Goal: Task Accomplishment & Management: Complete application form

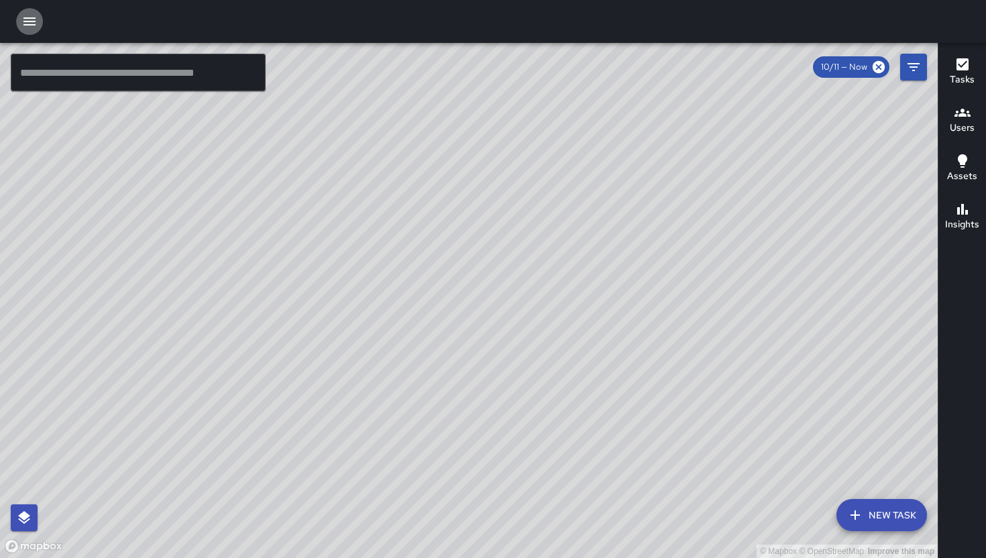
click at [40, 25] on button "button" at bounding box center [29, 21] width 27 height 27
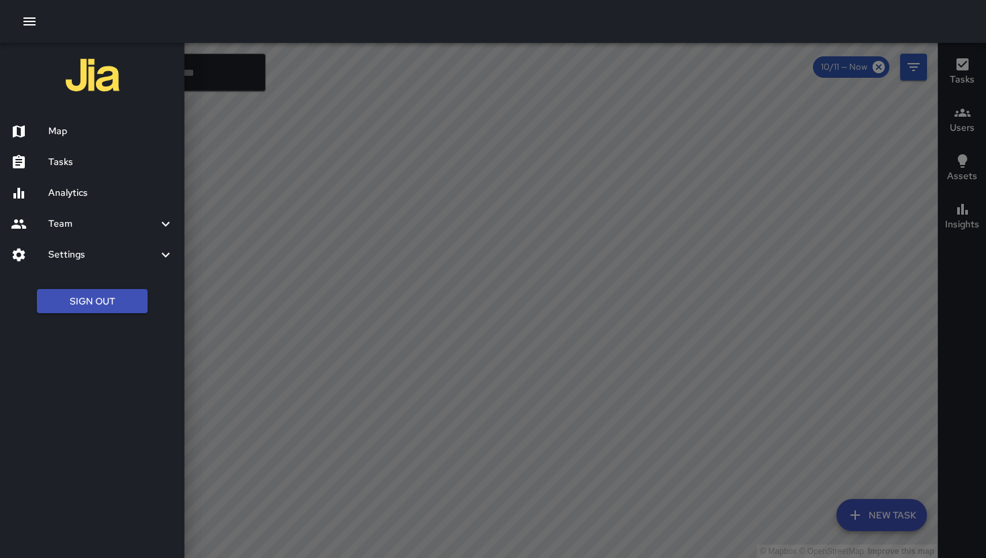
click at [75, 234] on div "Team" at bounding box center [92, 224] width 184 height 31
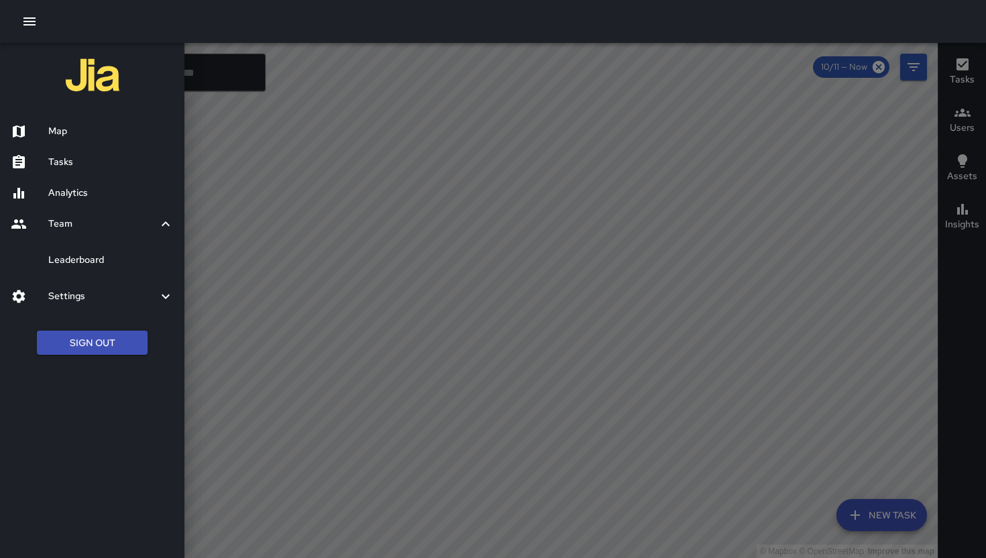
click at [129, 268] on div "Leaderboard" at bounding box center [92, 260] width 184 height 31
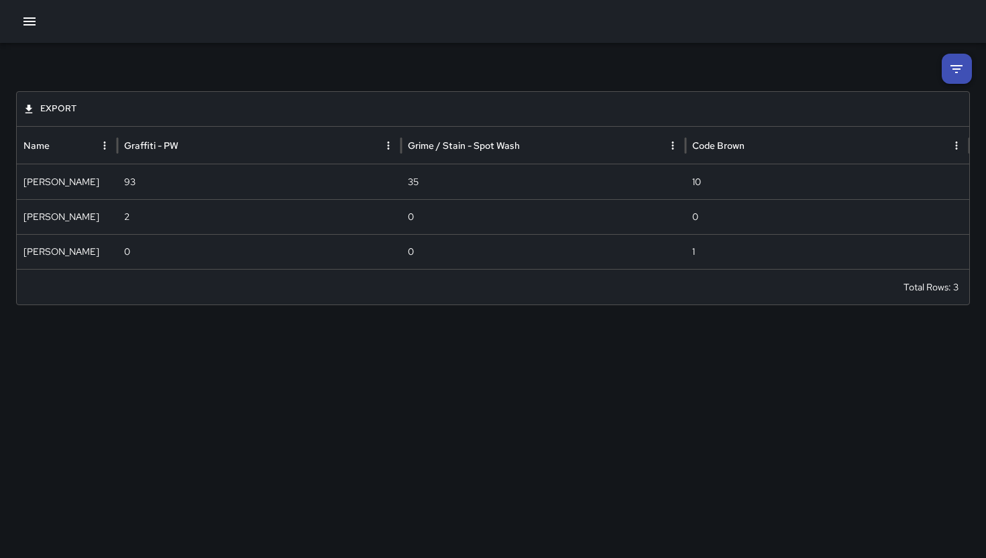
click at [928, 73] on div "Export Name Graffiti - PW Grime / Stain - Spot Wash Code Brown DeAndre Barney 9…" at bounding box center [493, 179] width 986 height 273
click at [955, 66] on icon at bounding box center [957, 69] width 16 height 16
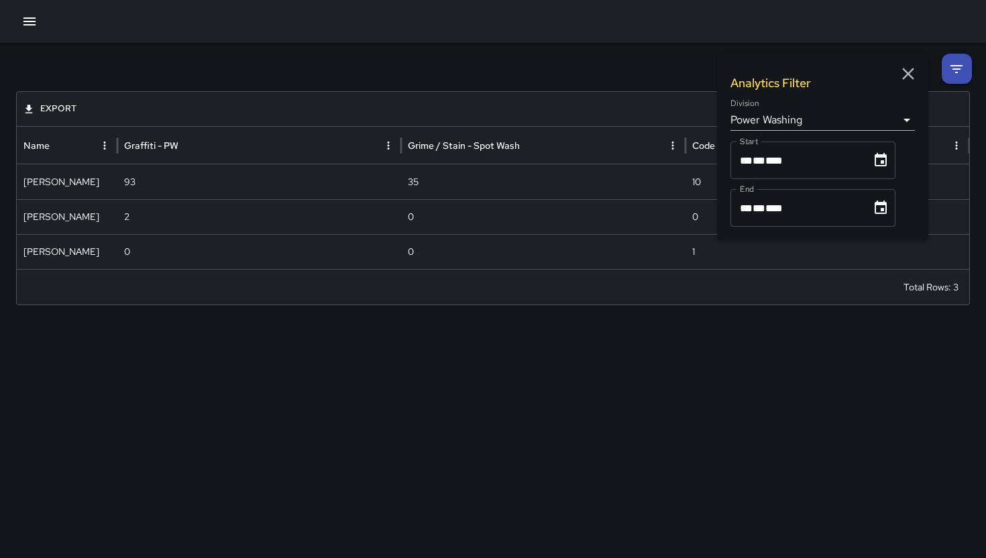
click at [845, 120] on body "**********" at bounding box center [493, 279] width 986 height 558
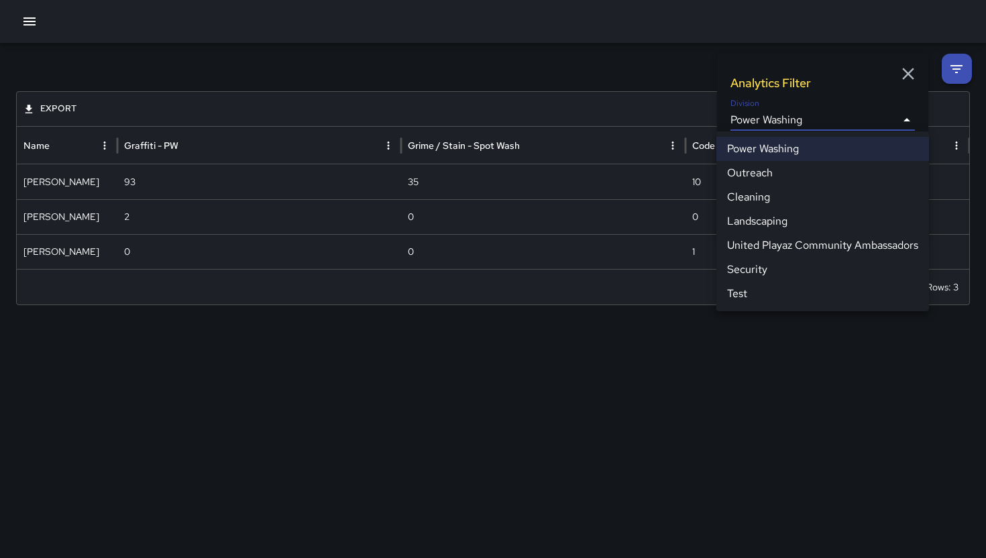
click at [783, 197] on li "Cleaning" at bounding box center [822, 197] width 213 height 24
type input "**********"
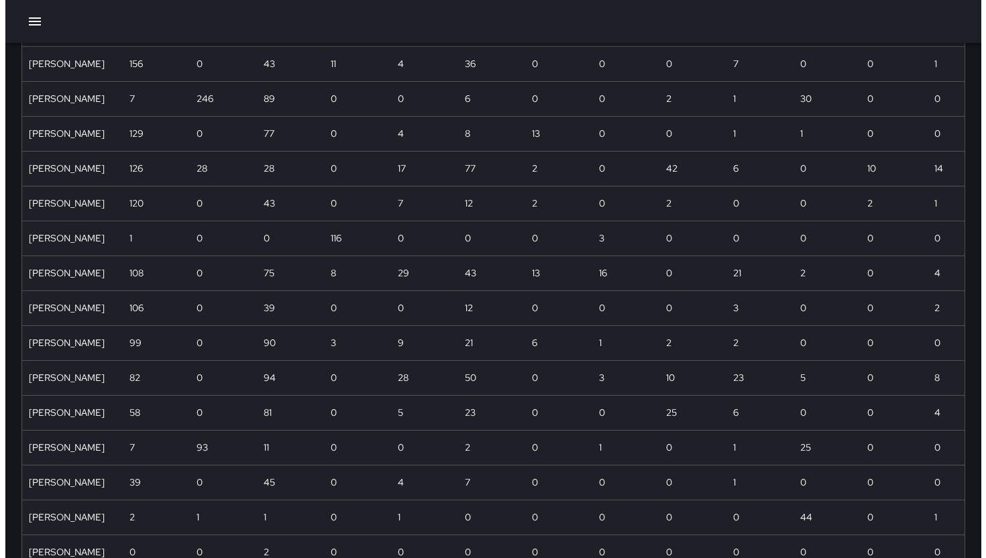
scroll to position [388, 0]
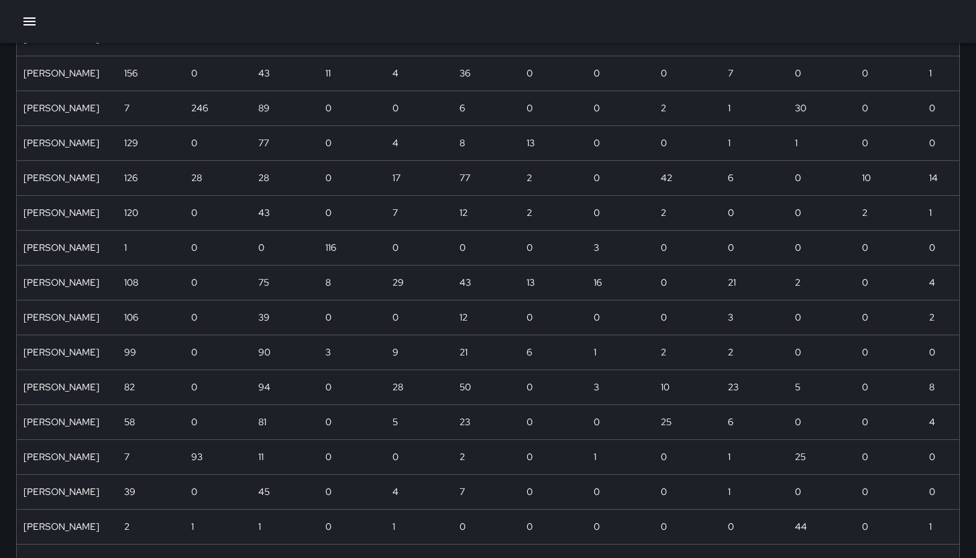
click at [30, 5] on div at bounding box center [488, 21] width 976 height 43
click at [23, 28] on icon "button" at bounding box center [29, 21] width 16 height 16
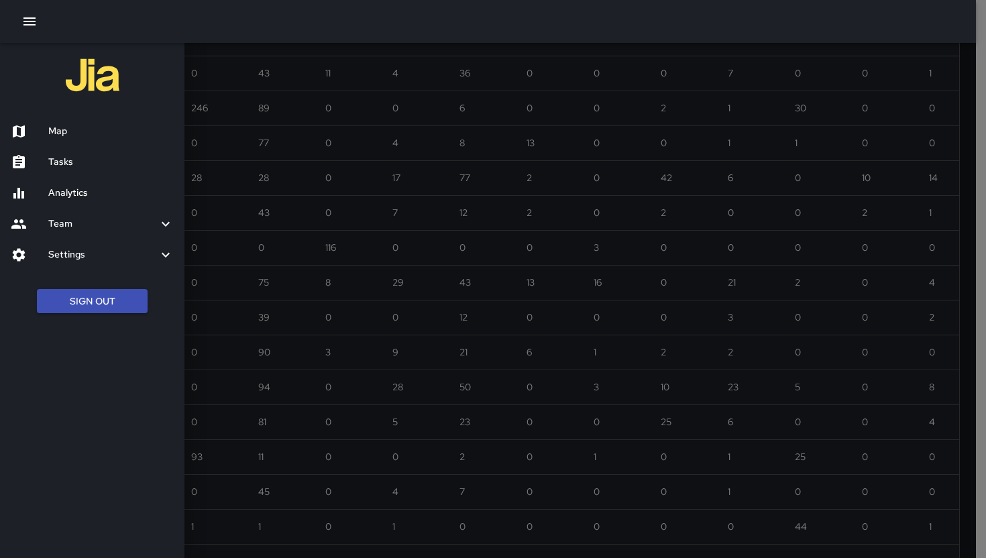
click at [56, 129] on h6 "Map" at bounding box center [110, 131] width 125 height 15
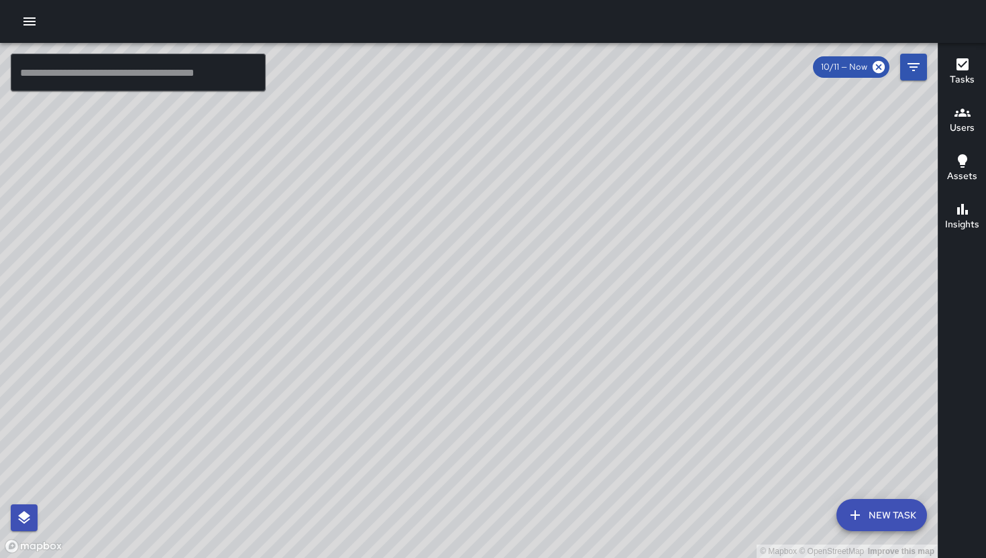
click at [15, 21] on div at bounding box center [493, 21] width 986 height 43
click at [20, 19] on button "button" at bounding box center [29, 21] width 27 height 27
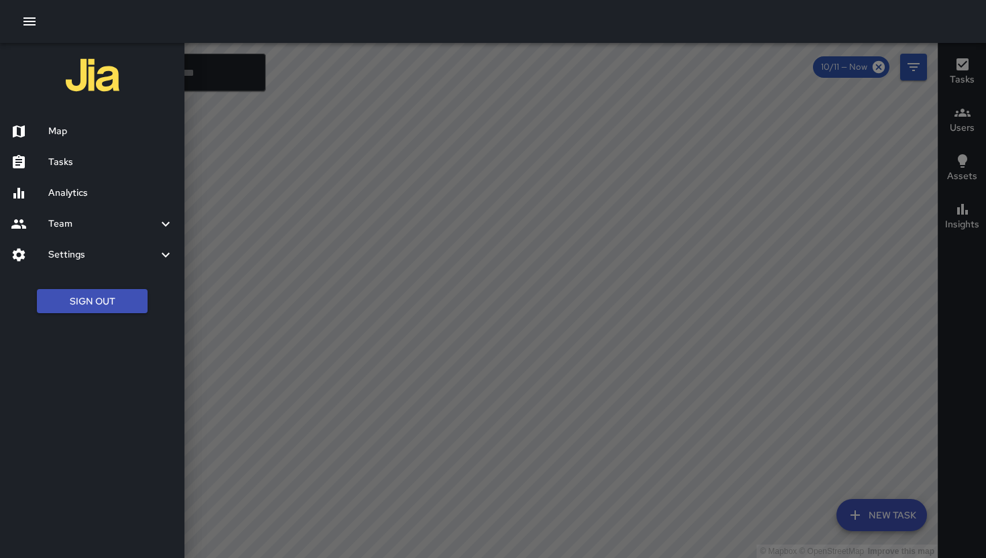
click at [82, 167] on h6 "Tasks" at bounding box center [110, 162] width 125 height 15
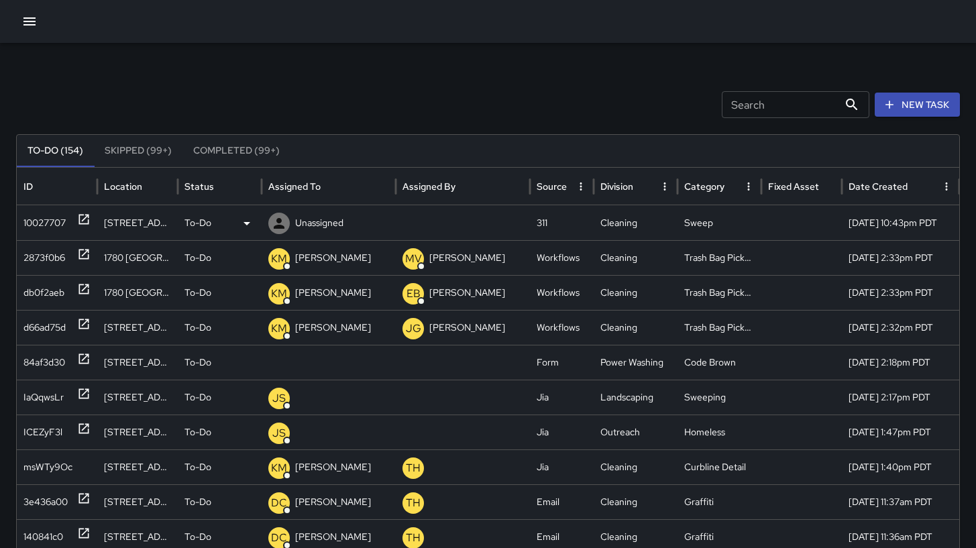
click at [31, 225] on div "10027707" at bounding box center [44, 223] width 42 height 34
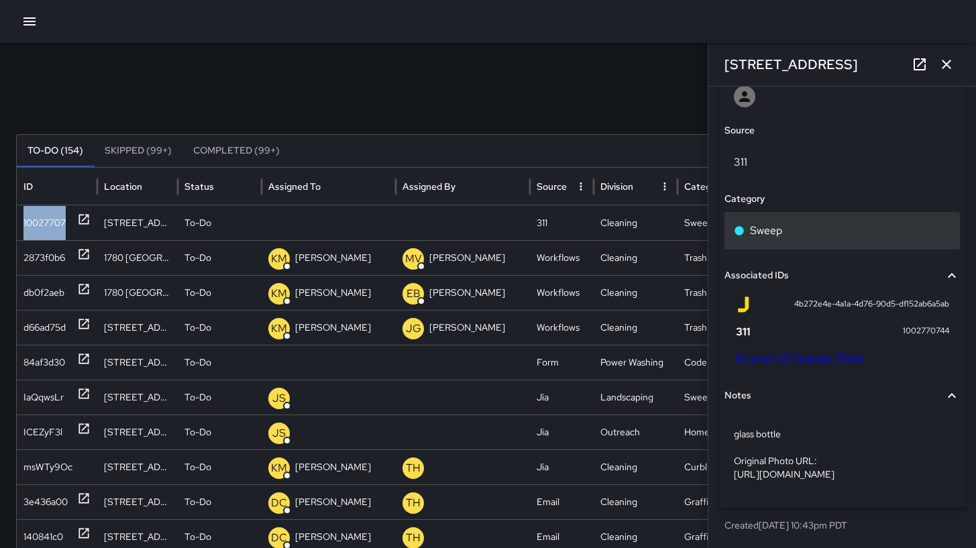
scroll to position [777, 0]
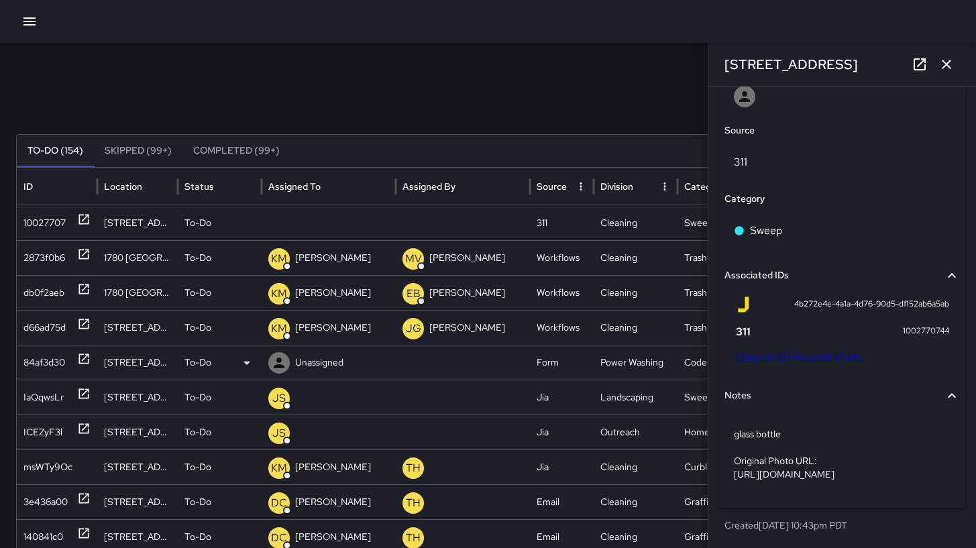
click at [30, 358] on div "84af3d30" at bounding box center [44, 362] width 42 height 34
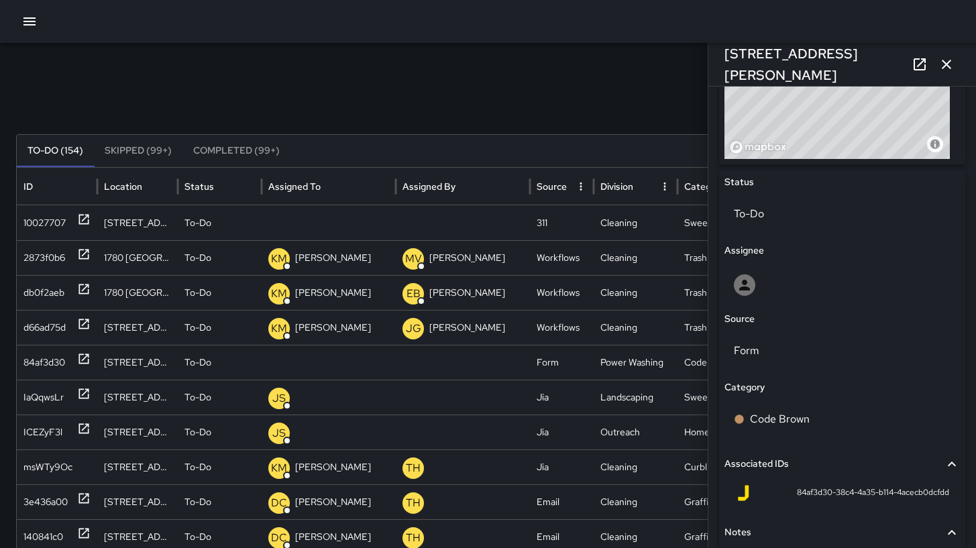
scroll to position [684, 0]
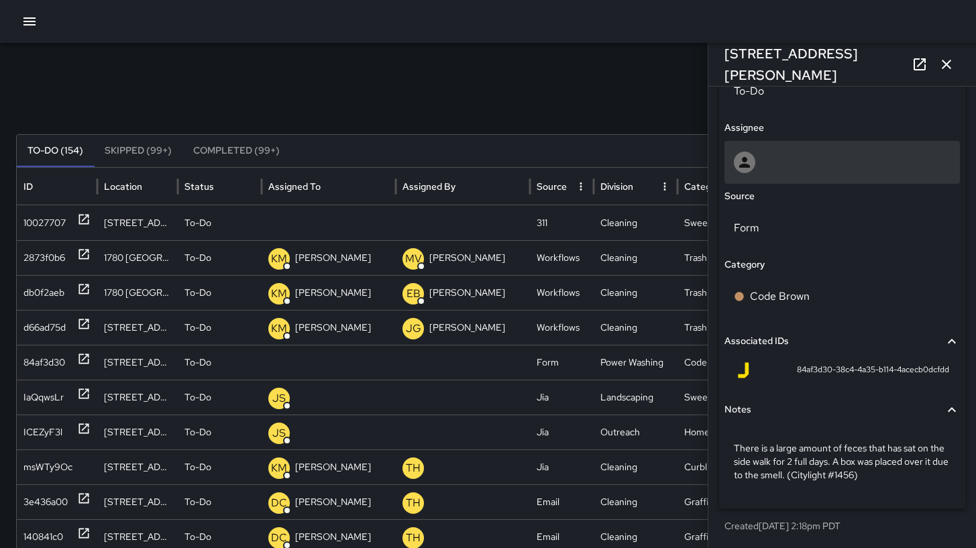
click at [839, 157] on div at bounding box center [842, 162] width 217 height 21
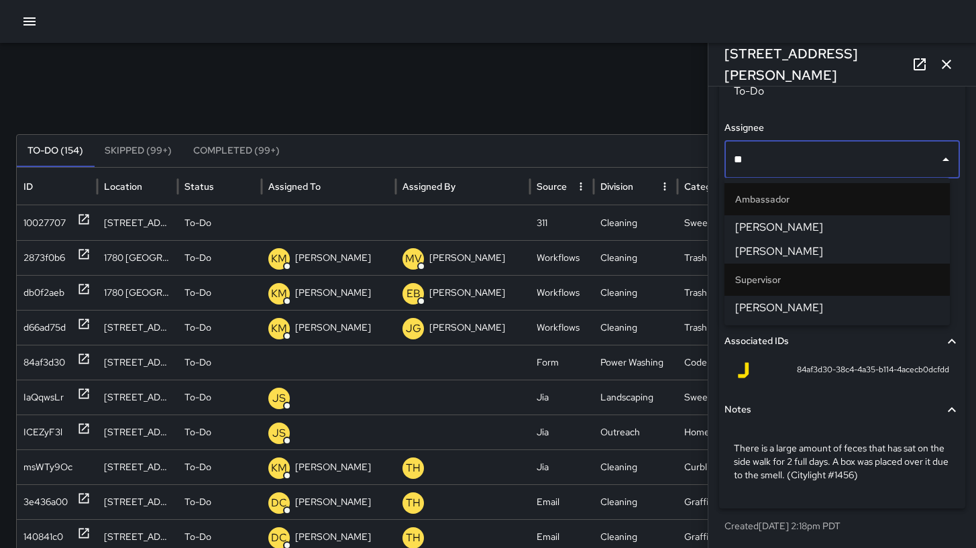
type input "***"
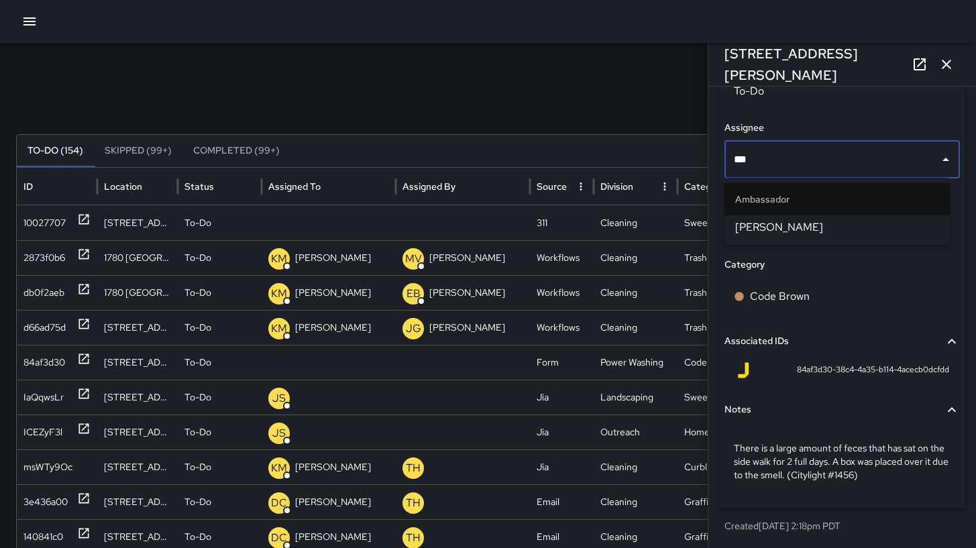
click at [826, 231] on span "[PERSON_NAME]" at bounding box center [837, 227] width 204 height 16
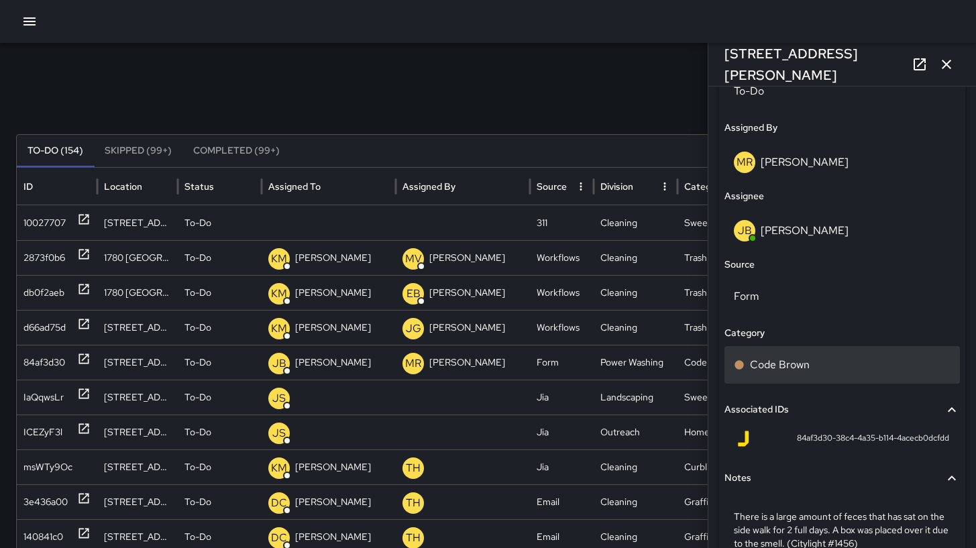
click at [792, 367] on p "Code Brown" at bounding box center [780, 365] width 60 height 16
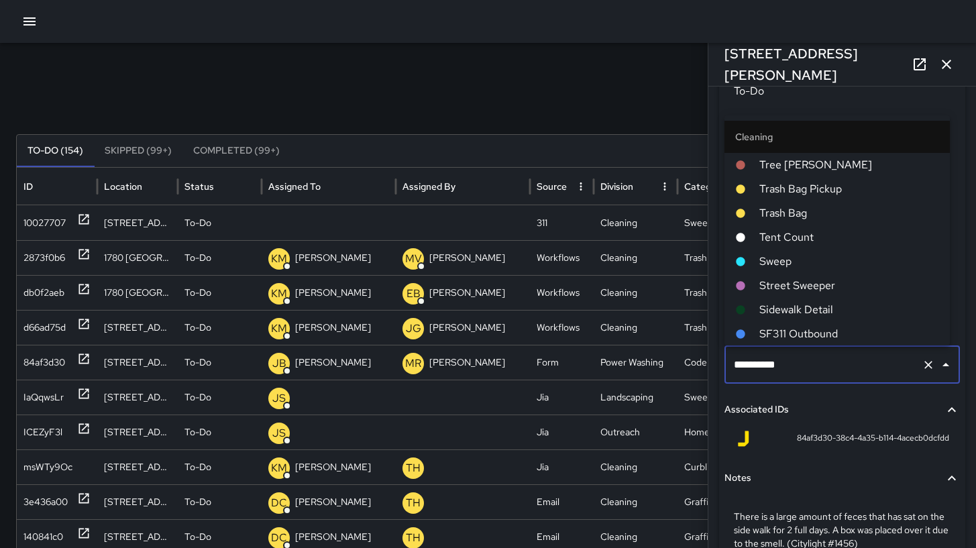
scroll to position [1470, 0]
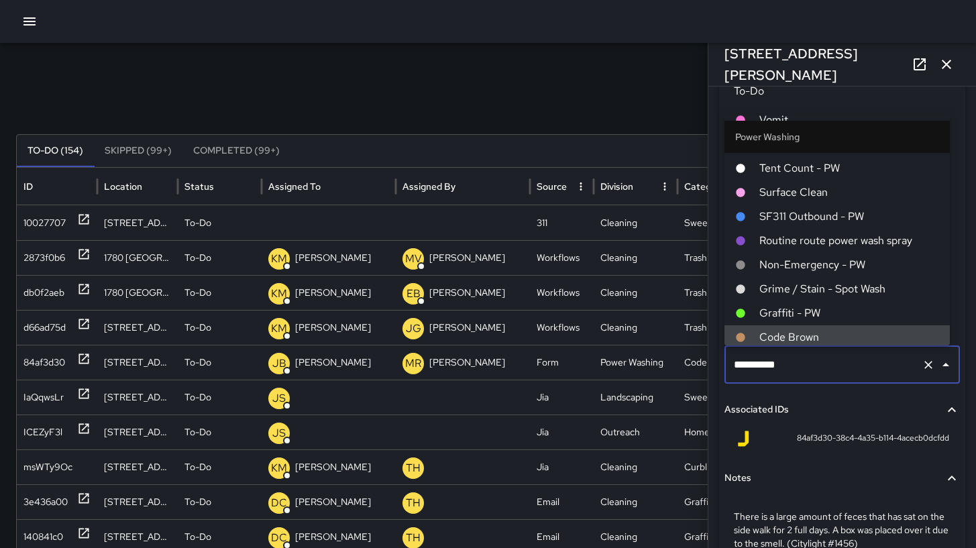
click at [867, 366] on input "**********" at bounding box center [824, 364] width 186 height 25
type input "*********"
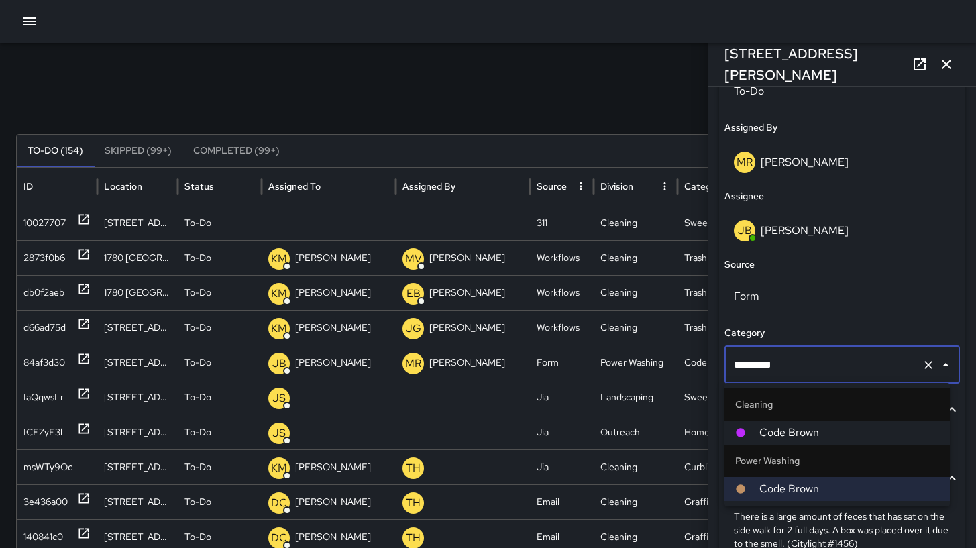
click at [820, 439] on span "Code Brown" at bounding box center [849, 433] width 180 height 16
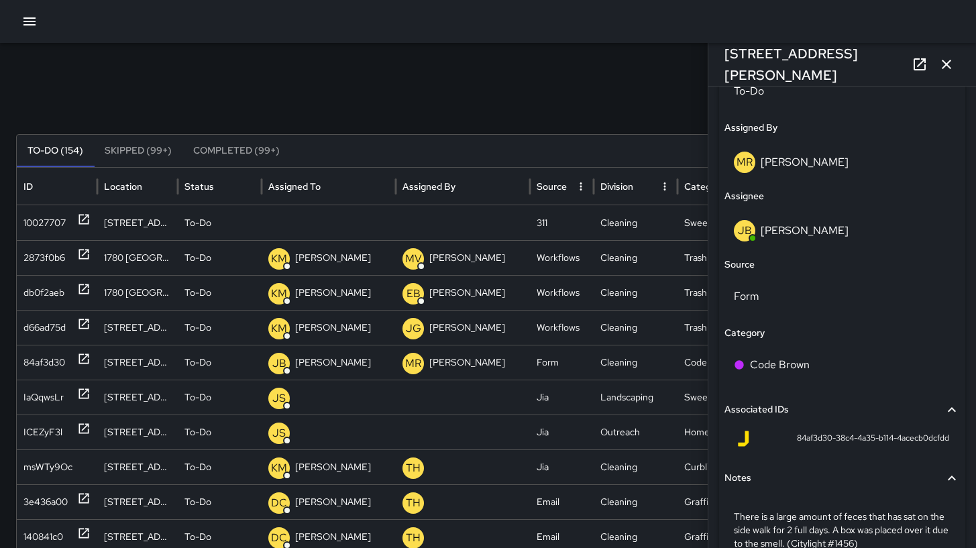
click at [949, 60] on icon "button" at bounding box center [946, 64] width 16 height 16
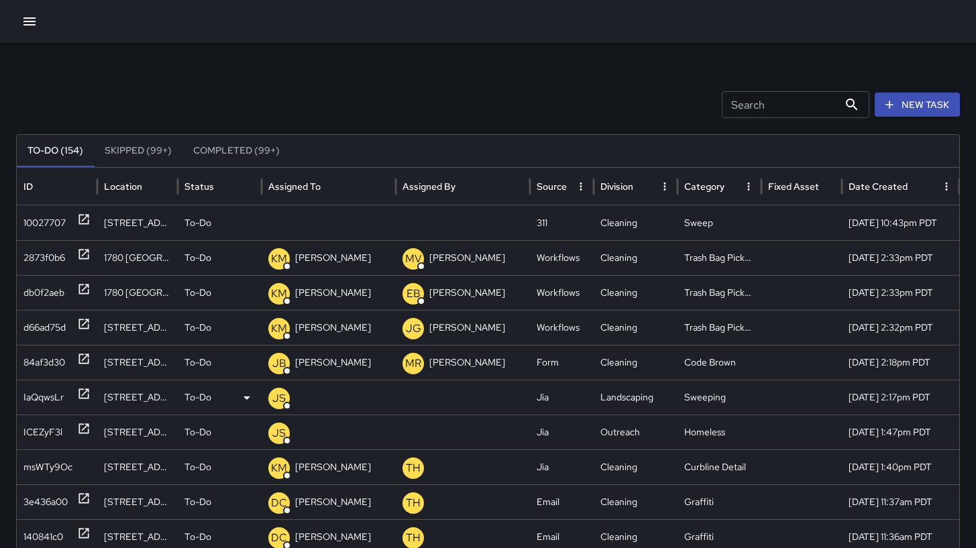
click at [36, 398] on div "IaQqwsLr" at bounding box center [43, 397] width 40 height 34
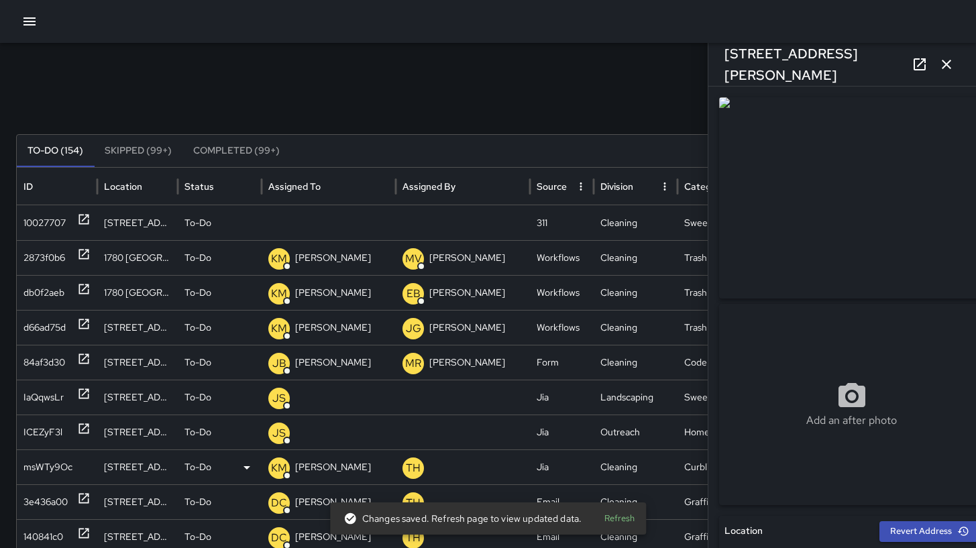
click at [30, 466] on div "msWTy9Oc" at bounding box center [47, 467] width 49 height 34
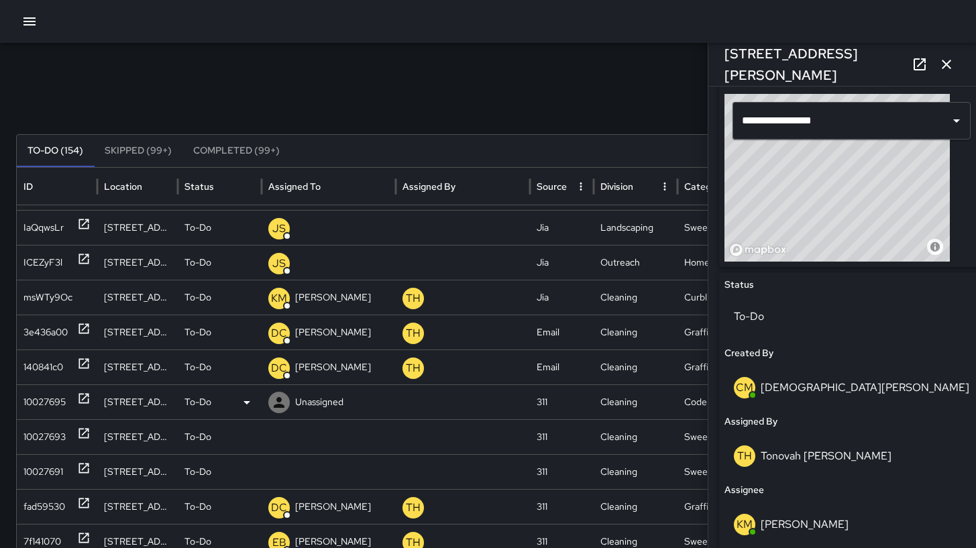
click at [37, 397] on div "10027695" at bounding box center [44, 402] width 42 height 34
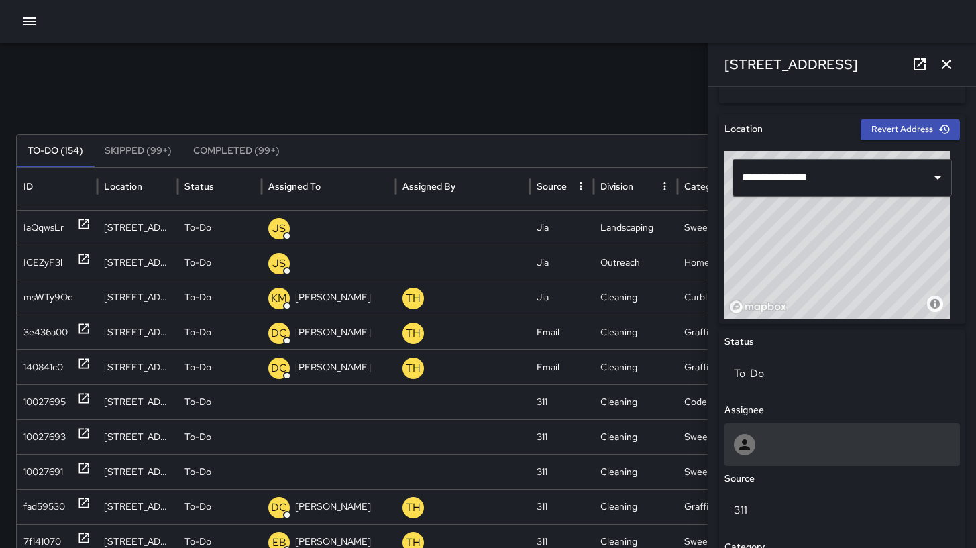
click at [820, 436] on div at bounding box center [842, 444] width 217 height 21
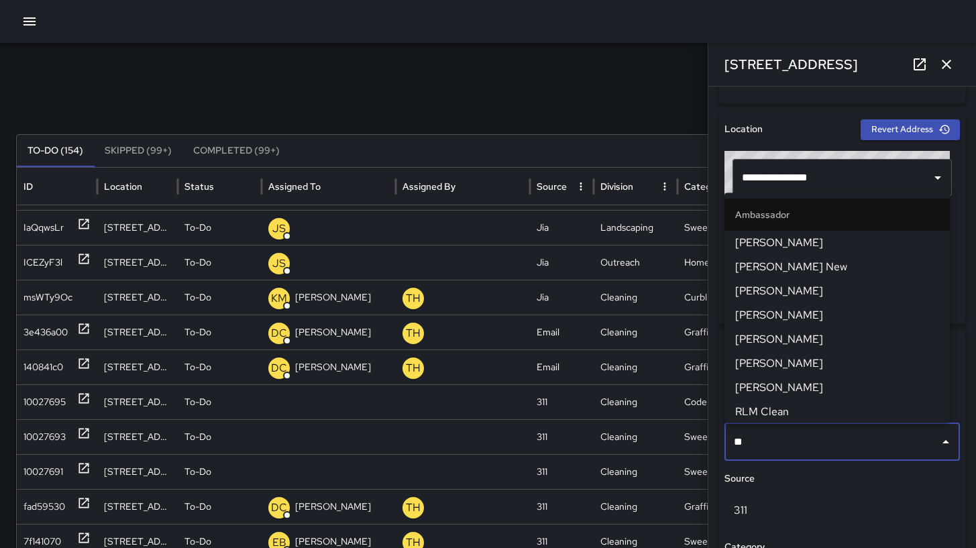
type input "***"
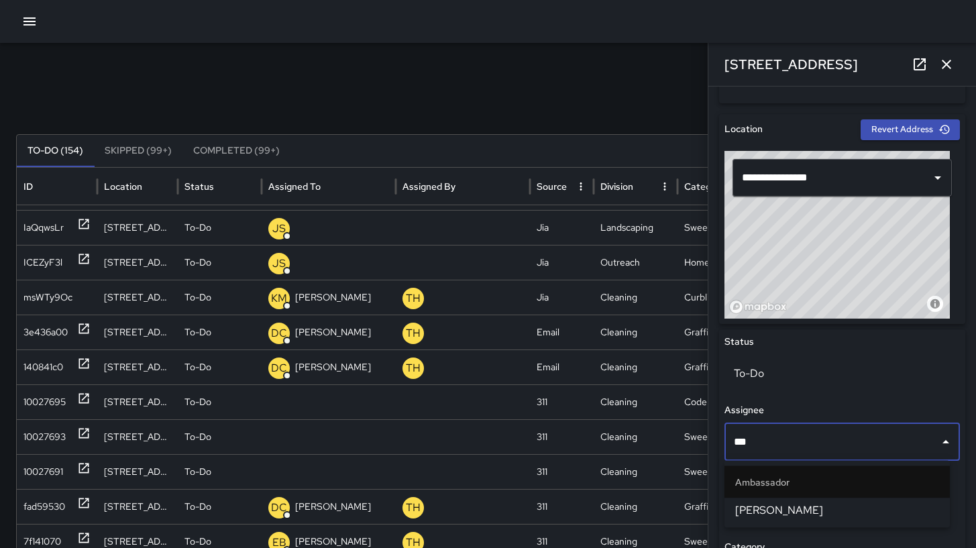
click at [826, 511] on span "[PERSON_NAME]" at bounding box center [837, 510] width 204 height 16
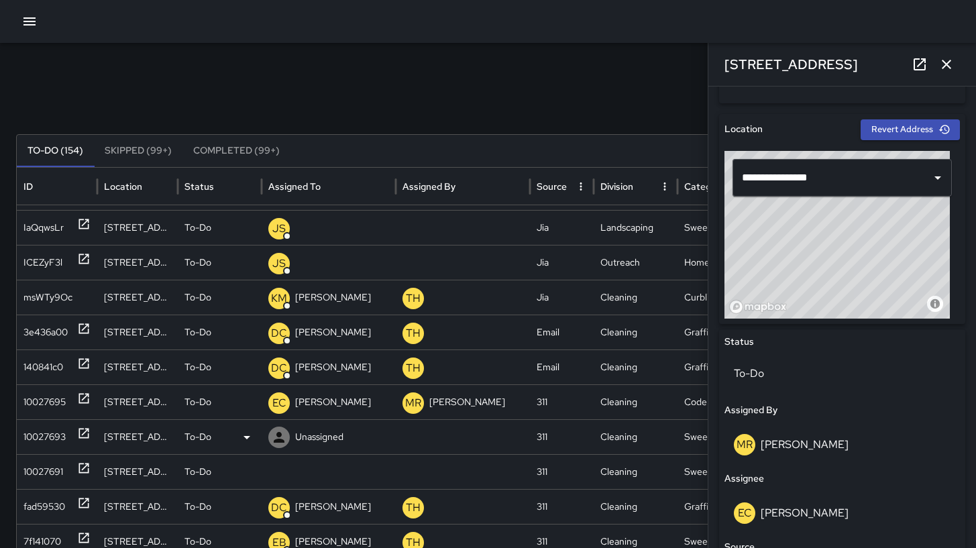
click at [54, 445] on div "10027693" at bounding box center [44, 437] width 42 height 34
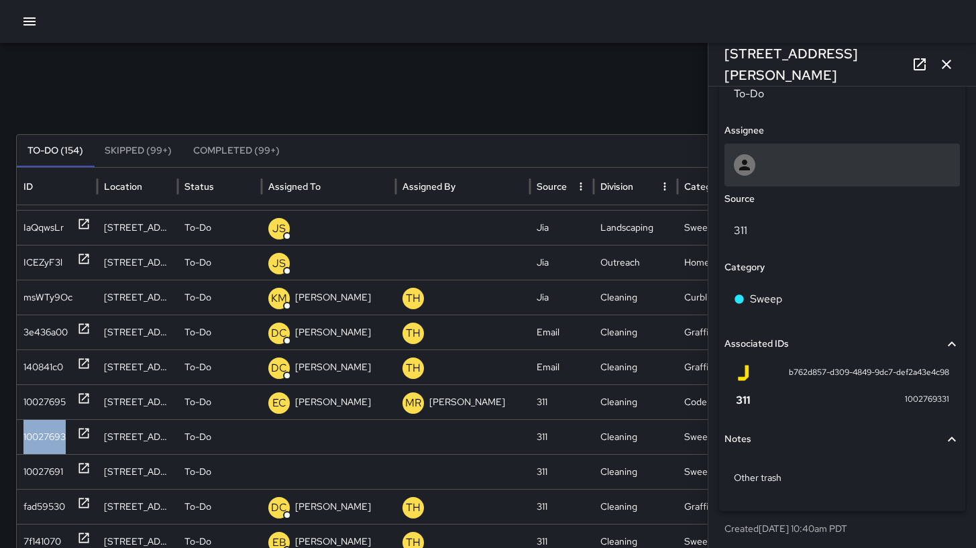
click at [800, 185] on div at bounding box center [841, 165] width 235 height 43
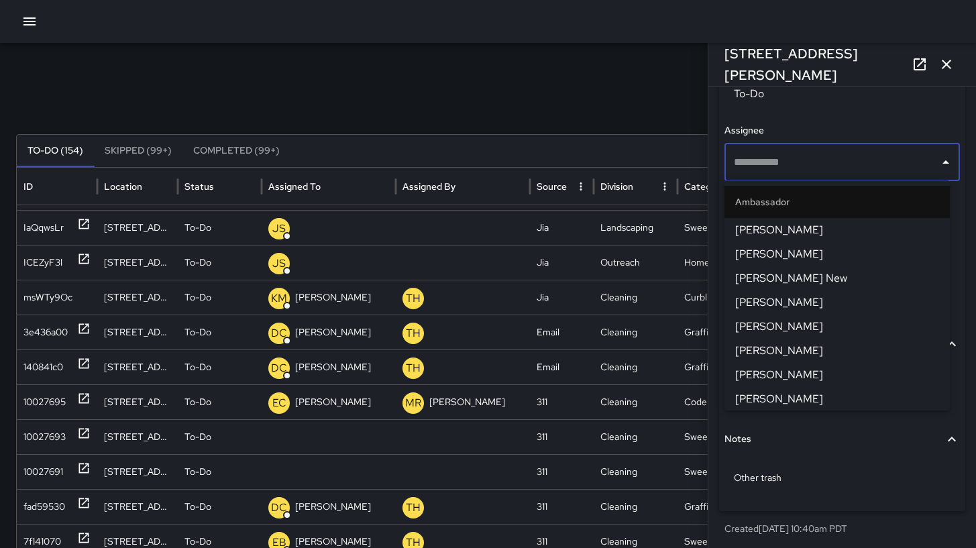
click at [800, 185] on ul "Ambassador Randy Nichols Jermaine Gray Curtis Norris New Cesar Domantay Ronald …" at bounding box center [836, 295] width 225 height 230
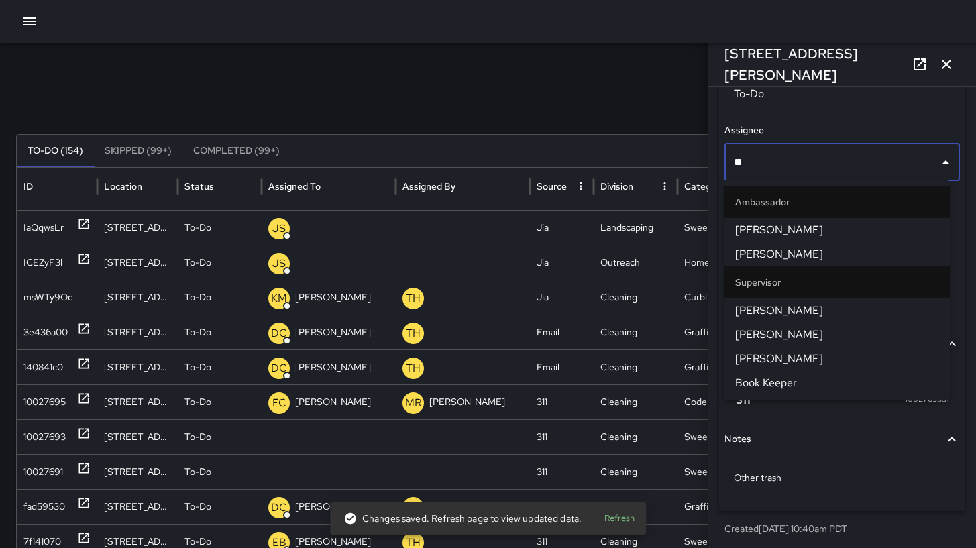
type input "***"
click at [788, 304] on span "[PERSON_NAME]" at bounding box center [837, 311] width 204 height 16
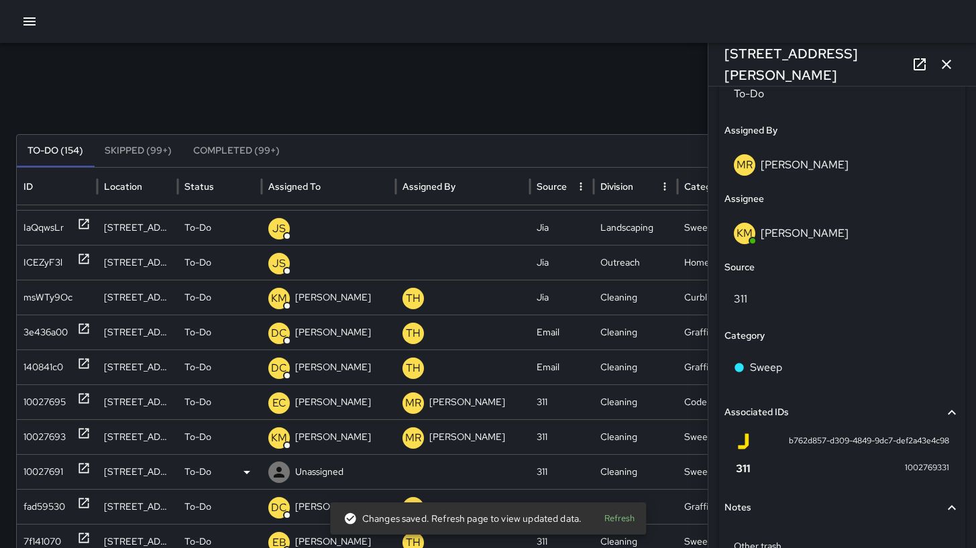
click at [51, 474] on div "10027691" at bounding box center [43, 472] width 40 height 34
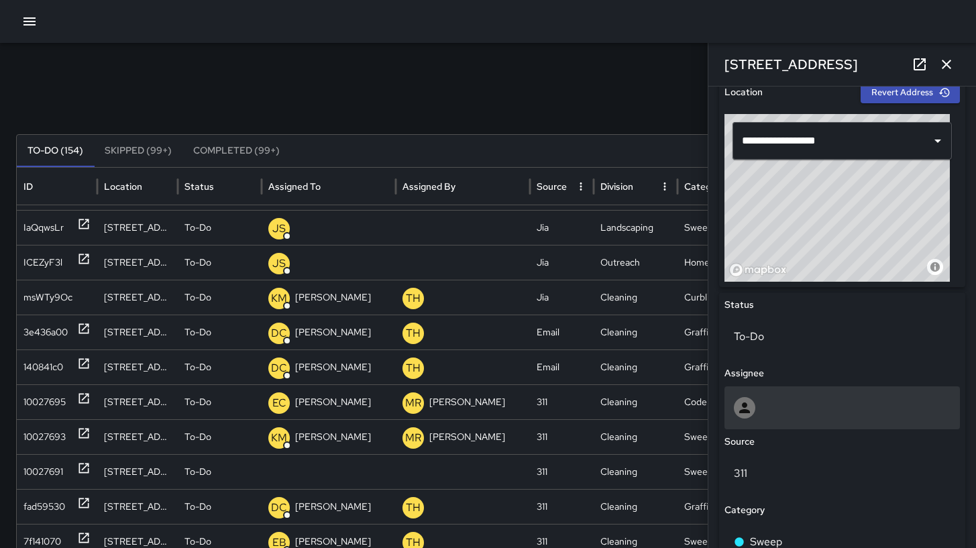
click at [757, 423] on div at bounding box center [841, 407] width 235 height 43
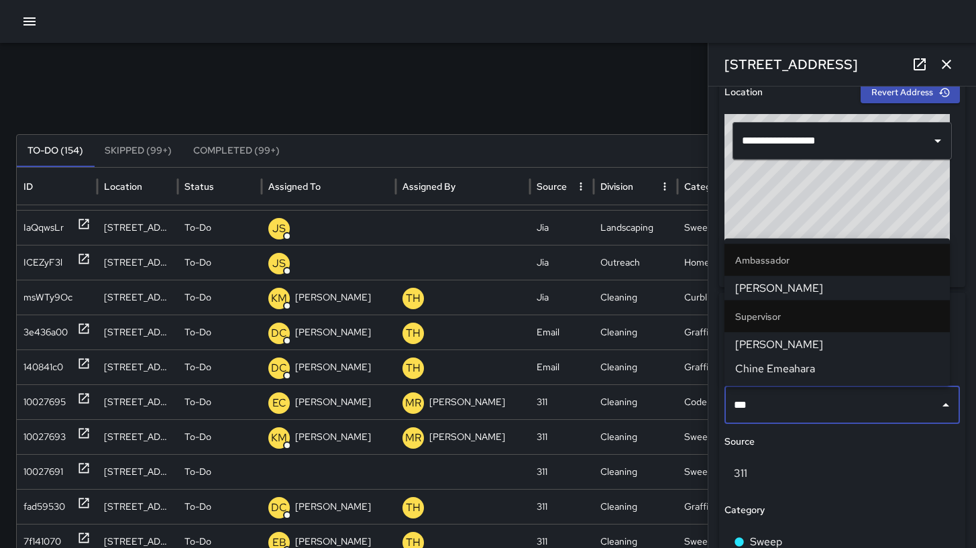
type input "****"
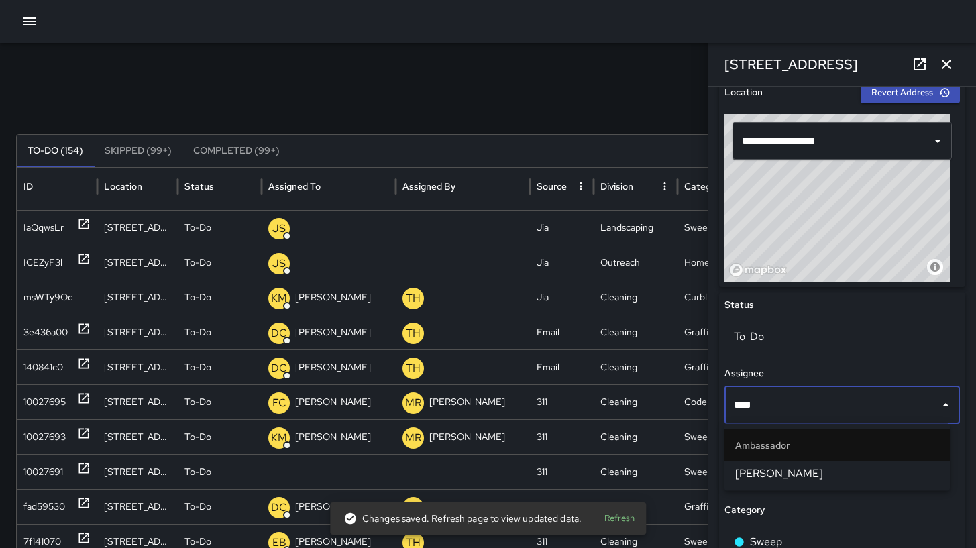
click at [771, 466] on span "[PERSON_NAME]" at bounding box center [837, 474] width 204 height 16
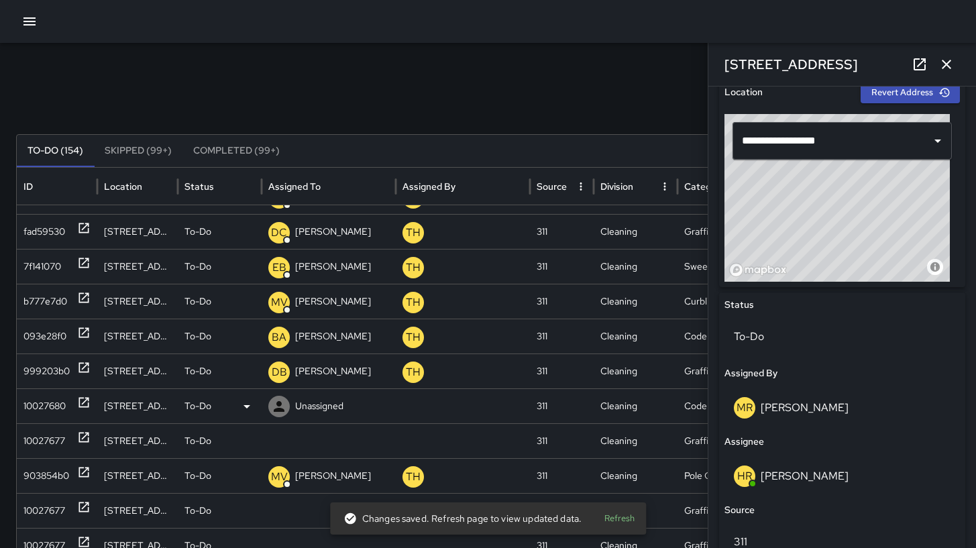
click at [25, 404] on div "10027680" at bounding box center [44, 406] width 42 height 34
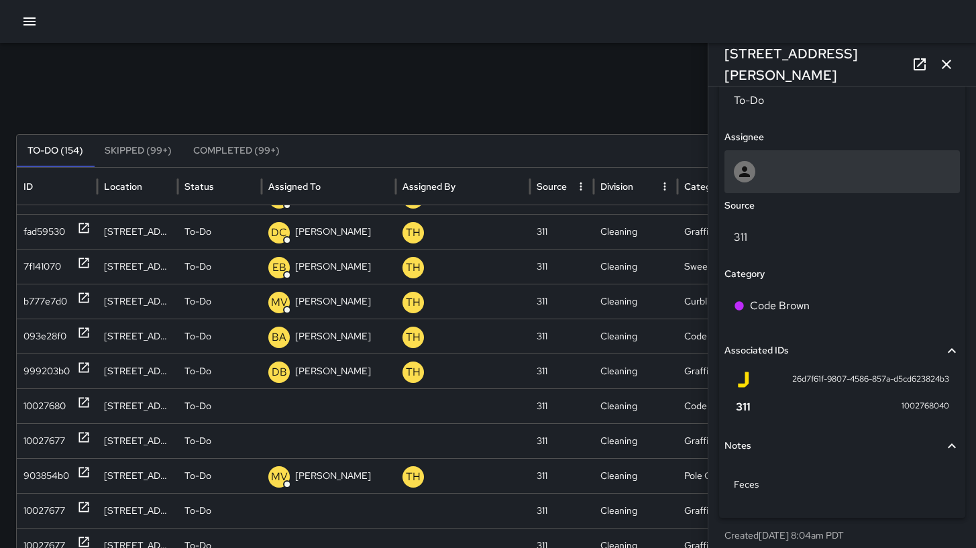
click at [793, 159] on div at bounding box center [841, 171] width 235 height 43
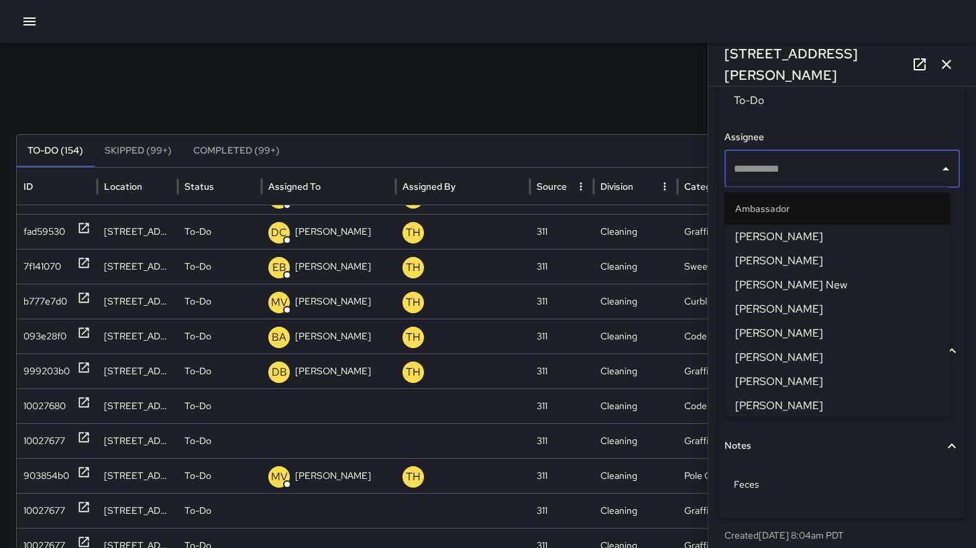
click at [793, 159] on input "text" at bounding box center [832, 168] width 203 height 25
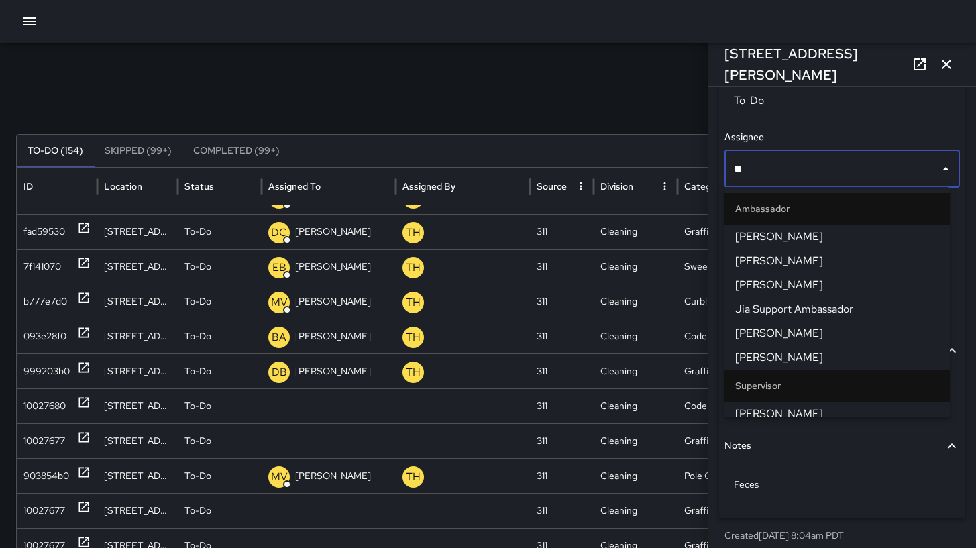
type input "***"
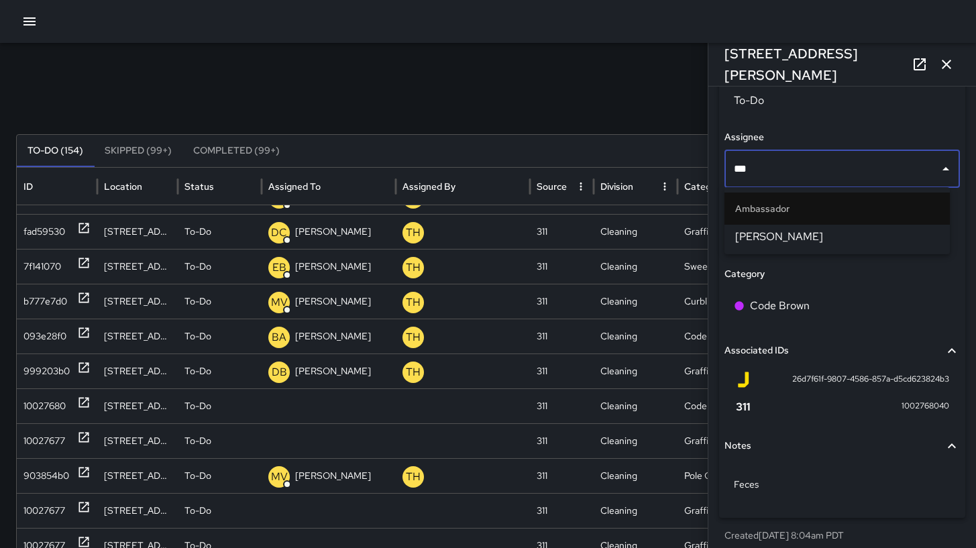
click at [809, 221] on li "Ambassador" at bounding box center [836, 209] width 225 height 32
click at [810, 227] on li "[PERSON_NAME]" at bounding box center [836, 237] width 225 height 24
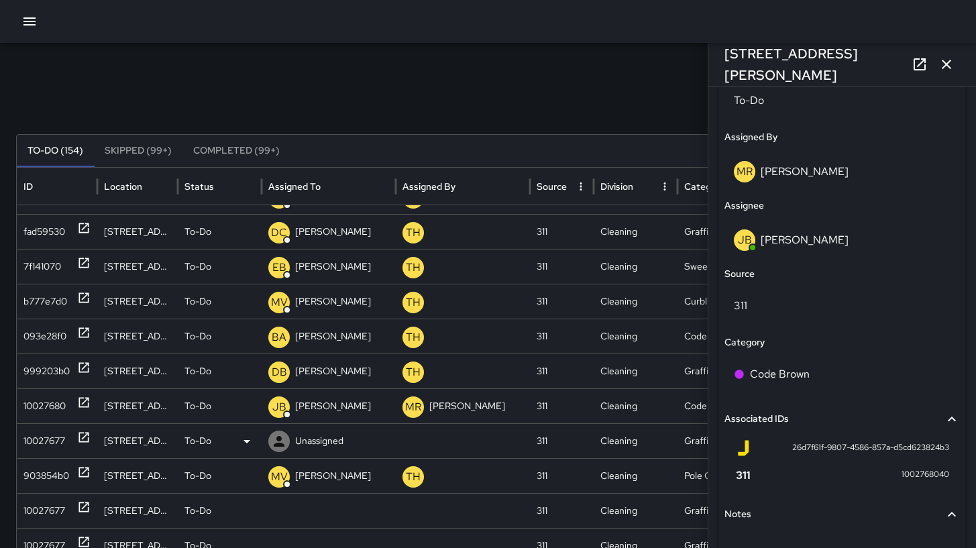
click at [17, 442] on div "10027677" at bounding box center [57, 440] width 80 height 35
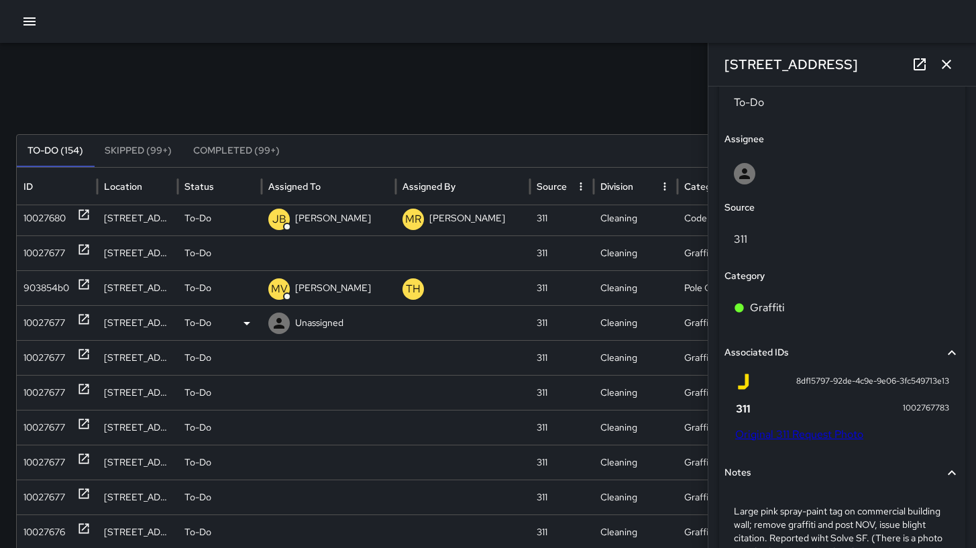
click at [34, 327] on div "10027677" at bounding box center [44, 323] width 42 height 34
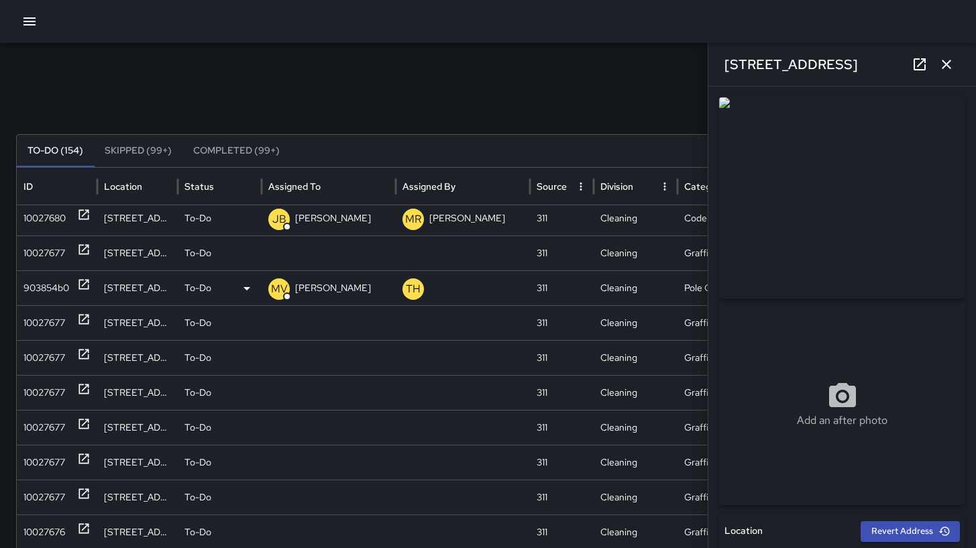
click at [64, 283] on div "903854b0" at bounding box center [46, 288] width 46 height 34
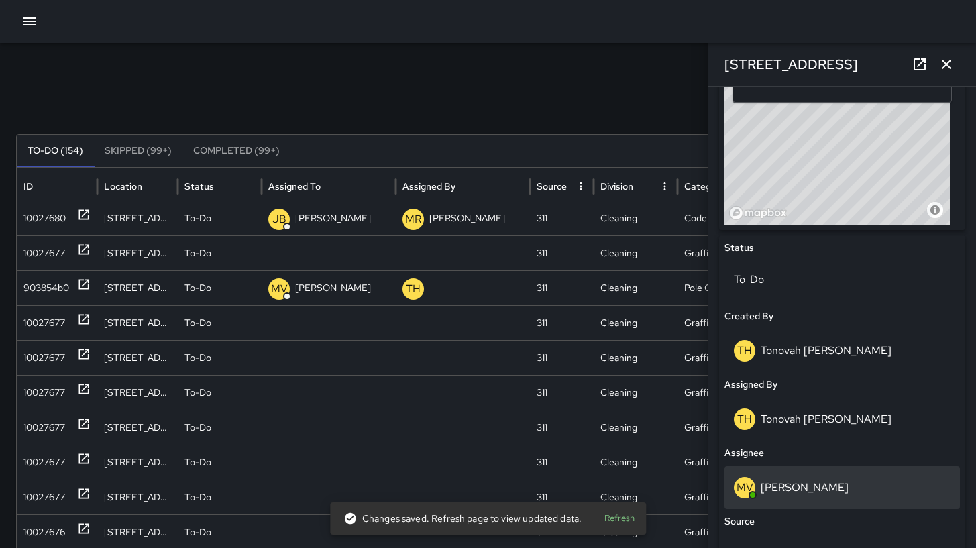
click at [806, 504] on div "MV Maclis Velasquez" at bounding box center [841, 487] width 235 height 43
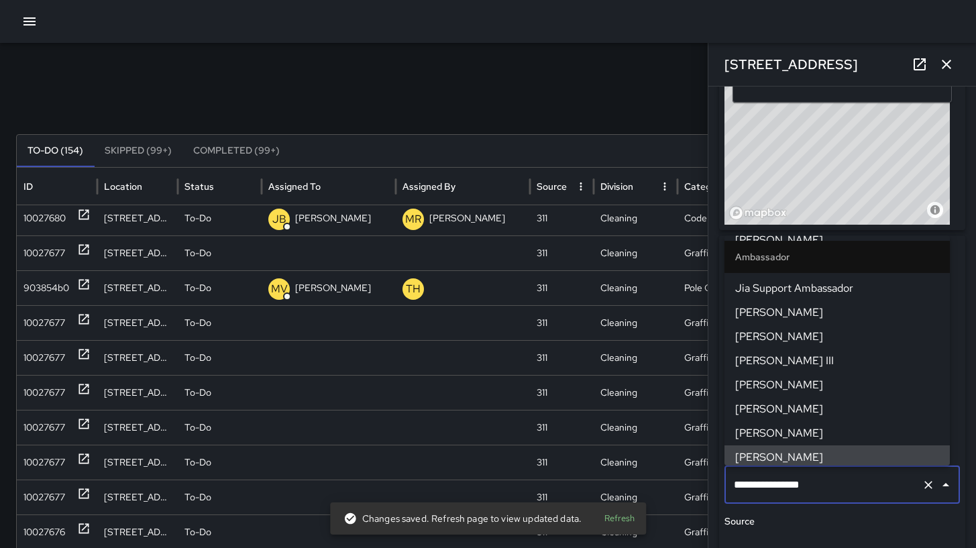
click at [806, 502] on div "**********" at bounding box center [841, 485] width 235 height 38
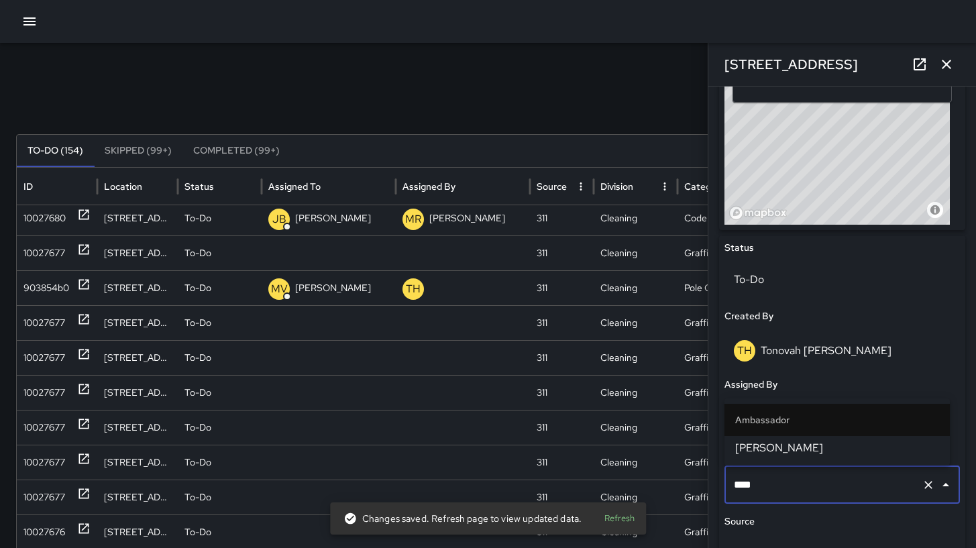
type input "*****"
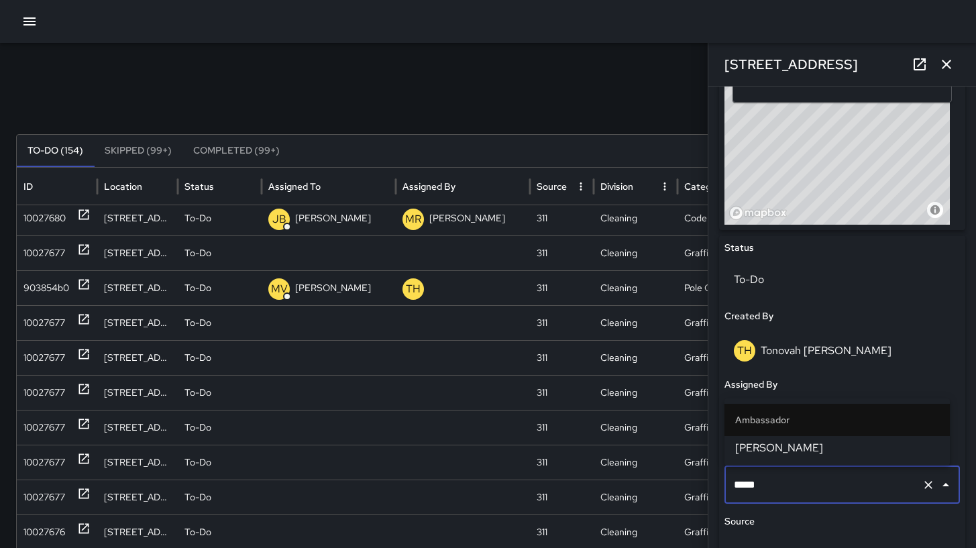
click at [908, 453] on span "[PERSON_NAME]" at bounding box center [837, 448] width 204 height 16
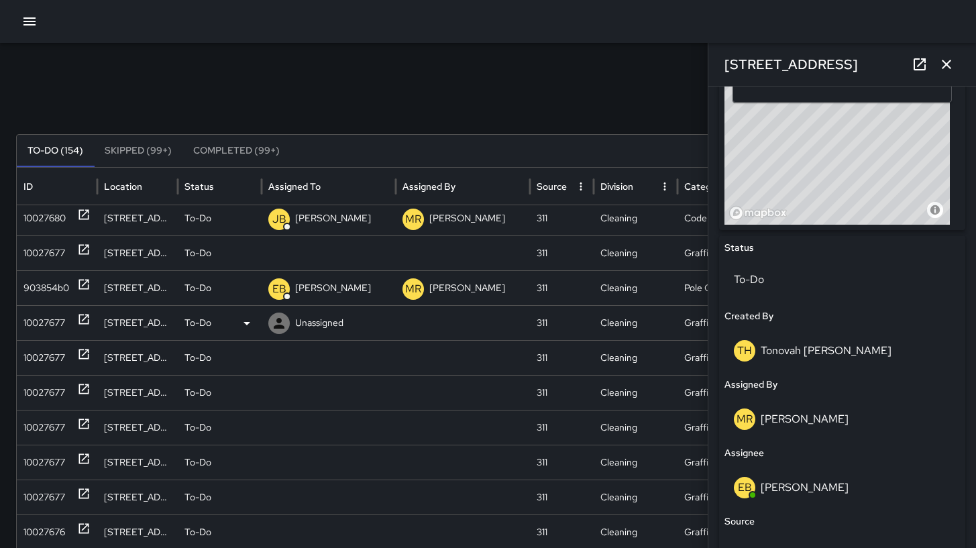
click at [42, 322] on div "10027677" at bounding box center [44, 323] width 42 height 34
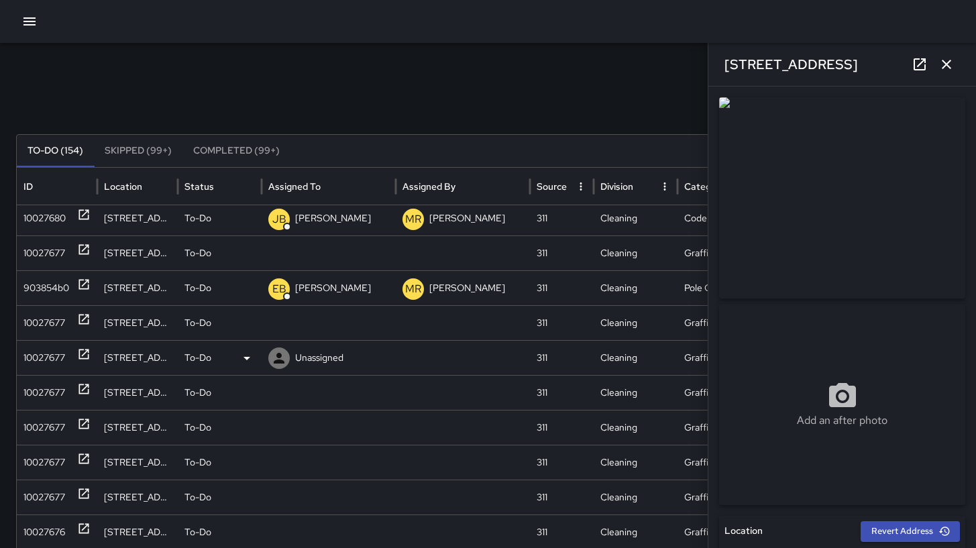
click at [26, 358] on div "10027677" at bounding box center [44, 358] width 42 height 34
click at [30, 391] on div "10027677" at bounding box center [44, 393] width 42 height 34
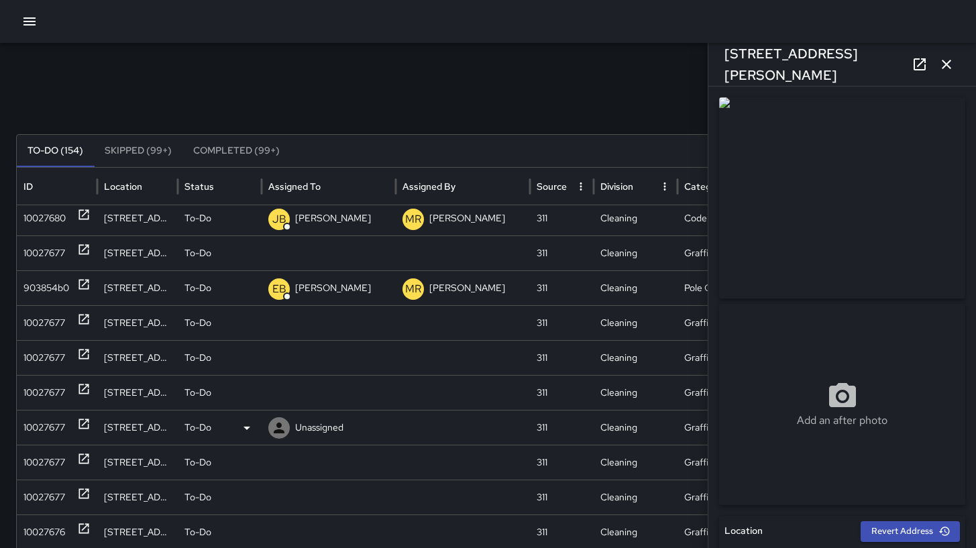
drag, startPoint x: 36, startPoint y: 424, endPoint x: 35, endPoint y: 431, distance: 6.7
click at [36, 424] on div "10027677" at bounding box center [44, 428] width 42 height 34
click at [38, 460] on div "10027677" at bounding box center [44, 462] width 42 height 34
drag, startPoint x: 39, startPoint y: 486, endPoint x: 40, endPoint y: 496, distance: 9.5
click at [39, 487] on div "10027677" at bounding box center [44, 497] width 42 height 34
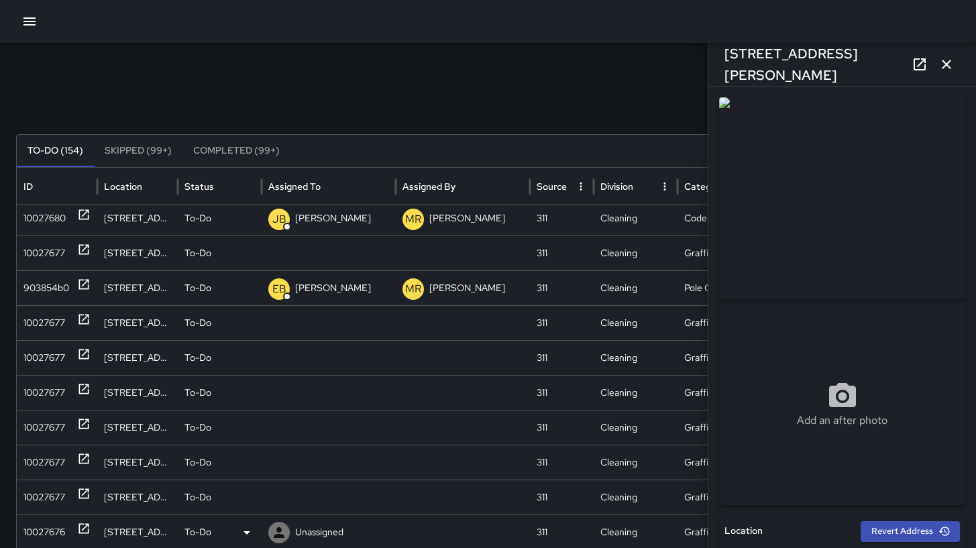
click at [49, 524] on div "10027676" at bounding box center [44, 532] width 42 height 34
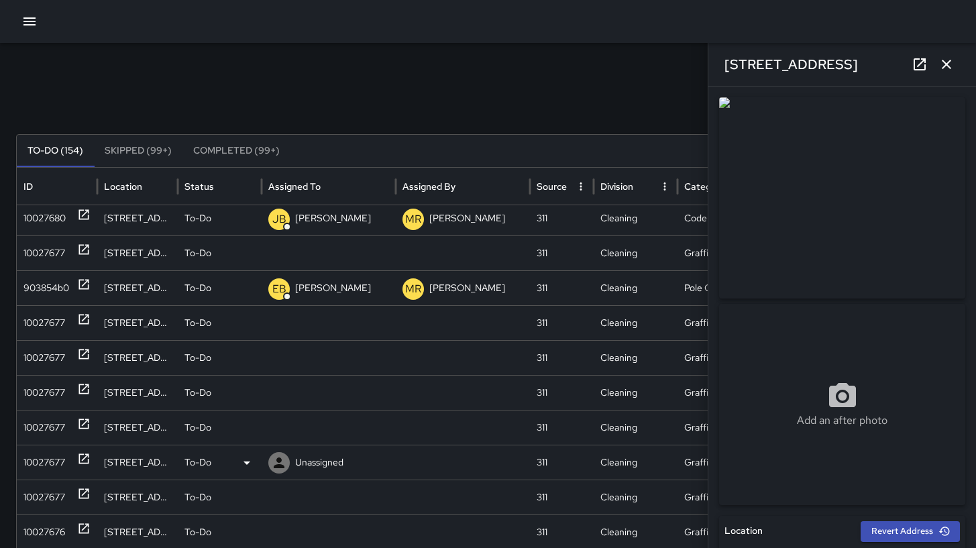
type input "**********"
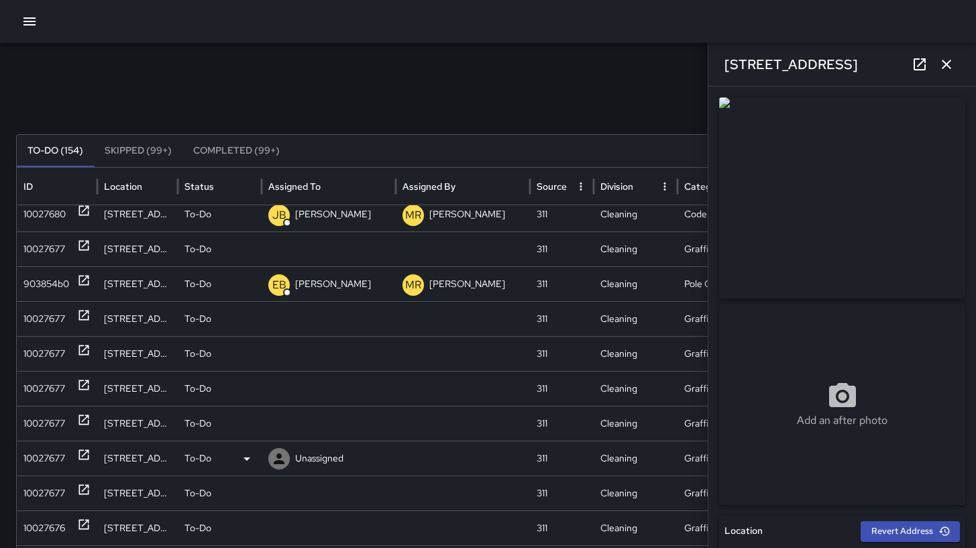
scroll to position [600, 0]
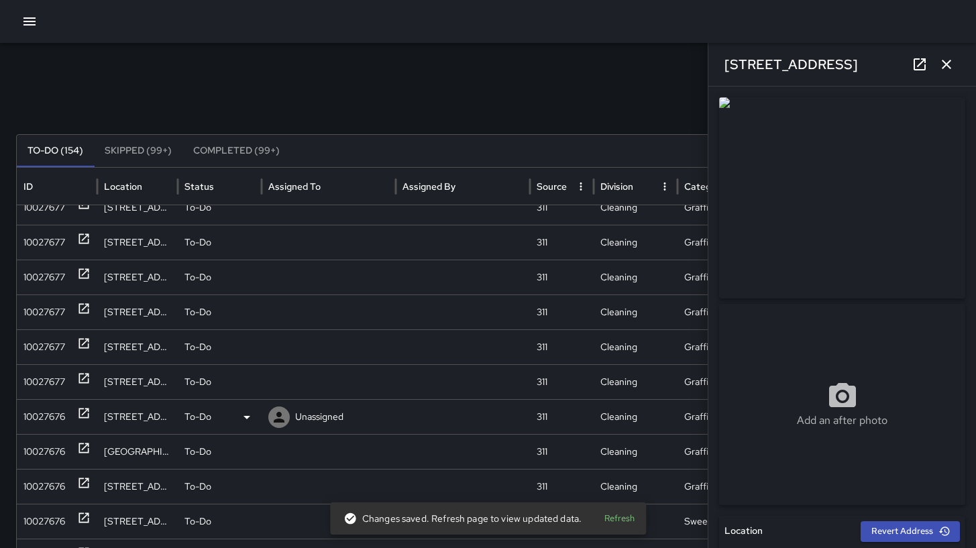
click at [42, 427] on div "10027676" at bounding box center [44, 417] width 42 height 34
click at [39, 450] on div "10027676" at bounding box center [44, 452] width 42 height 34
click at [37, 471] on div "10027676" at bounding box center [44, 487] width 42 height 34
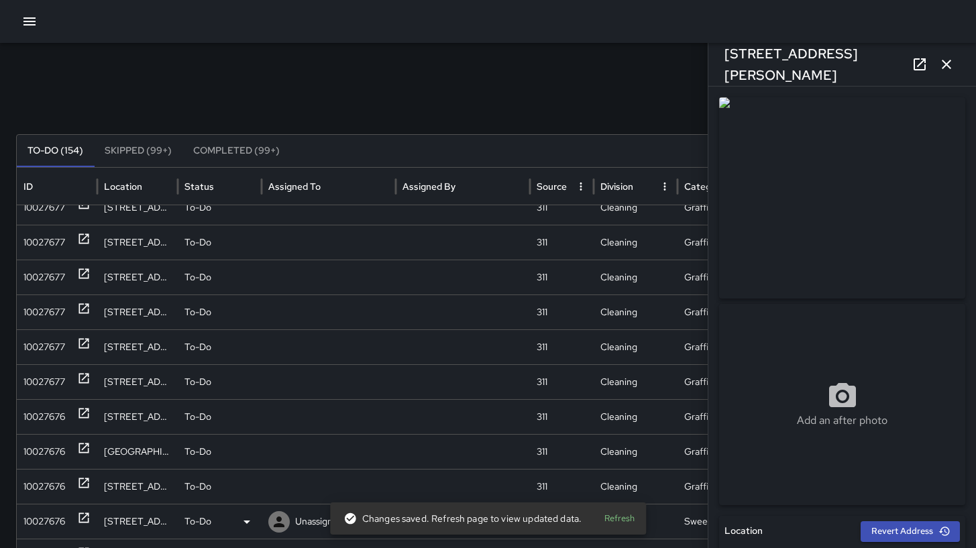
click at [44, 517] on div "10027676" at bounding box center [44, 521] width 42 height 34
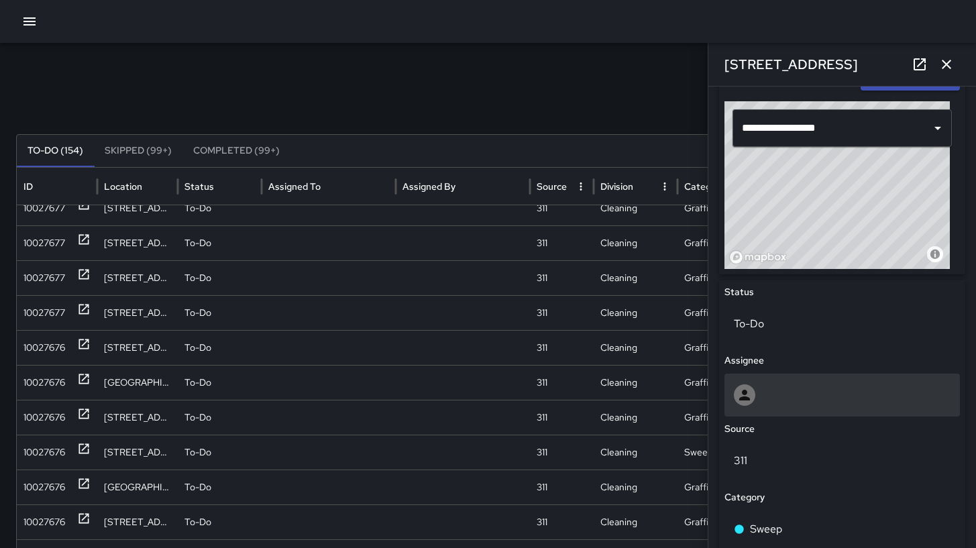
click at [789, 376] on div at bounding box center [841, 395] width 235 height 43
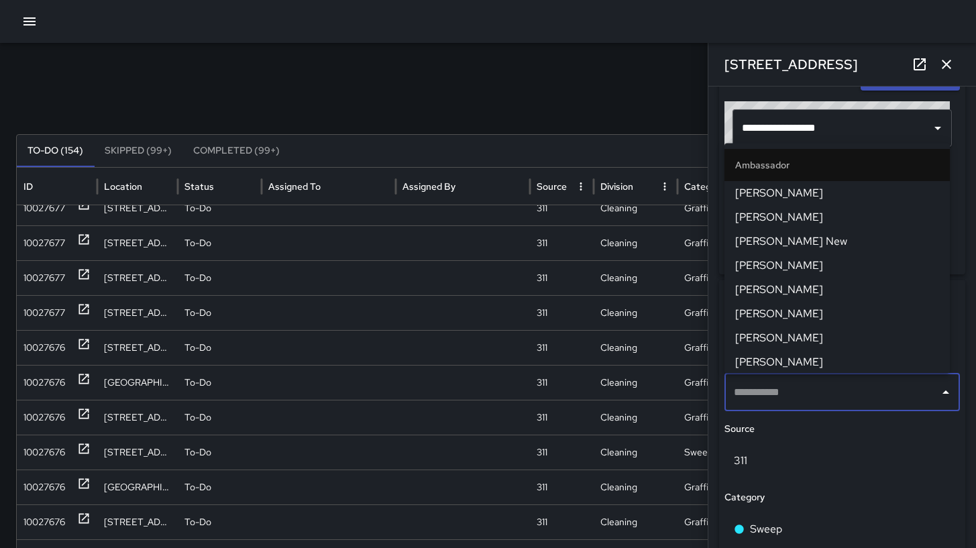
click at [789, 378] on div "​" at bounding box center [841, 393] width 235 height 38
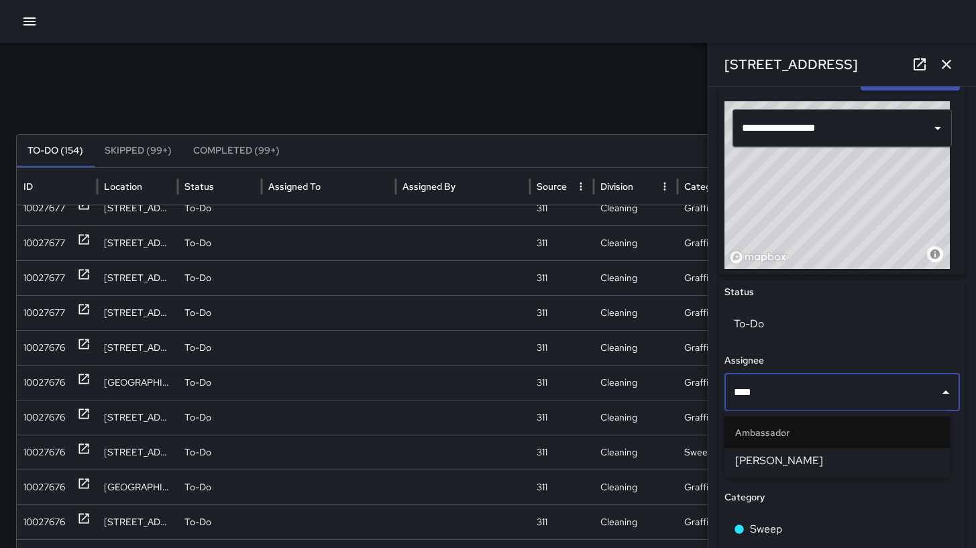
type input "*****"
click at [765, 453] on span "[PERSON_NAME]" at bounding box center [837, 461] width 204 height 16
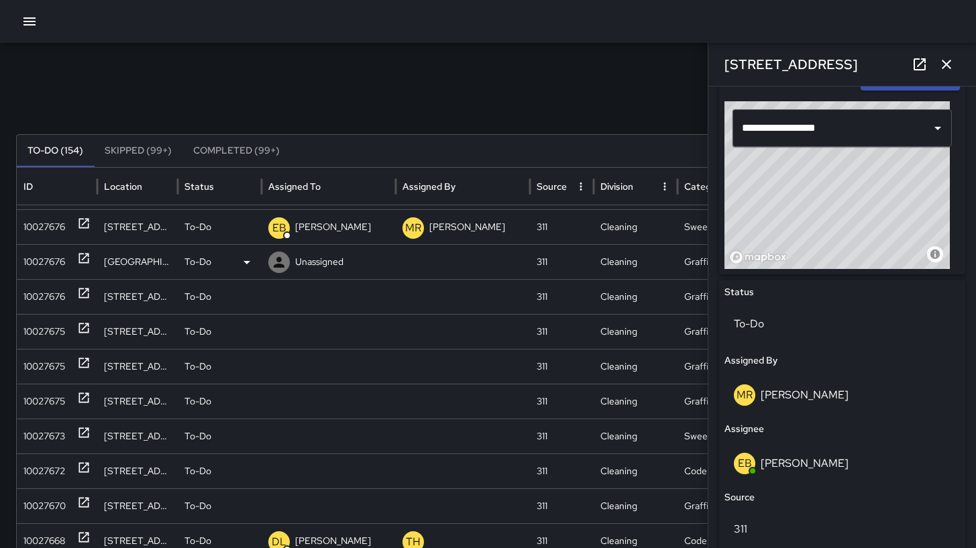
click at [37, 258] on div "10027676" at bounding box center [44, 262] width 42 height 34
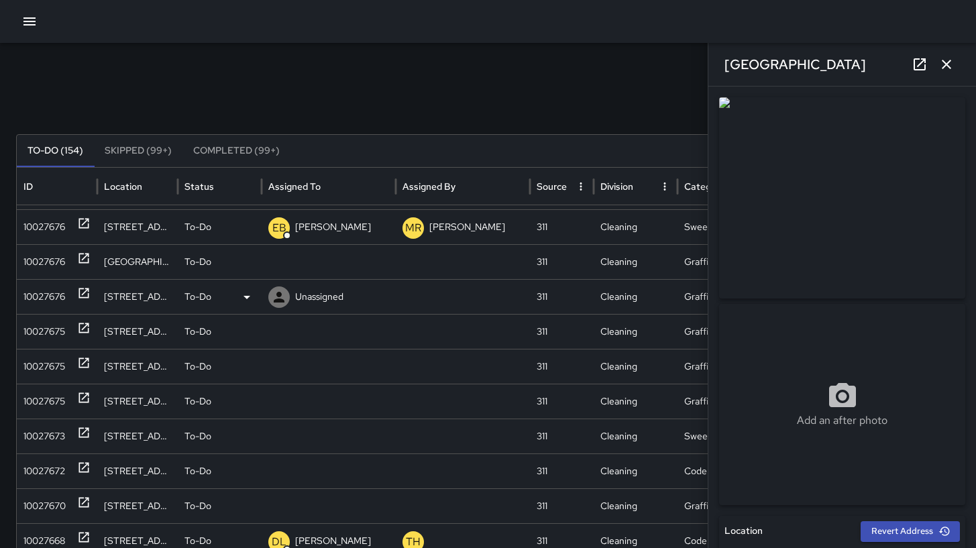
click at [40, 301] on div "10027676" at bounding box center [44, 297] width 42 height 34
click at [40, 339] on div "10027675" at bounding box center [44, 332] width 42 height 34
click at [44, 366] on div "10027675" at bounding box center [44, 367] width 42 height 34
click at [47, 394] on div "10027675" at bounding box center [44, 401] width 42 height 34
click at [48, 441] on div "10027673" at bounding box center [44, 436] width 42 height 34
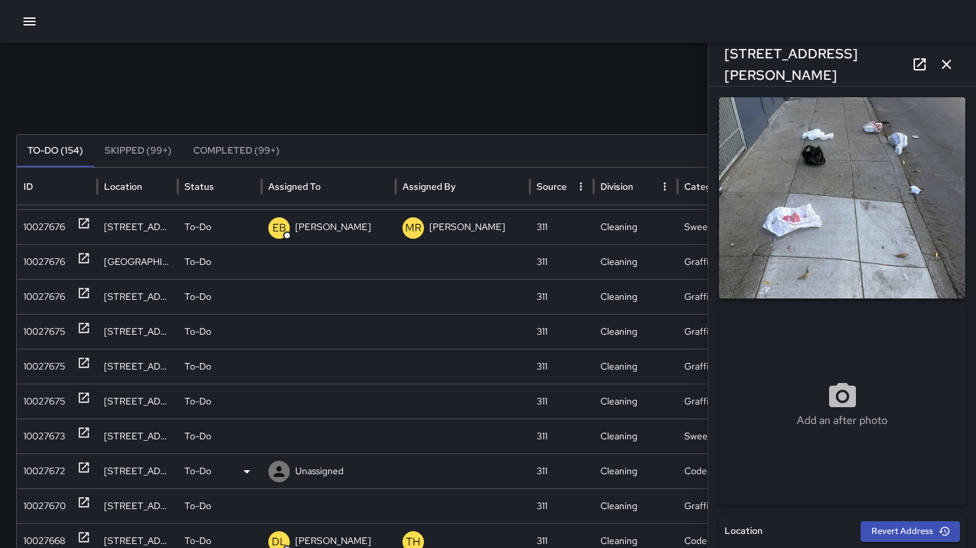
click at [48, 472] on div "10027672" at bounding box center [44, 471] width 42 height 34
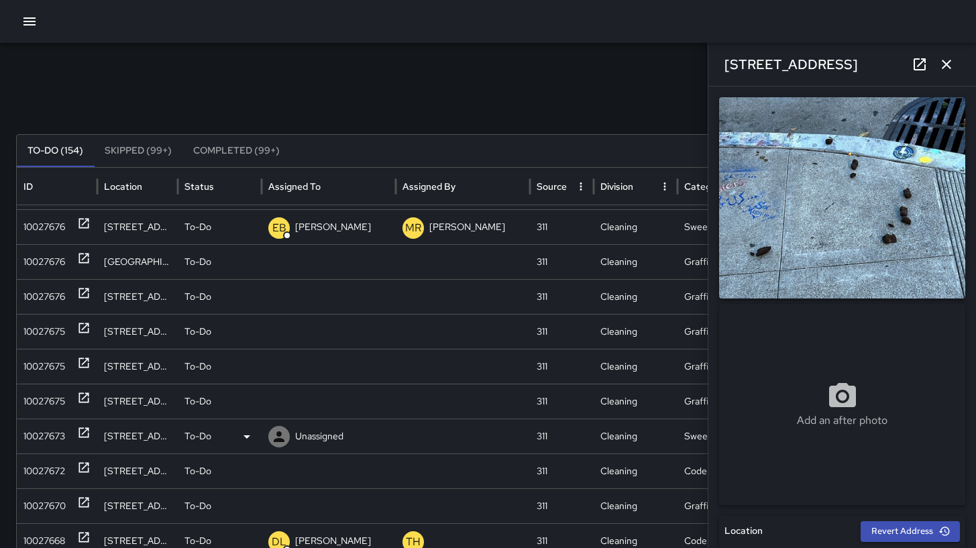
click at [46, 436] on div "10027673" at bounding box center [44, 436] width 42 height 34
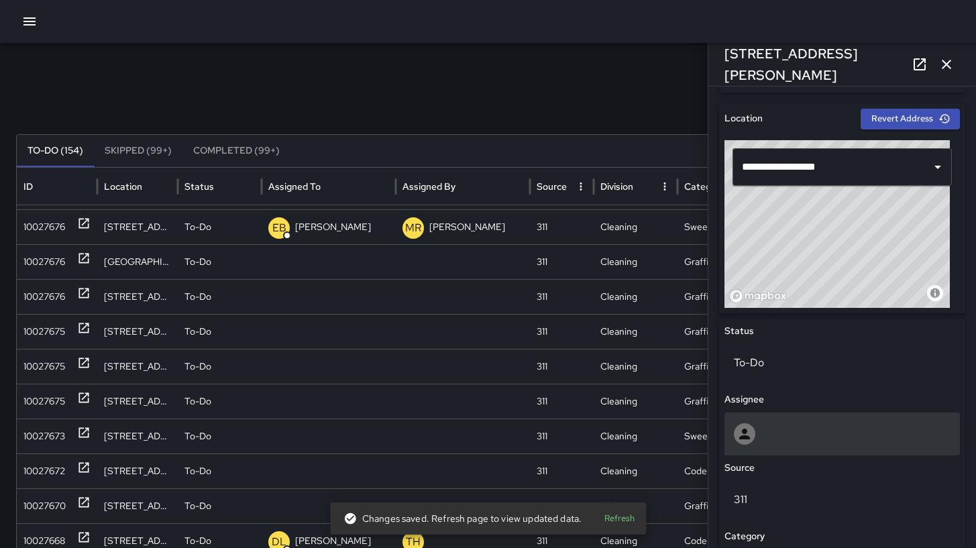
click at [806, 435] on div at bounding box center [842, 433] width 217 height 21
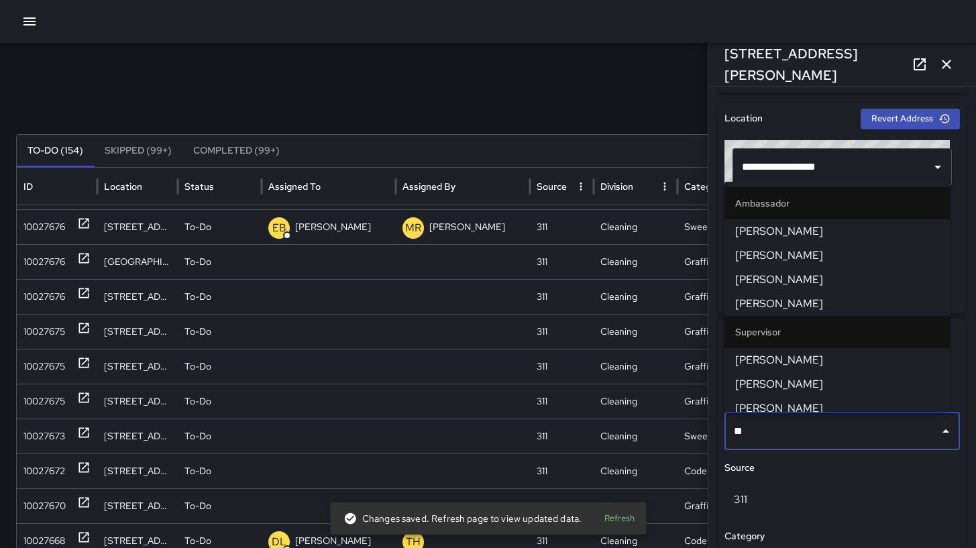
type input "***"
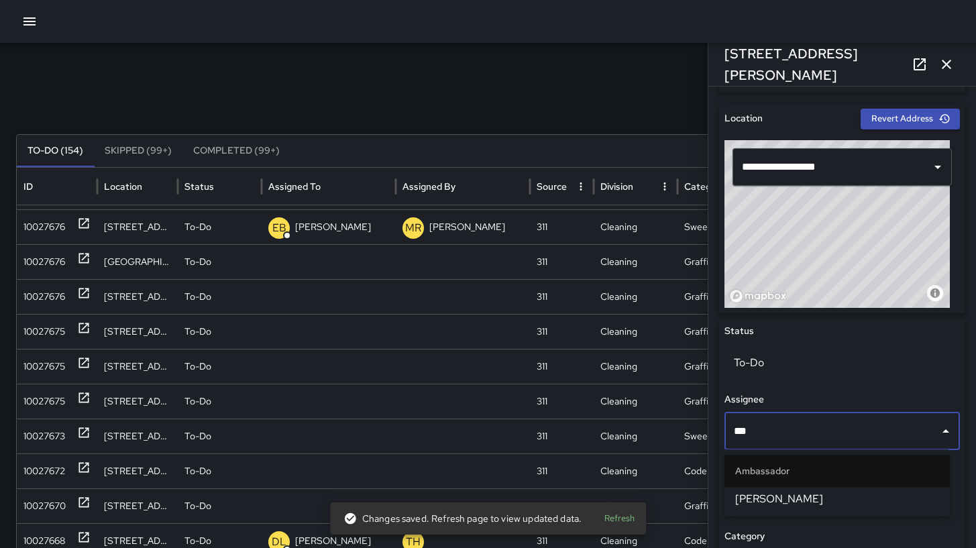
click at [859, 505] on span "[PERSON_NAME]" at bounding box center [837, 499] width 204 height 16
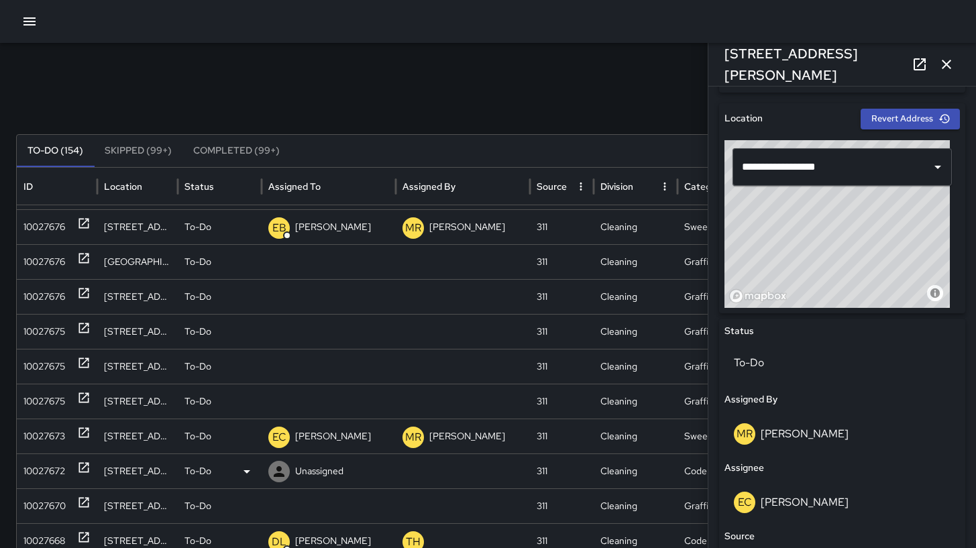
click at [41, 464] on div "10027672" at bounding box center [44, 471] width 42 height 34
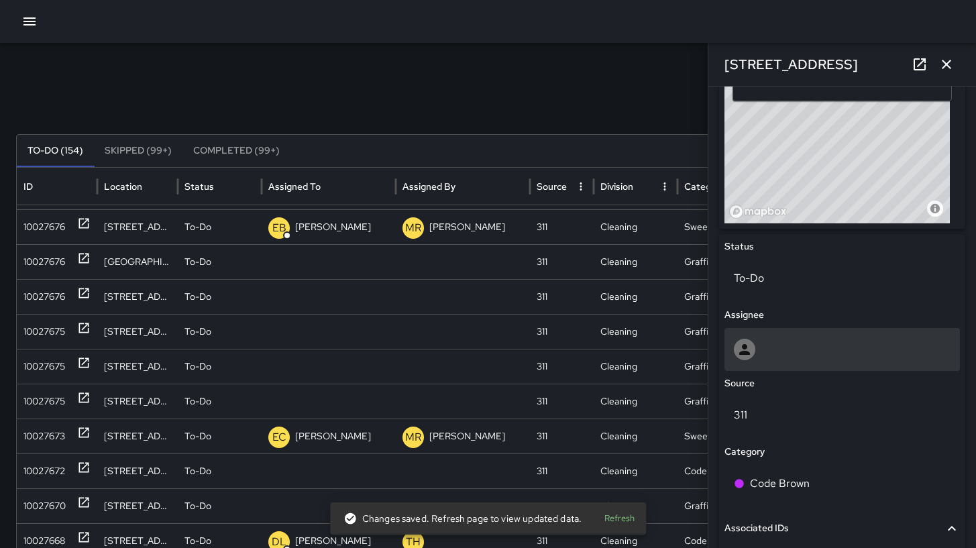
click at [824, 362] on div at bounding box center [841, 349] width 235 height 43
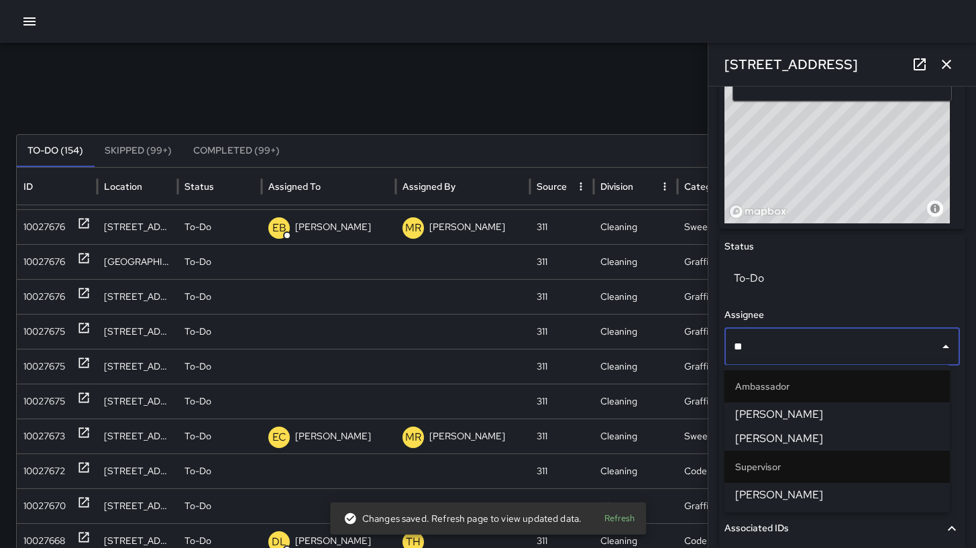
type input "***"
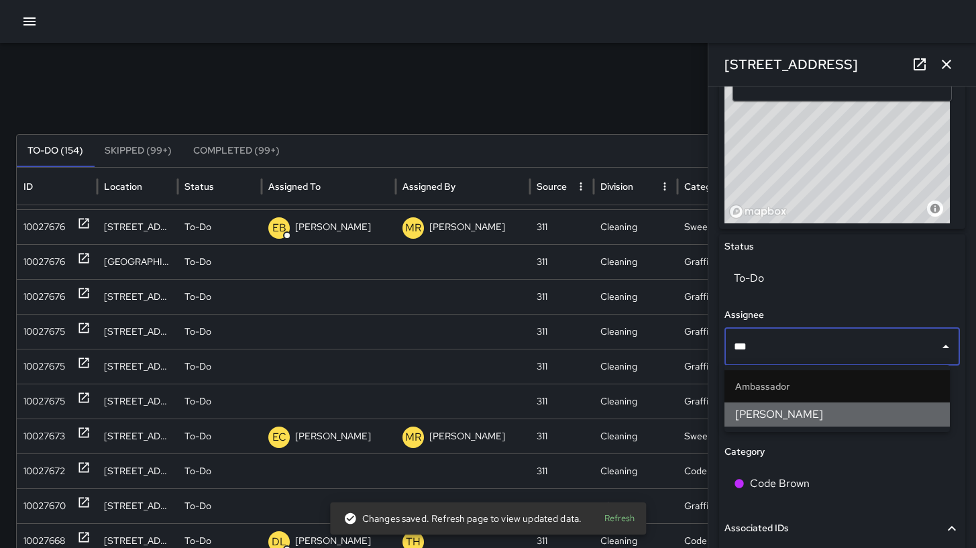
click at [822, 409] on span "[PERSON_NAME]" at bounding box center [837, 415] width 204 height 16
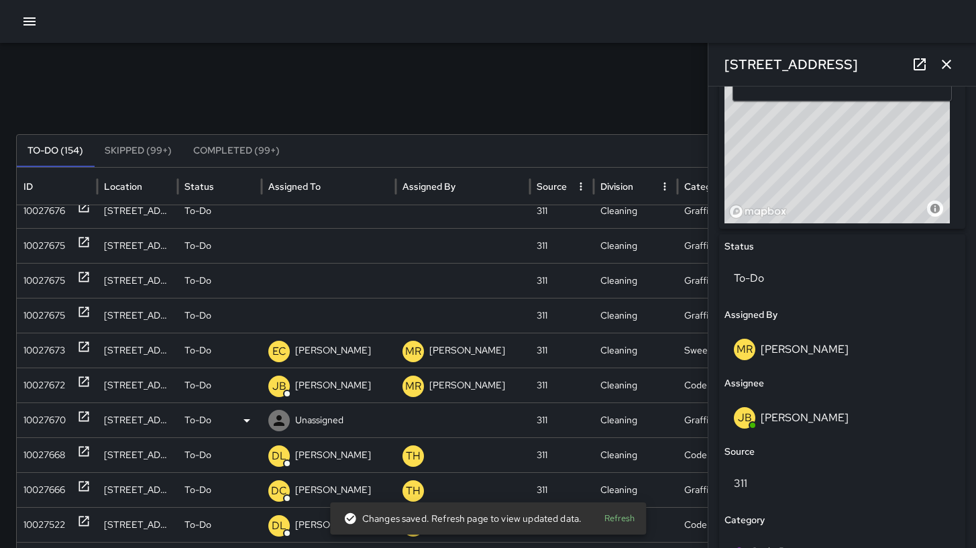
click at [42, 423] on div "10027670" at bounding box center [44, 420] width 42 height 34
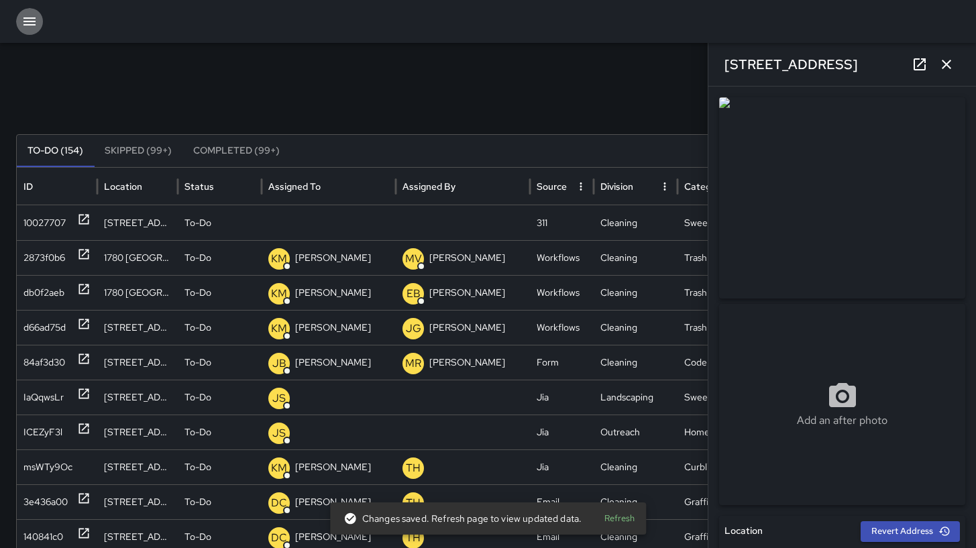
click at [36, 28] on icon "button" at bounding box center [29, 21] width 16 height 16
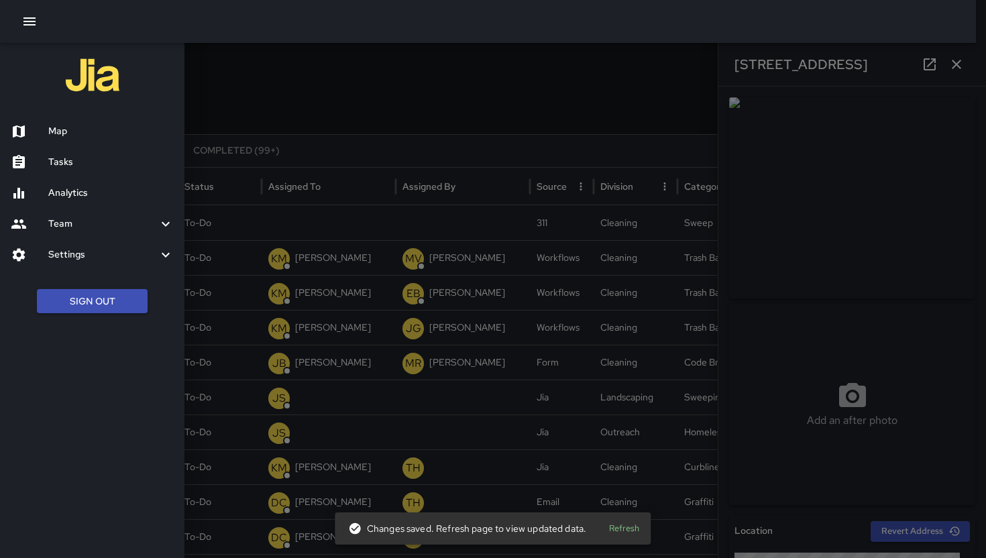
click at [61, 133] on h6 "Map" at bounding box center [110, 131] width 125 height 15
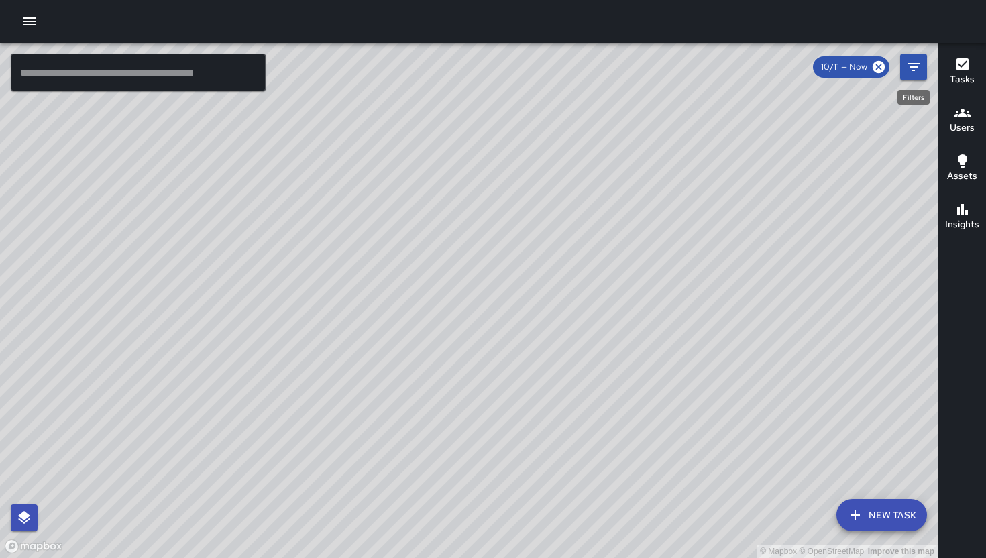
click at [913, 60] on icon "Filters" at bounding box center [914, 67] width 16 height 16
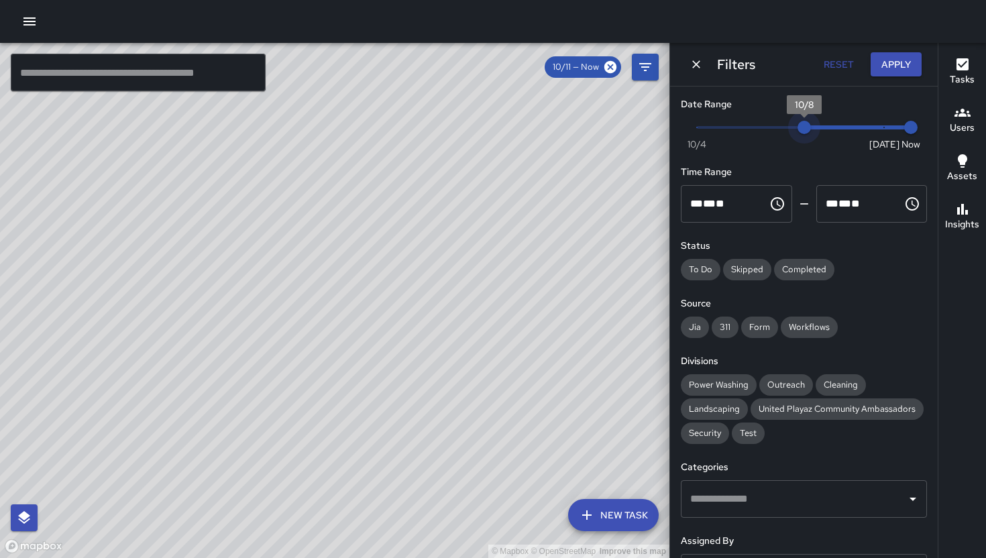
drag, startPoint x: 875, startPoint y: 127, endPoint x: 810, endPoint y: 130, distance: 65.8
click at [810, 130] on span "10/8" at bounding box center [804, 127] width 13 height 13
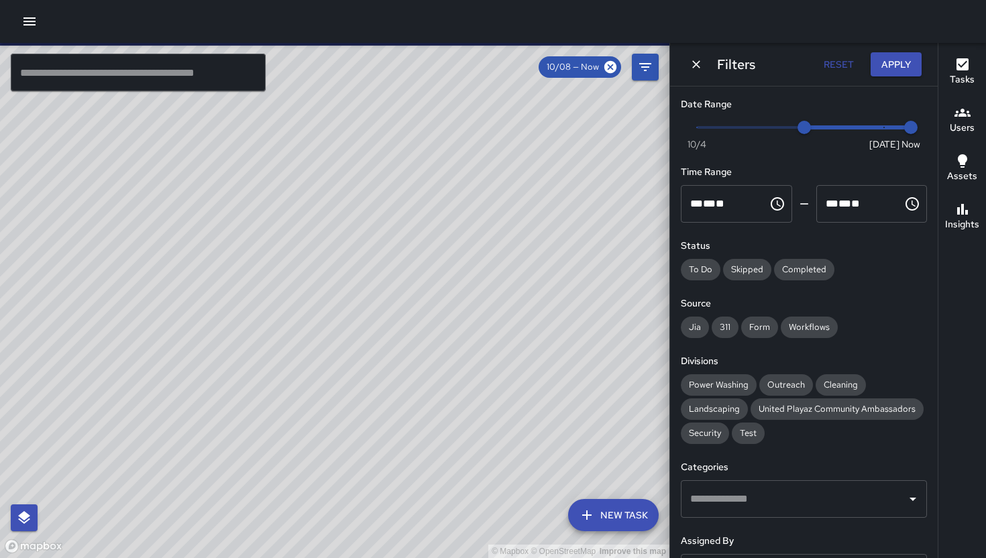
drag, startPoint x: 152, startPoint y: 367, endPoint x: 419, endPoint y: 365, distance: 267.0
click at [419, 365] on div "© Mapbox © OpenStreetMap Improve this map" at bounding box center [334, 300] width 669 height 515
drag, startPoint x: 279, startPoint y: 336, endPoint x: 170, endPoint y: 339, distance: 109.4
click at [170, 341] on div "© Mapbox © OpenStreetMap Improve this map" at bounding box center [334, 300] width 669 height 515
drag, startPoint x: 425, startPoint y: 341, endPoint x: 447, endPoint y: 314, distance: 34.4
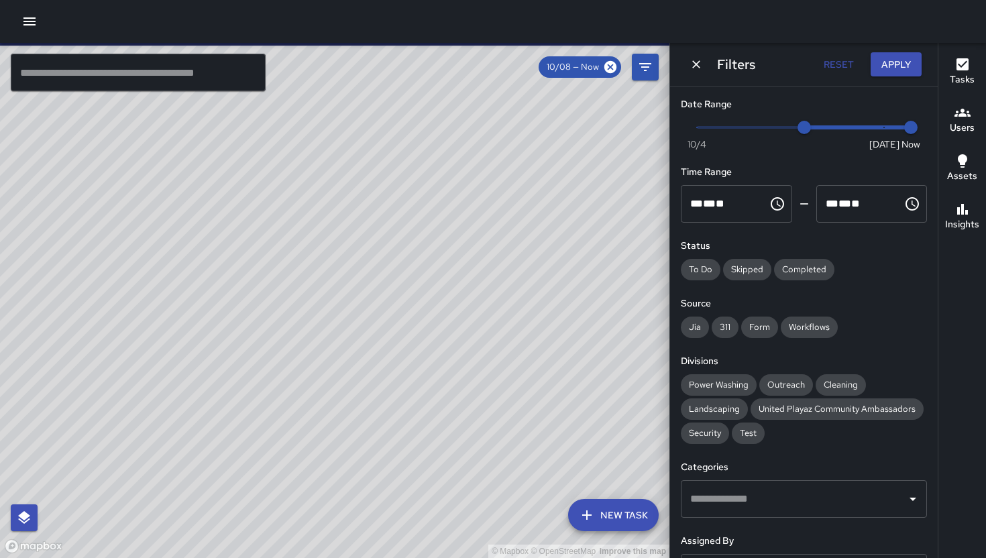
click at [447, 314] on div "© Mapbox © OpenStreetMap Improve this map" at bounding box center [334, 300] width 669 height 515
click at [297, 301] on div "© Mapbox © OpenStreetMap Improve this map EB Eddie Ballestros 216 11th Street C…" at bounding box center [334, 300] width 669 height 515
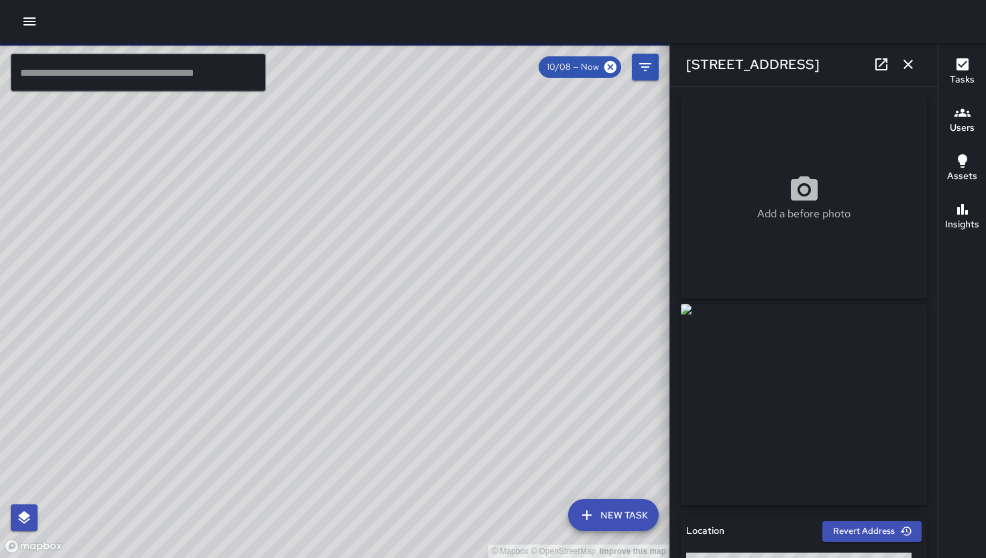
click at [882, 76] on link at bounding box center [881, 64] width 27 height 27
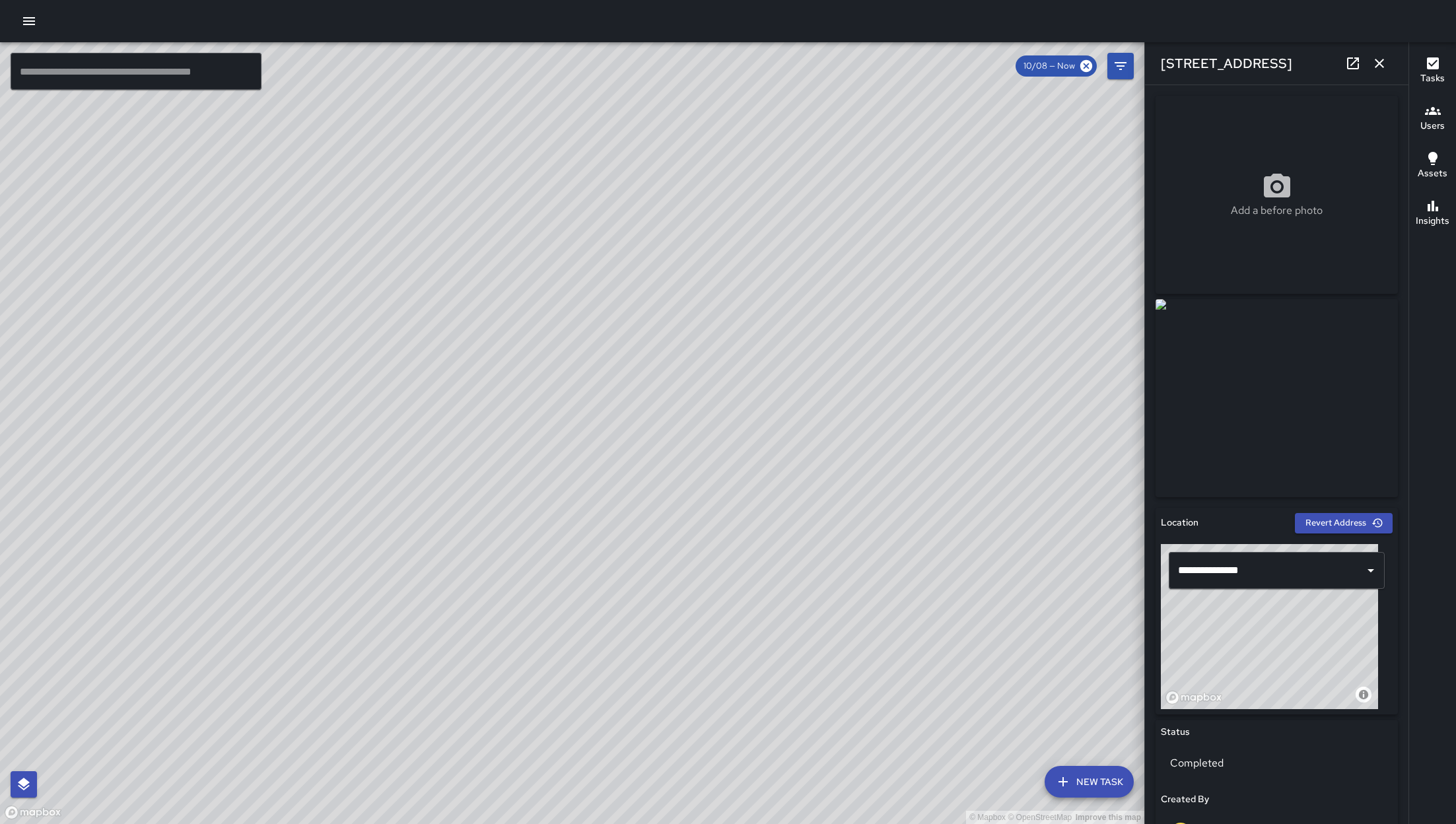
click at [970, 59] on icon "button" at bounding box center [1379, 63] width 9 height 9
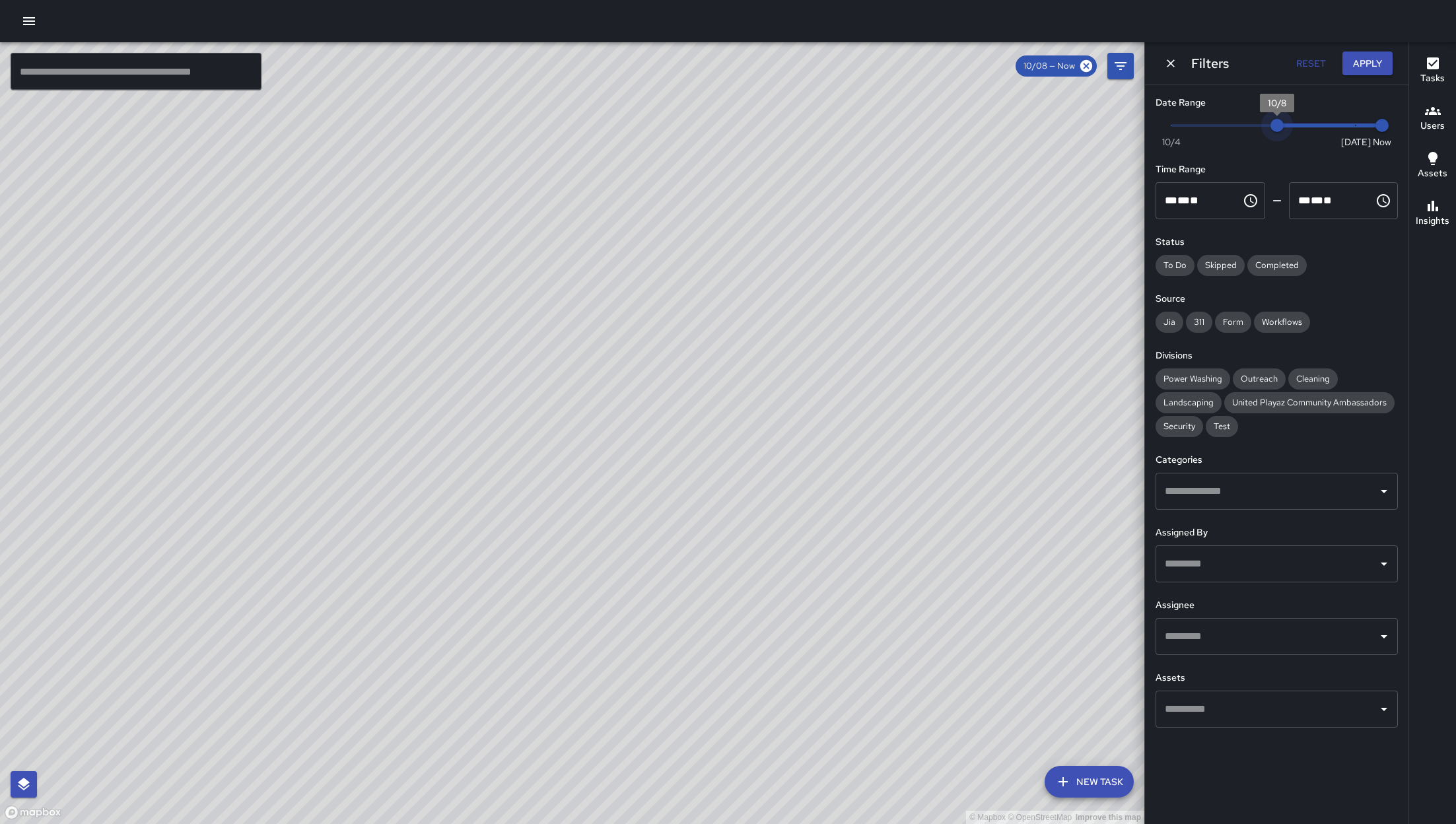
type input "*"
drag, startPoint x: 1283, startPoint y: 124, endPoint x: 1298, endPoint y: 125, distance: 15.0
click at [970, 127] on span "10/9" at bounding box center [1302, 125] width 13 height 13
click at [159, 84] on input "text" at bounding box center [136, 72] width 251 height 37
paste input "**********"
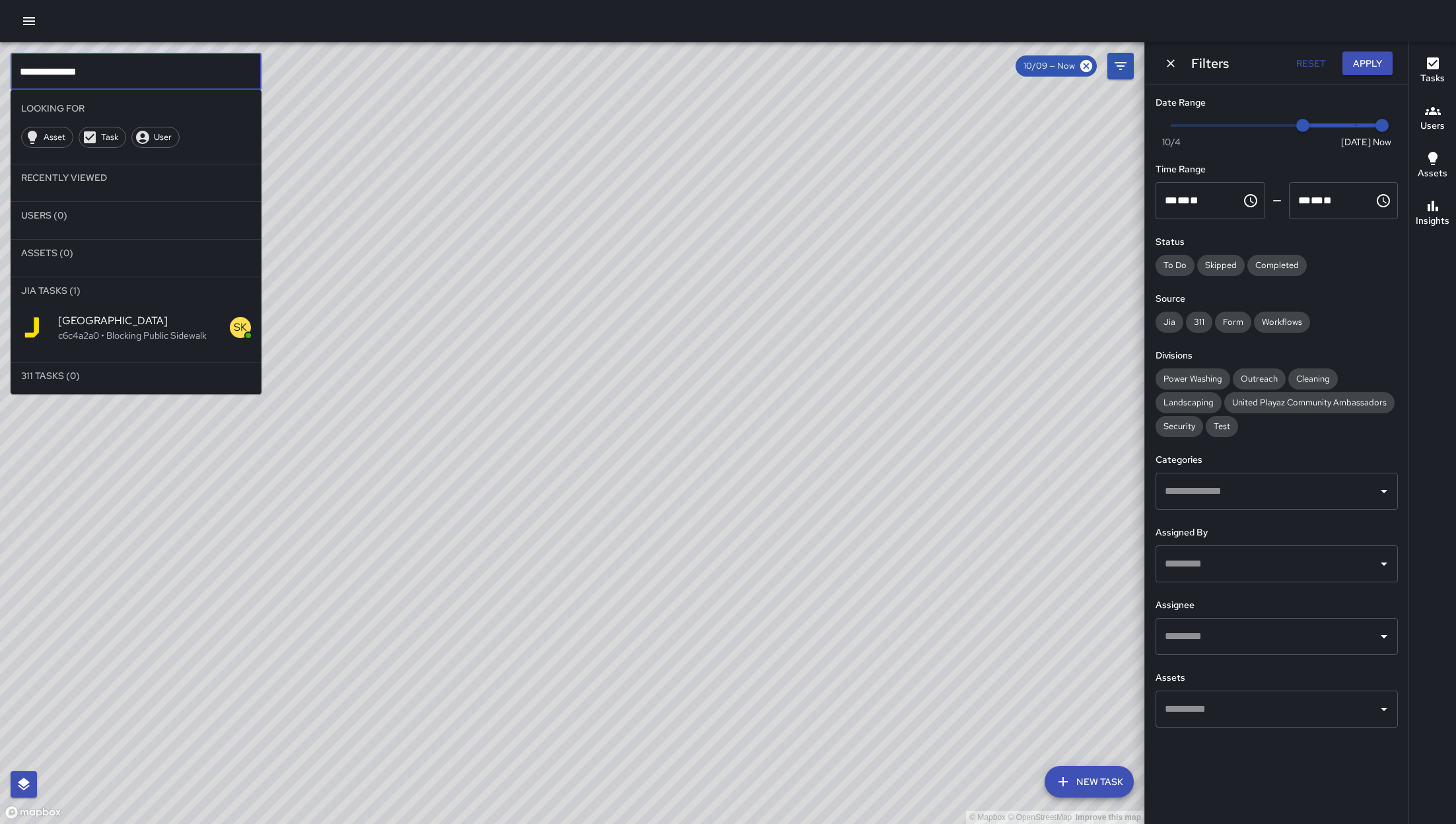
type input "**********"
click at [90, 337] on p "c6c4a2a0 • Blocking Public Sidewalk" at bounding box center [144, 335] width 171 height 13
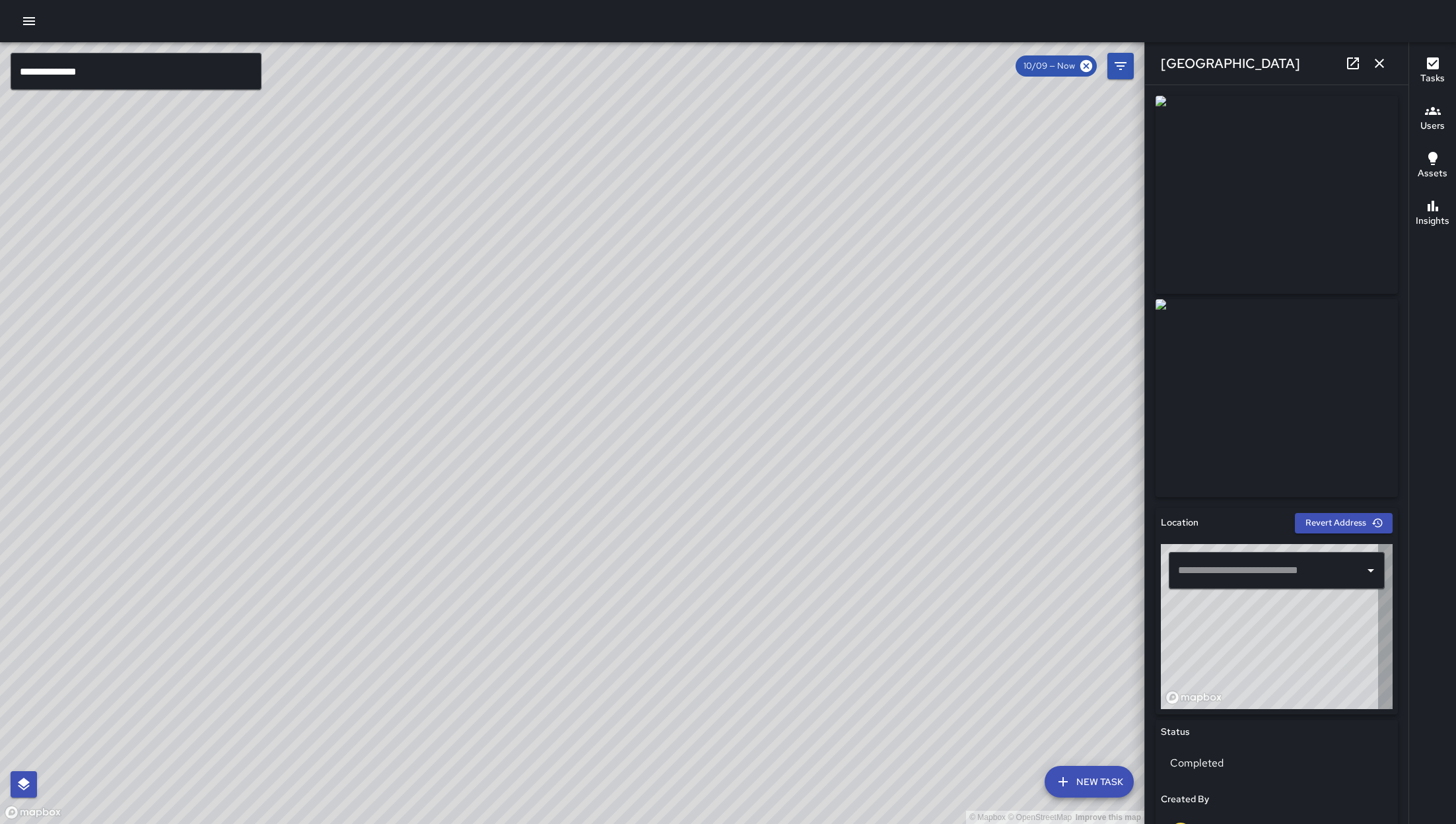
type input "**********"
click at [970, 64] on icon at bounding box center [1353, 63] width 16 height 16
click at [970, 61] on icon "button" at bounding box center [1379, 63] width 16 height 16
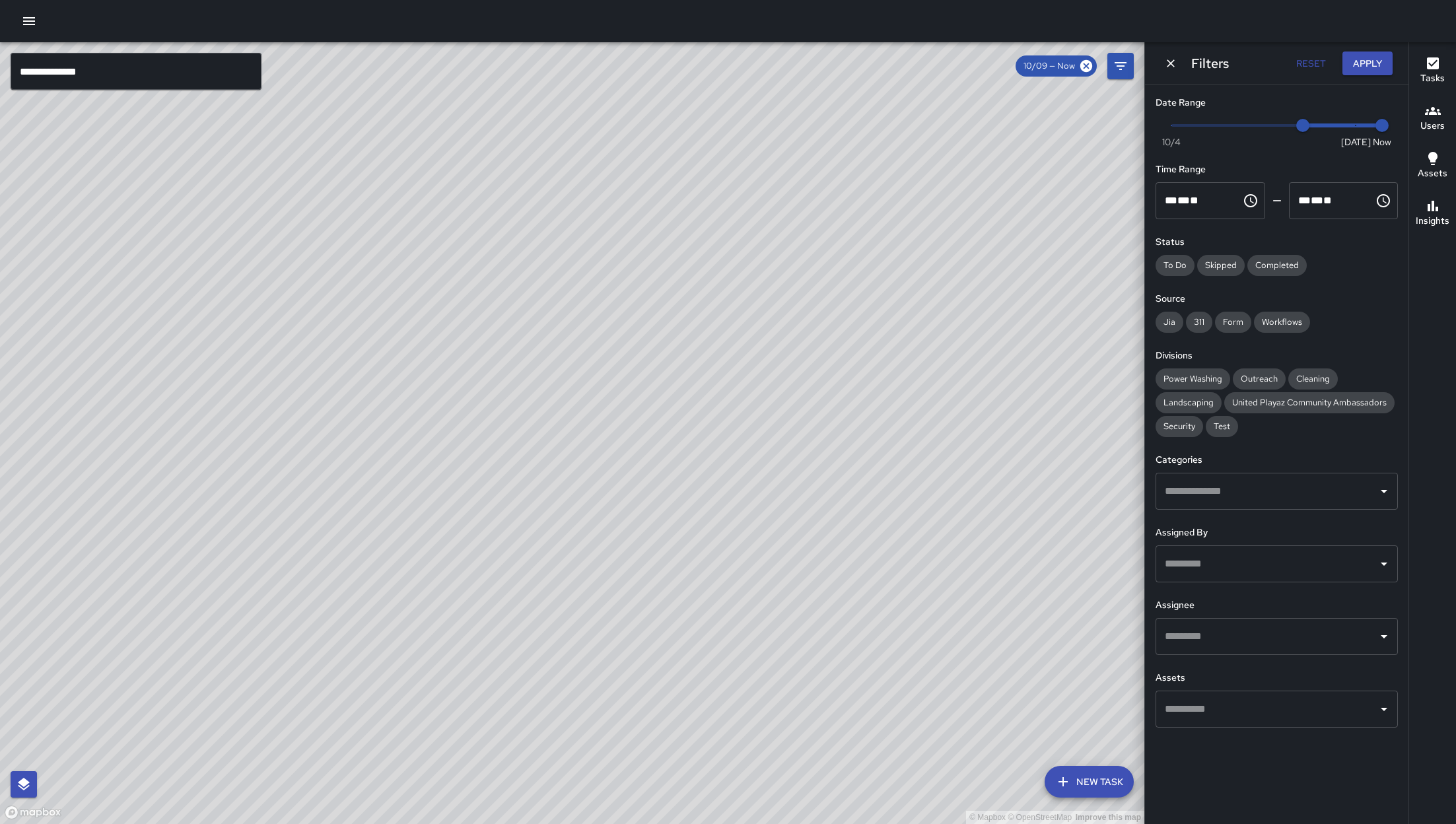
drag, startPoint x: 405, startPoint y: 666, endPoint x: 544, endPoint y: 604, distance: 152.2
click at [544, 548] on div "© Mapbox © OpenStreetMap Improve this map" at bounding box center [572, 433] width 1145 height 782
drag, startPoint x: 544, startPoint y: 604, endPoint x: 461, endPoint y: 580, distance: 86.4
click at [544, 548] on div "© Mapbox © OpenStreetMap Improve this map" at bounding box center [572, 433] width 1145 height 782
drag, startPoint x: 863, startPoint y: 175, endPoint x: 702, endPoint y: 537, distance: 396.2
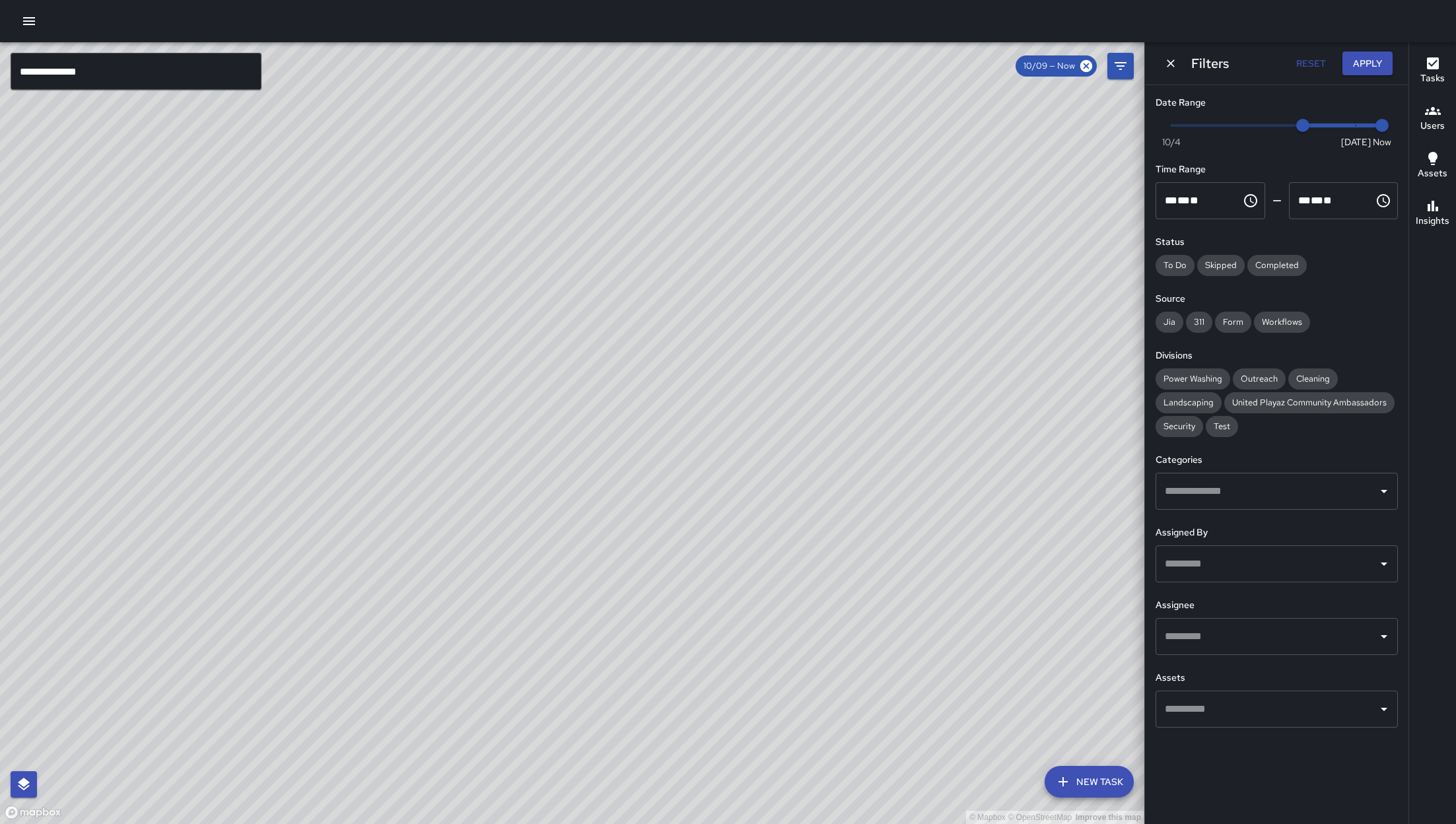
click at [703, 537] on div "© Mapbox © OpenStreetMap Improve this map" at bounding box center [572, 433] width 1145 height 782
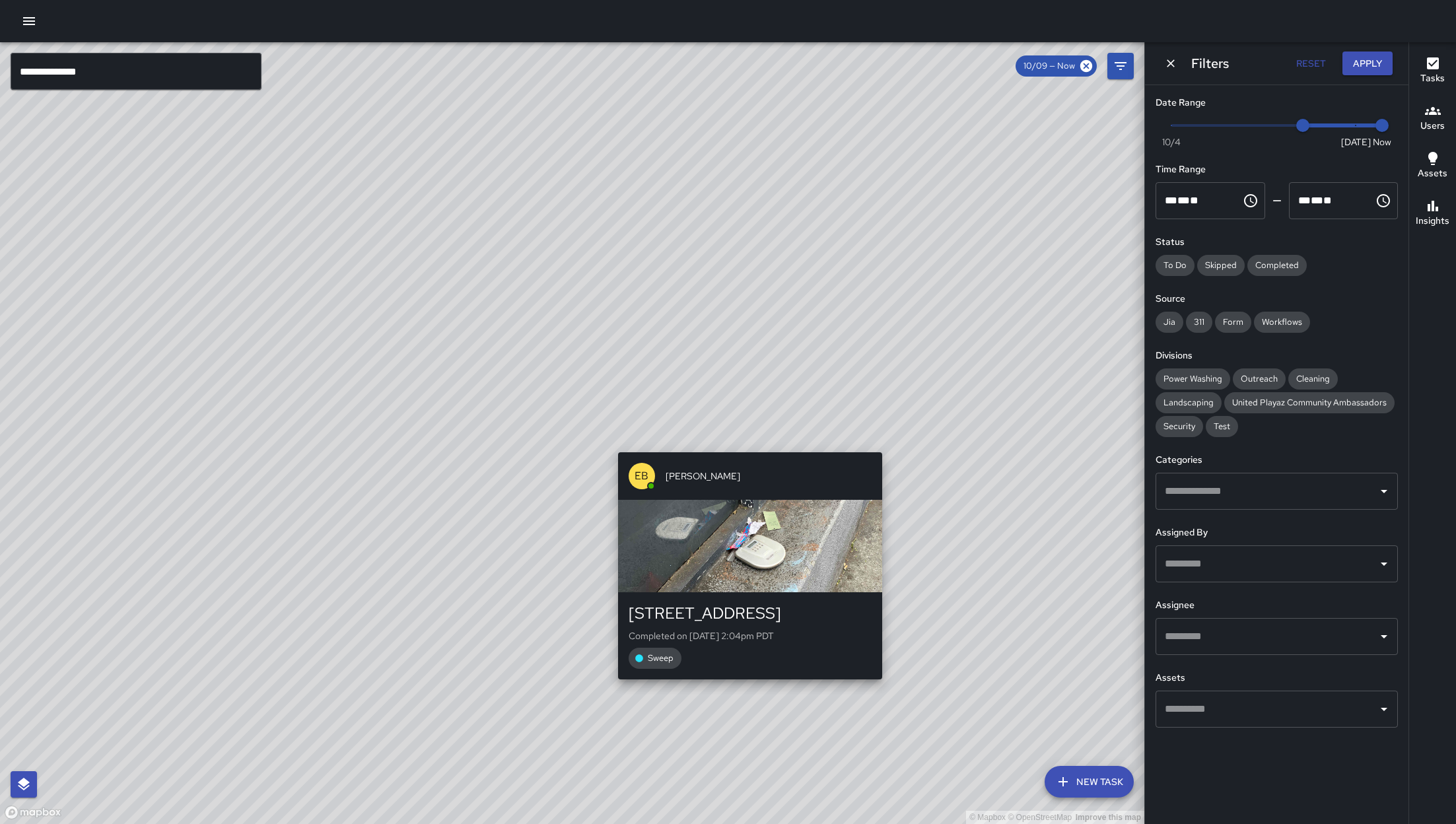
click at [760, 441] on div "© Mapbox © OpenStreetMap Improve this map EB Eddie Ballestros 180 11th Street C…" at bounding box center [572, 433] width 1145 height 782
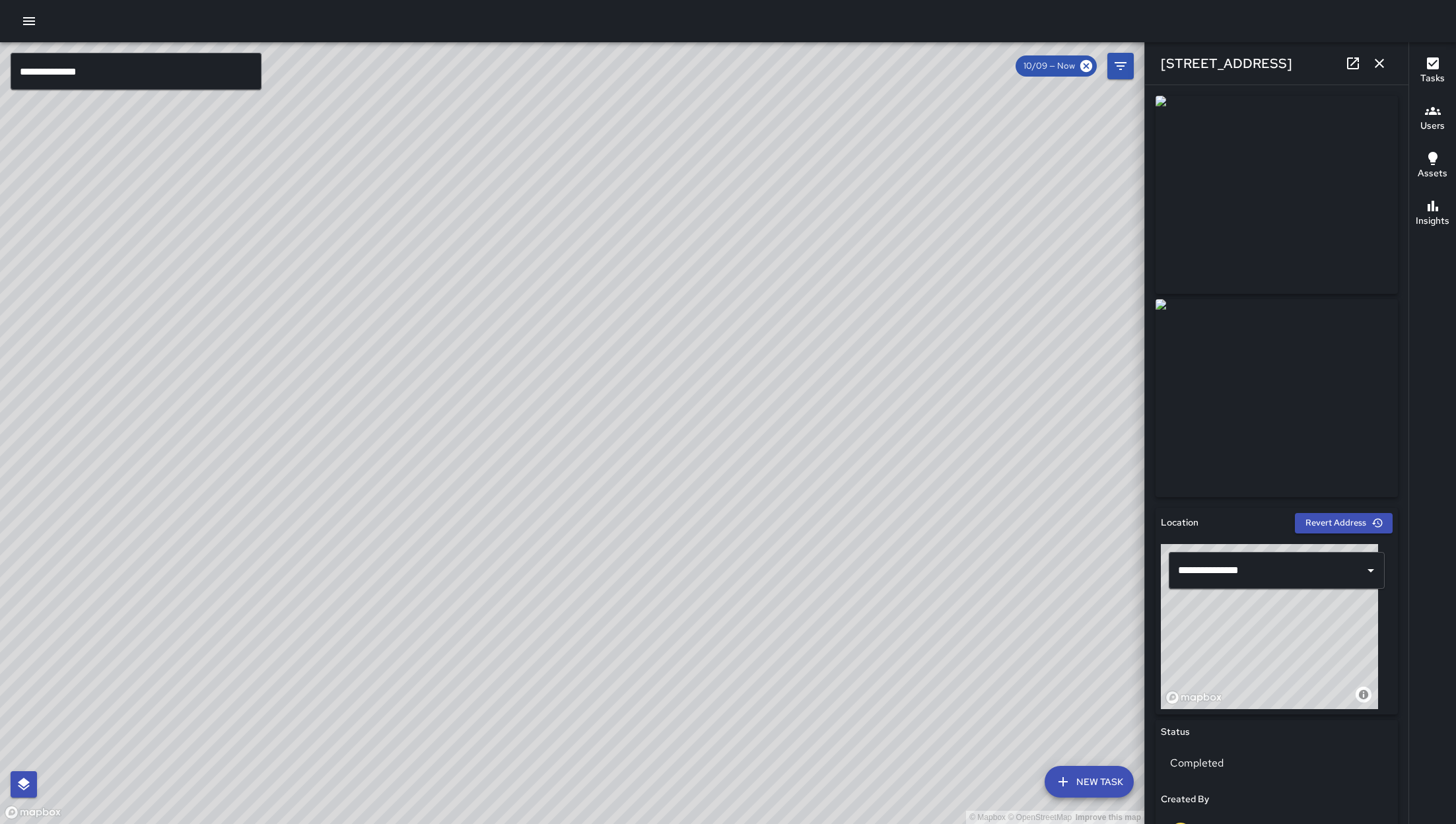
scroll to position [583, 0]
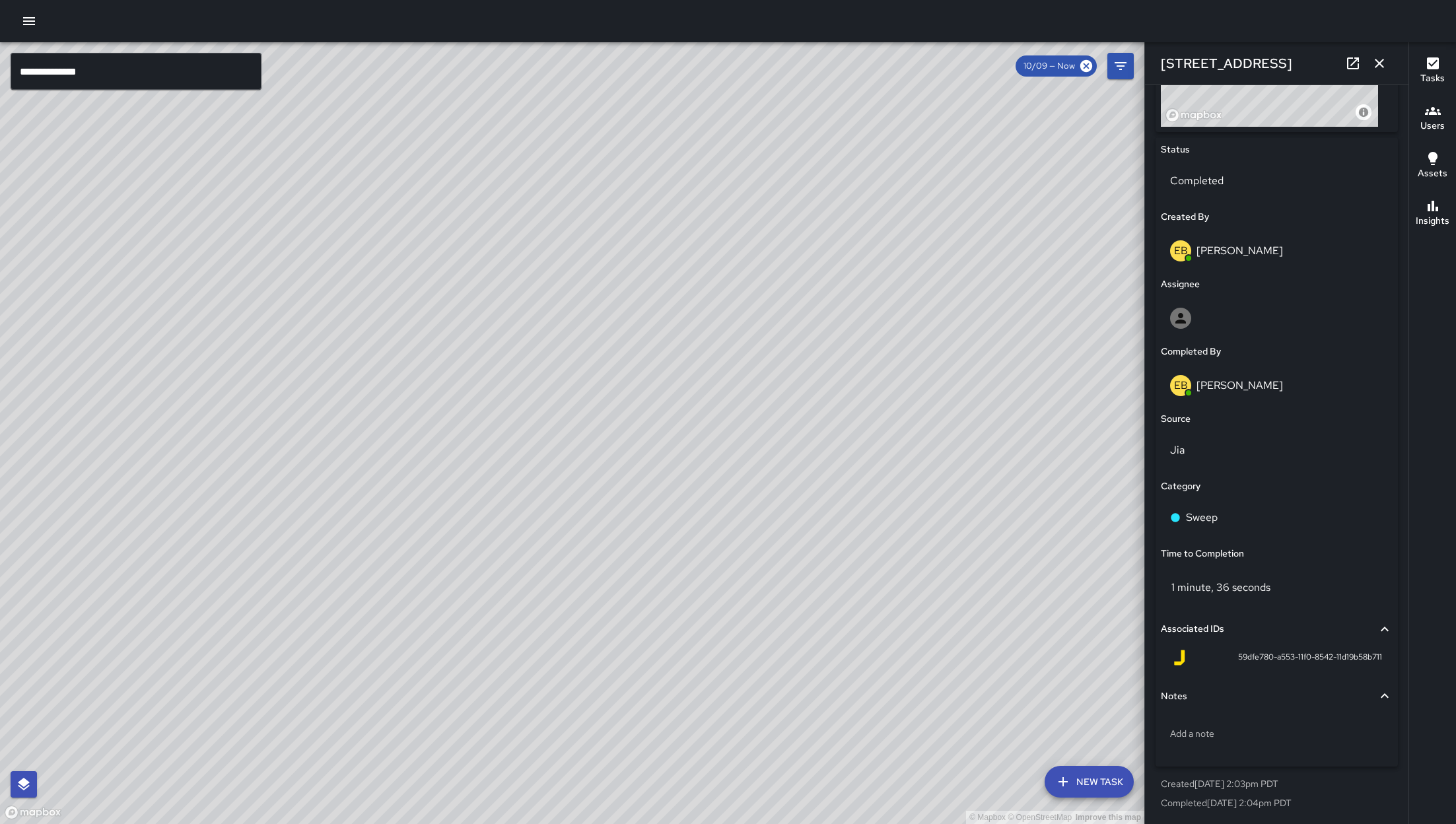
click at [970, 64] on icon "button" at bounding box center [1379, 63] width 16 height 16
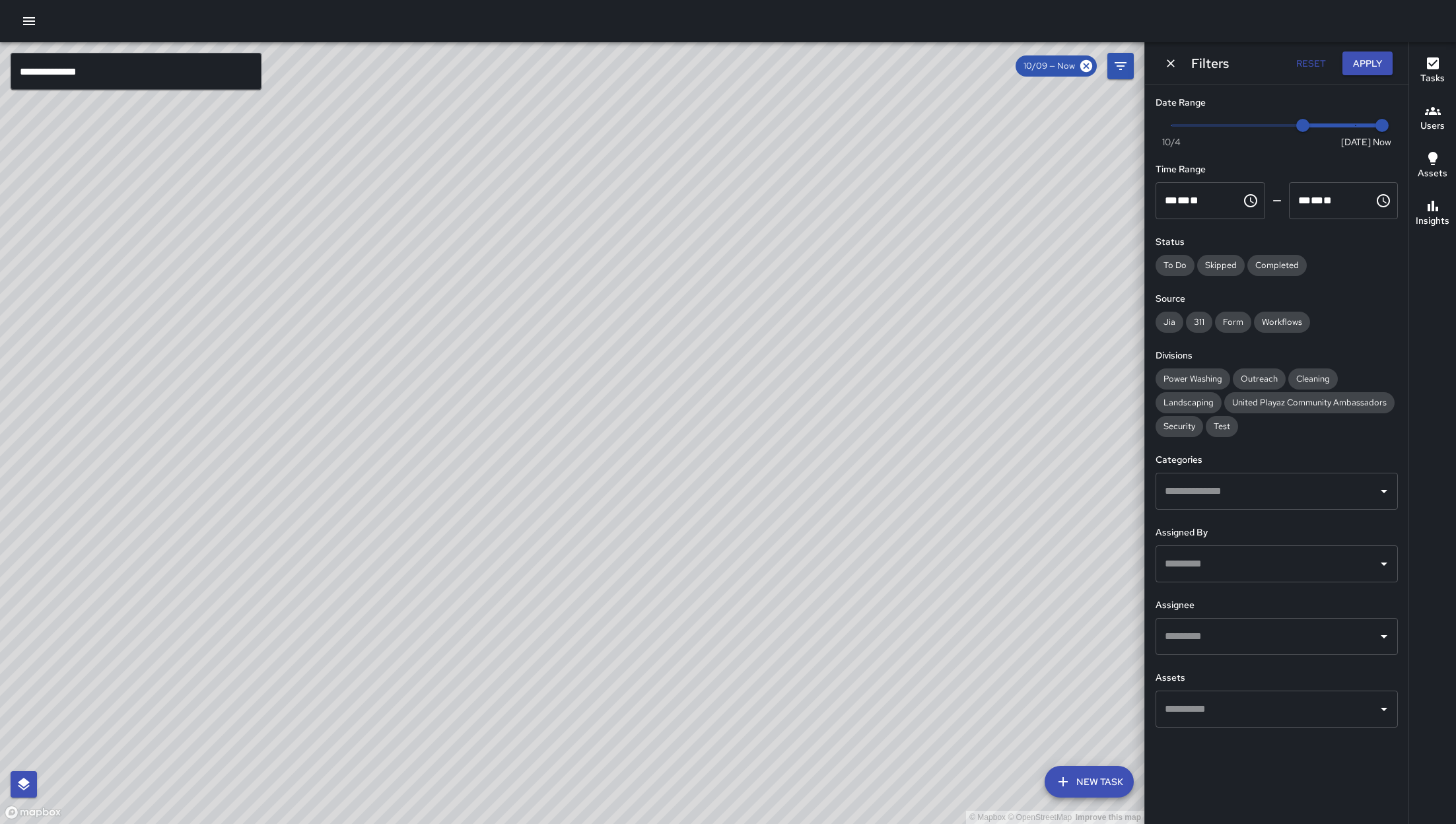
drag, startPoint x: 726, startPoint y: 280, endPoint x: 463, endPoint y: 496, distance: 340.3
click at [463, 496] on div "© Mapbox © OpenStreetMap Improve this map" at bounding box center [572, 433] width 1145 height 782
click at [193, 78] on input "**********" at bounding box center [136, 72] width 251 height 37
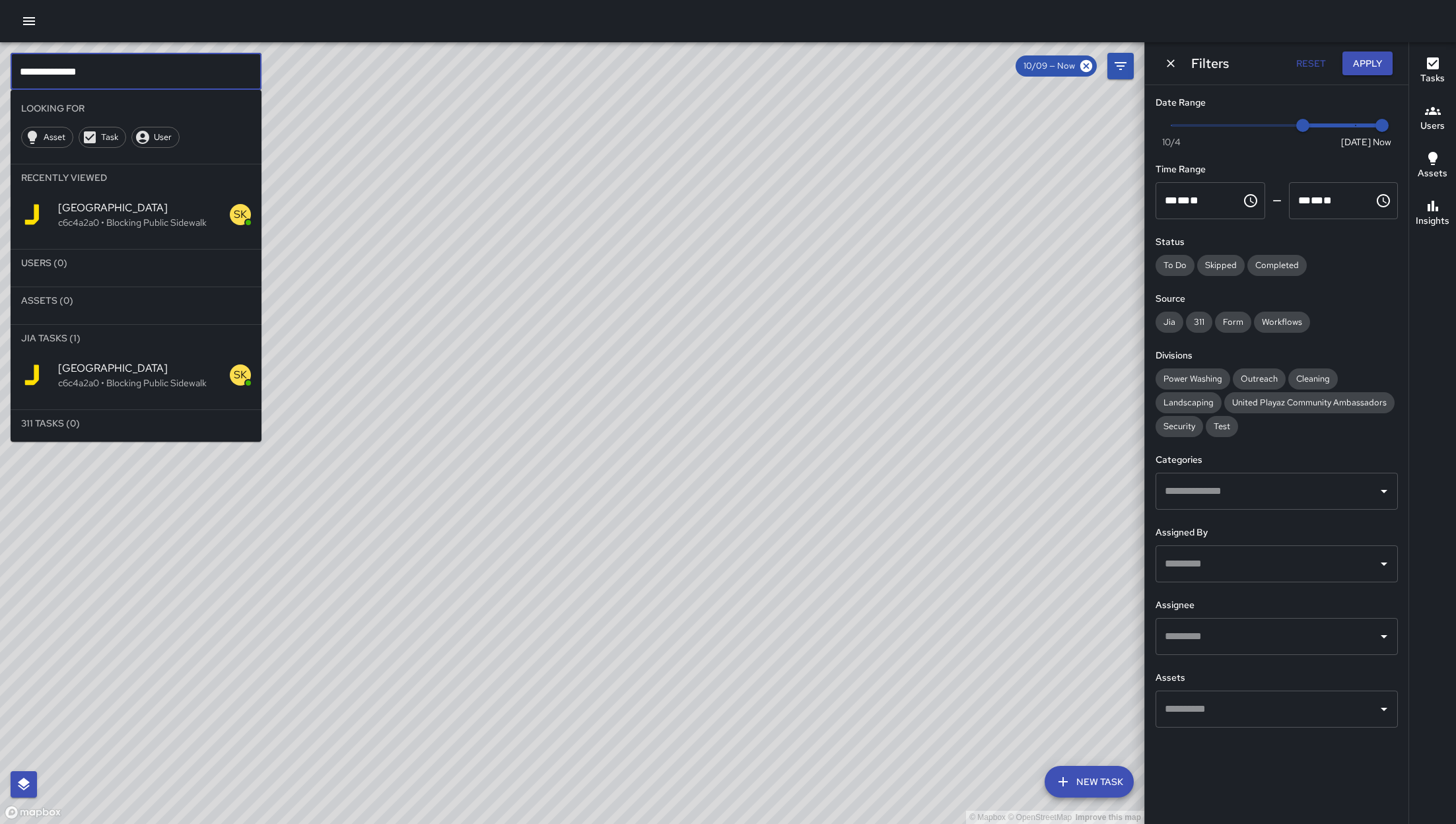
click at [192, 75] on input "**********" at bounding box center [136, 72] width 251 height 37
click at [186, 75] on input "**********" at bounding box center [136, 72] width 251 height 37
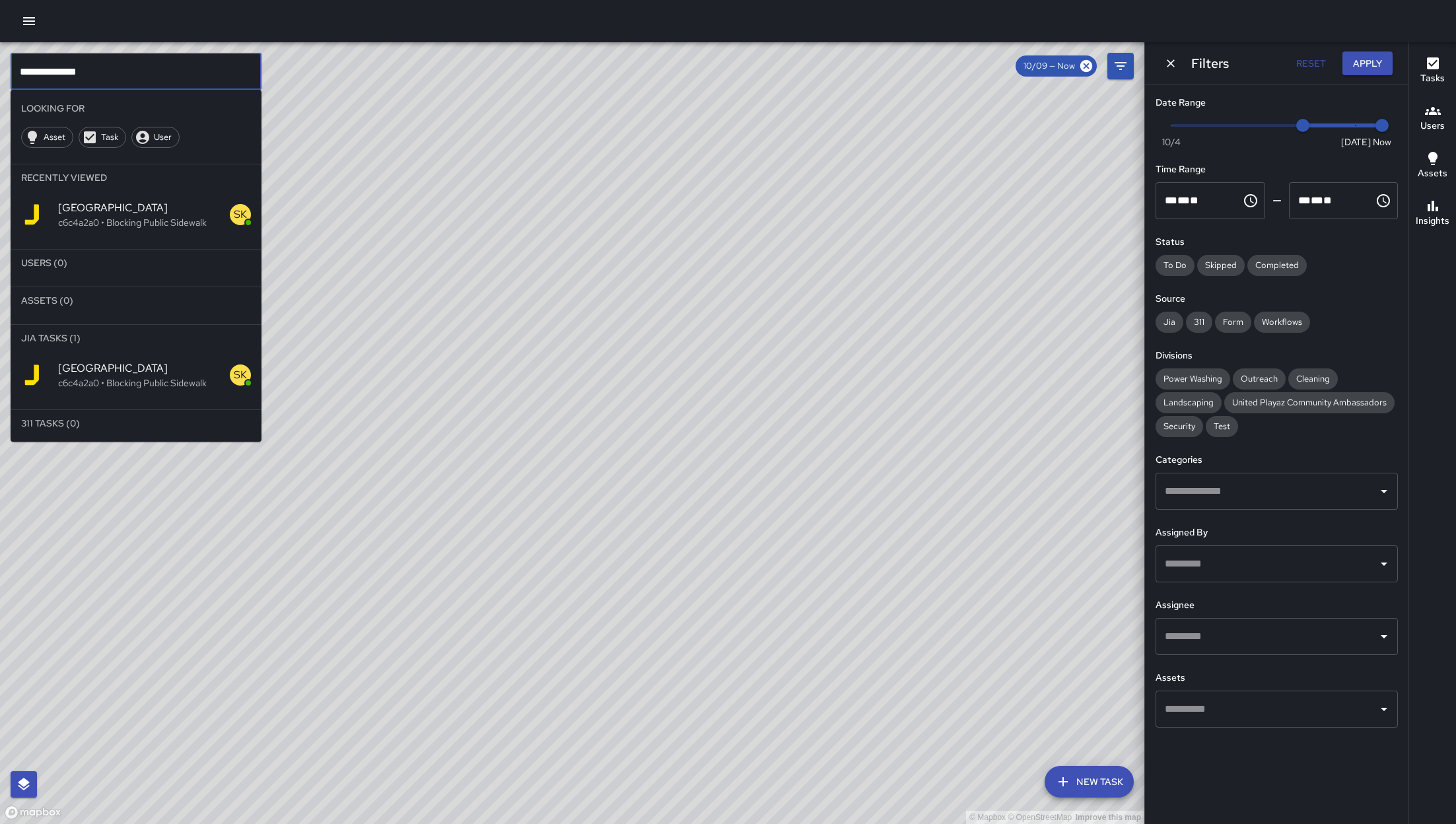
click at [186, 75] on input "**********" at bounding box center [136, 72] width 251 height 37
paste input "text"
type input "**********"
click at [198, 383] on p "357f5983 • Code Brown" at bounding box center [144, 382] width 171 height 13
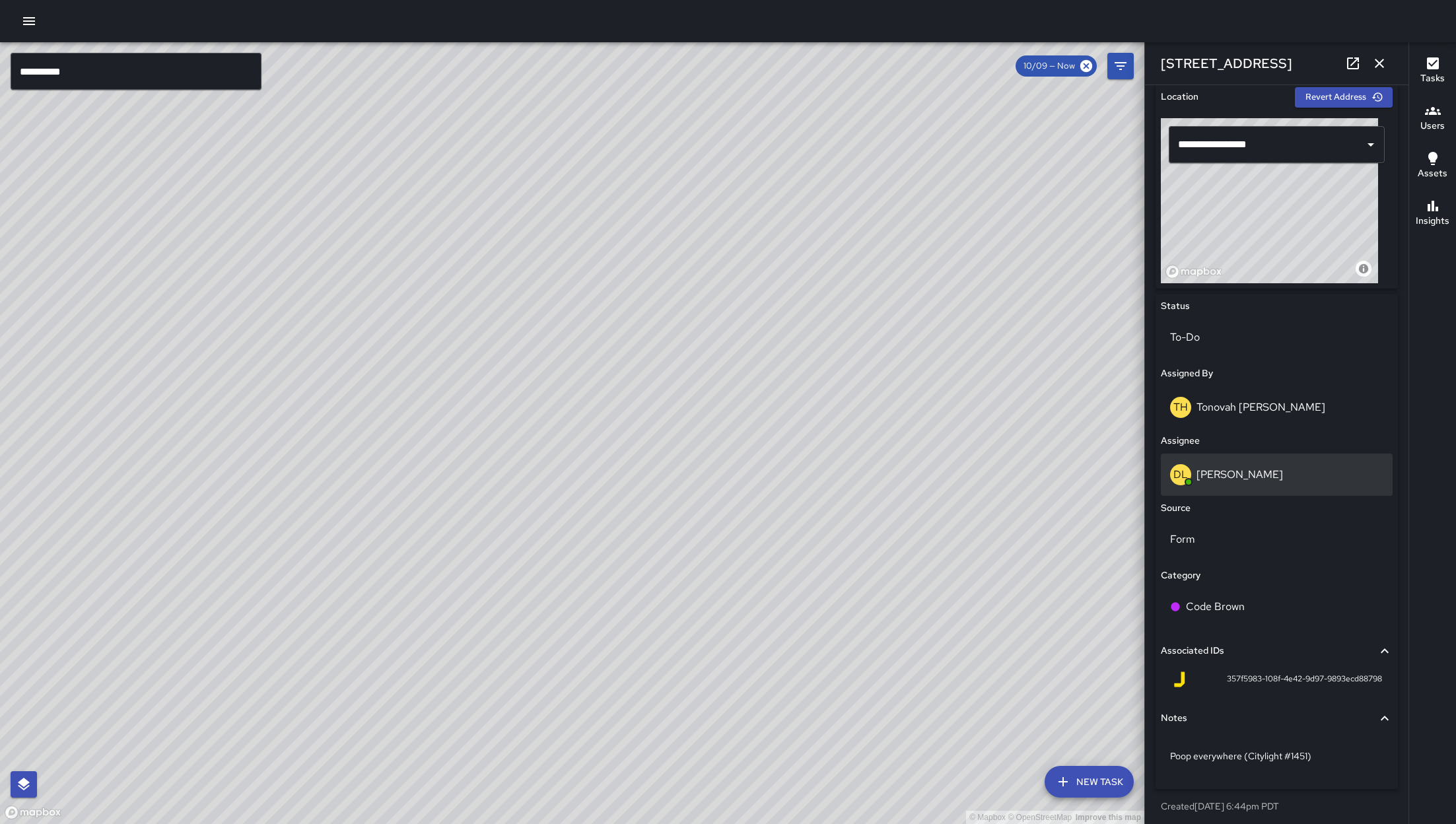
scroll to position [393, 0]
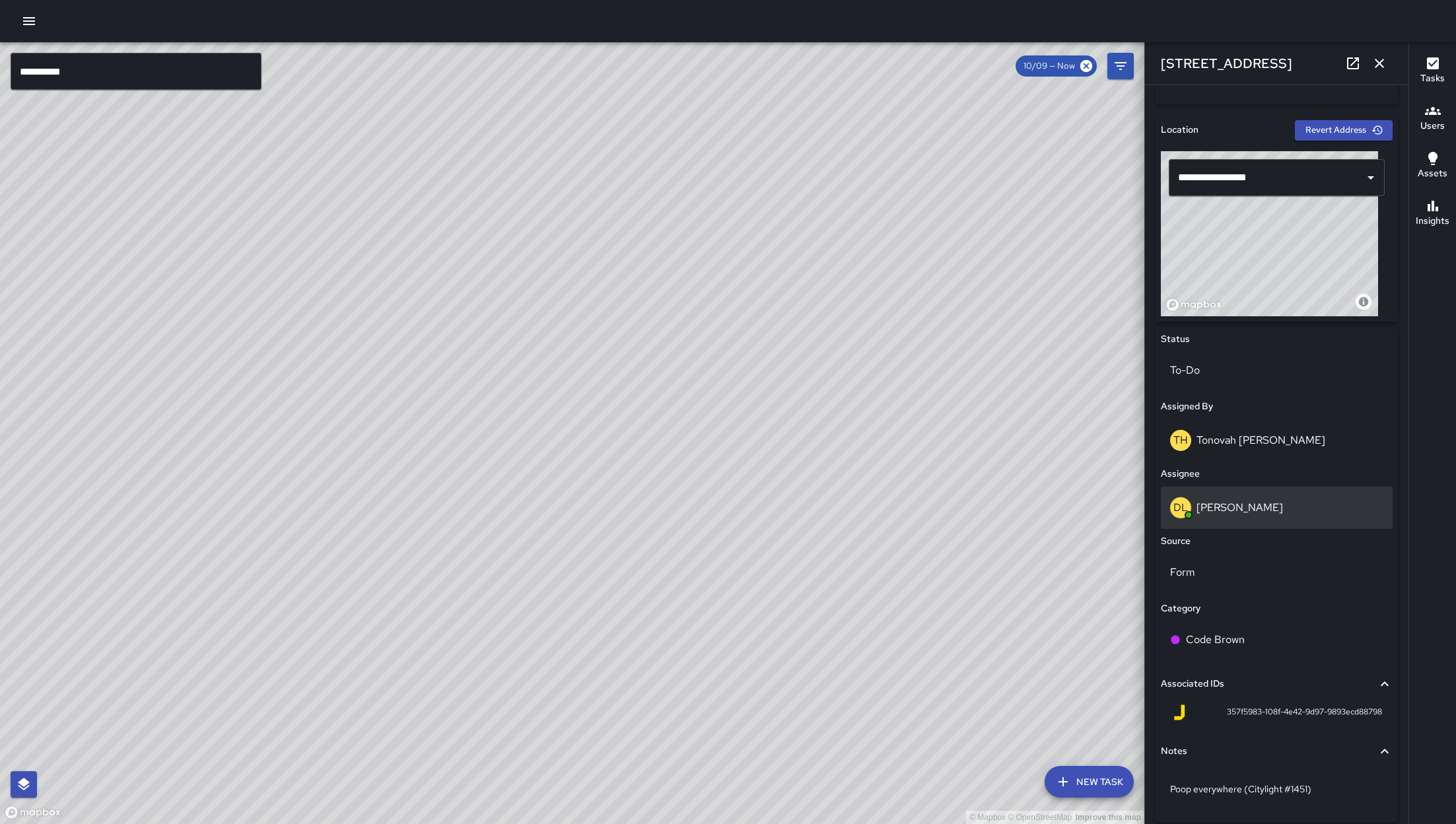
click at [970, 516] on div "DL Damariye Lewis" at bounding box center [1277, 507] width 214 height 21
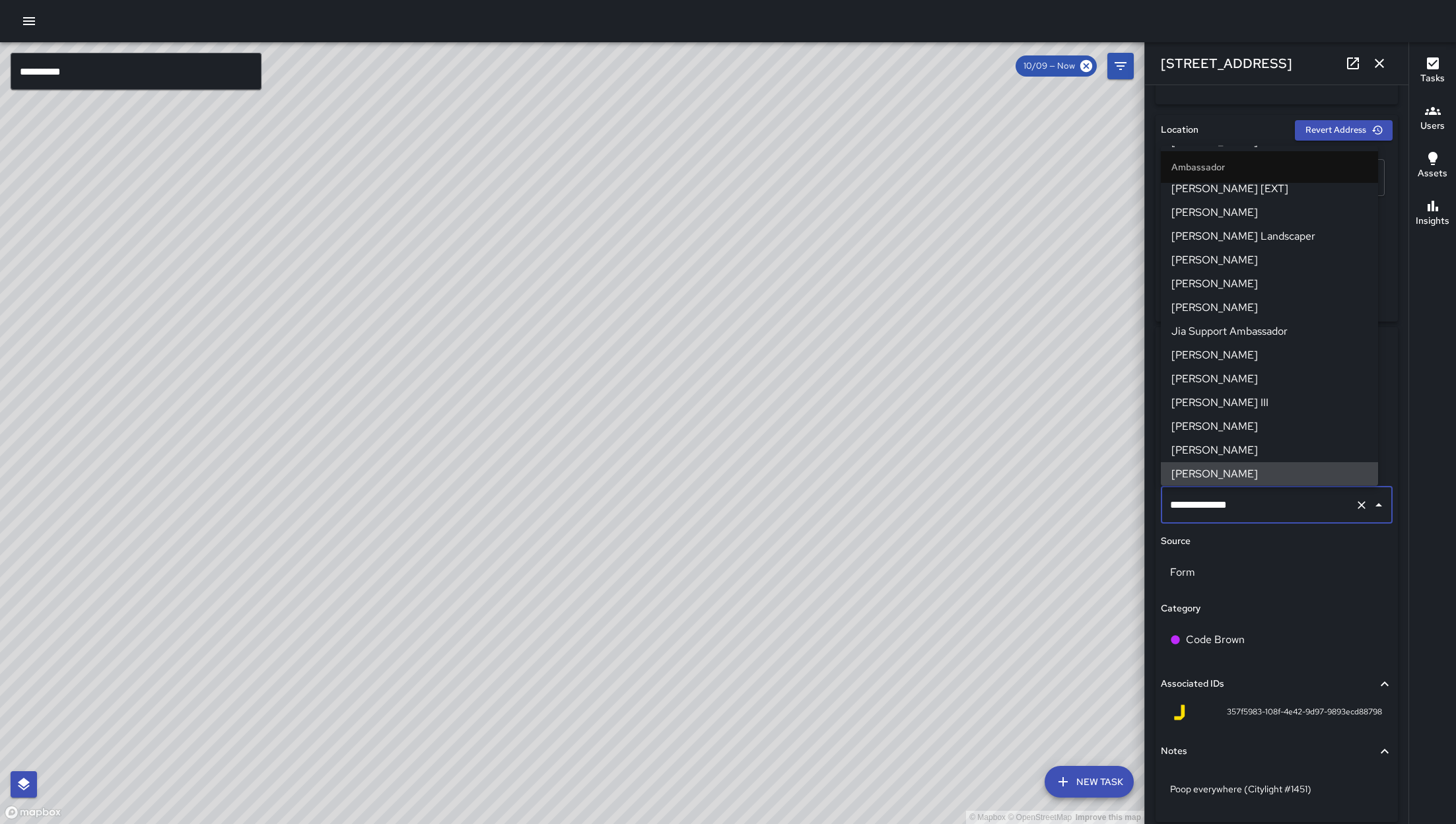
click at [970, 516] on input "**********" at bounding box center [1258, 504] width 183 height 25
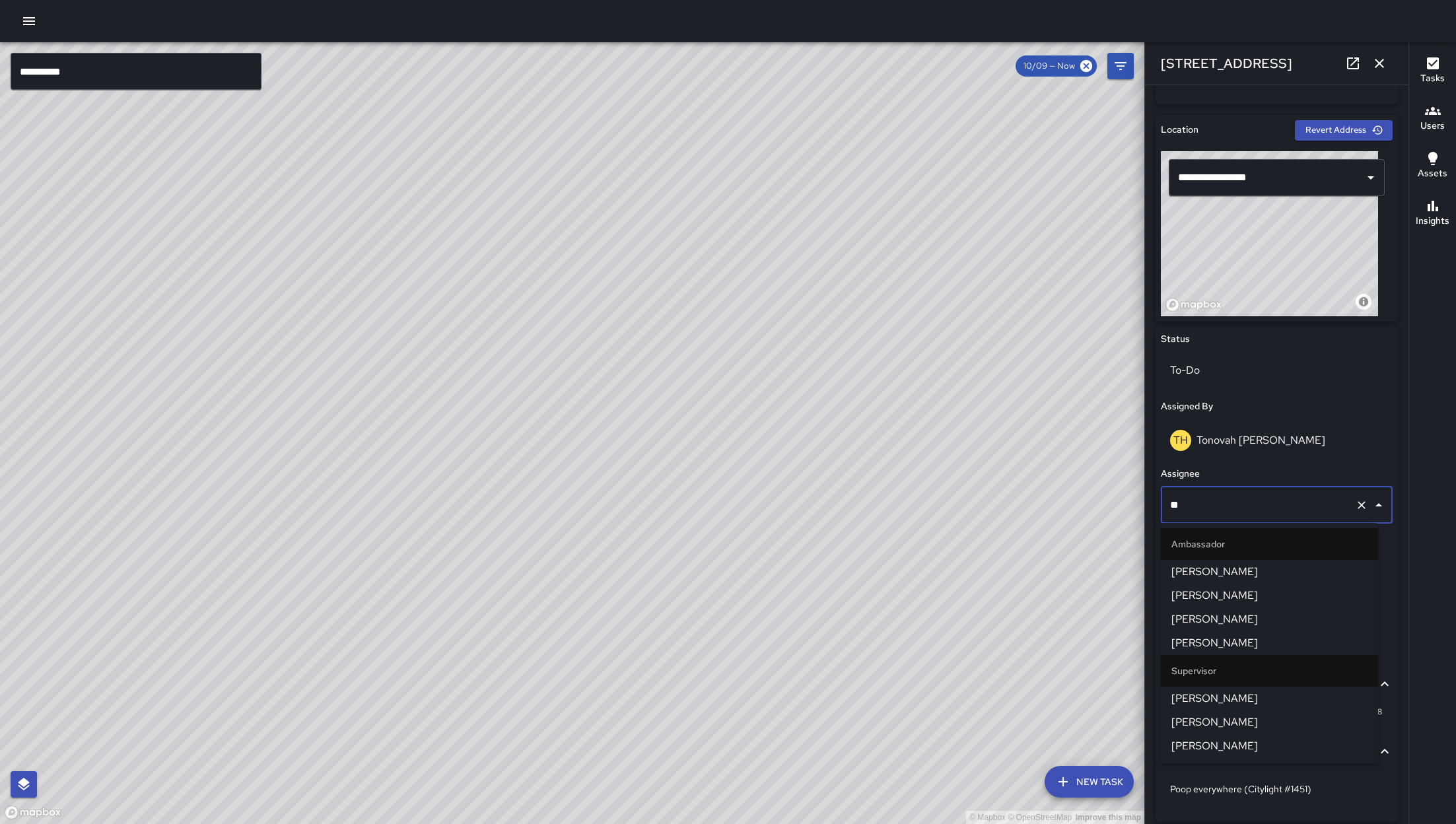
type input "***"
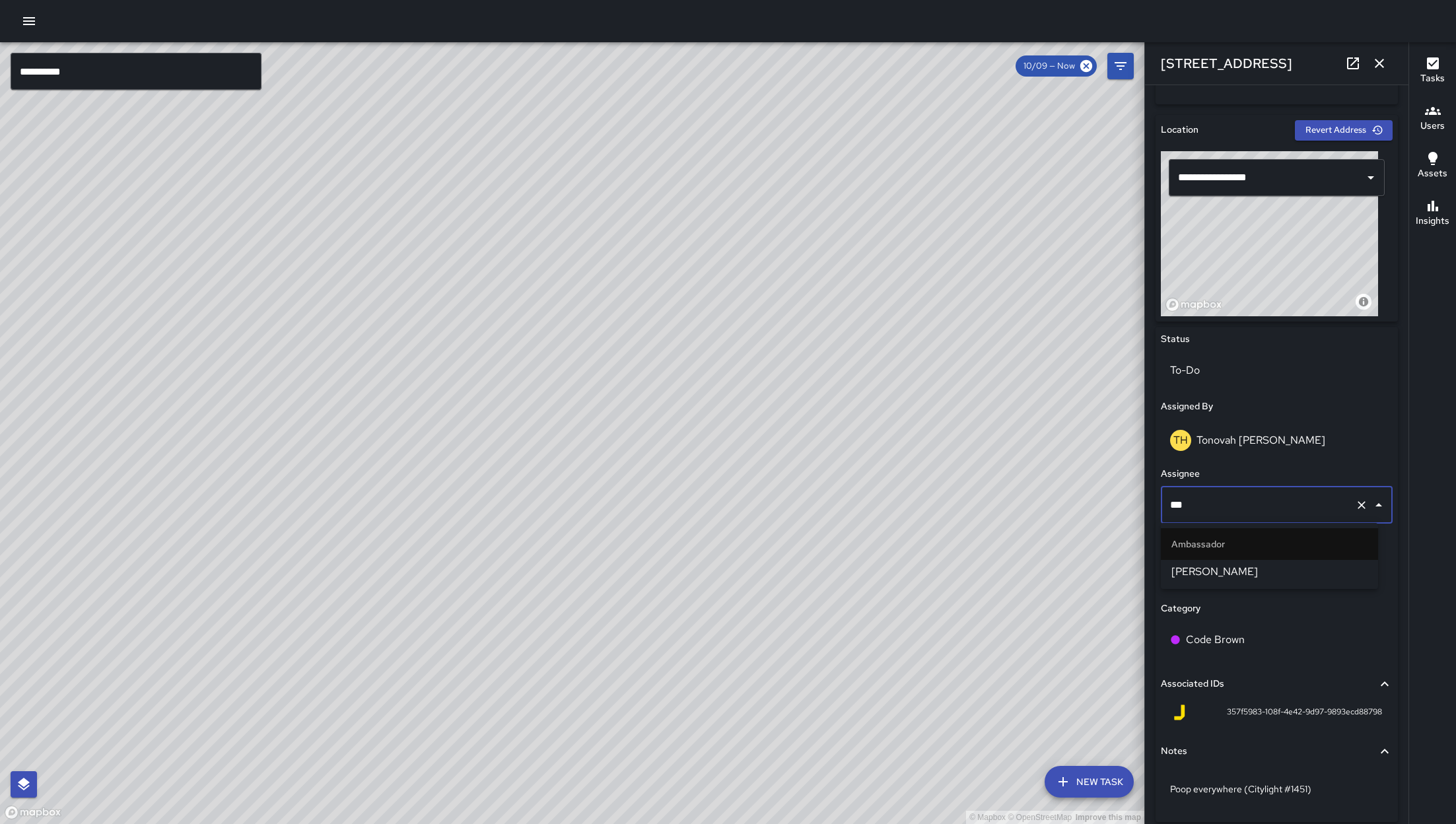
click at [970, 548] on span "[PERSON_NAME]" at bounding box center [1269, 572] width 196 height 16
click at [970, 64] on icon "button" at bounding box center [1379, 63] width 16 height 16
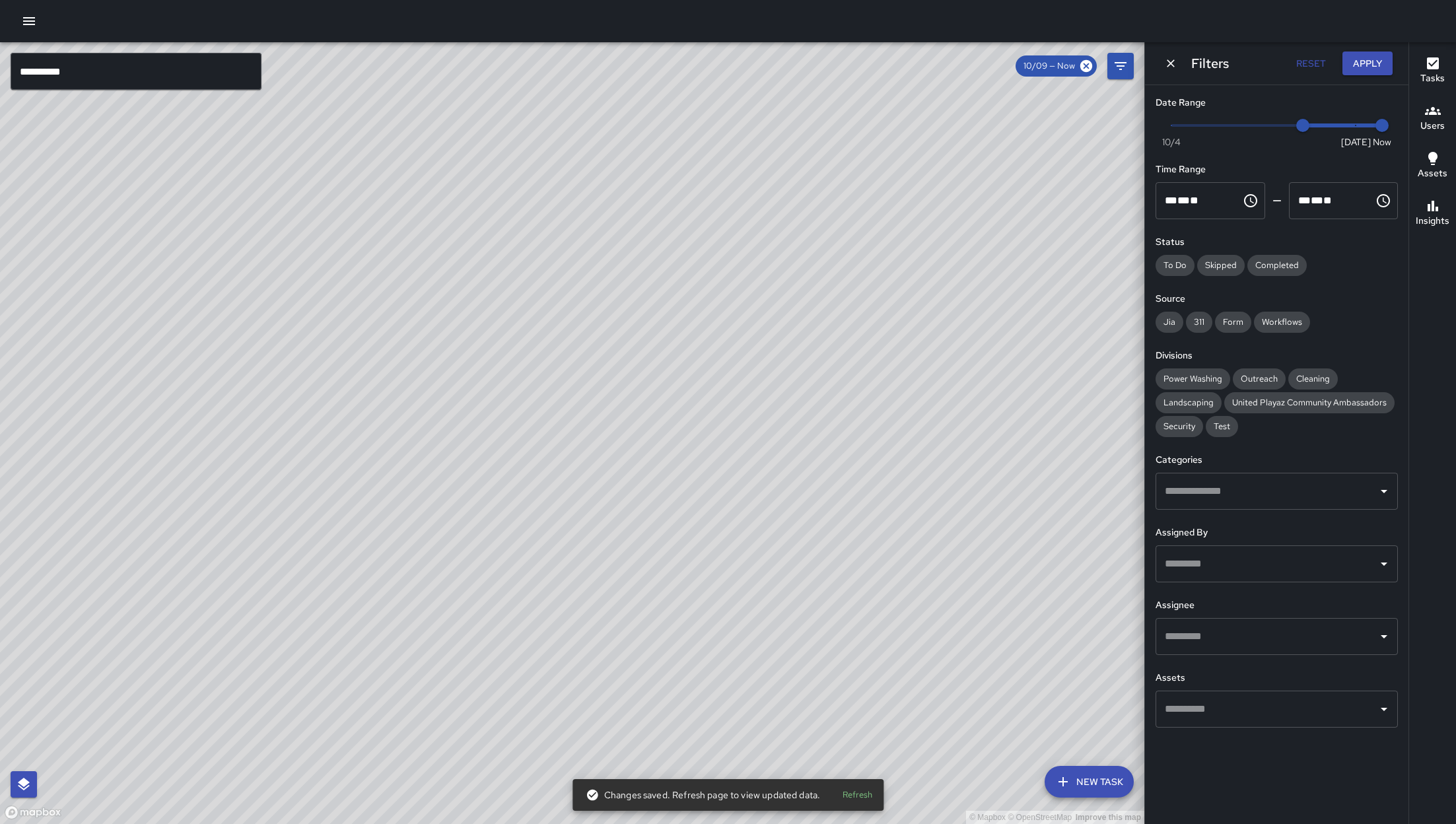
click at [573, 435] on div "© Mapbox © OpenStreetMap Improve this map" at bounding box center [572, 433] width 1145 height 782
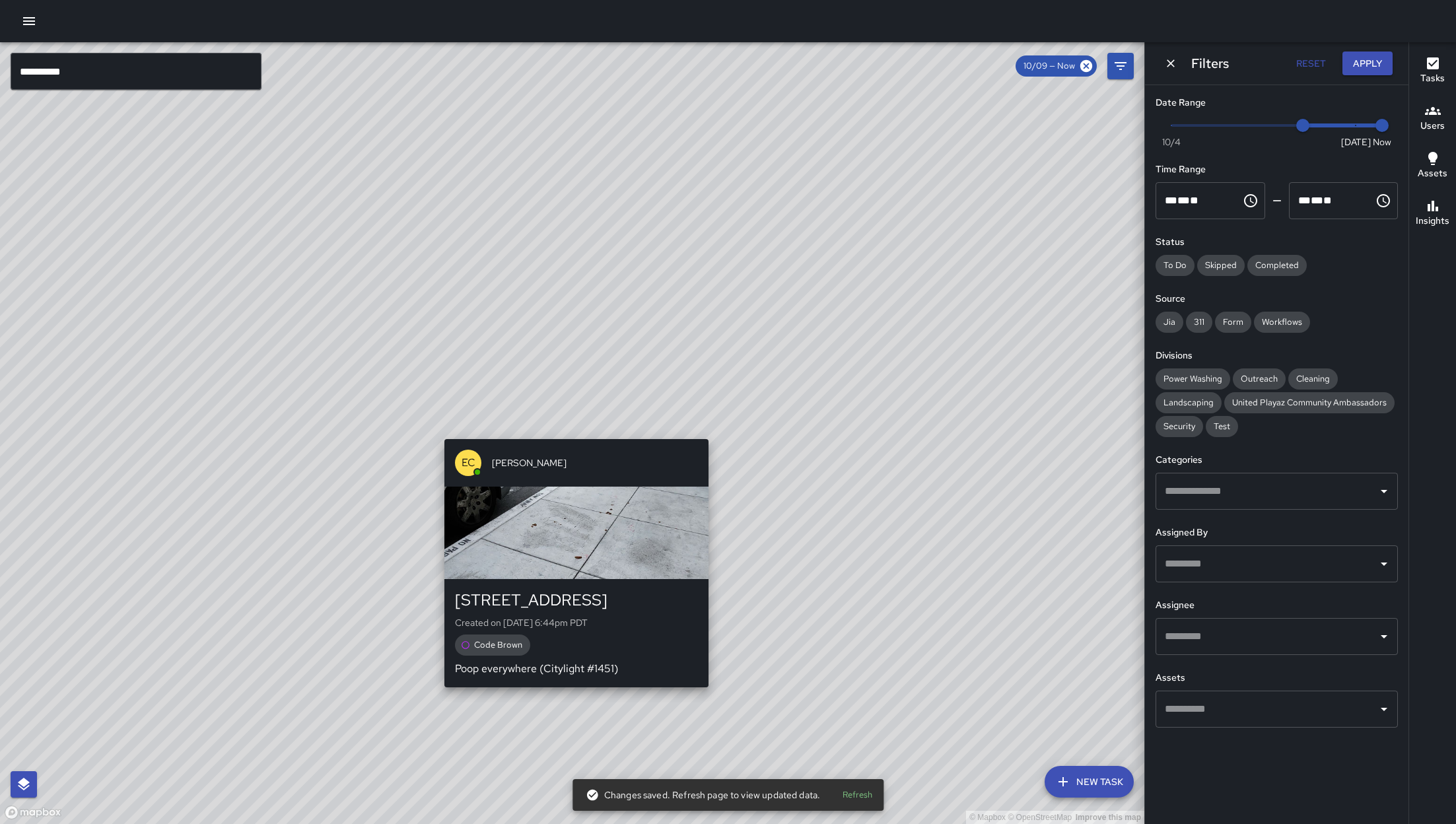
click at [581, 437] on div "EC Enrique Cervantes 770 Natoma Street Created on 10/9/2025, 6:44pm PDT Code Br…" at bounding box center [576, 563] width 275 height 259
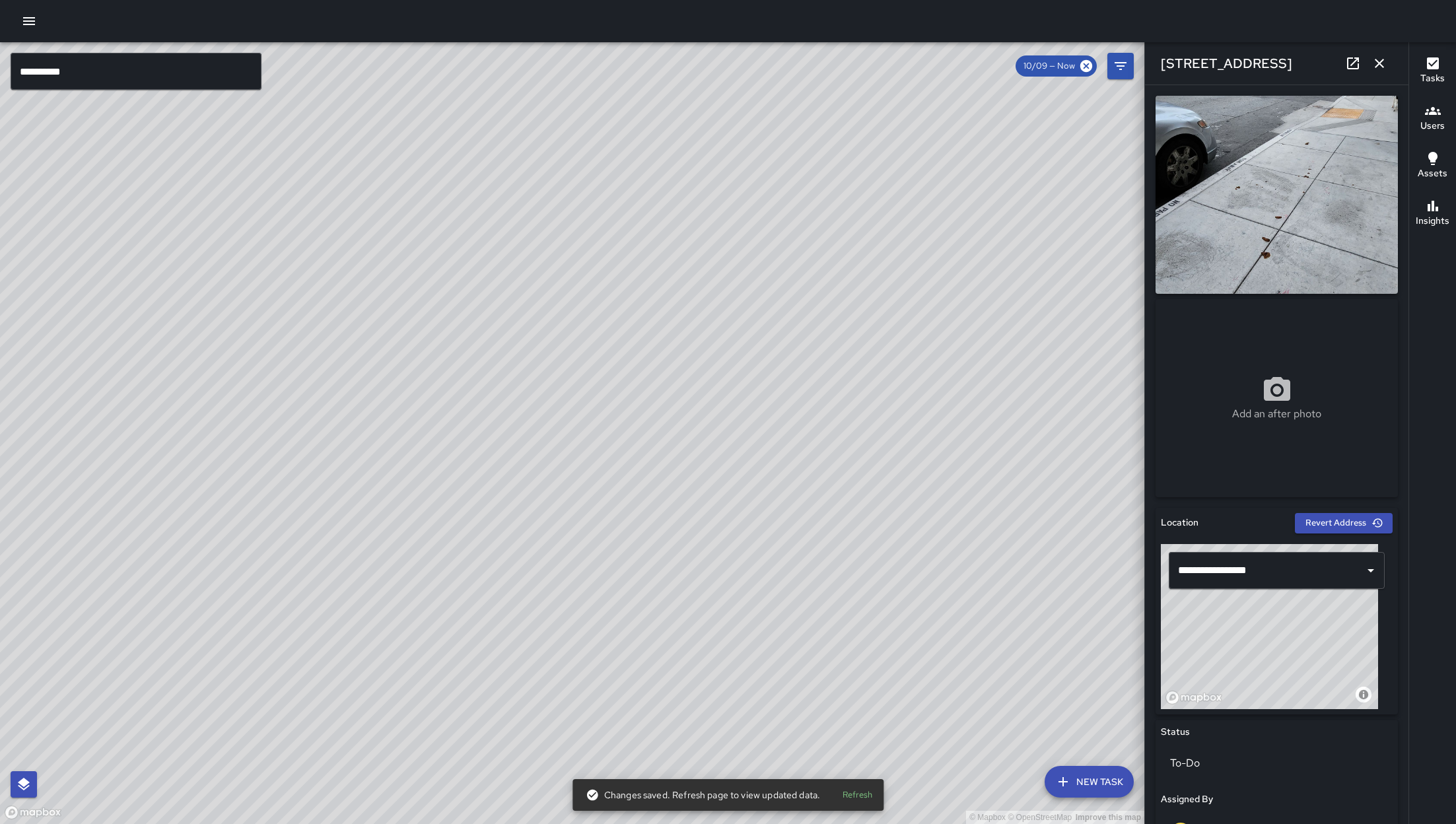
scroll to position [430, 0]
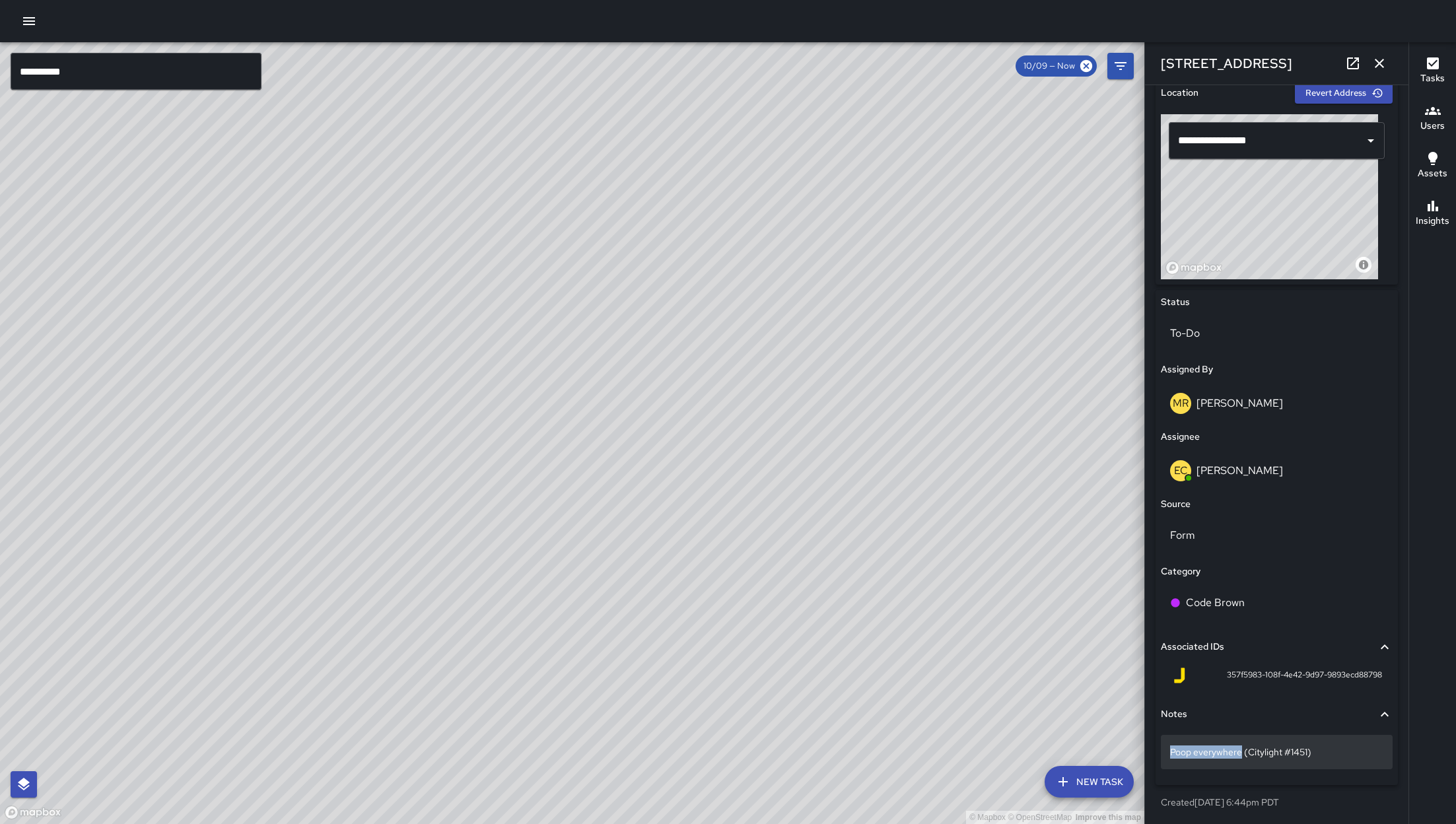
drag, startPoint x: 1241, startPoint y: 753, endPoint x: 1171, endPoint y: 755, distance: 70.0
click at [970, 548] on p "Poop everywhere (Citylight #1451)" at bounding box center [1277, 751] width 214 height 13
drag, startPoint x: 1240, startPoint y: 753, endPoint x: 1119, endPoint y: 755, distance: 121.0
click at [970, 548] on div "**********" at bounding box center [728, 433] width 1456 height 782
click at [970, 66] on icon "button" at bounding box center [1379, 63] width 16 height 16
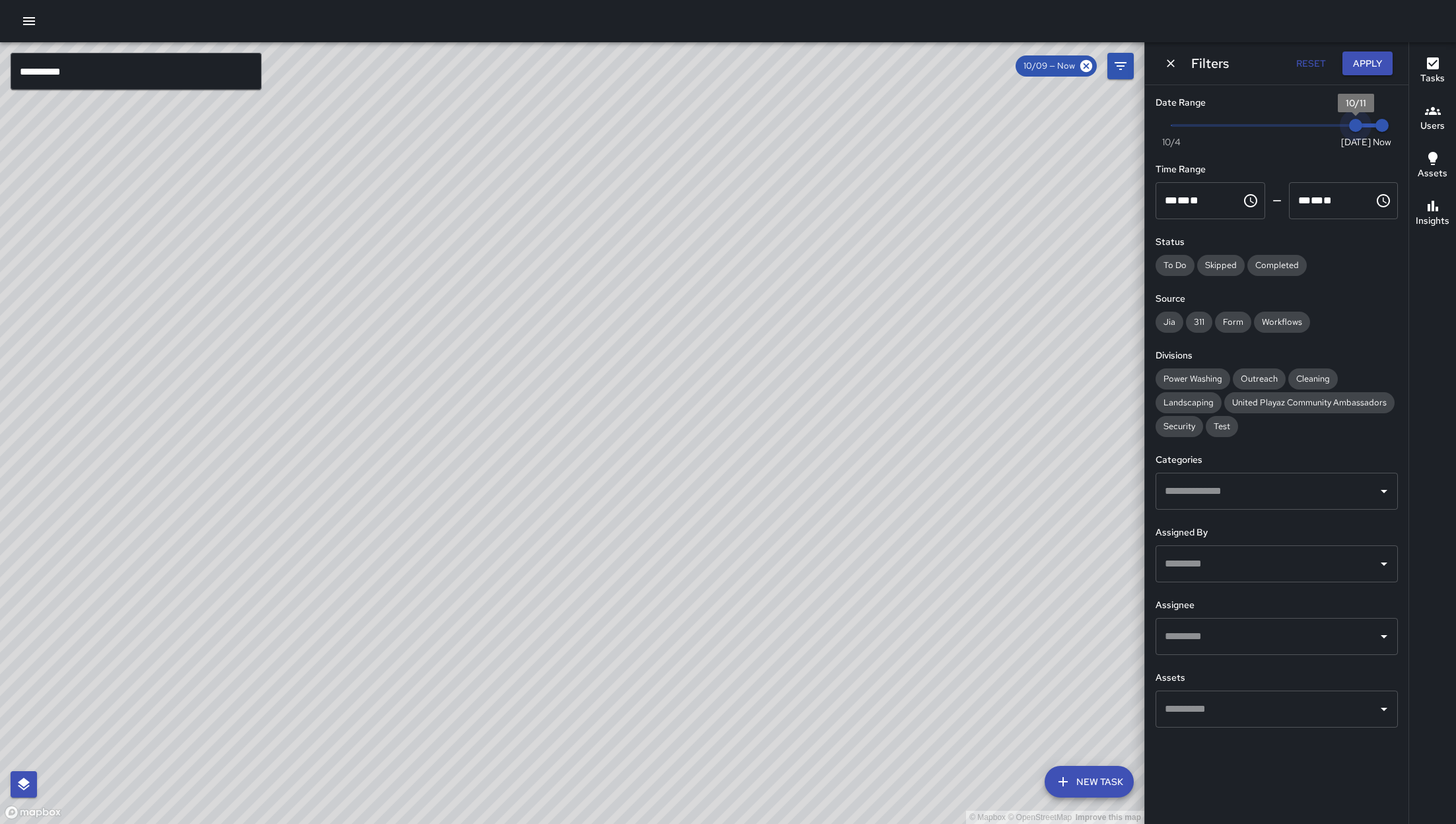
drag, startPoint x: 1310, startPoint y: 123, endPoint x: 1409, endPoint y: 126, distance: 99.0
click at [970, 126] on div "**********" at bounding box center [728, 433] width 1456 height 782
click at [970, 126] on div "Tasks Users Assets Insights" at bounding box center [1432, 433] width 47 height 782
drag, startPoint x: 1359, startPoint y: 127, endPoint x: 1303, endPoint y: 127, distance: 56.0
click at [970, 127] on span "10/9" at bounding box center [1302, 125] width 13 height 13
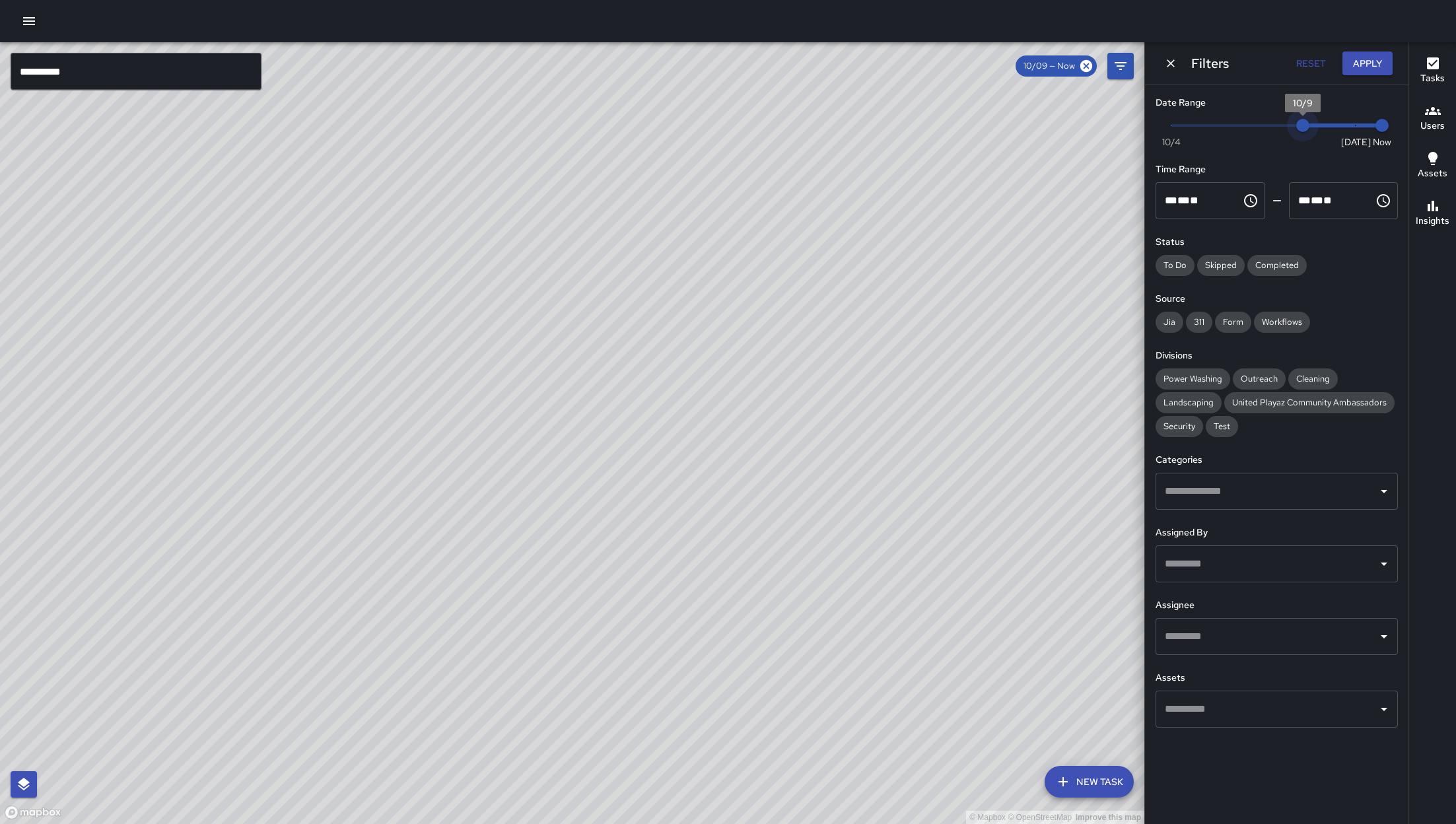
type input "*"
drag, startPoint x: 1303, startPoint y: 127, endPoint x: 1325, endPoint y: 126, distance: 22.0
click at [970, 126] on span "10/10" at bounding box center [1329, 125] width 13 height 13
click at [970, 57] on button "Apply" at bounding box center [1367, 63] width 50 height 25
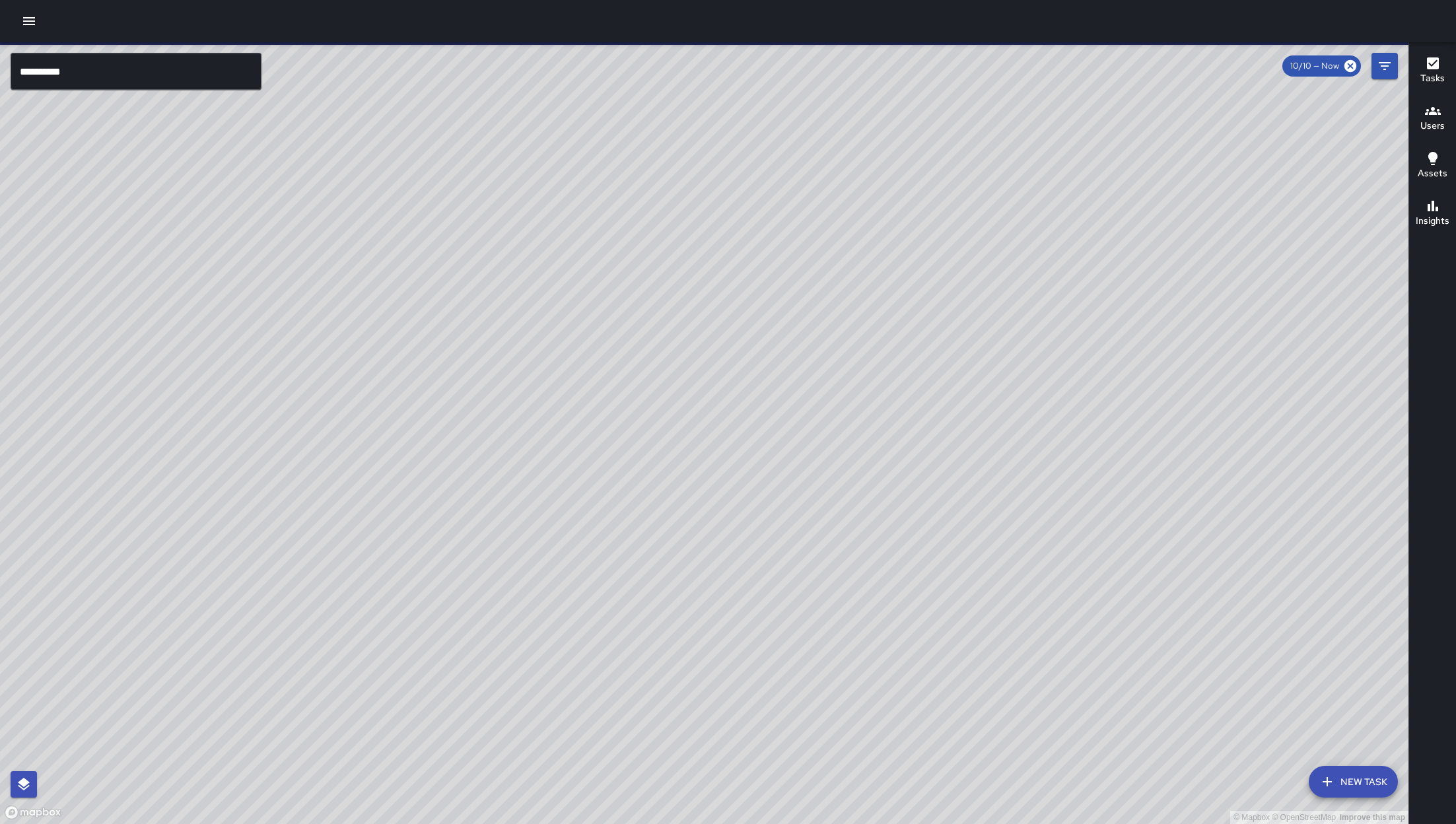
drag, startPoint x: 952, startPoint y: 715, endPoint x: 799, endPoint y: 383, distance: 365.6
click at [838, 254] on div "© Mapbox © OpenStreetMap Improve this map" at bounding box center [704, 433] width 1409 height 782
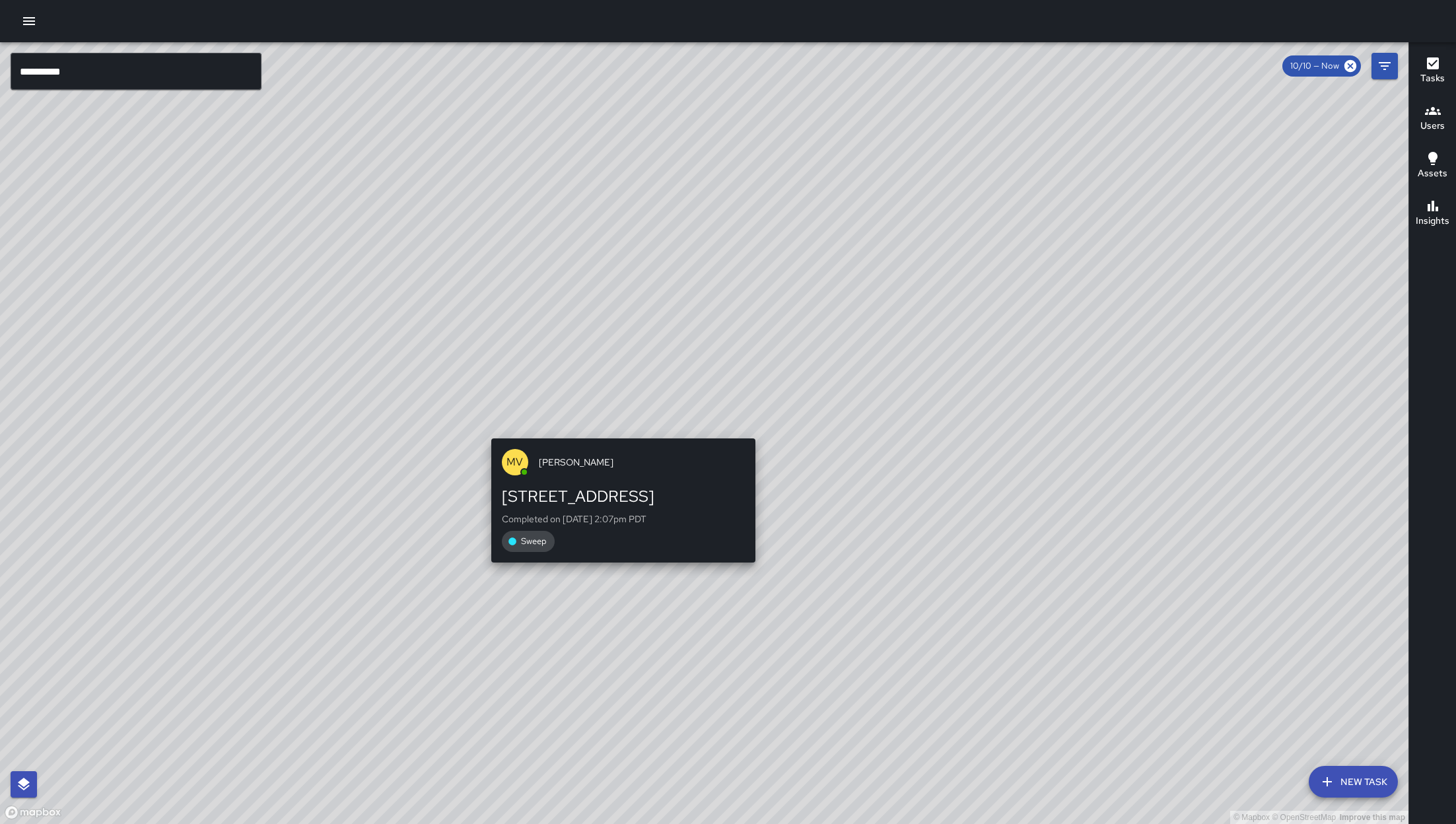
click at [625, 421] on div "© Mapbox © OpenStreetMap Improve this map MV Maclis Velasquez 1435 Folsom Stree…" at bounding box center [704, 433] width 1409 height 782
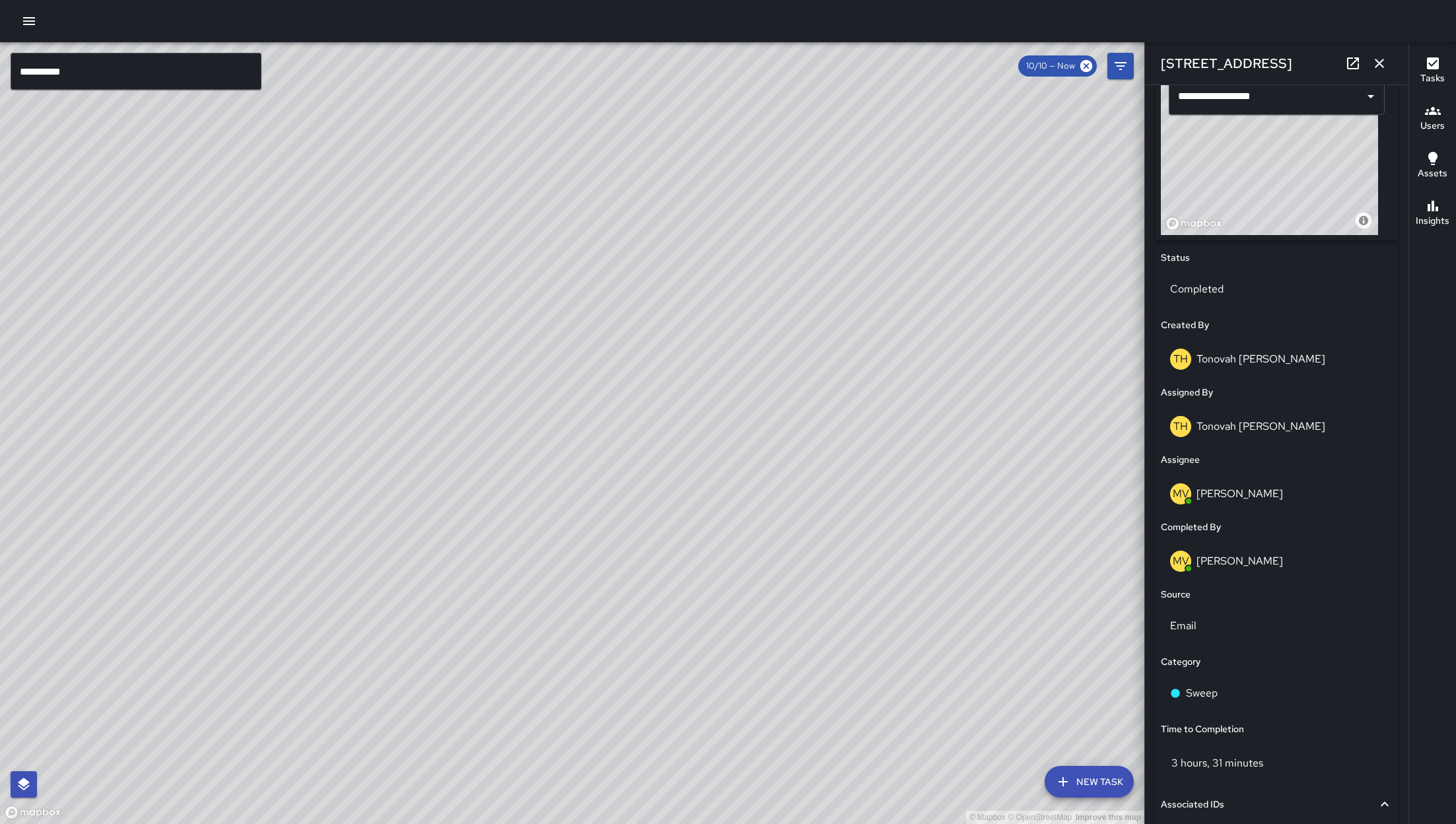
scroll to position [650, 0]
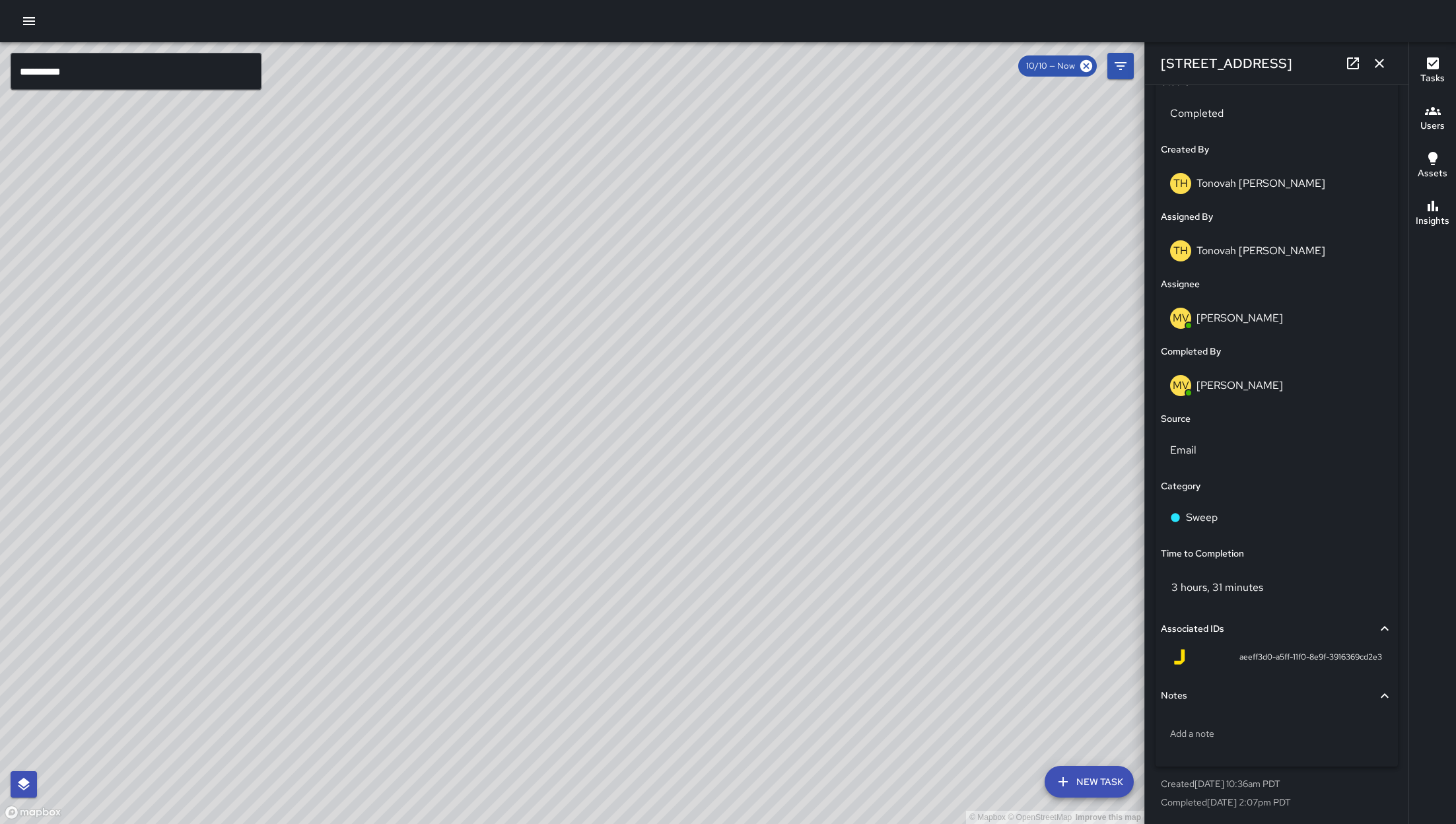
click at [605, 470] on div "© Mapbox © OpenStreetMap Improve this map MV Maclis Velasquez 1435 Folsom Stree…" at bounding box center [572, 433] width 1145 height 782
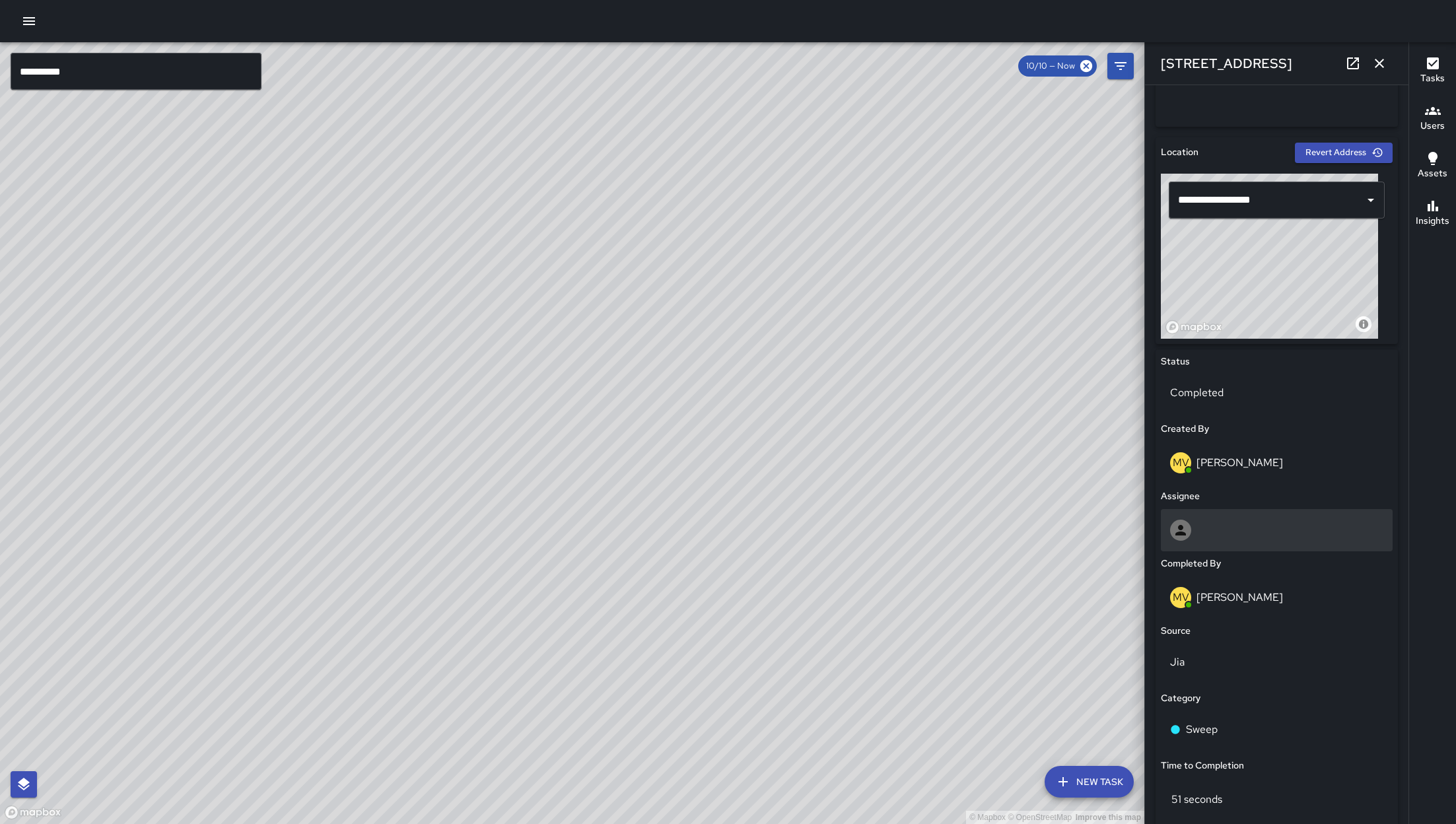
scroll to position [0, 0]
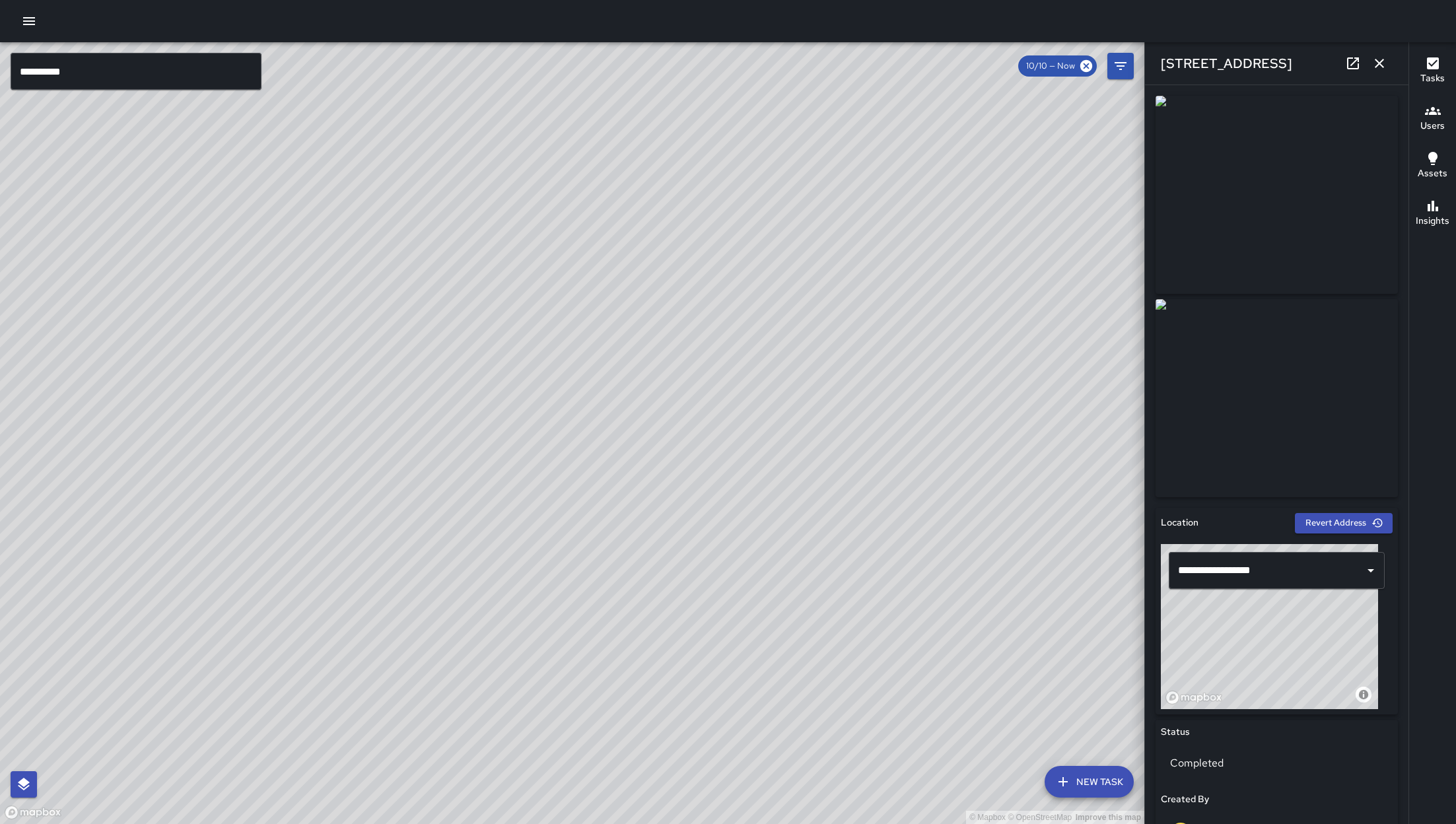
click at [594, 432] on div "© Mapbox © OpenStreetMap Improve this map MV Maclis Velasquez 41a Juniper Stree…" at bounding box center [572, 433] width 1145 height 782
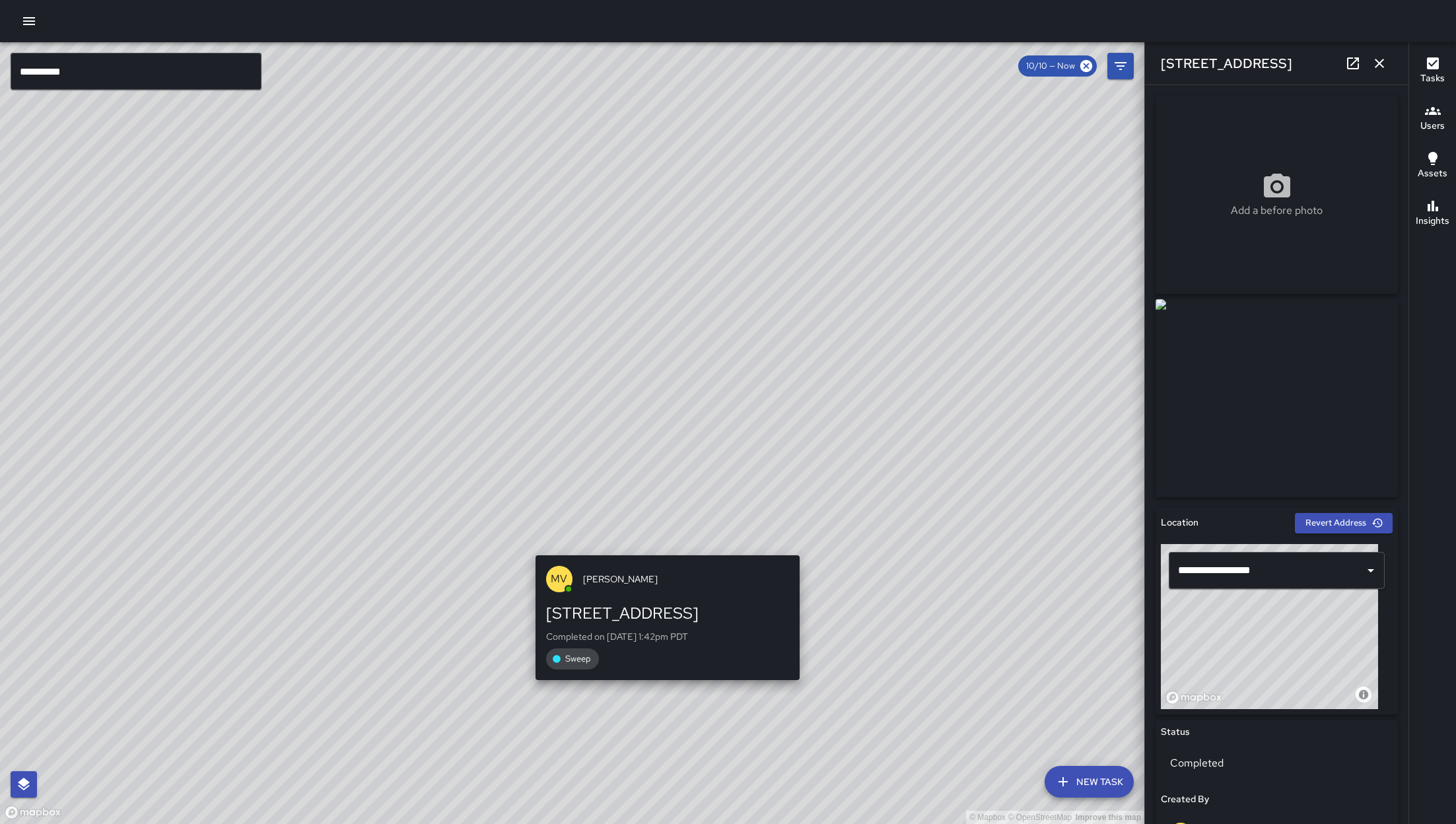
click at [662, 548] on div "© Mapbox © OpenStreetMap Improve this map MV Maclis Velasquez 47 Juniper Street…" at bounding box center [572, 433] width 1145 height 782
type input "**********"
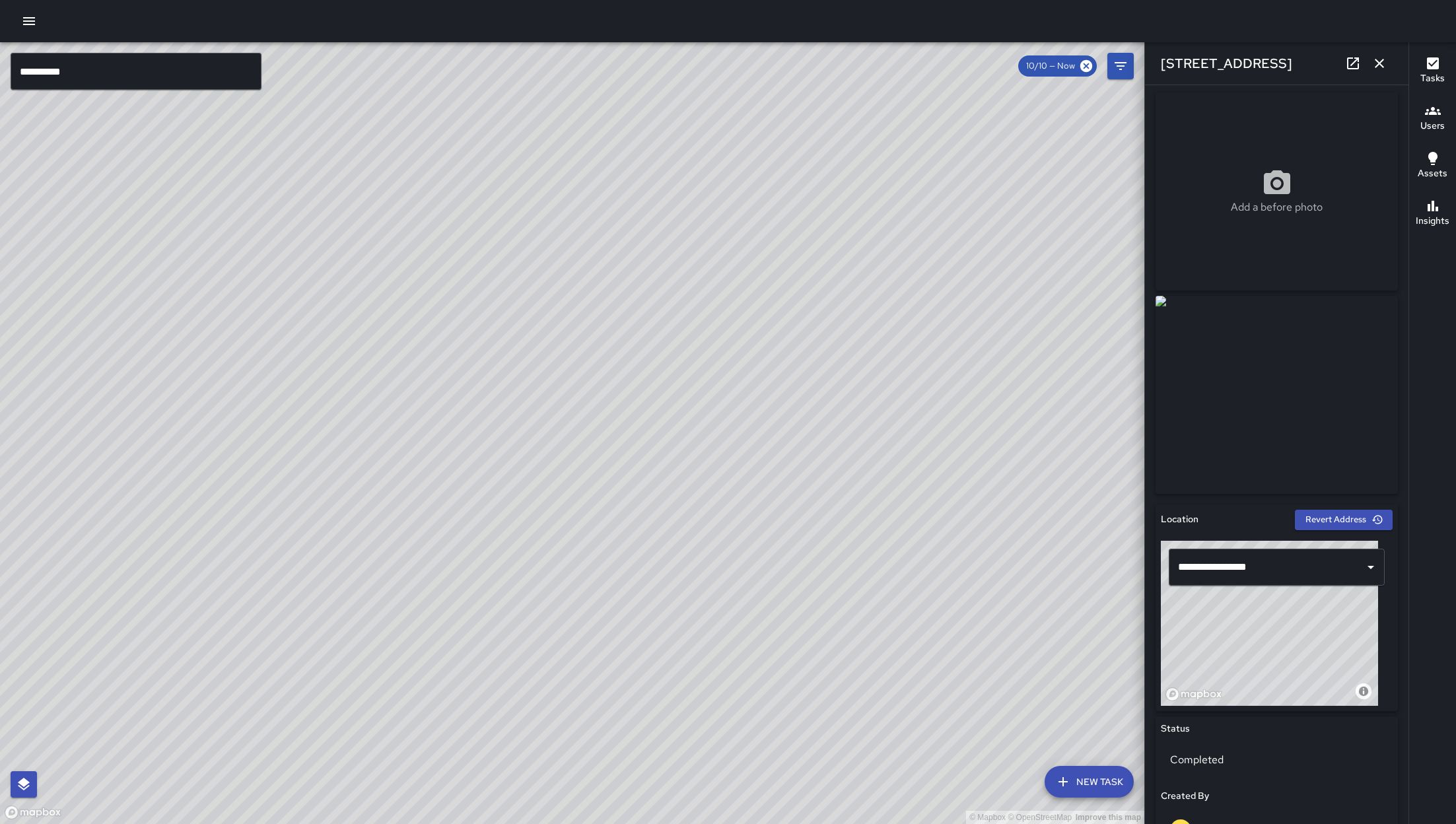
scroll to position [4, 0]
click at [970, 62] on icon "button" at bounding box center [1379, 63] width 16 height 16
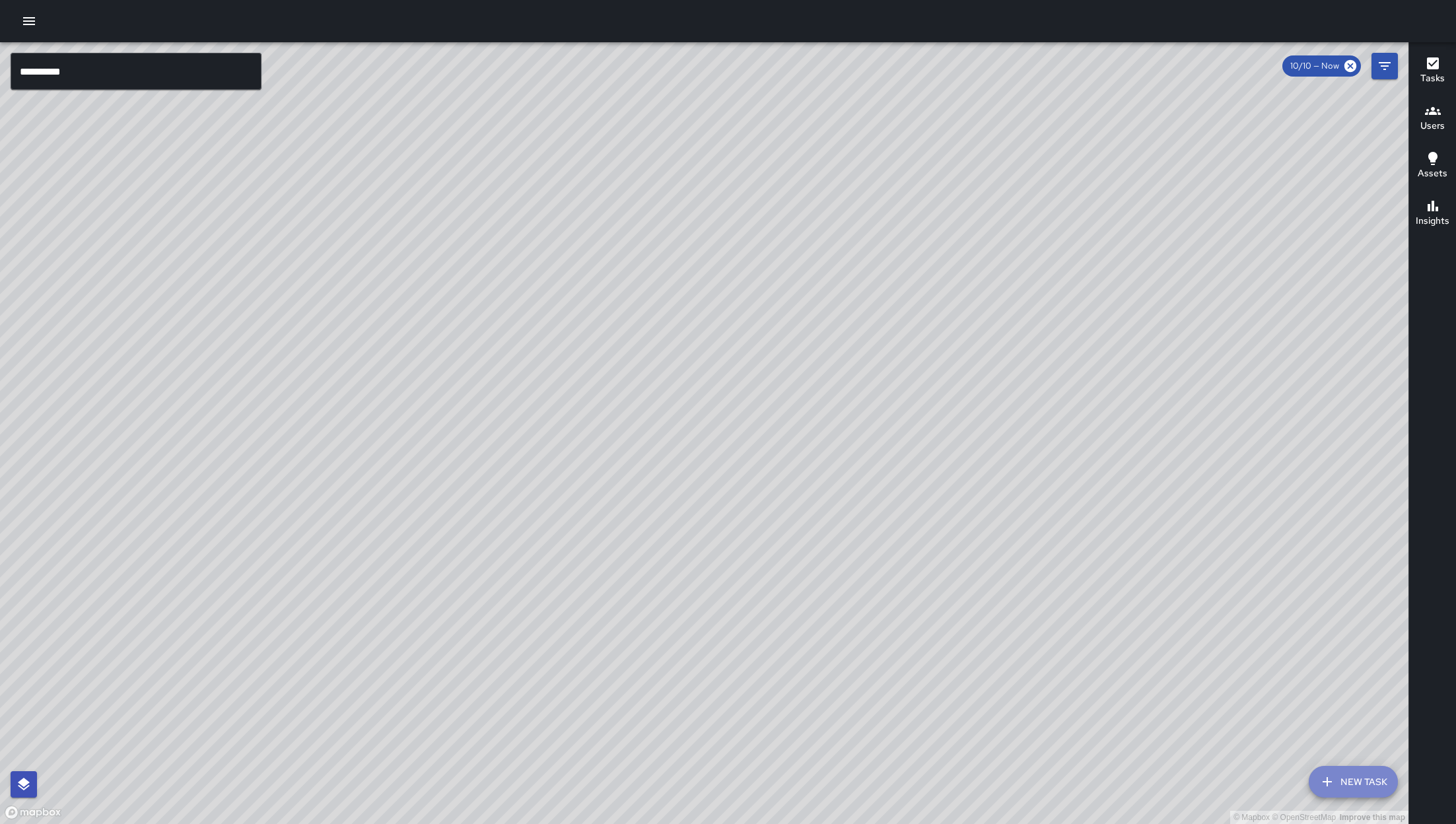
click at [970, 548] on icon "button" at bounding box center [1327, 782] width 16 height 16
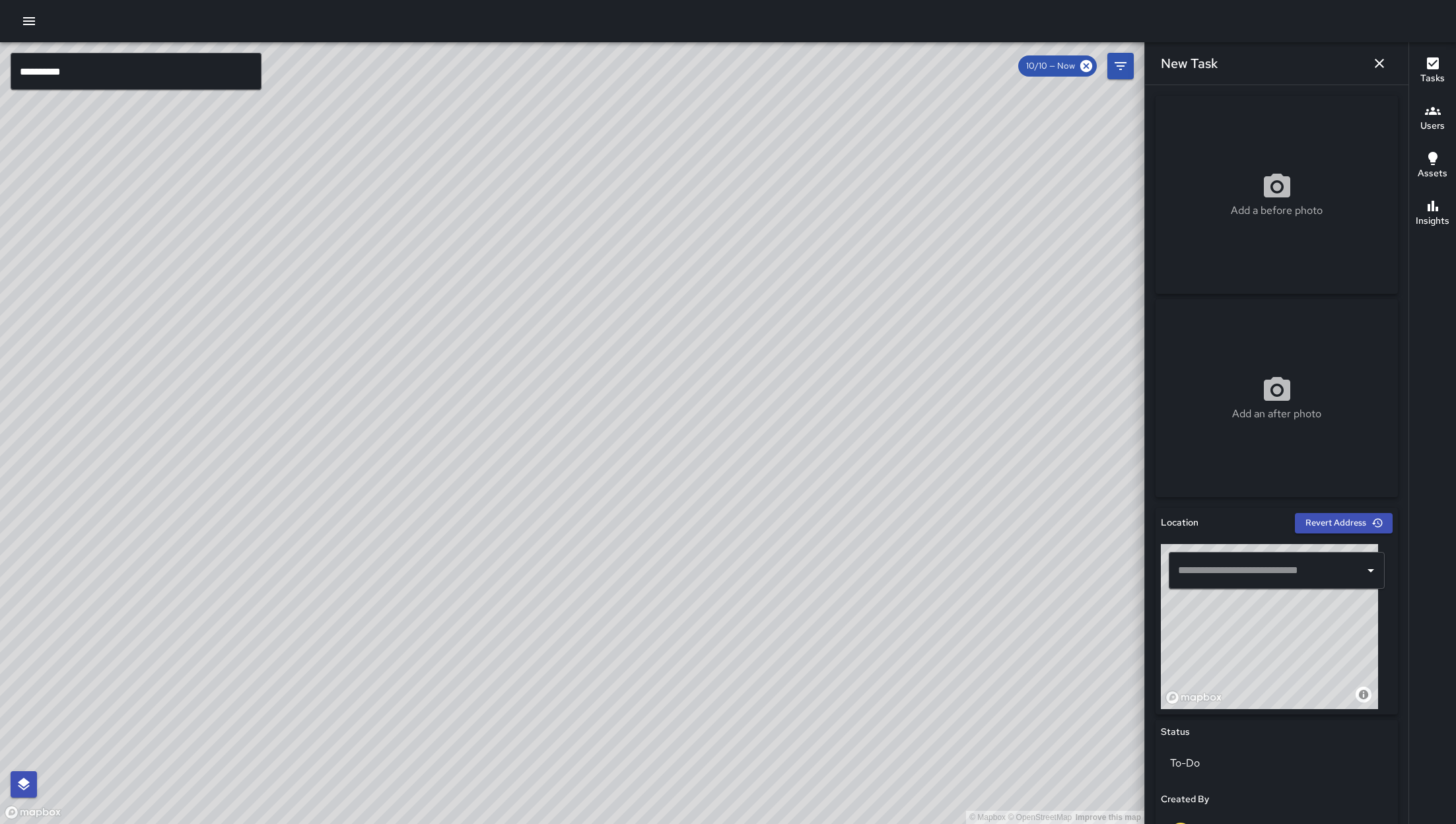
click at [970, 548] on input "text" at bounding box center [1266, 570] width 184 height 25
paste input "**********"
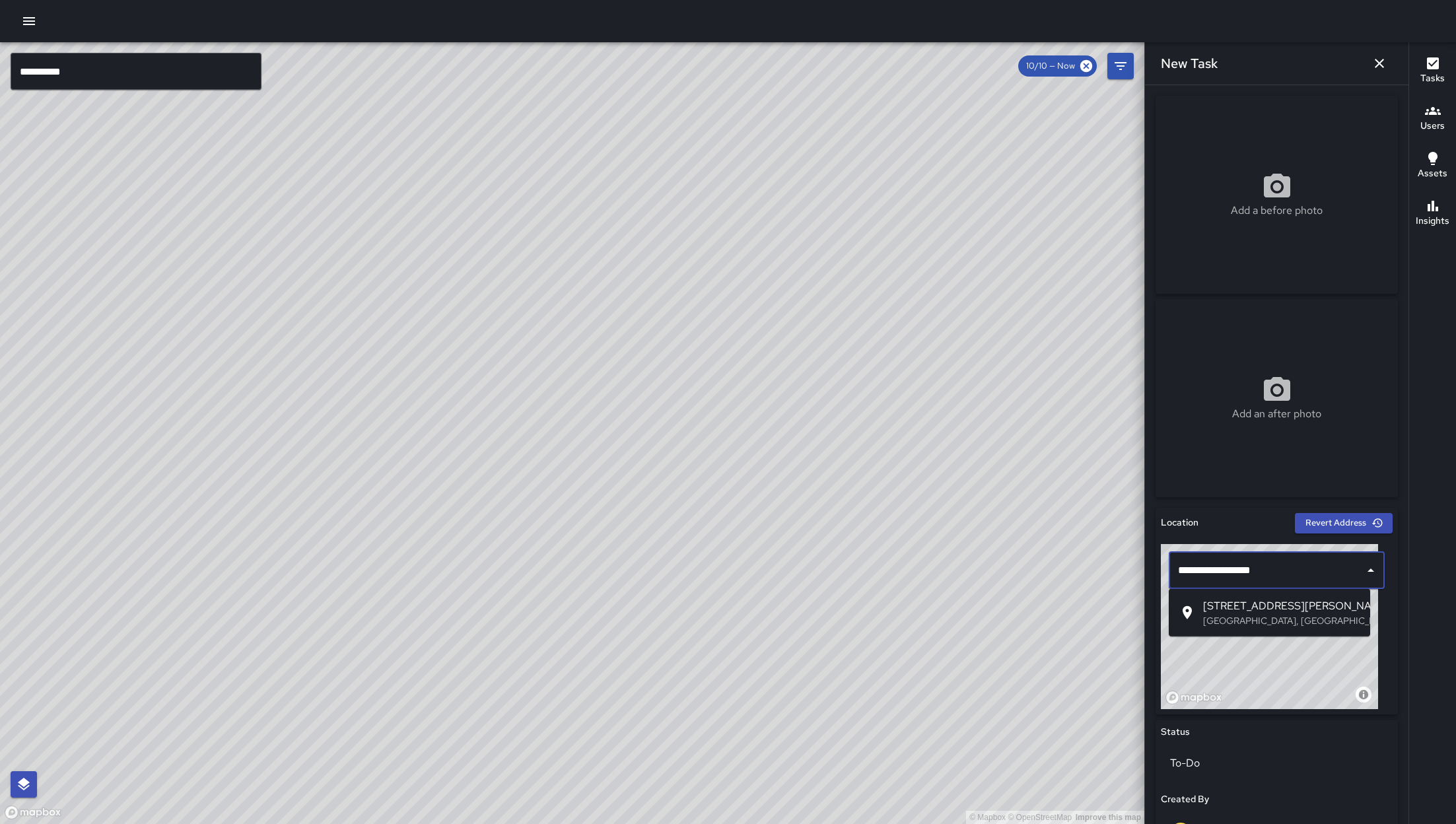
click at [970, 548] on span "[STREET_ADDRESS][PERSON_NAME]" at bounding box center [1281, 606] width 157 height 16
type input "**********"
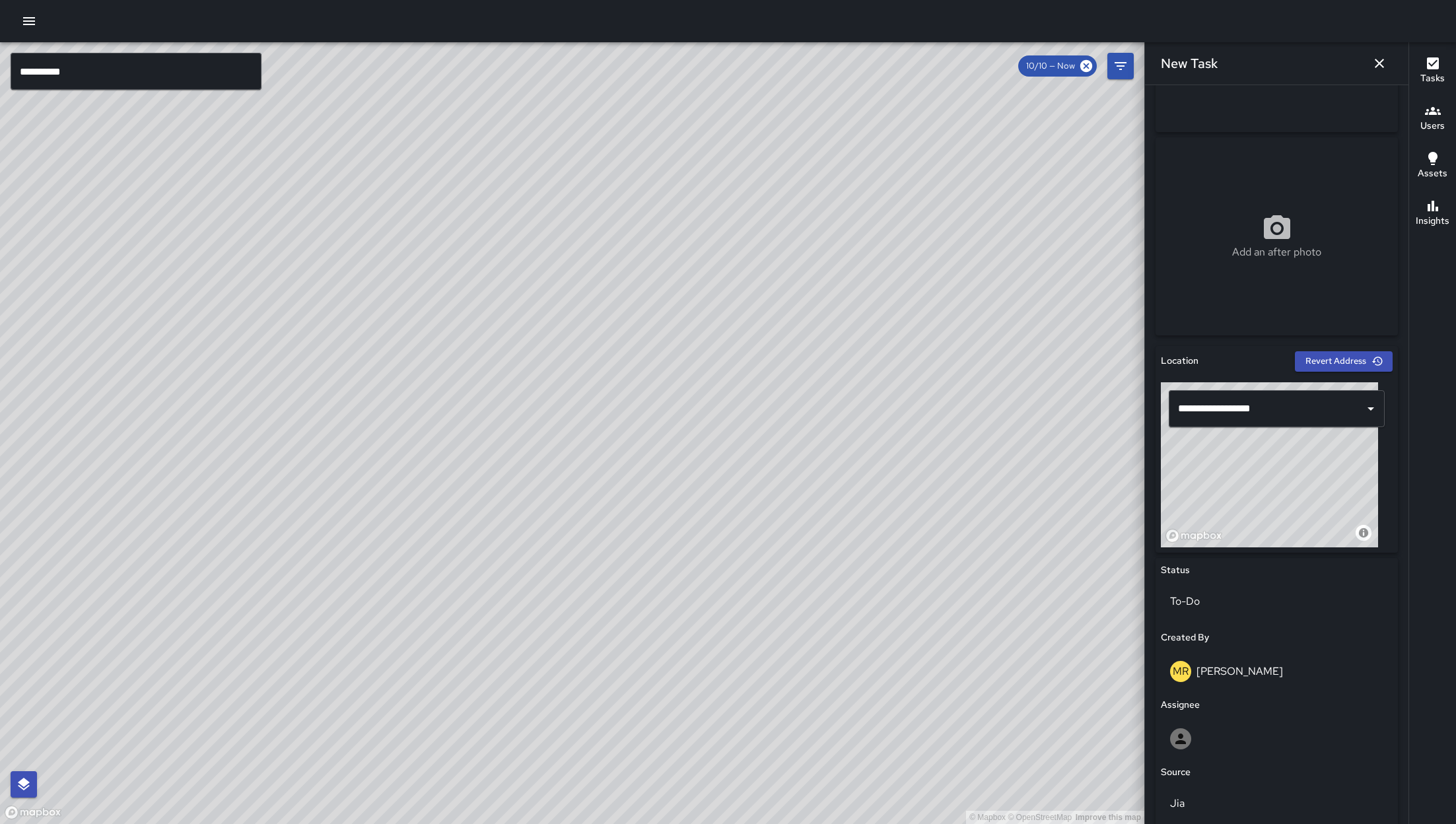
scroll to position [166, 0]
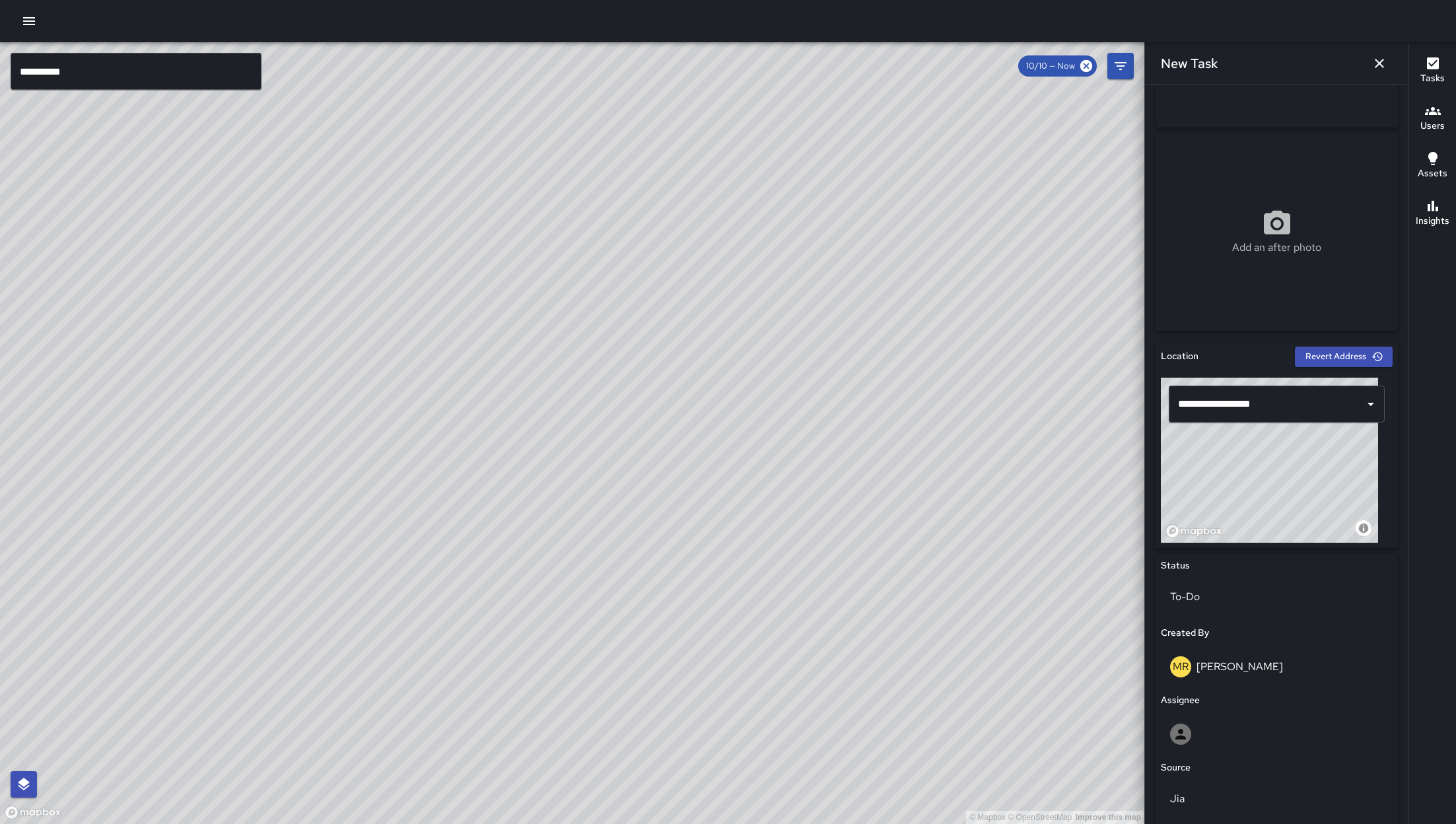
drag, startPoint x: 611, startPoint y: 669, endPoint x: 611, endPoint y: 692, distance: 23.0
click at [611, 548] on div "© Mapbox © OpenStreetMap Improve this map" at bounding box center [572, 433] width 1145 height 782
drag, startPoint x: 656, startPoint y: 548, endPoint x: 656, endPoint y: 711, distance: 163.0
click at [656, 548] on div "© Mapbox © OpenStreetMap Improve this map" at bounding box center [572, 433] width 1145 height 782
drag, startPoint x: 494, startPoint y: 443, endPoint x: 516, endPoint y: 611, distance: 169.4
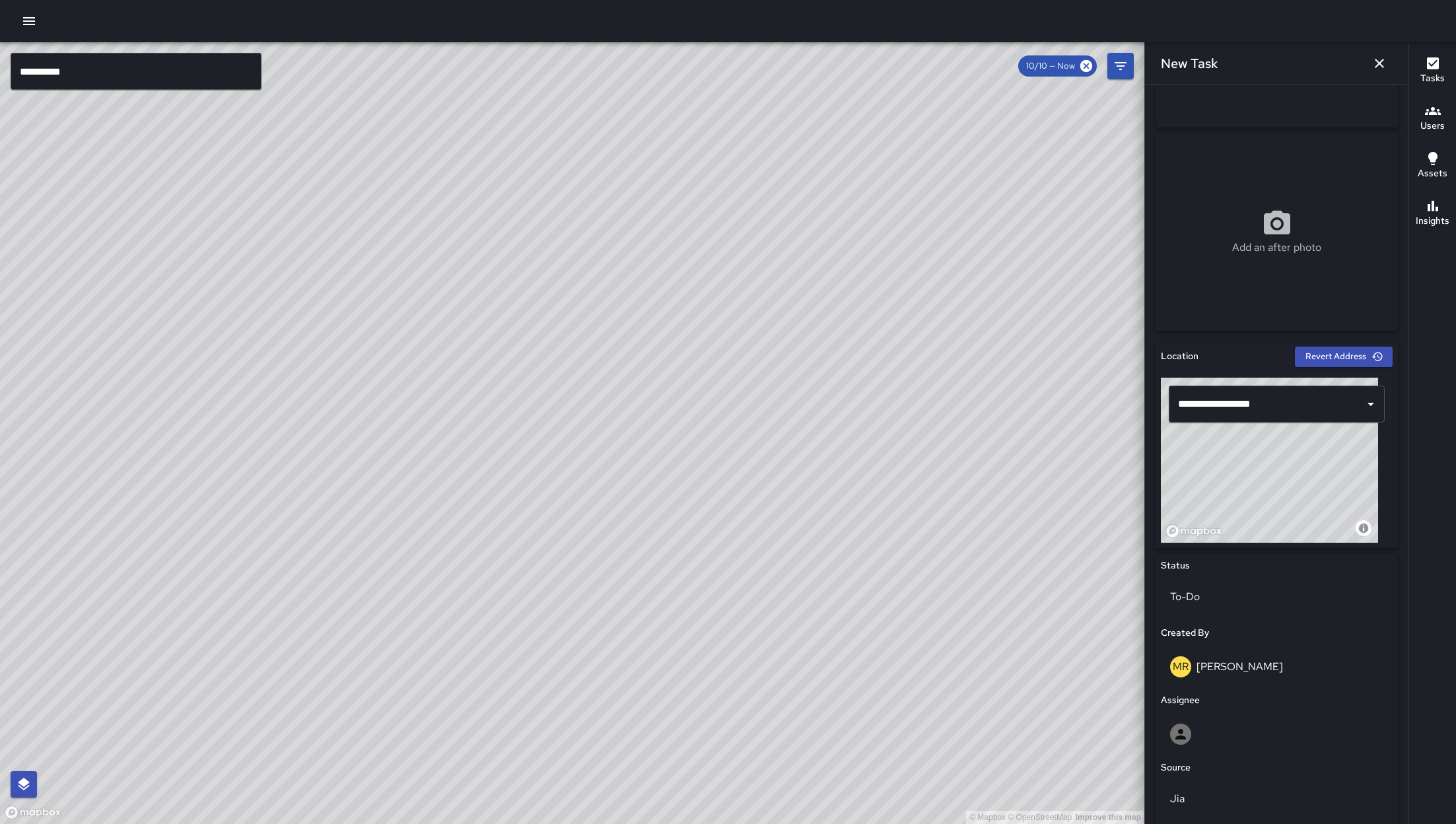
click at [493, 548] on div "© Mapbox © OpenStreetMap Improve this map" at bounding box center [572, 433] width 1145 height 782
drag, startPoint x: 565, startPoint y: 503, endPoint x: 265, endPoint y: 549, distance: 303.5
click at [265, 548] on div "© Mapbox © OpenStreetMap Improve this map" at bounding box center [572, 433] width 1145 height 782
drag, startPoint x: 498, startPoint y: 734, endPoint x: 675, endPoint y: 420, distance: 360.5
click at [738, 430] on div "© Mapbox © OpenStreetMap Improve this map" at bounding box center [572, 433] width 1145 height 782
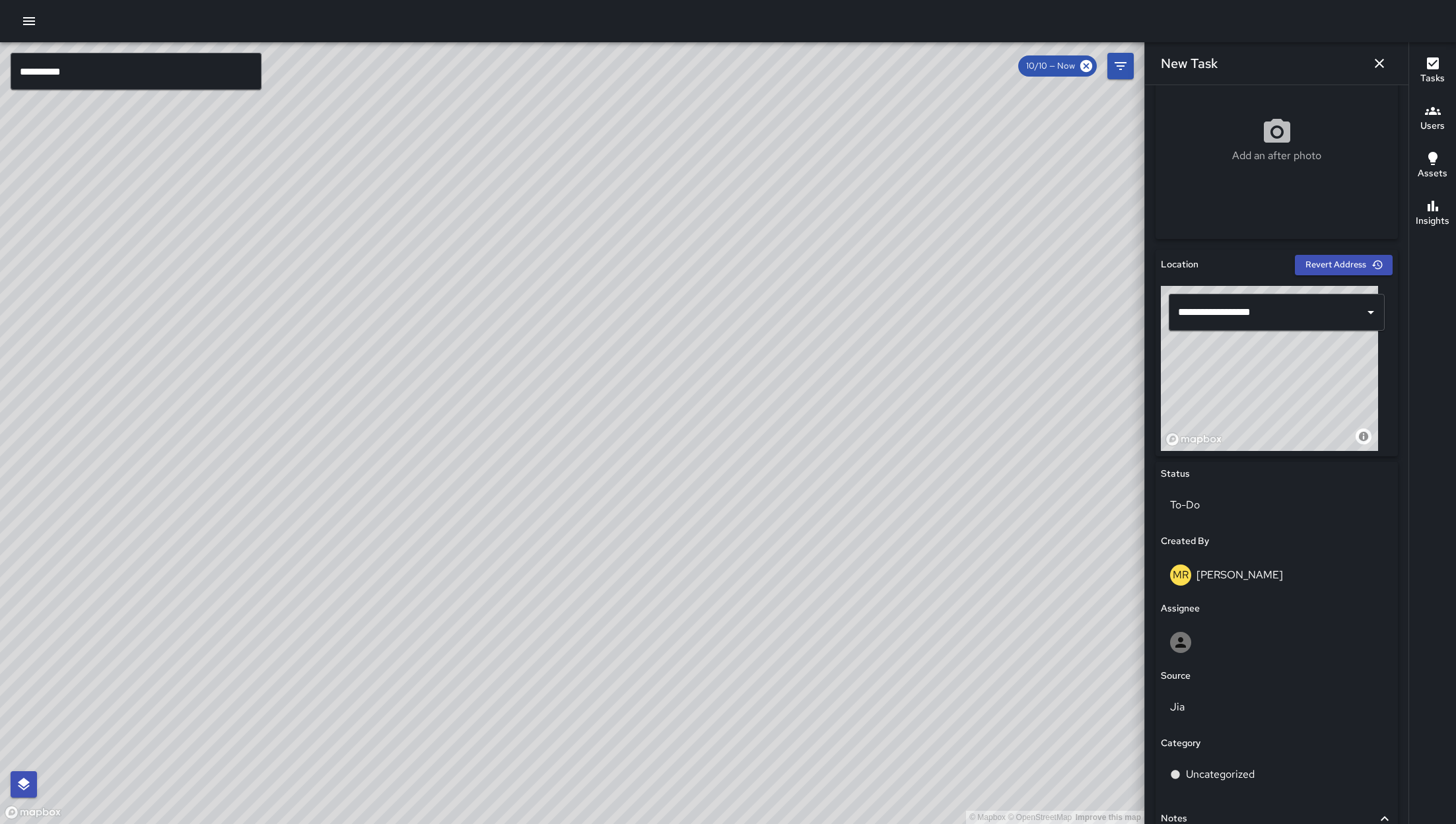
scroll to position [354, 0]
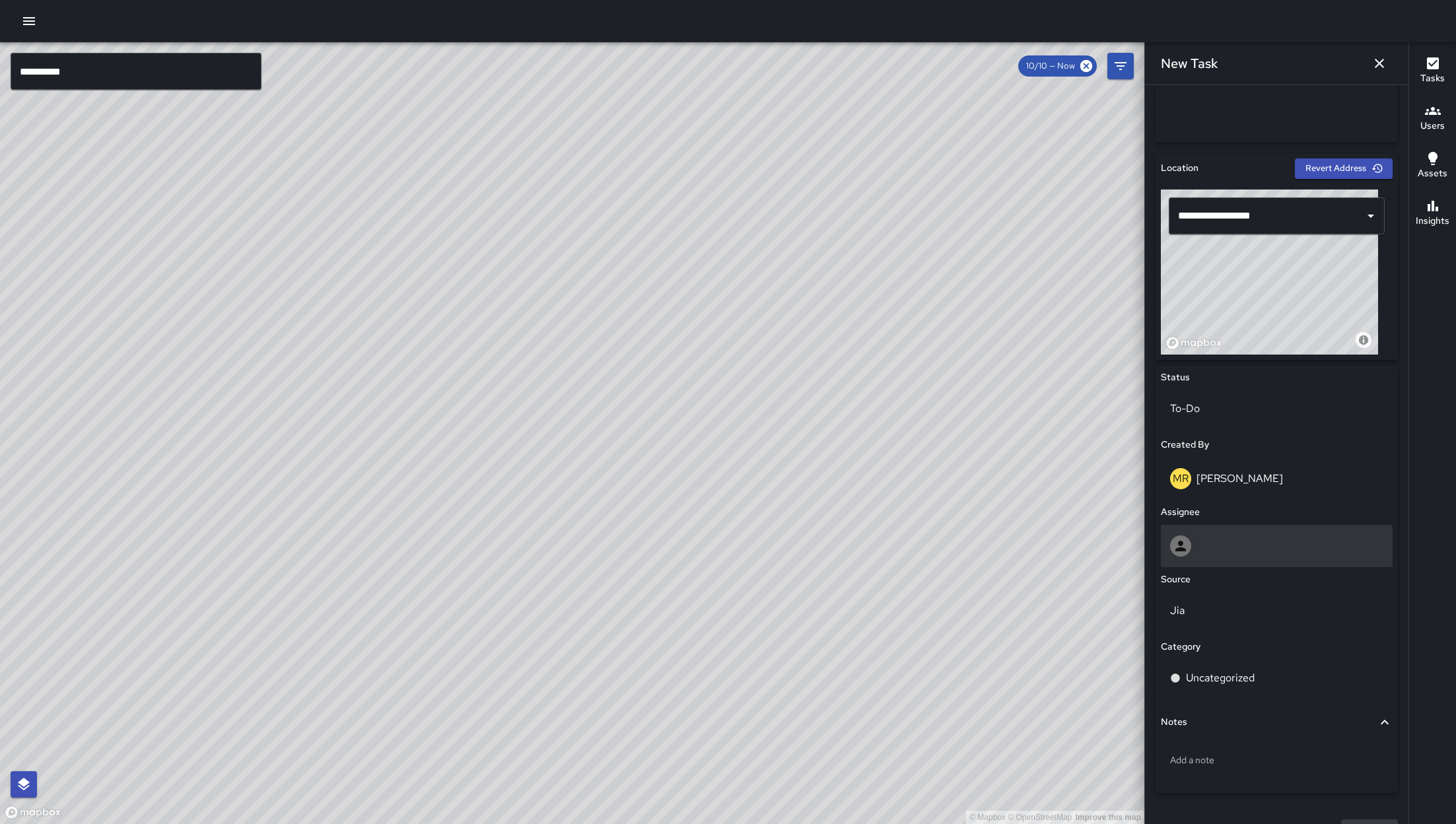
click at [970, 548] on div at bounding box center [1277, 545] width 214 height 21
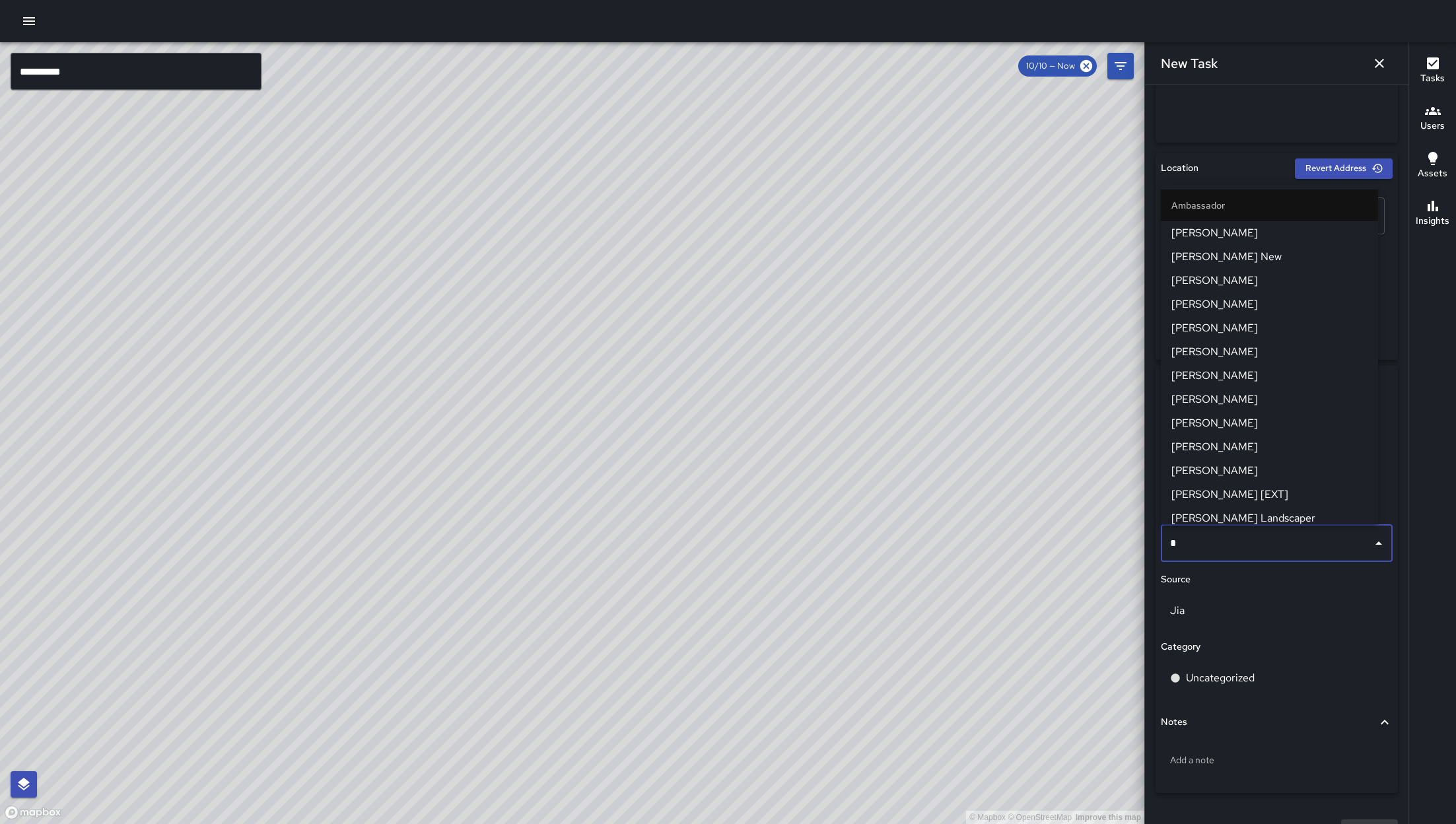
type input "**"
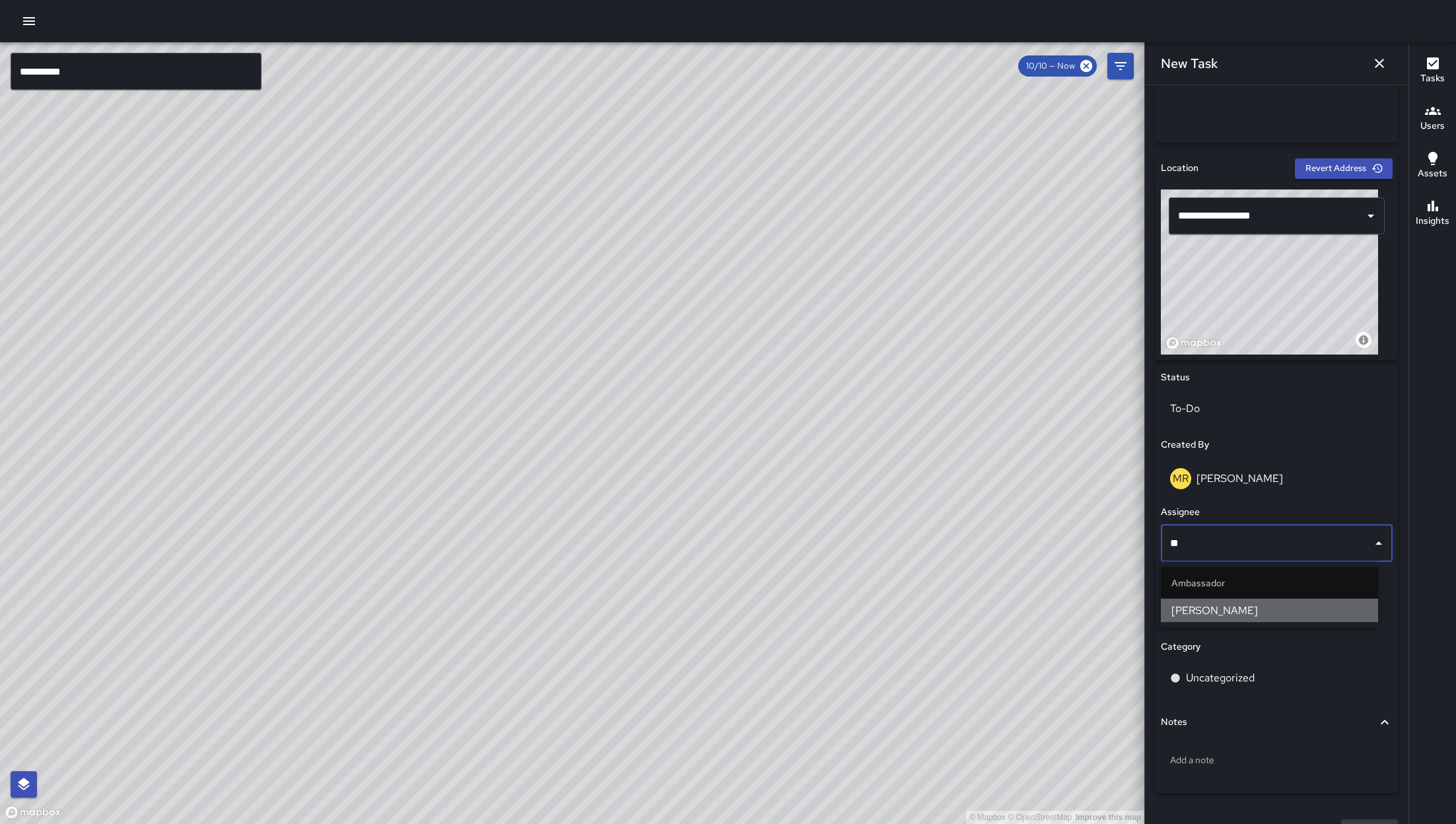
click at [970, 548] on span "[PERSON_NAME]" at bounding box center [1269, 610] width 196 height 16
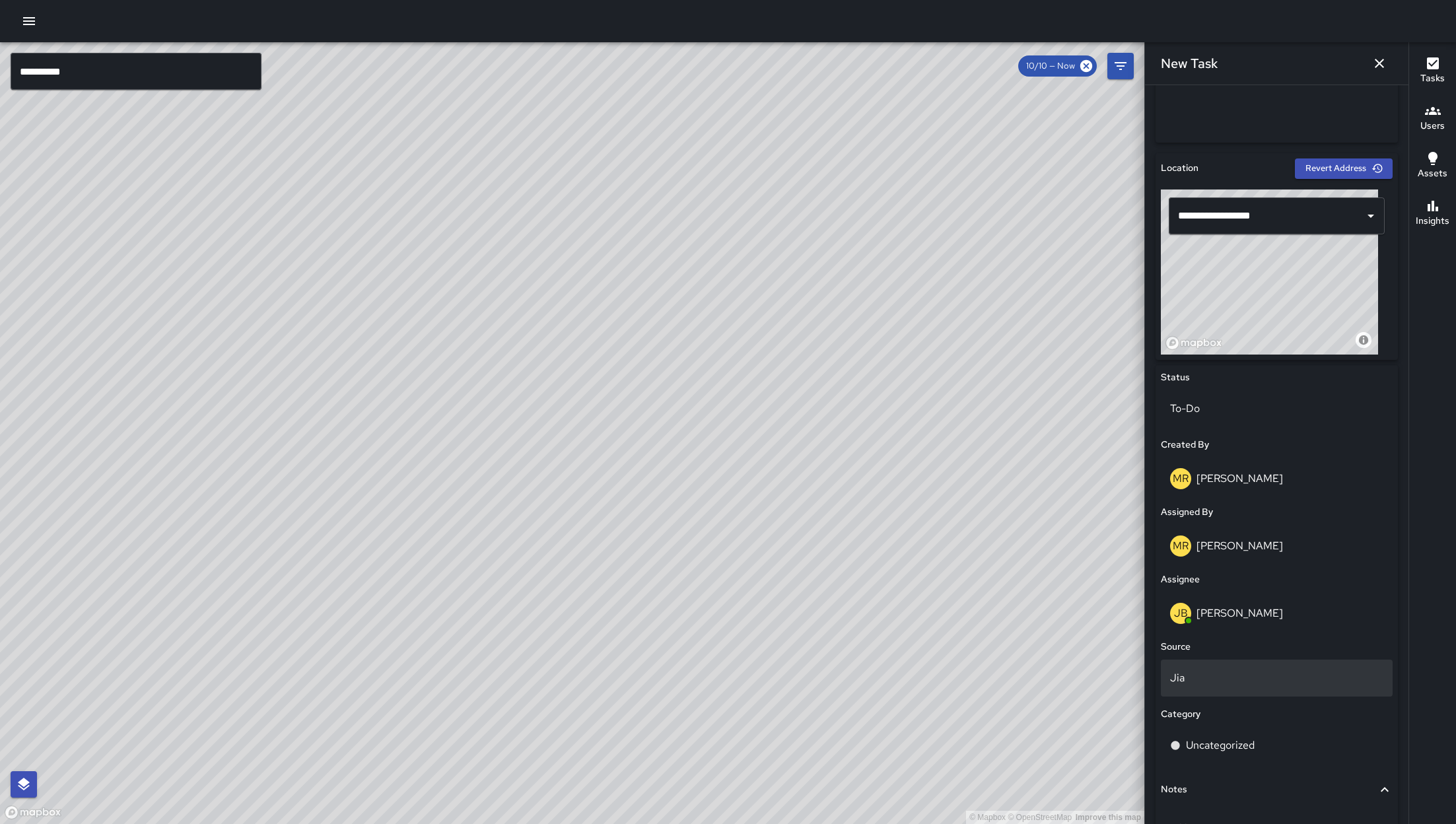
click at [970, 548] on p "Jia" at bounding box center [1277, 678] width 214 height 16
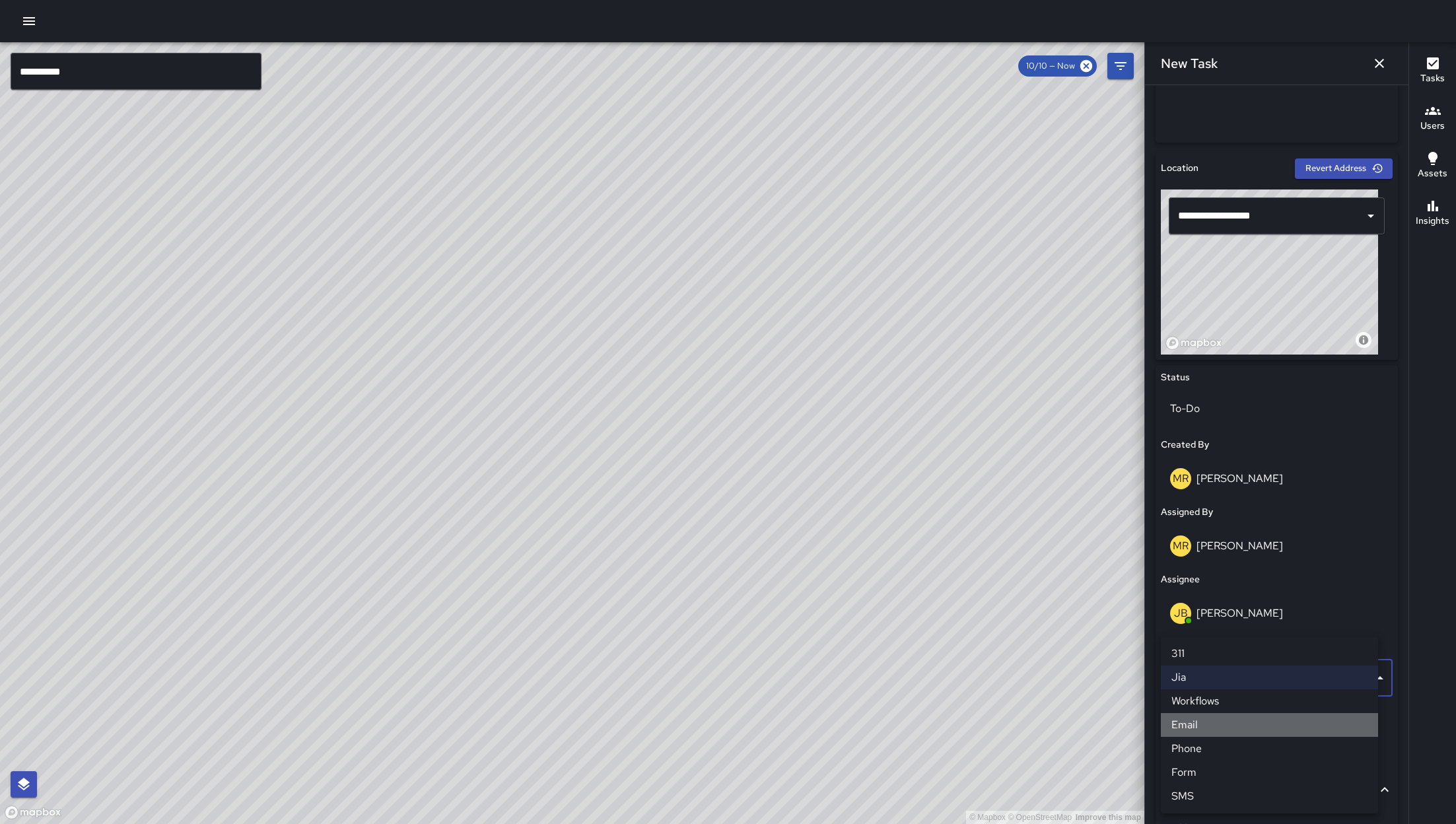
click at [970, 548] on li "Email" at bounding box center [1269, 725] width 218 height 24
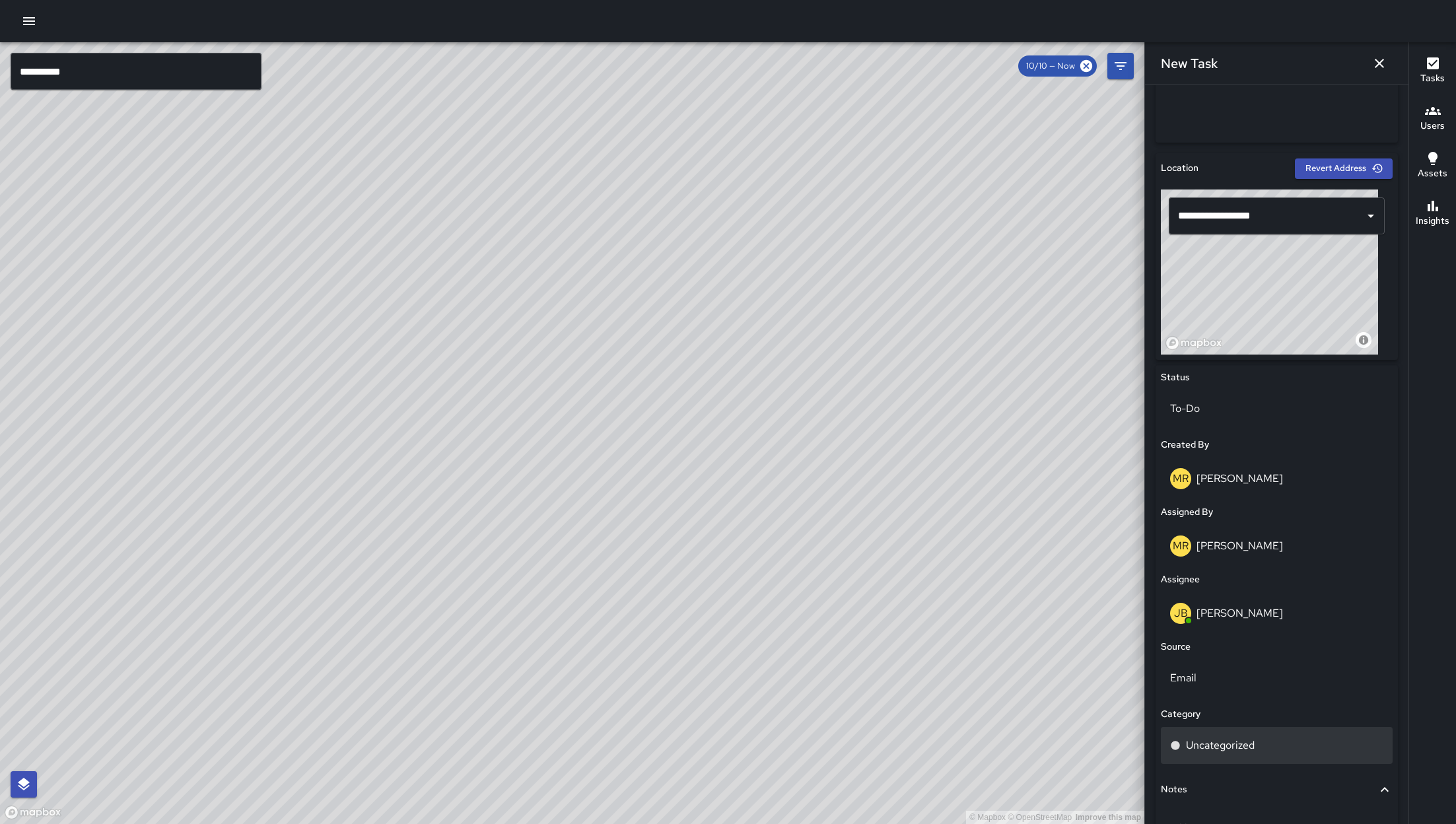
click at [970, 548] on p "Uncategorized" at bounding box center [1221, 745] width 69 height 16
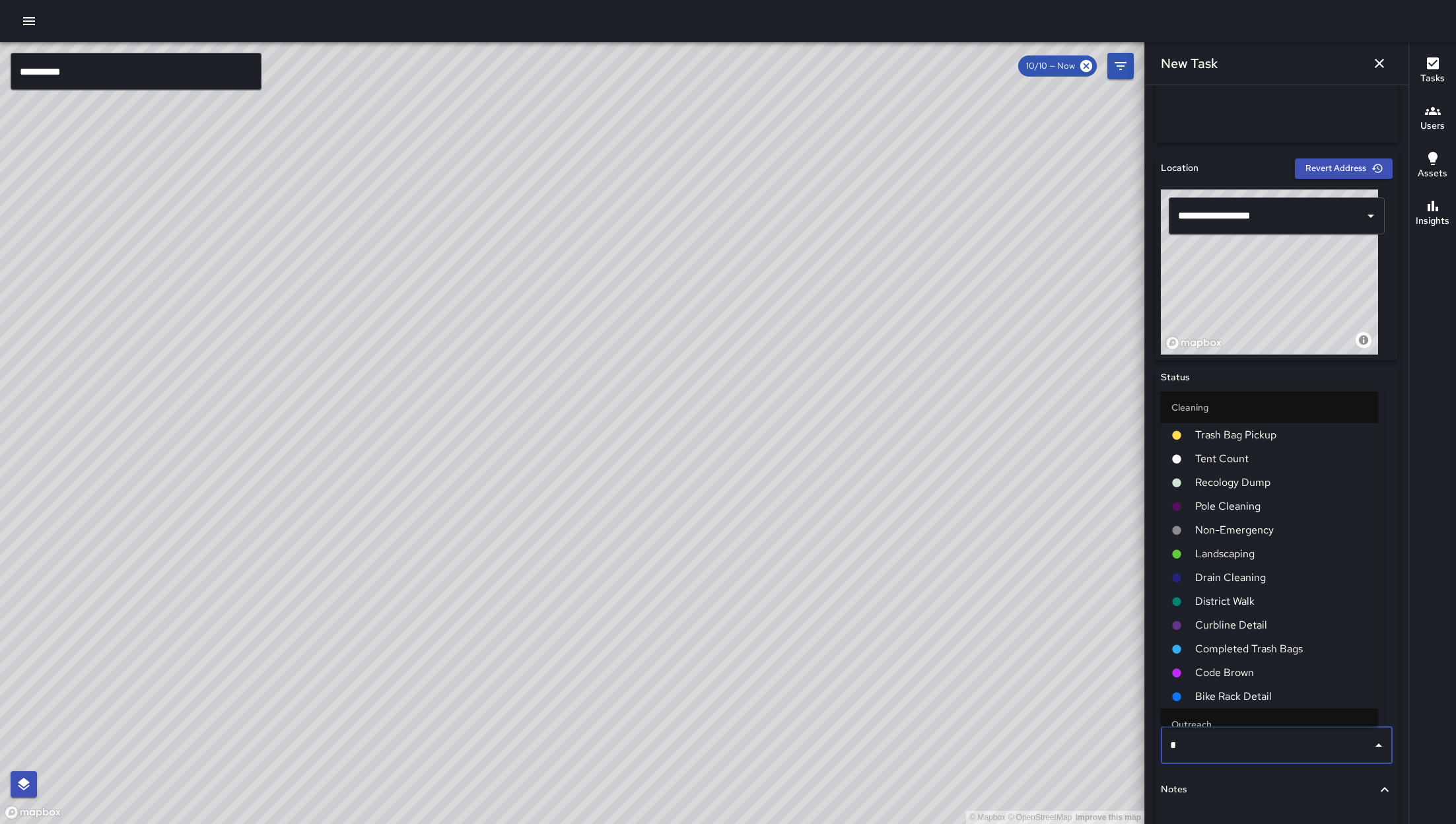
type input "**"
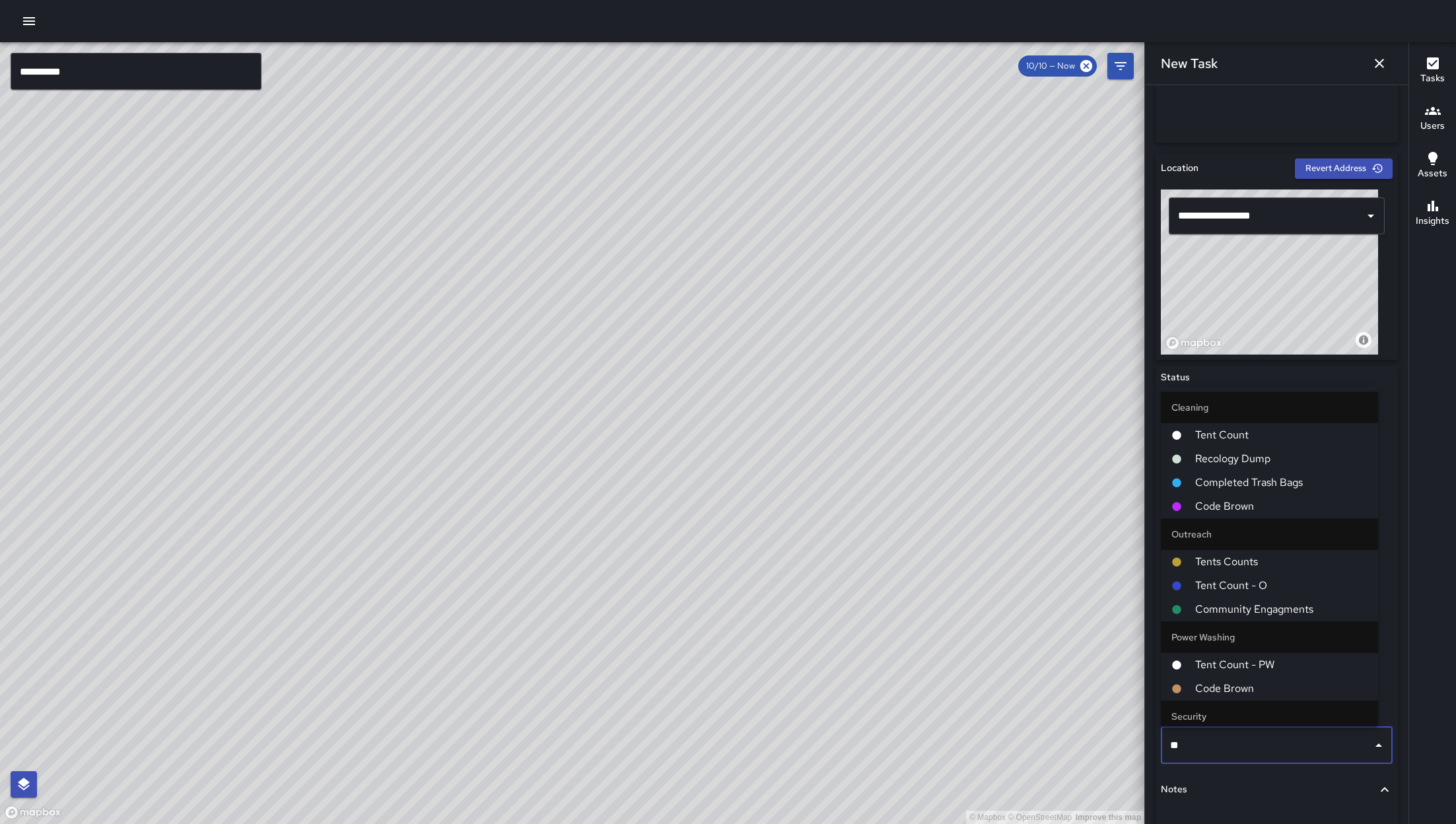
click at [970, 513] on span "Code Brown" at bounding box center [1281, 506] width 172 height 16
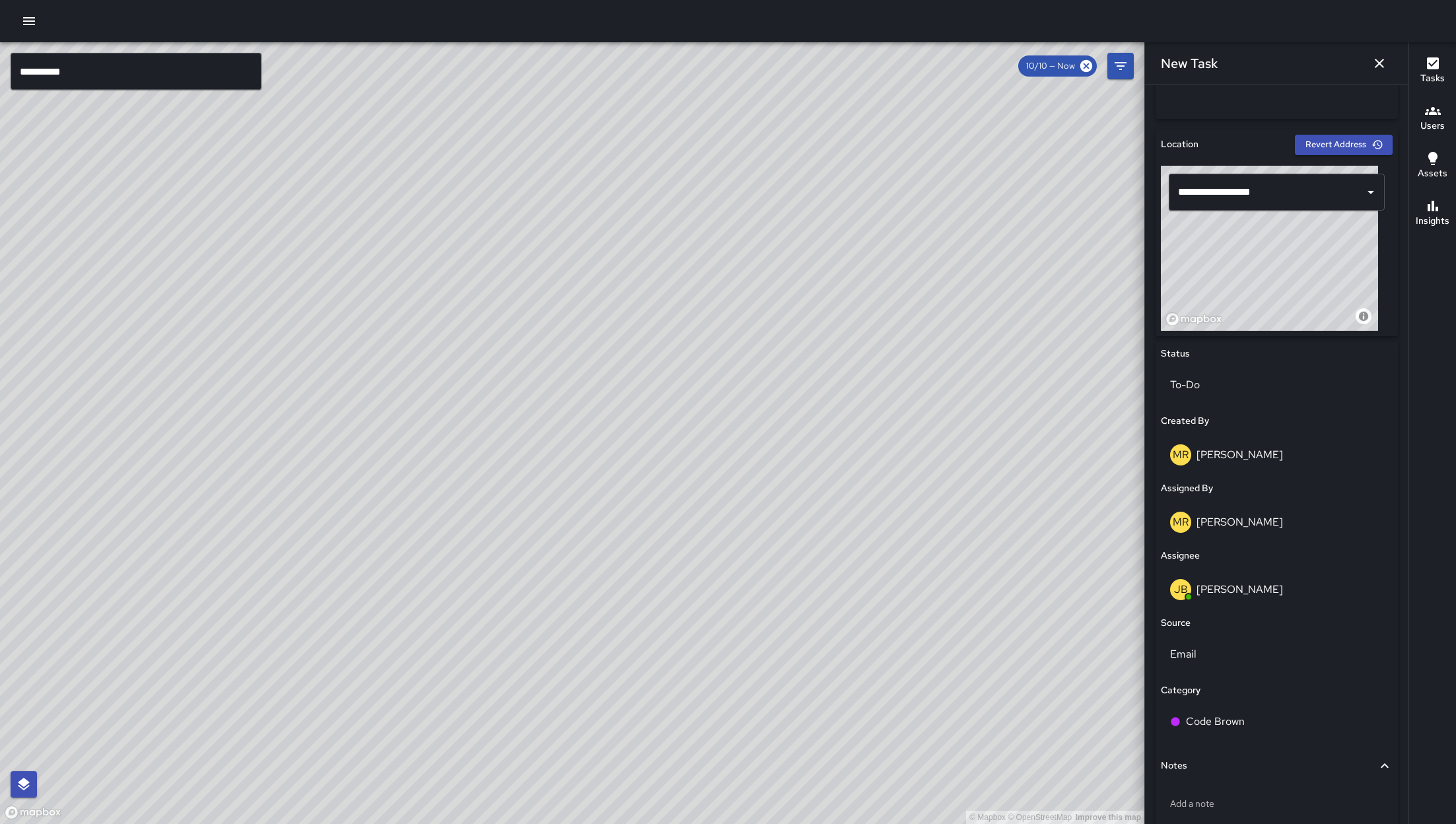
scroll to position [452, 0]
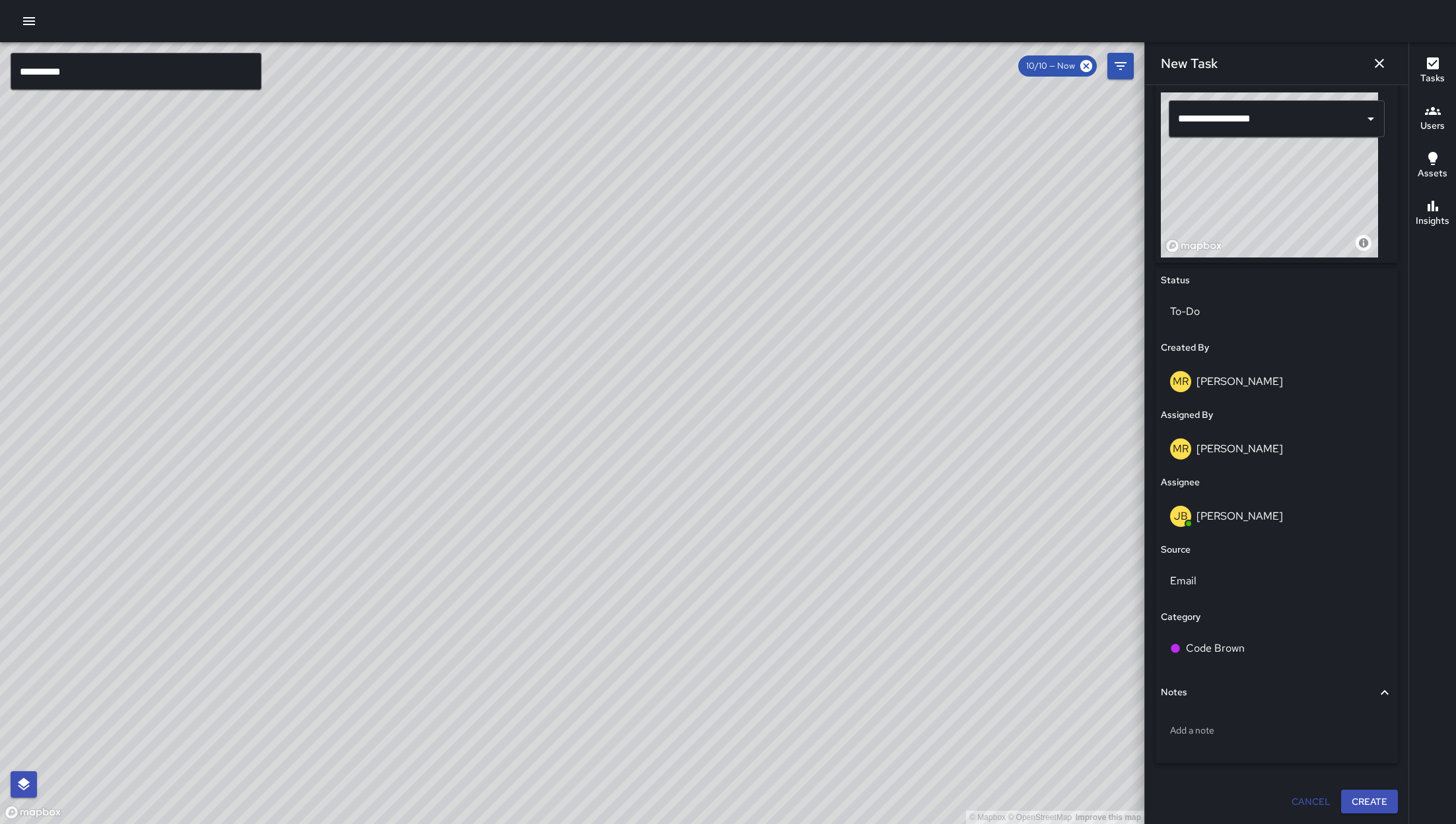
drag, startPoint x: 1211, startPoint y: 675, endPoint x: 1211, endPoint y: 691, distance: 16.0
click at [970, 548] on div "Status To-Do Created By MR Maria Rosas Assigned By MR Maria Rosas Assignee JB J…" at bounding box center [1277, 515] width 242 height 495
click at [970, 548] on span "Notes" at bounding box center [1268, 692] width 216 height 15
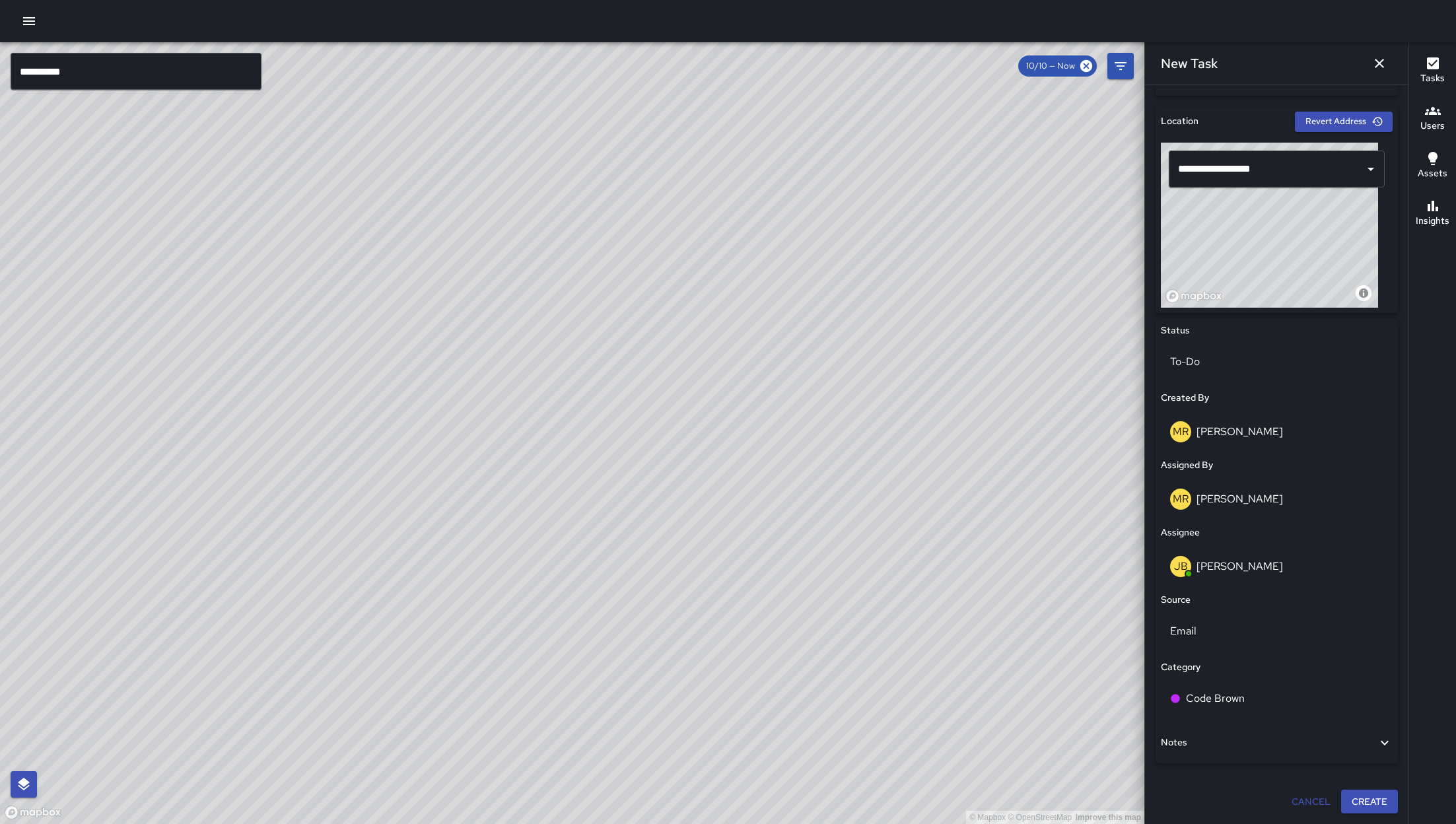
click at [970, 548] on button "Notes" at bounding box center [1276, 742] width 231 height 31
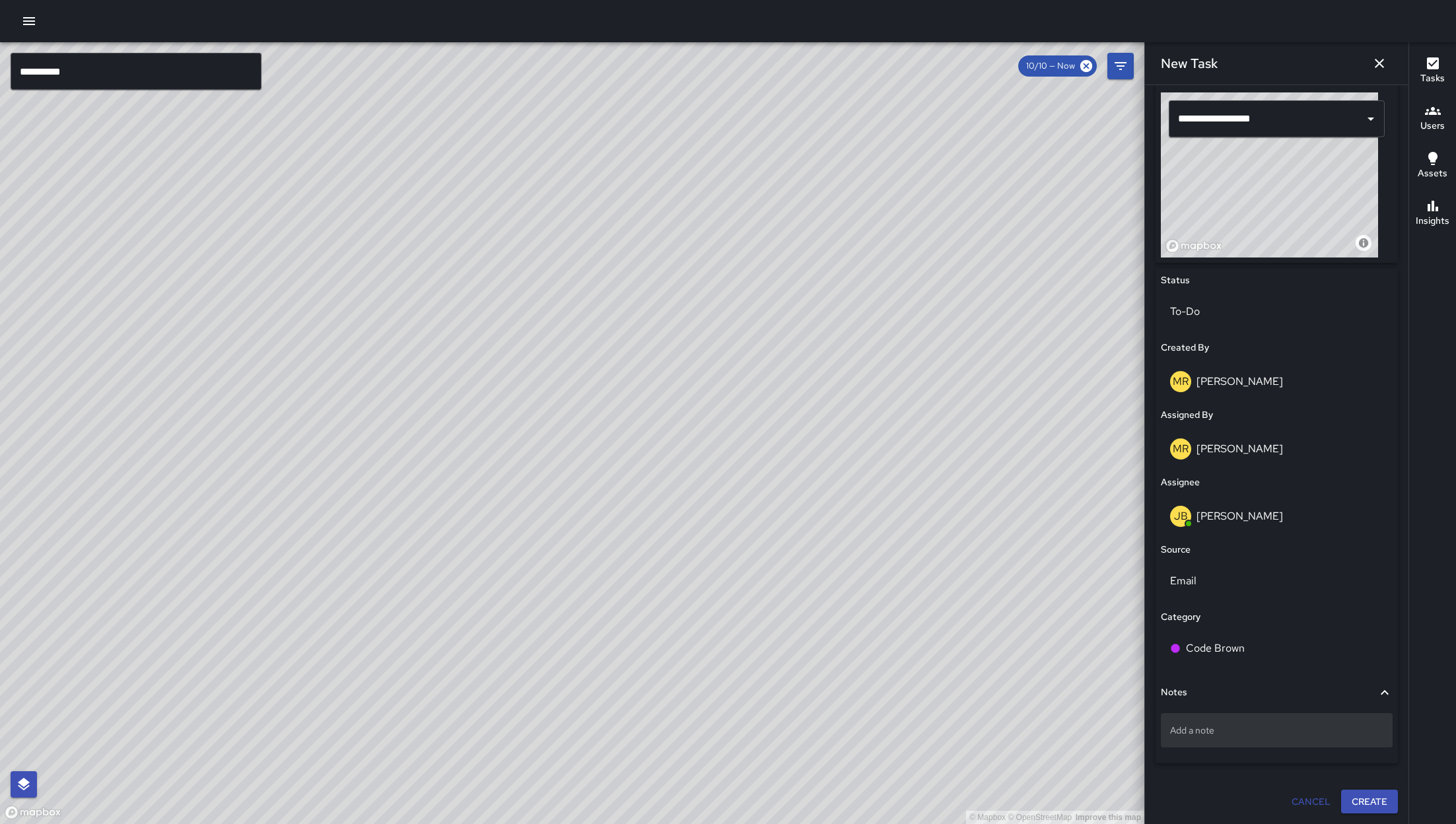
click at [970, 548] on div "Add a note" at bounding box center [1276, 729] width 231 height 34
click at [970, 548] on p "Add a note" at bounding box center [1277, 729] width 214 height 13
type textarea "**********"
click at [970, 548] on p "Huge pile of human waste in front of door and business." at bounding box center [1277, 736] width 214 height 27
type textarea "**********"
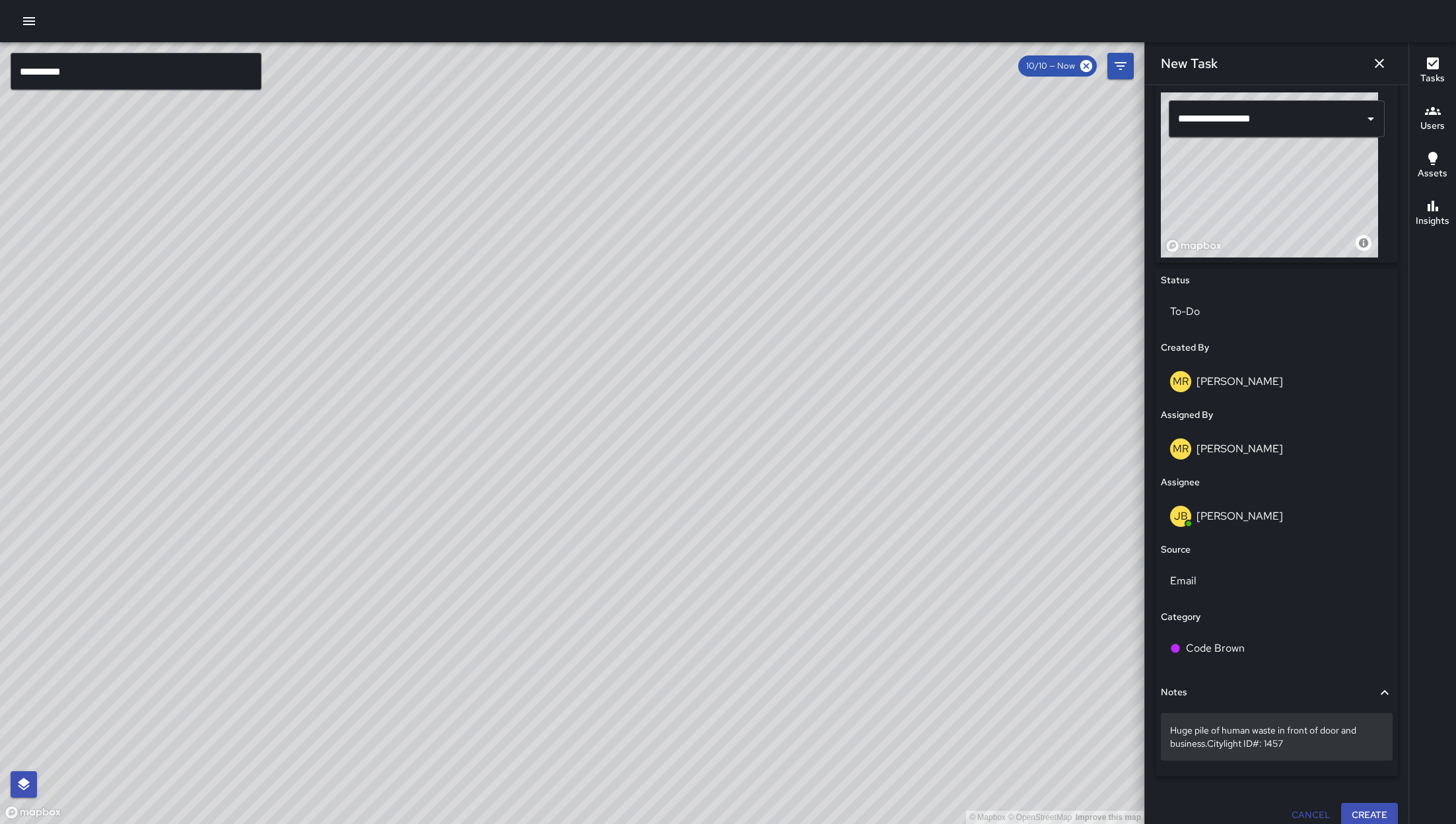
click at [970, 548] on p "Huge pile of human waste in front of door and business.Citylight ID#: 1457" at bounding box center [1277, 736] width 214 height 27
click at [970, 548] on textarea "**********" at bounding box center [1270, 736] width 199 height 27
type textarea "**********"
click at [970, 548] on p "Huge pile of human waste in front of door and business.. (Citylight ID#: 14570" at bounding box center [1277, 736] width 214 height 27
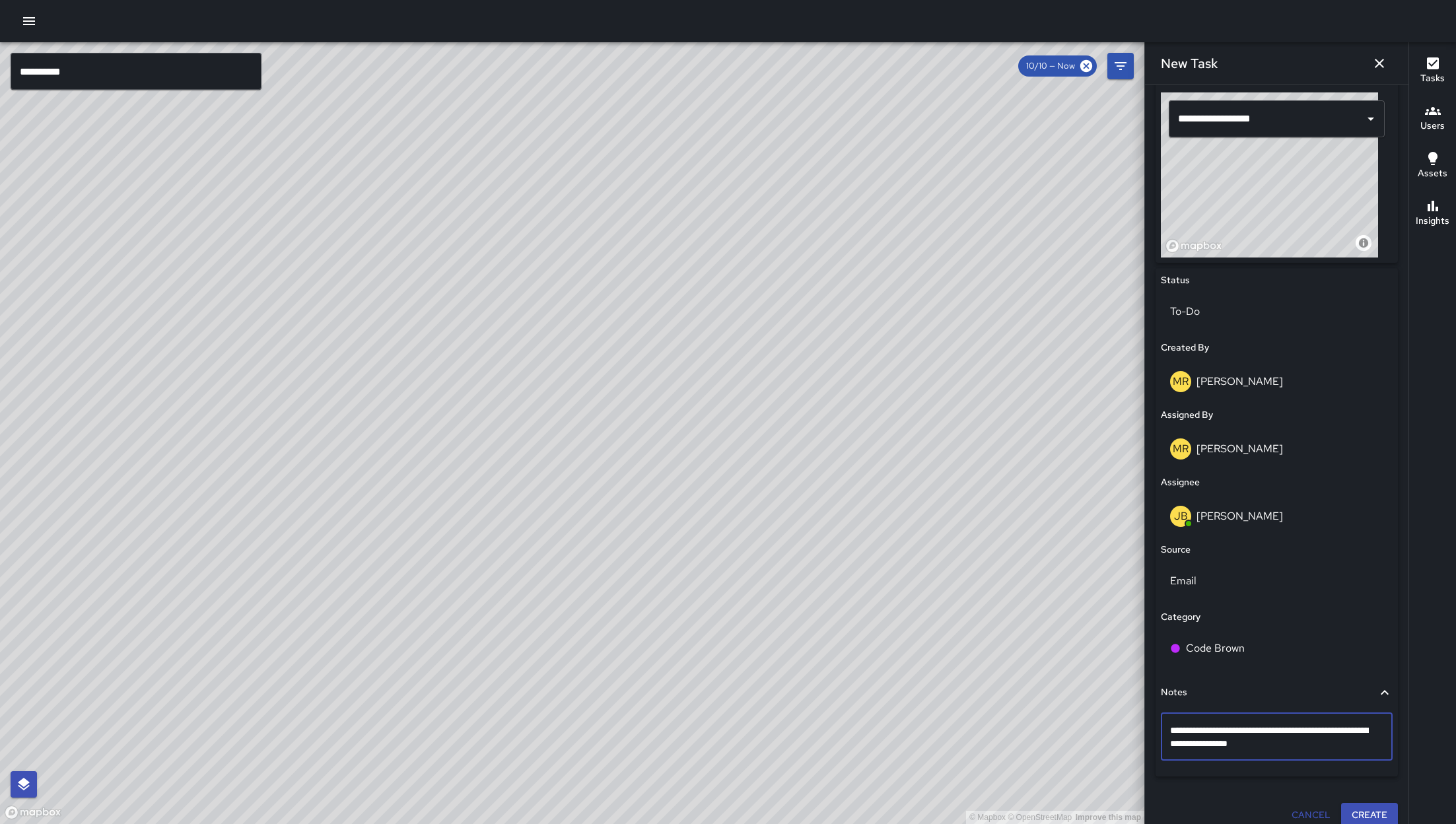
type textarea "**********"
click at [970, 548] on textarea "**********" at bounding box center [1270, 736] width 199 height 27
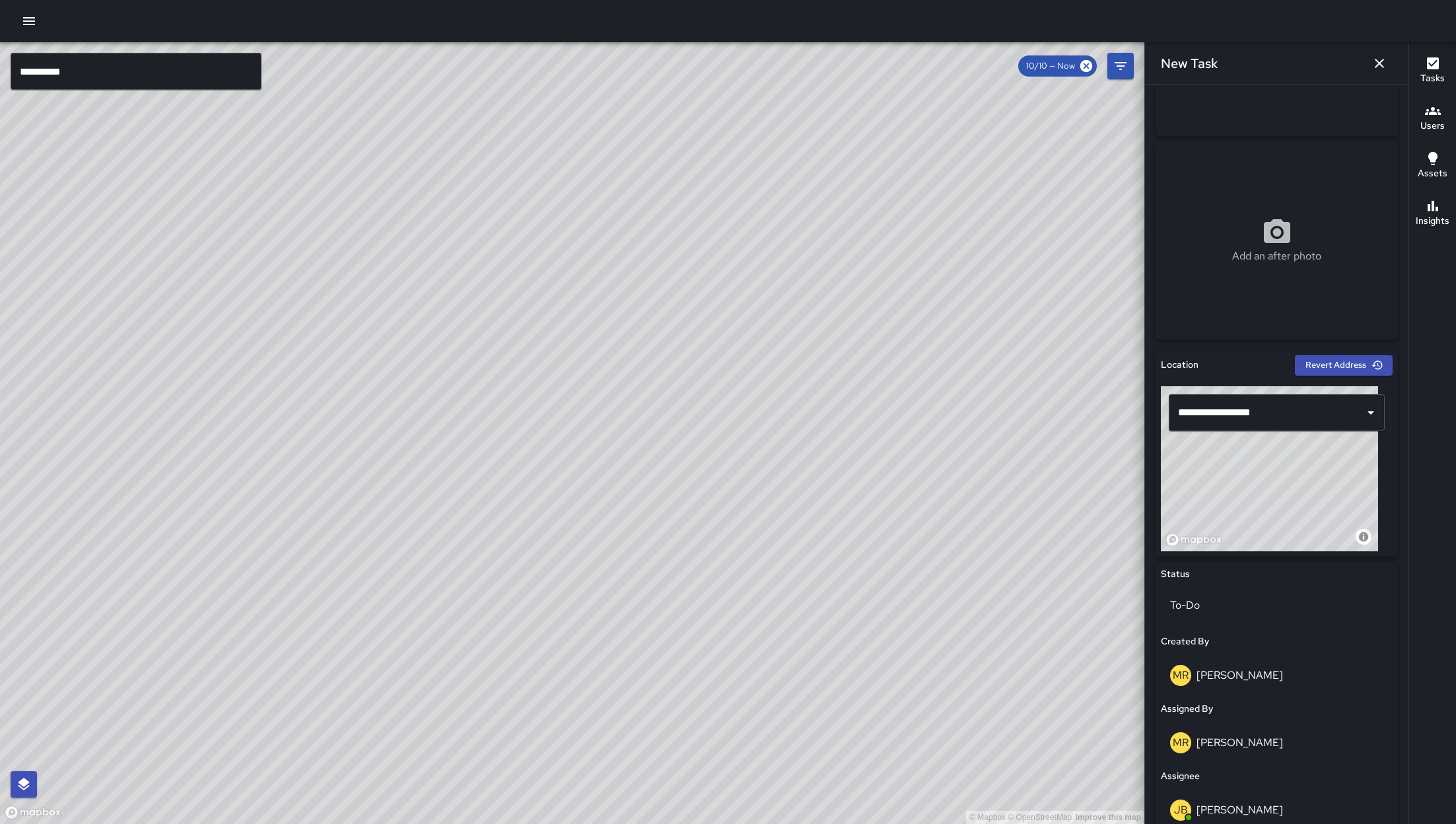
scroll to position [0, 0]
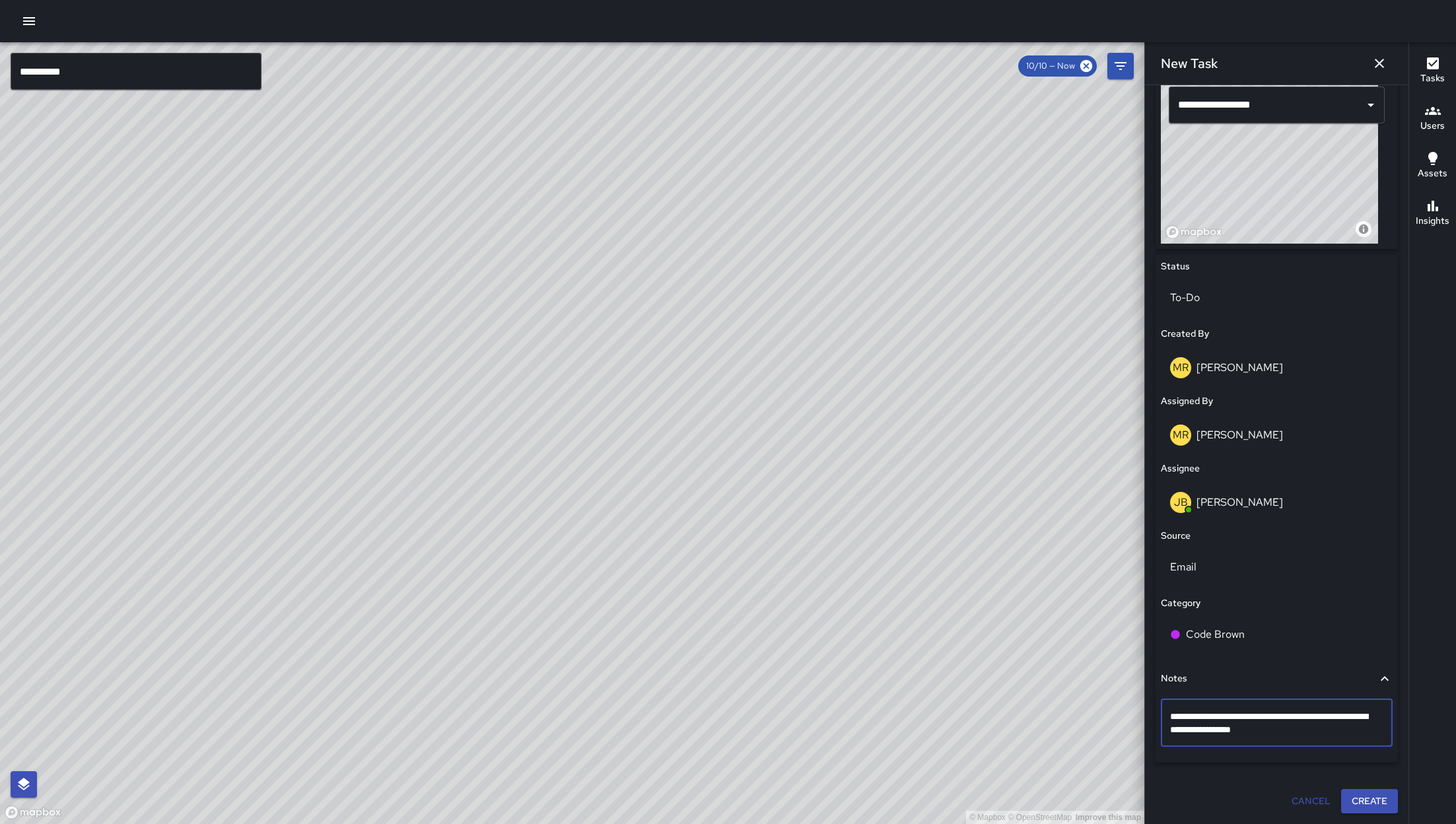
click at [970, 548] on button "Create" at bounding box center [1369, 801] width 57 height 25
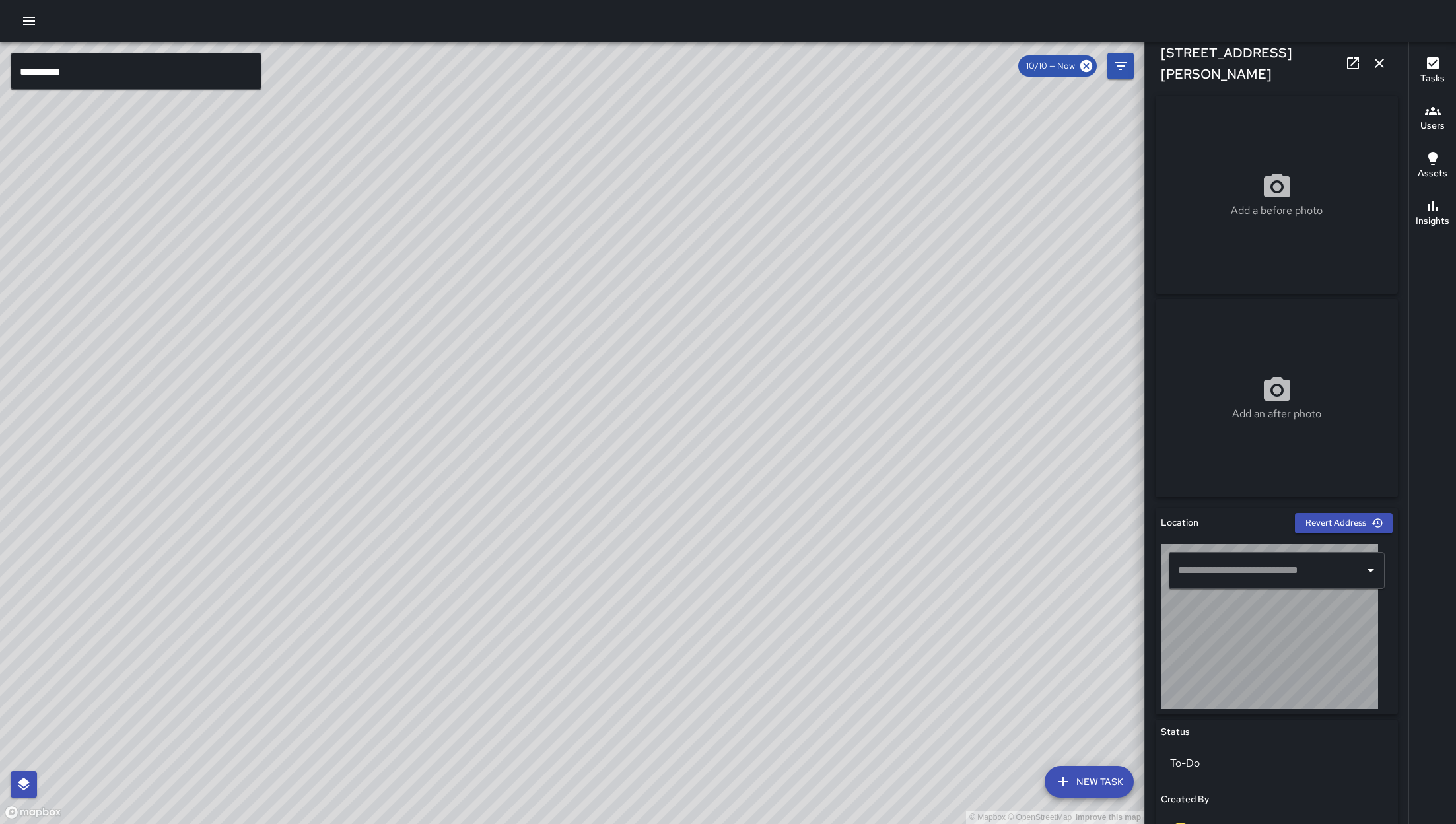
type input "**********"
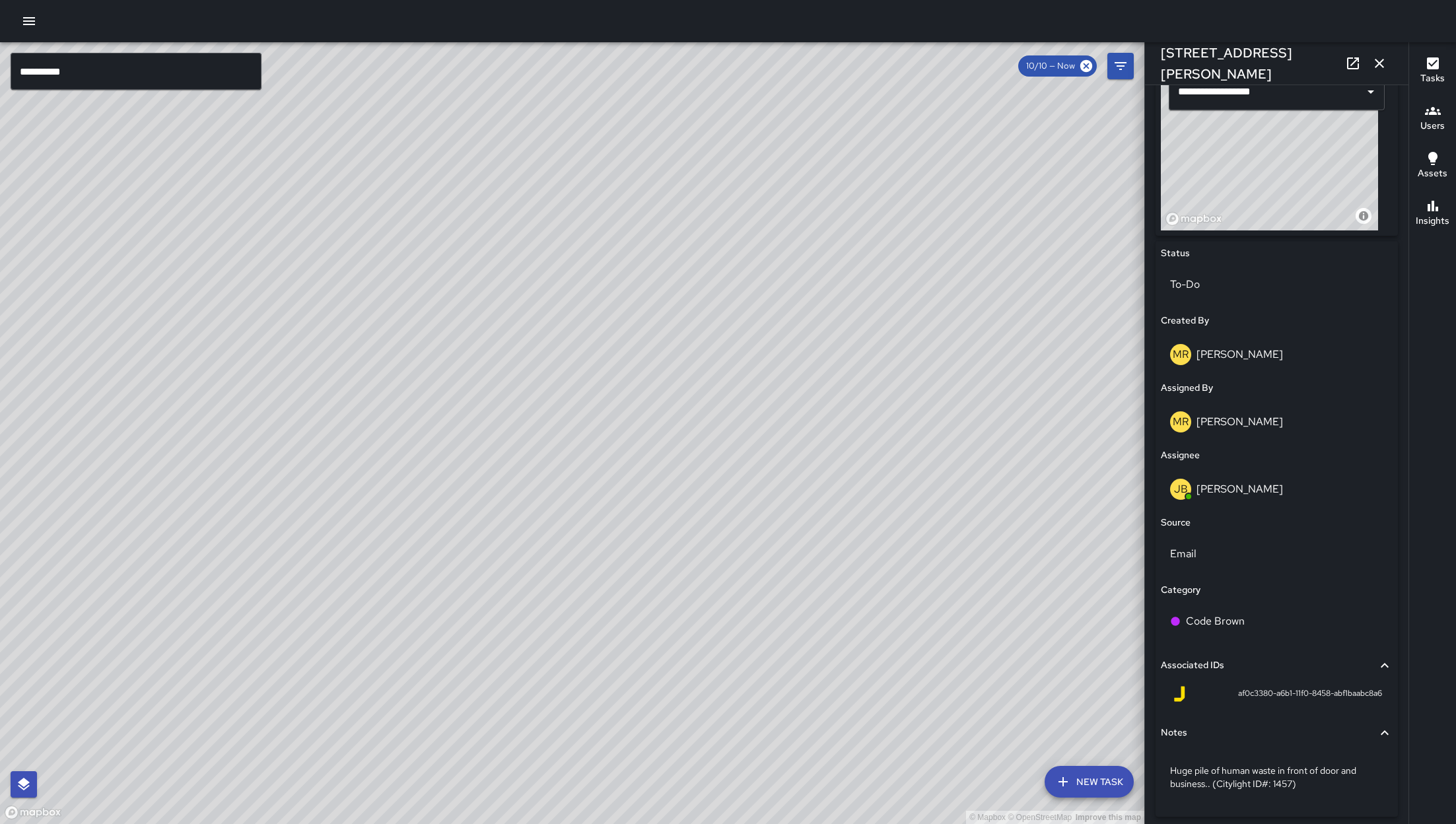
scroll to position [511, 0]
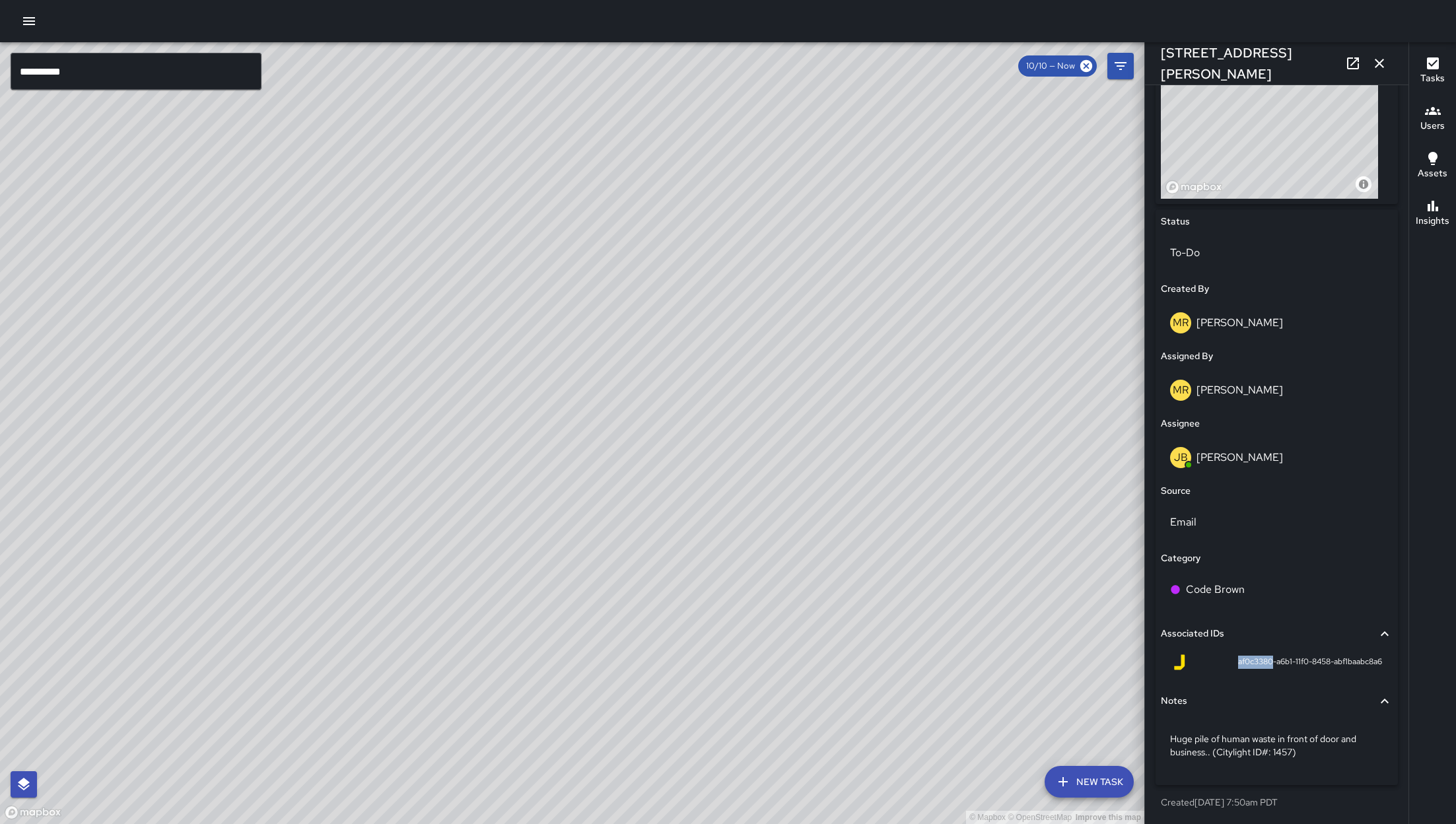
drag, startPoint x: 1216, startPoint y: 662, endPoint x: 1254, endPoint y: 663, distance: 38.0
click at [970, 548] on div "af0c3380-a6b1-11f0-8458-abf1baabc8a6" at bounding box center [1277, 663] width 211 height 16
copy span "af0c3380"
drag, startPoint x: 1207, startPoint y: 754, endPoint x: 1171, endPoint y: 739, distance: 39.0
click at [970, 548] on p "Huge pile of human waste in front of door and business.. (Citylight ID#: 1457)" at bounding box center [1277, 745] width 214 height 27
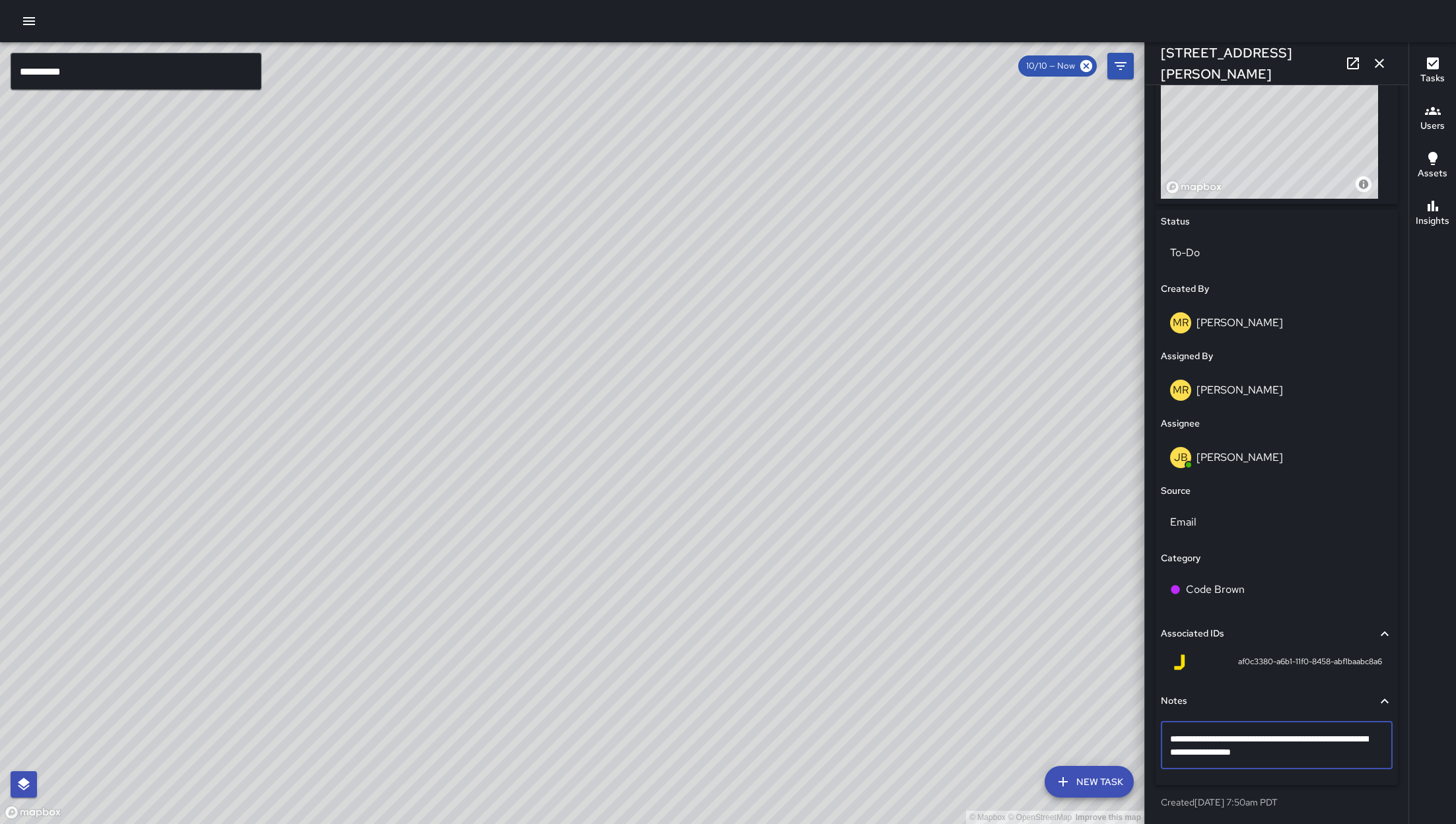
click at [970, 548] on textarea "**********" at bounding box center [1270, 745] width 199 height 27
drag, startPoint x: 1207, startPoint y: 755, endPoint x: 1170, endPoint y: 742, distance: 39.2
drag, startPoint x: 1060, startPoint y: 244, endPoint x: 696, endPoint y: 540, distance: 469.2
click at [696, 542] on div "© Mapbox © OpenStreetMap Improve this map" at bounding box center [572, 433] width 1145 height 782
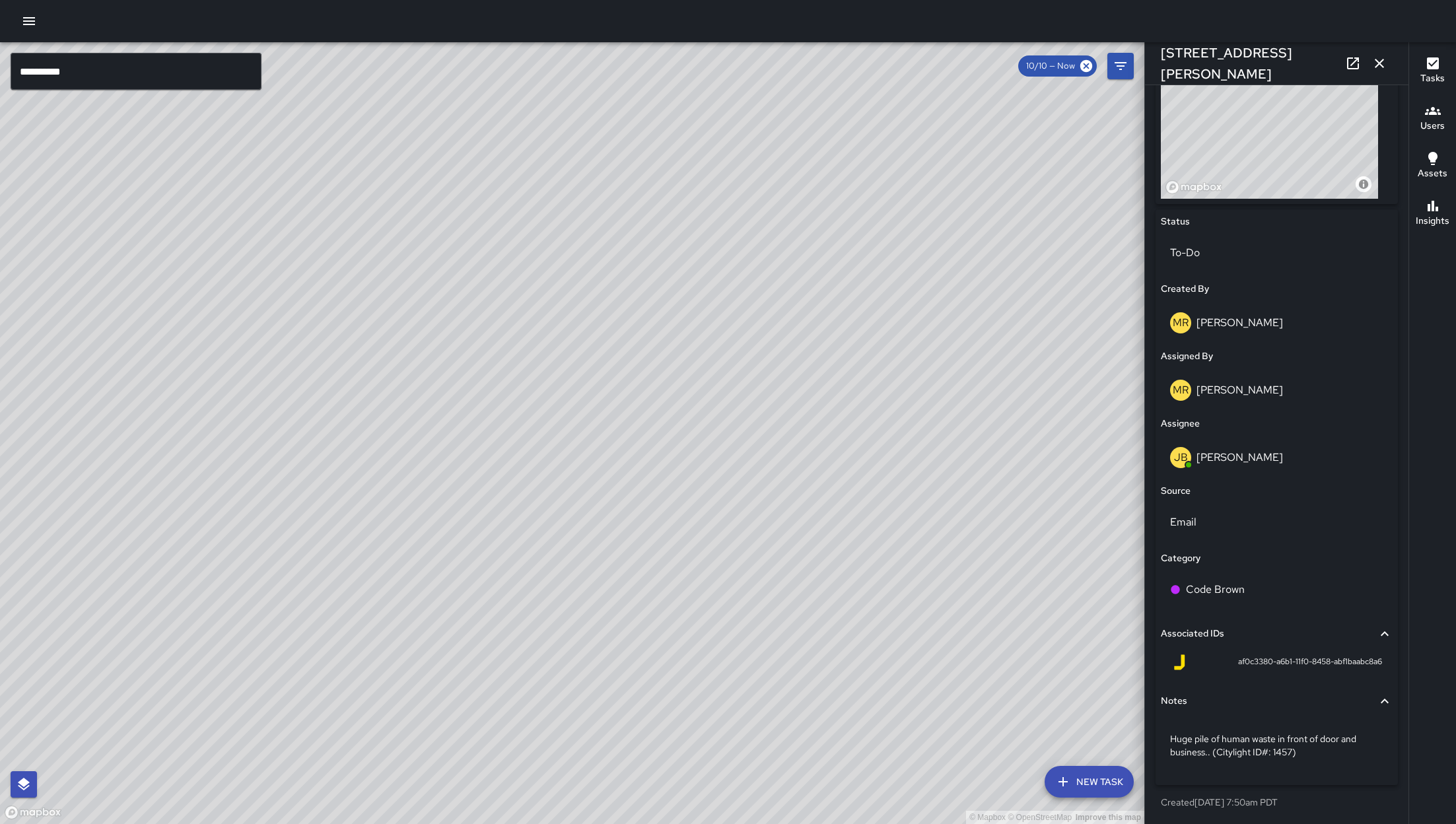
drag, startPoint x: 919, startPoint y: 423, endPoint x: 350, endPoint y: 438, distance: 569.2
click at [357, 442] on div "© Mapbox © OpenStreetMap Improve this map" at bounding box center [572, 433] width 1145 height 782
drag, startPoint x: 587, startPoint y: 508, endPoint x: 371, endPoint y: 469, distance: 219.5
click at [371, 469] on div "© Mapbox © OpenStreetMap Improve this map" at bounding box center [572, 433] width 1145 height 782
click at [970, 62] on icon "button" at bounding box center [1379, 63] width 16 height 16
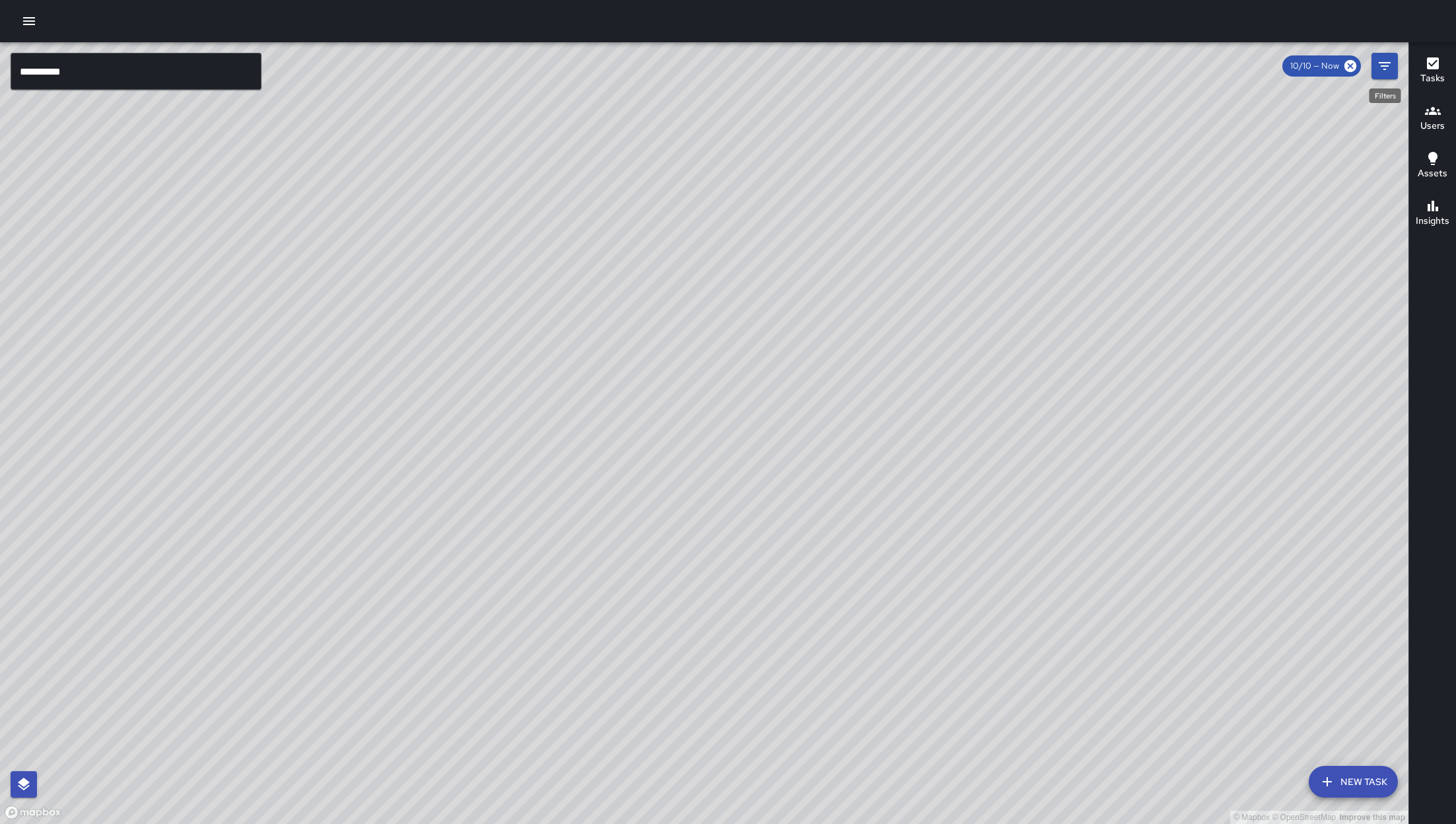
click at [970, 75] on button "Filters" at bounding box center [1384, 66] width 27 height 27
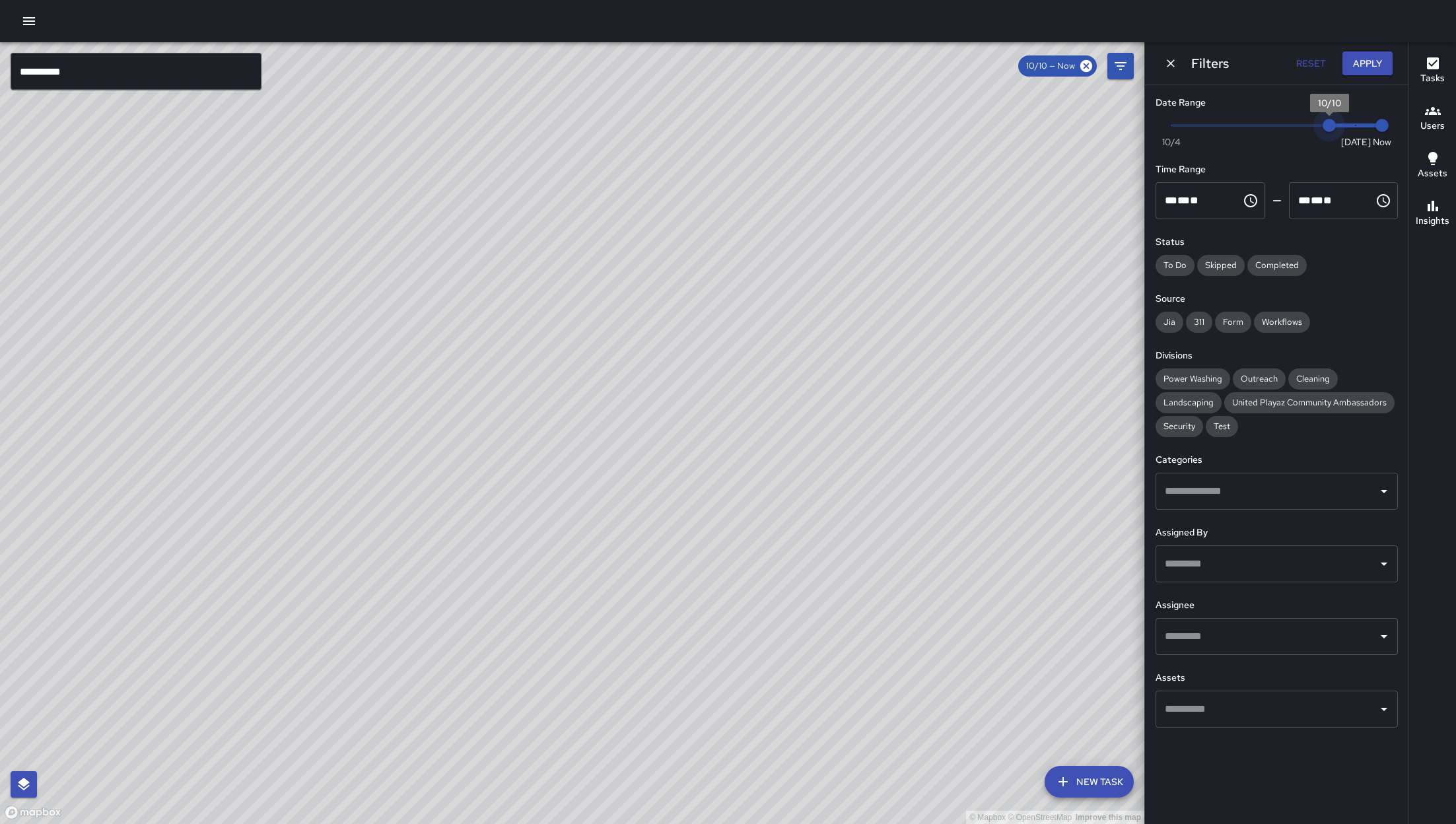
type input "*"
drag, startPoint x: 1323, startPoint y: 133, endPoint x: 1301, endPoint y: 132, distance: 22.0
click at [970, 132] on span "10/9" at bounding box center [1302, 125] width 13 height 13
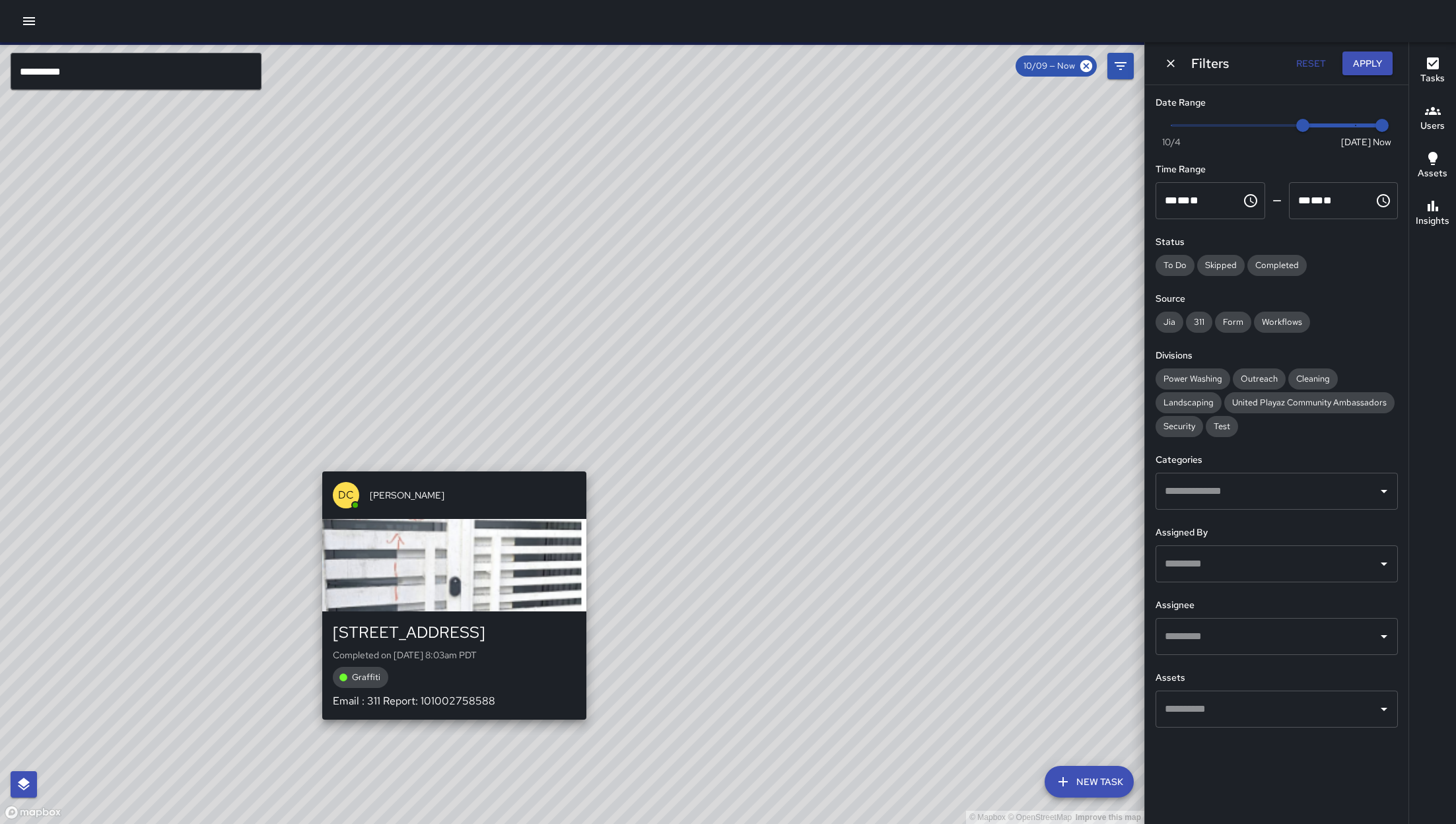
click at [450, 463] on div "© Mapbox © OpenStreetMap Improve this map DC Dago Cervantes 352 6th Street Comp…" at bounding box center [572, 433] width 1145 height 782
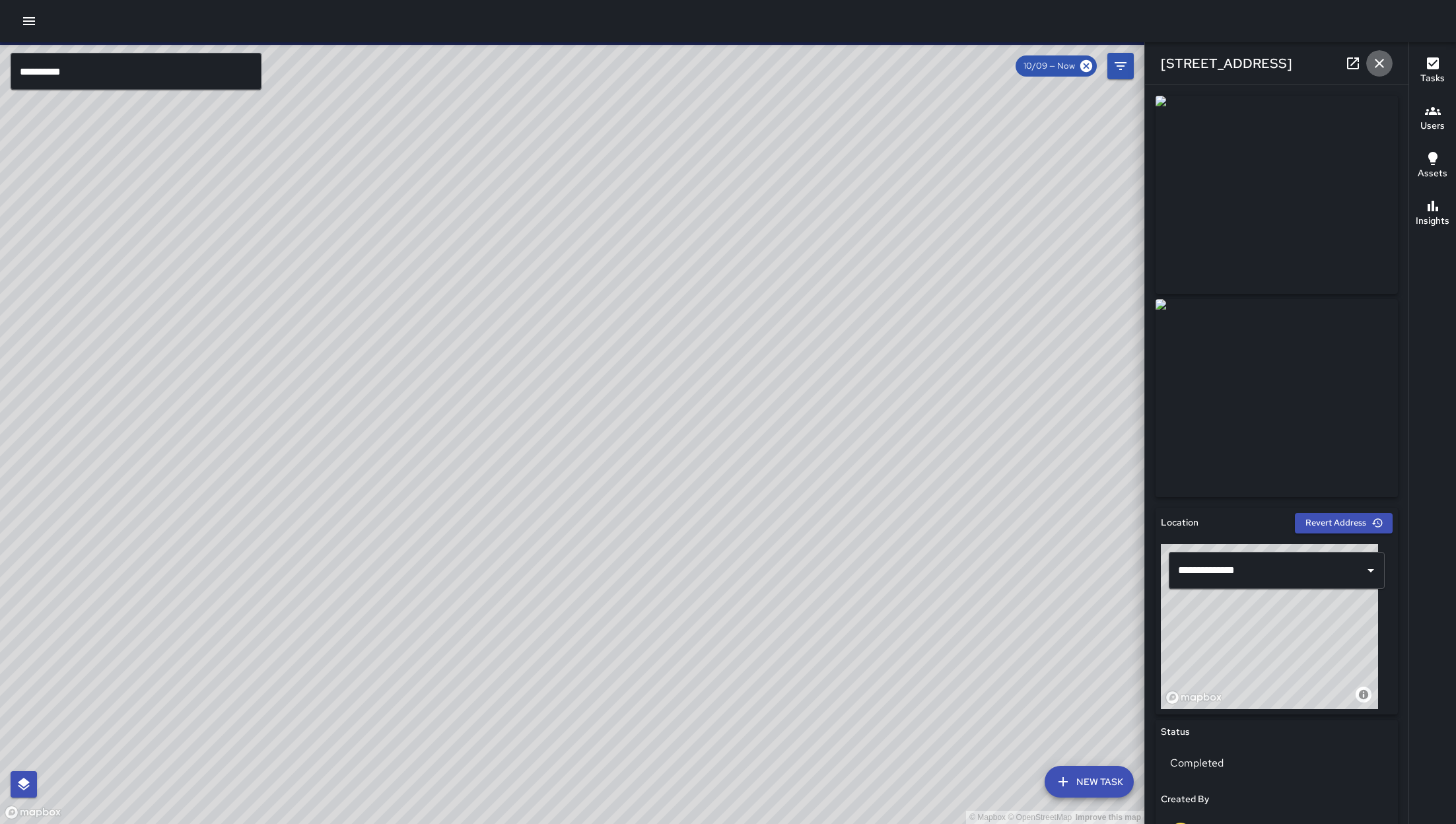
click at [970, 64] on icon "button" at bounding box center [1379, 63] width 9 height 9
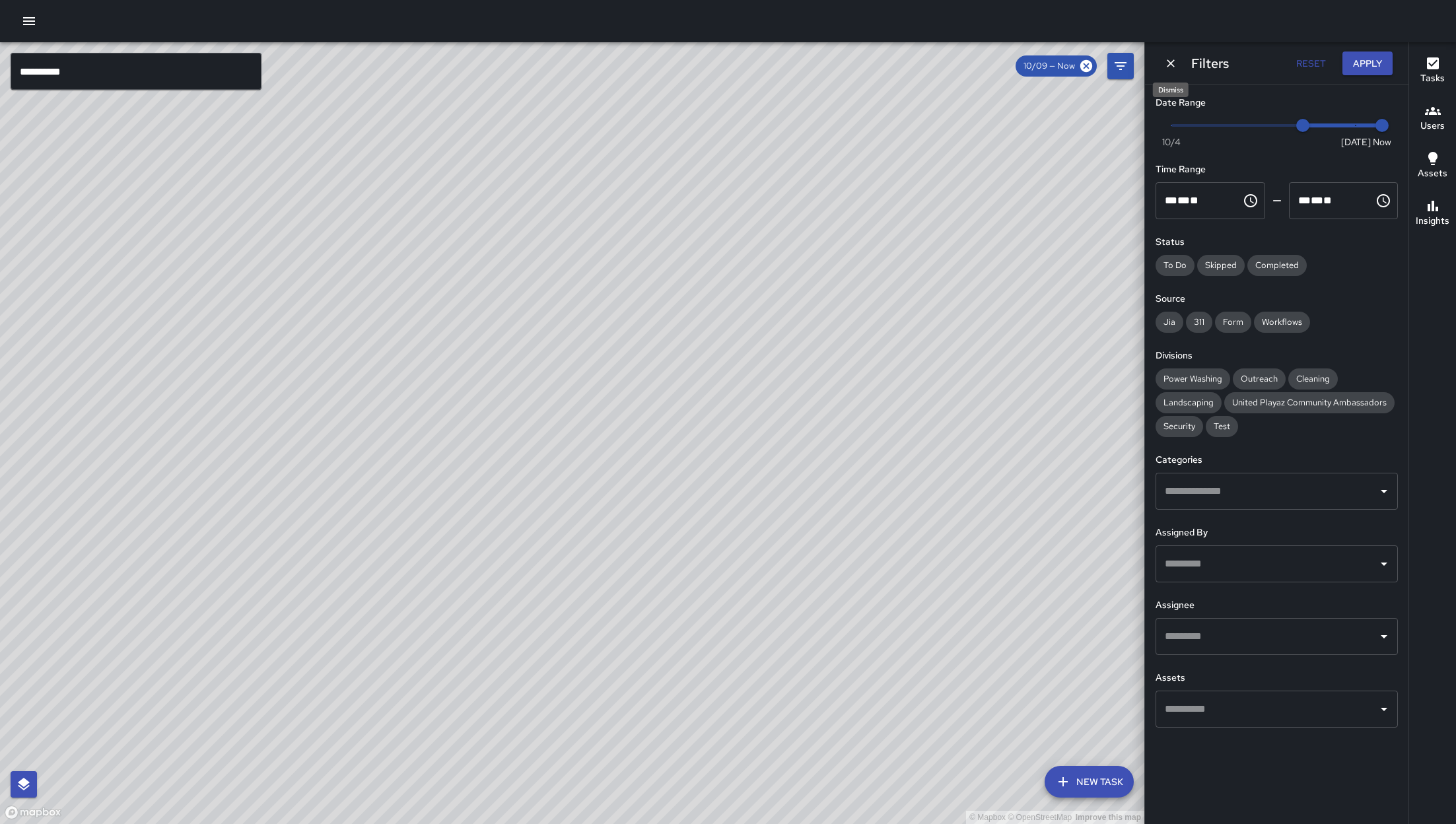
click at [970, 63] on icon "Dismiss" at bounding box center [1171, 63] width 13 height 13
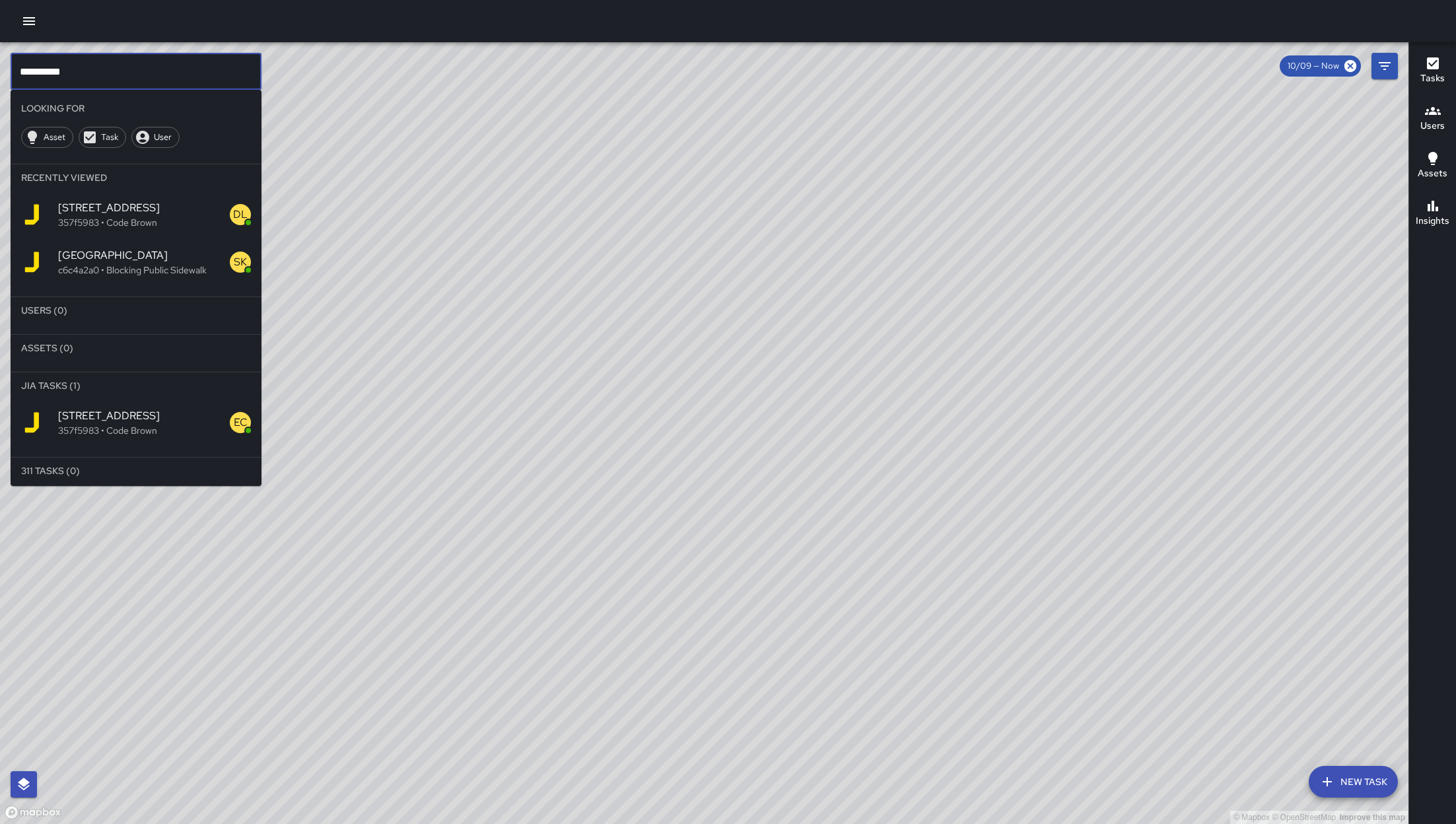
click at [171, 63] on input "**********" at bounding box center [136, 72] width 251 height 37
click at [144, 348] on span "[PERSON_NAME]" at bounding box center [155, 341] width 193 height 16
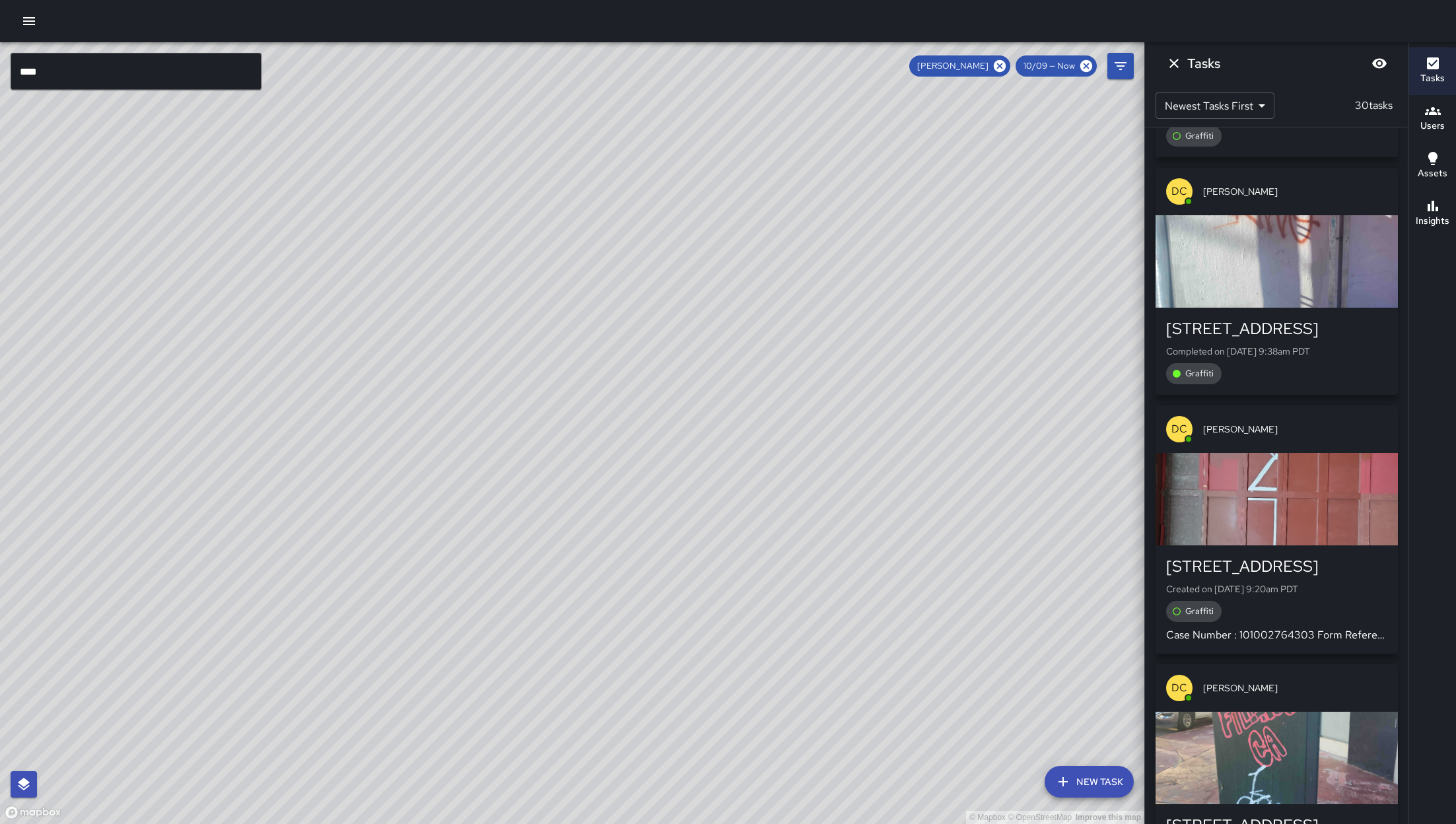
scroll to position [412, 0]
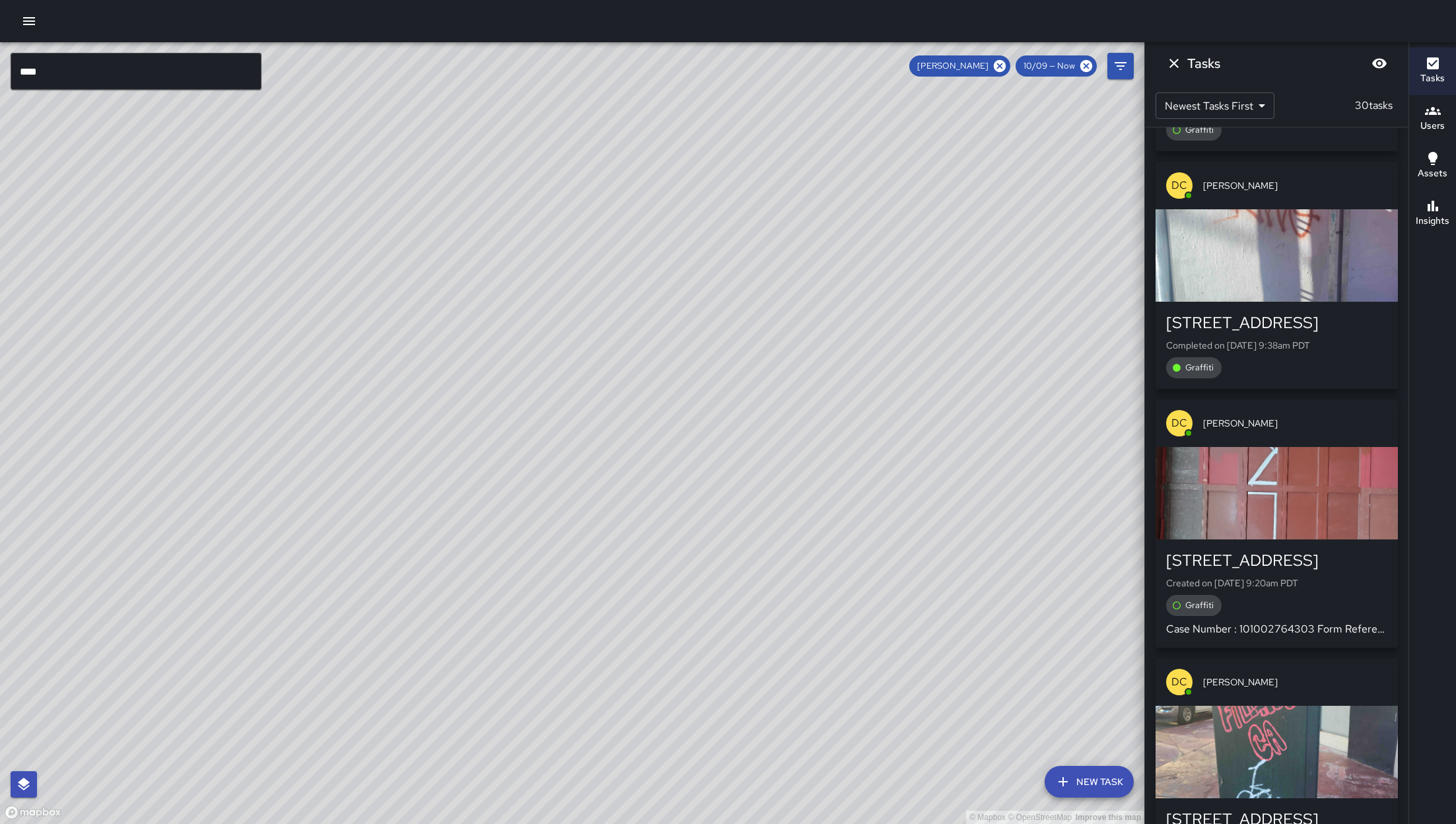
click at [121, 79] on input "****" at bounding box center [136, 72] width 251 height 37
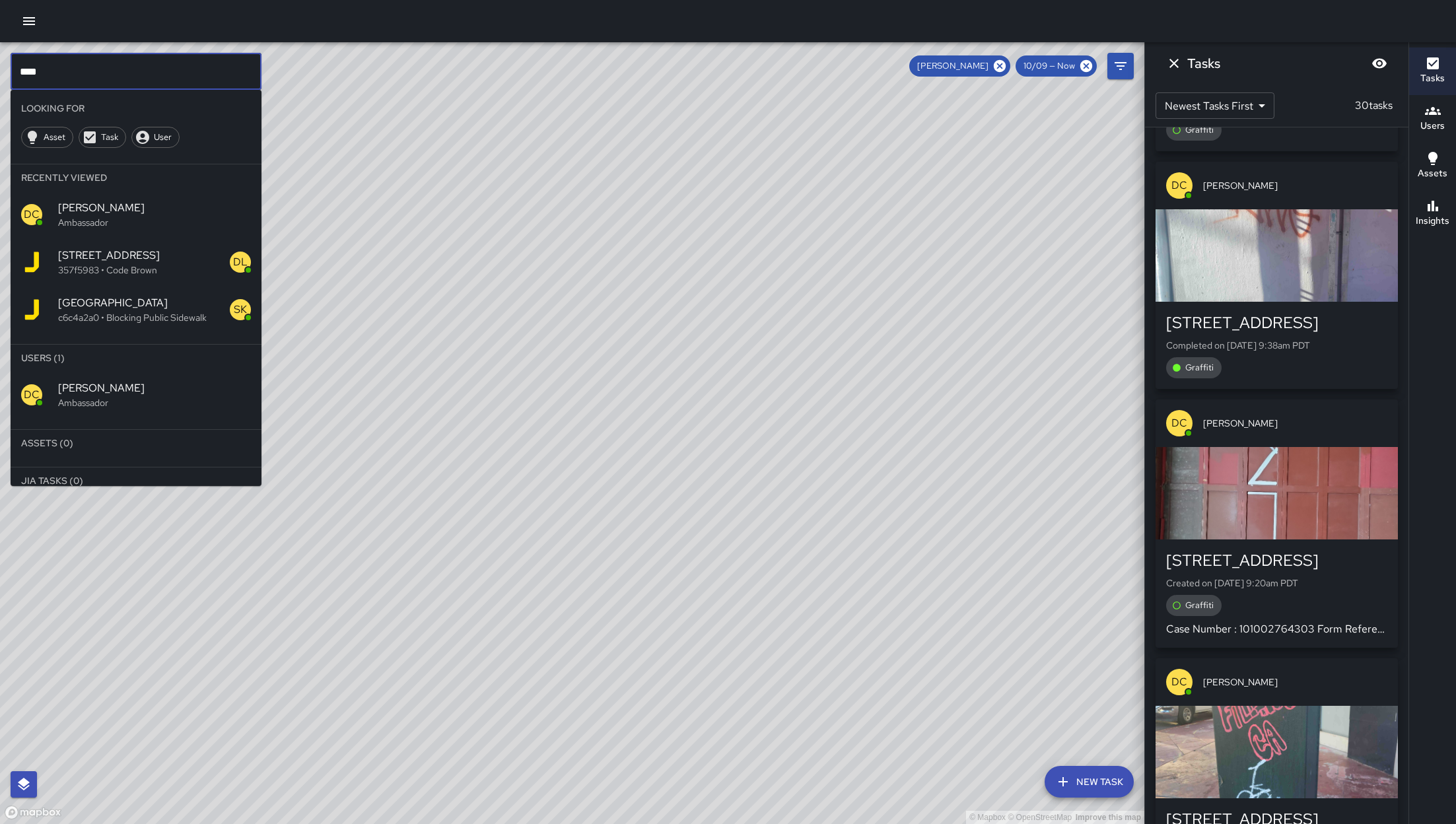
click at [121, 79] on input "****" at bounding box center [136, 72] width 251 height 37
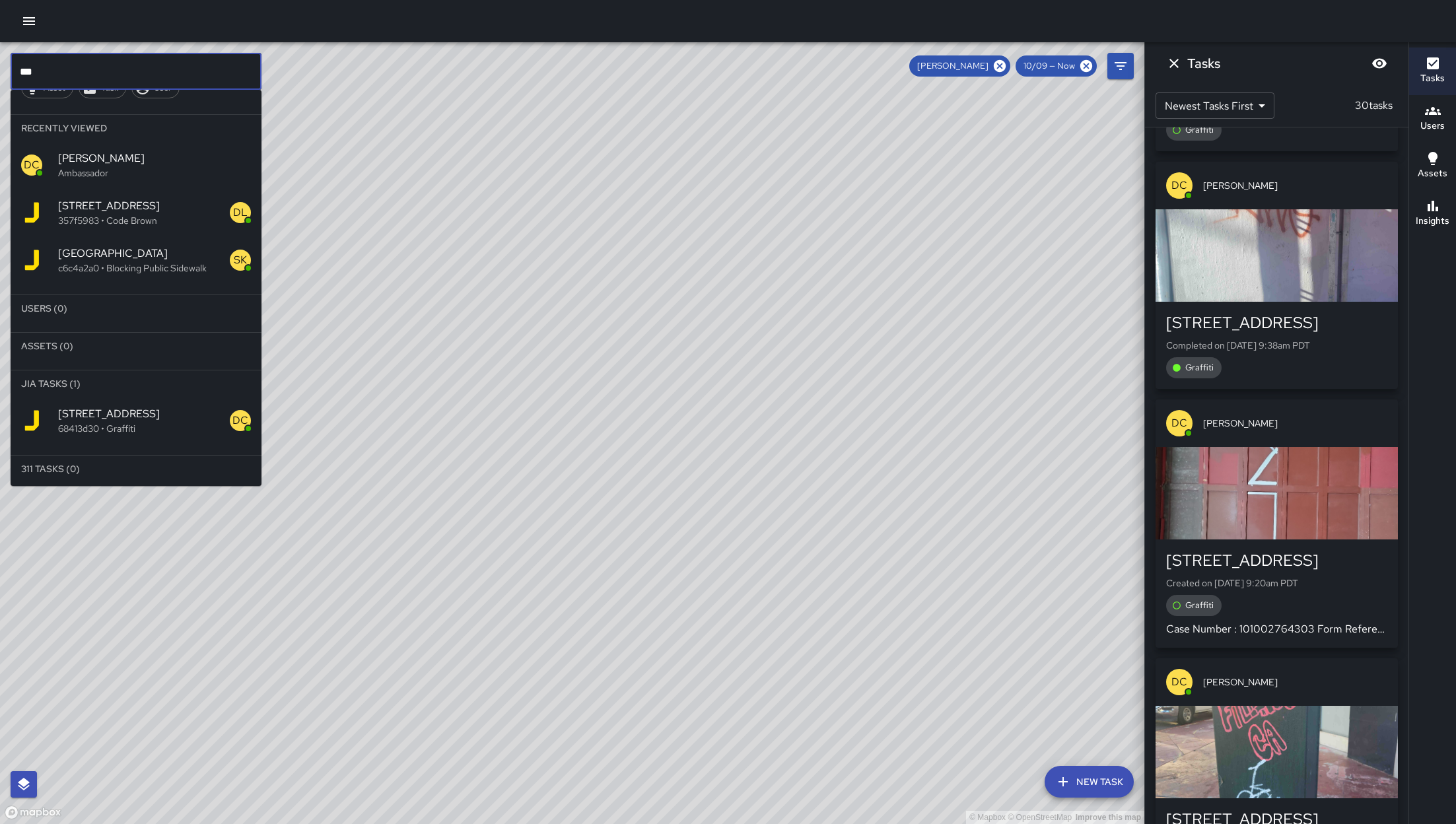
type input "***"
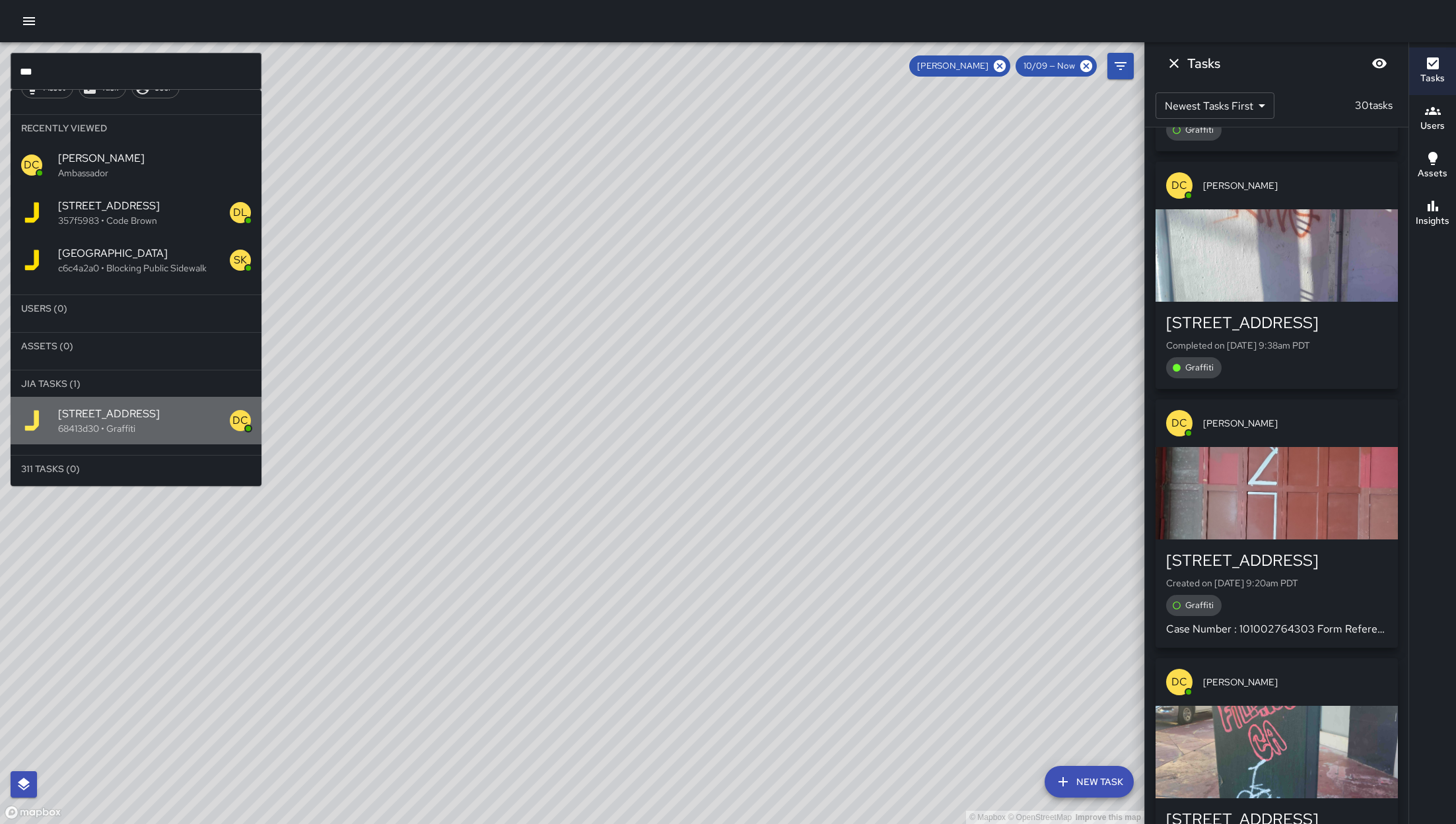
click at [152, 418] on span "352 6th Street" at bounding box center [144, 414] width 171 height 16
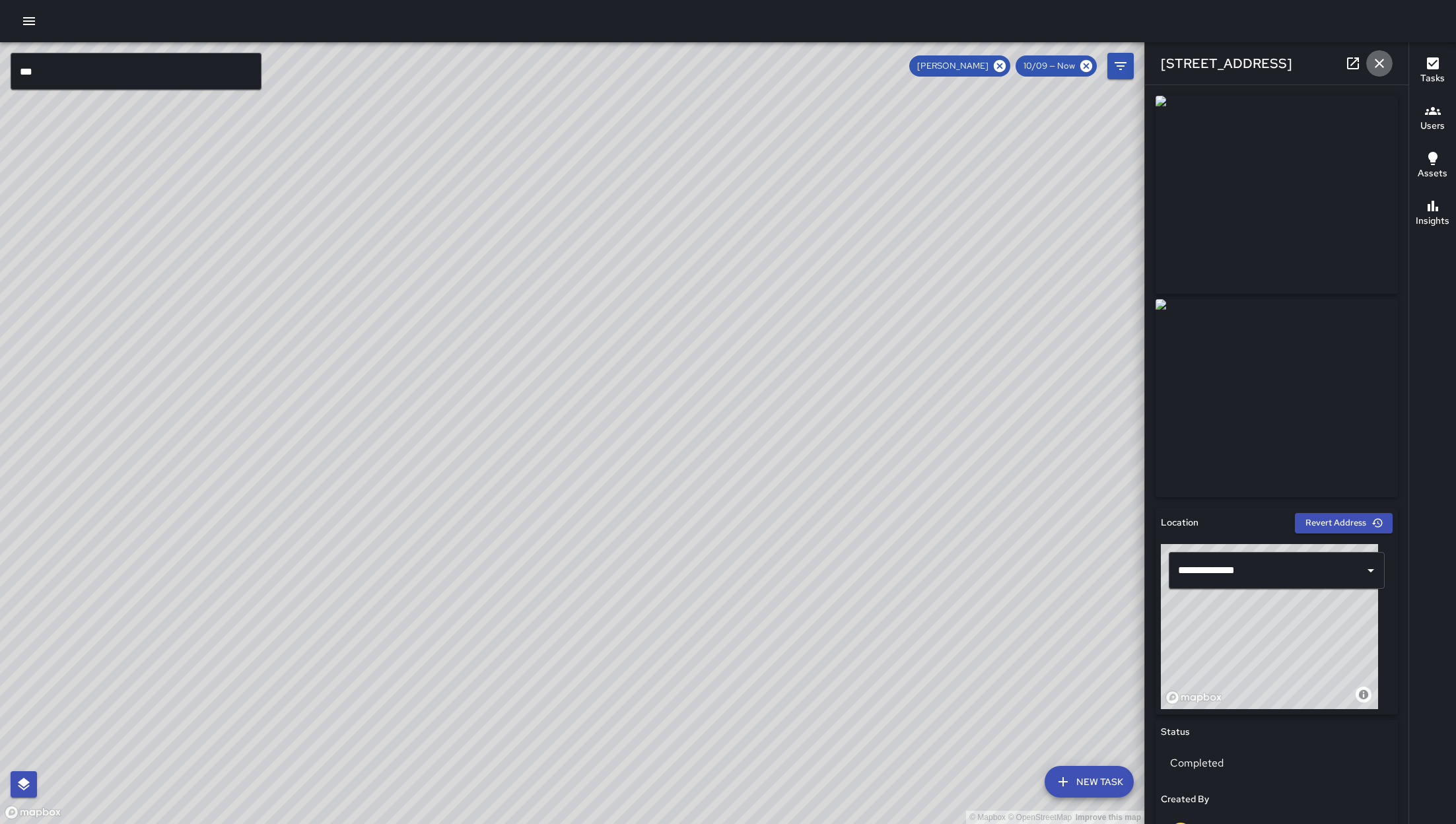
click at [970, 67] on icon "button" at bounding box center [1379, 63] width 16 height 16
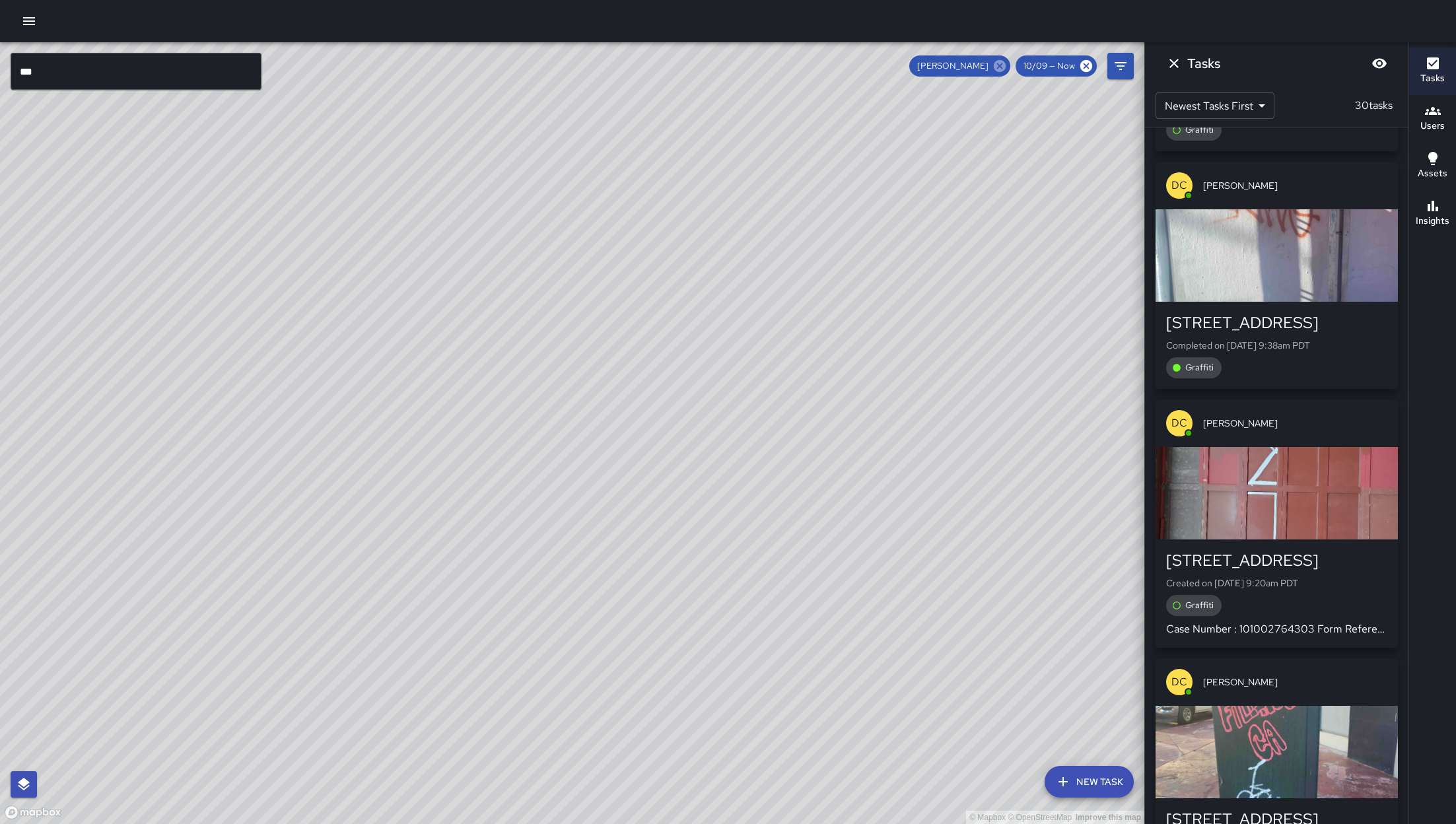
click at [970, 65] on icon at bounding box center [999, 66] width 15 height 15
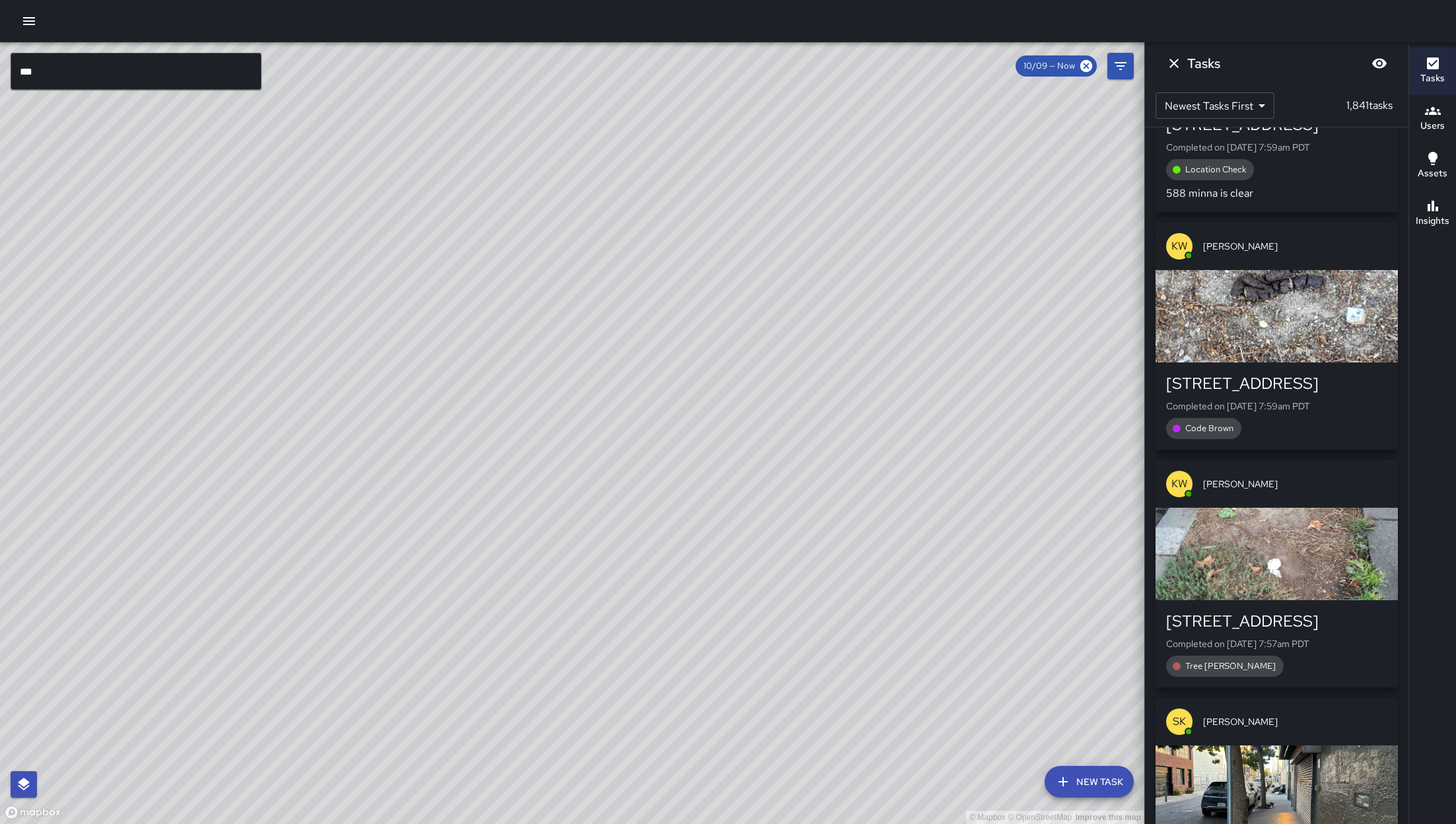
drag, startPoint x: 392, startPoint y: 362, endPoint x: 473, endPoint y: 450, distance: 119.6
click at [473, 450] on div "© Mapbox © OpenStreetMap Improve this map" at bounding box center [572, 433] width 1145 height 782
click at [970, 56] on icon "Dismiss" at bounding box center [1174, 63] width 16 height 16
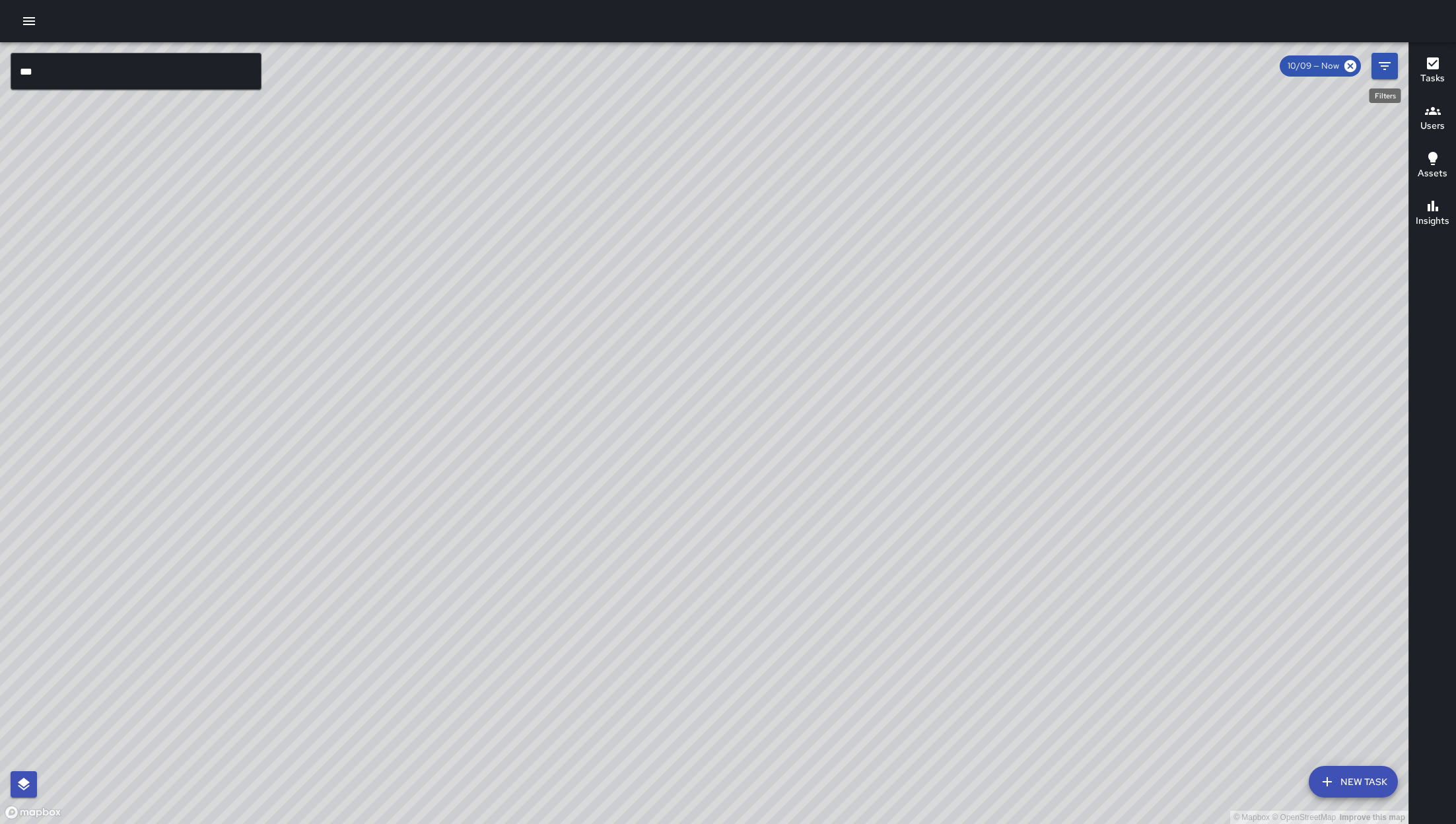
click at [970, 73] on icon "Filters" at bounding box center [1385, 66] width 16 height 16
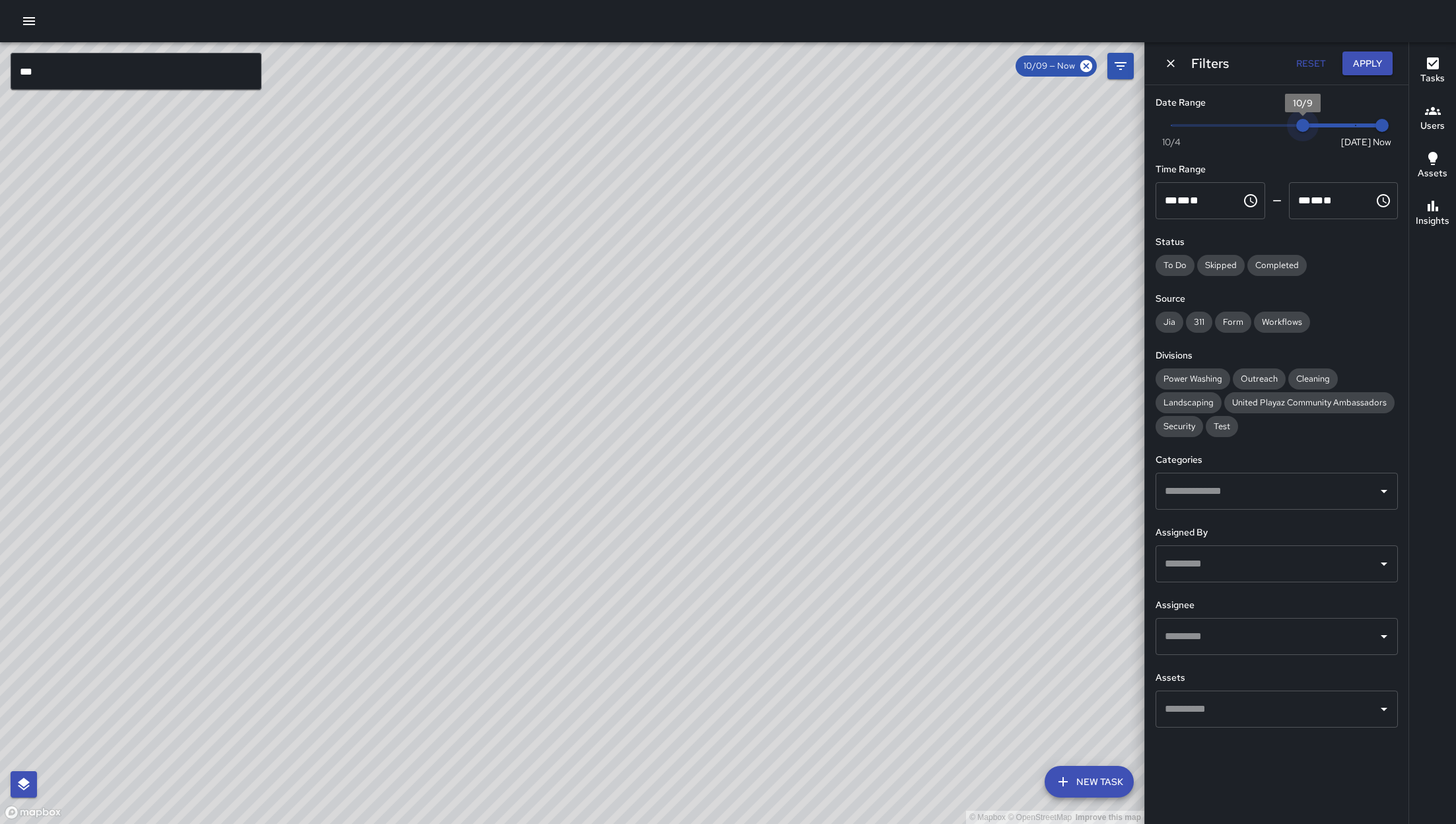
type input "*"
drag, startPoint x: 1302, startPoint y: 136, endPoint x: 1367, endPoint y: 78, distance: 87.1
click at [970, 132] on span "10/11" at bounding box center [1356, 125] width 13 height 13
click at [970, 120] on span "10/11" at bounding box center [1356, 125] width 13 height 13
click at [970, 59] on button "Apply" at bounding box center [1367, 63] width 50 height 25
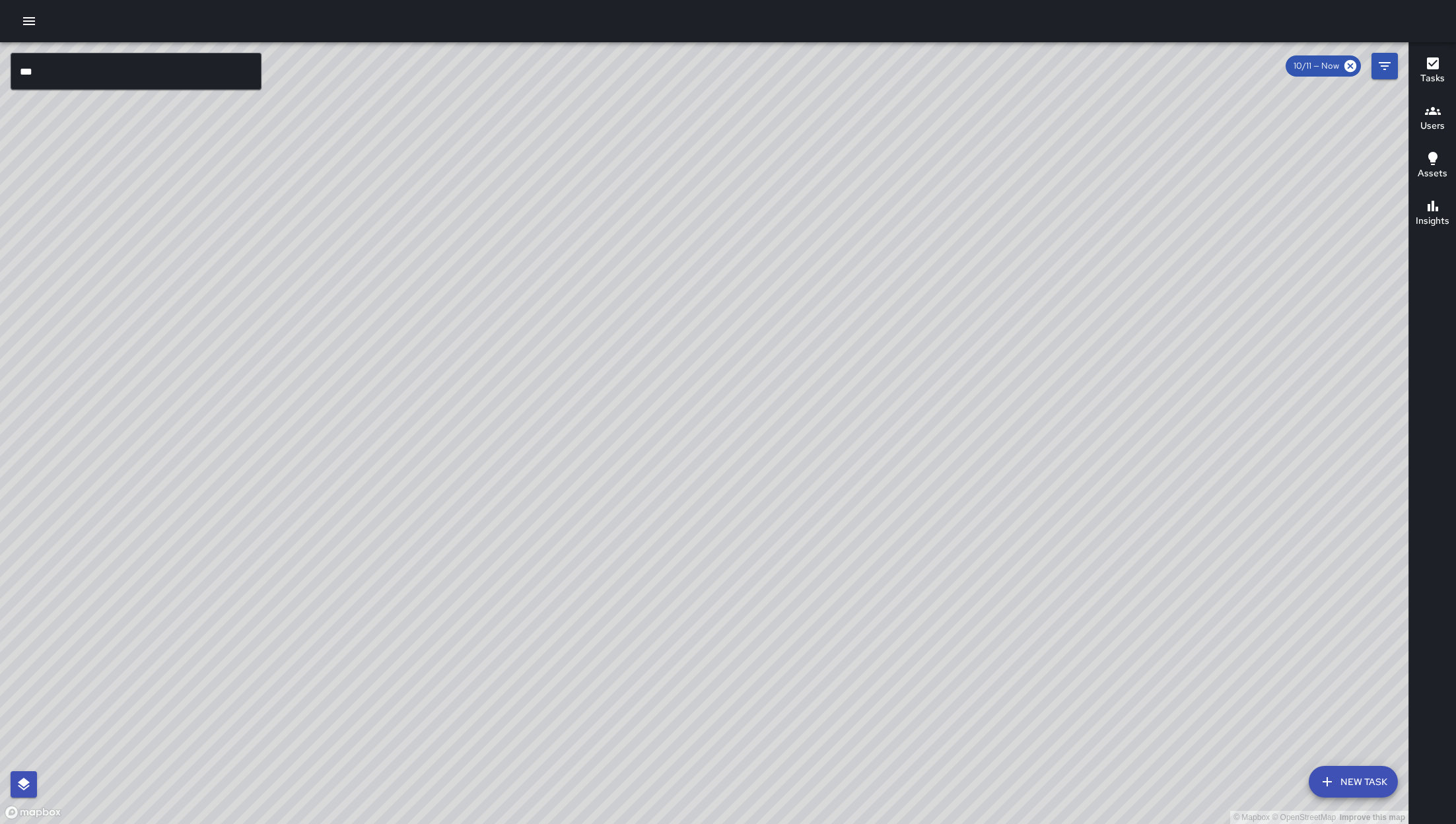
drag, startPoint x: 1051, startPoint y: 574, endPoint x: 1050, endPoint y: 375, distance: 199.0
click at [970, 375] on div "© Mapbox © OpenStreetMap Improve this map" at bounding box center [704, 433] width 1409 height 782
drag, startPoint x: 1050, startPoint y: 372, endPoint x: 1048, endPoint y: 434, distance: 62.0
click at [970, 434] on div "© Mapbox © OpenStreetMap Improve this map" at bounding box center [704, 433] width 1409 height 782
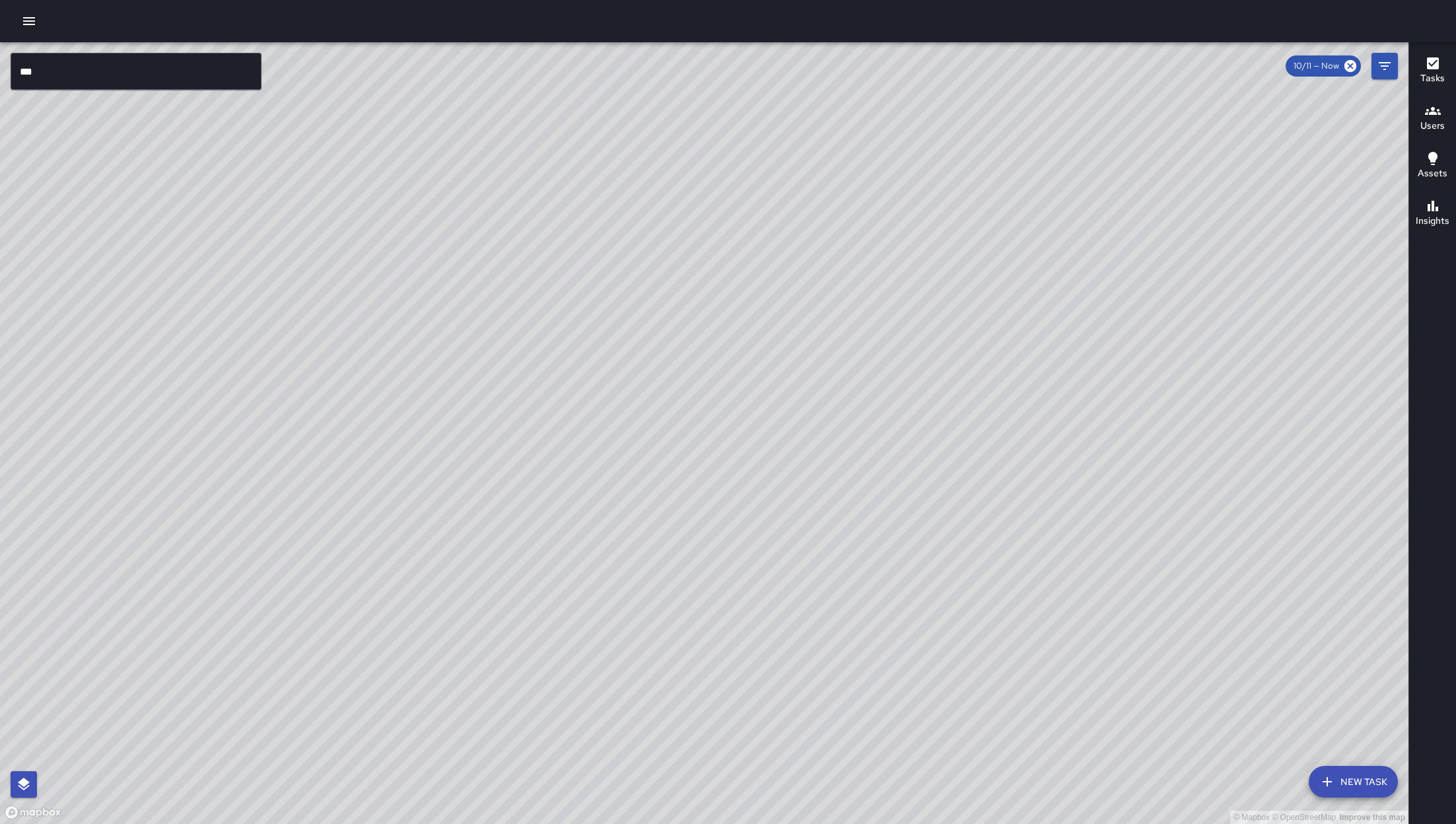
click at [209, 77] on input "***" at bounding box center [136, 72] width 251 height 37
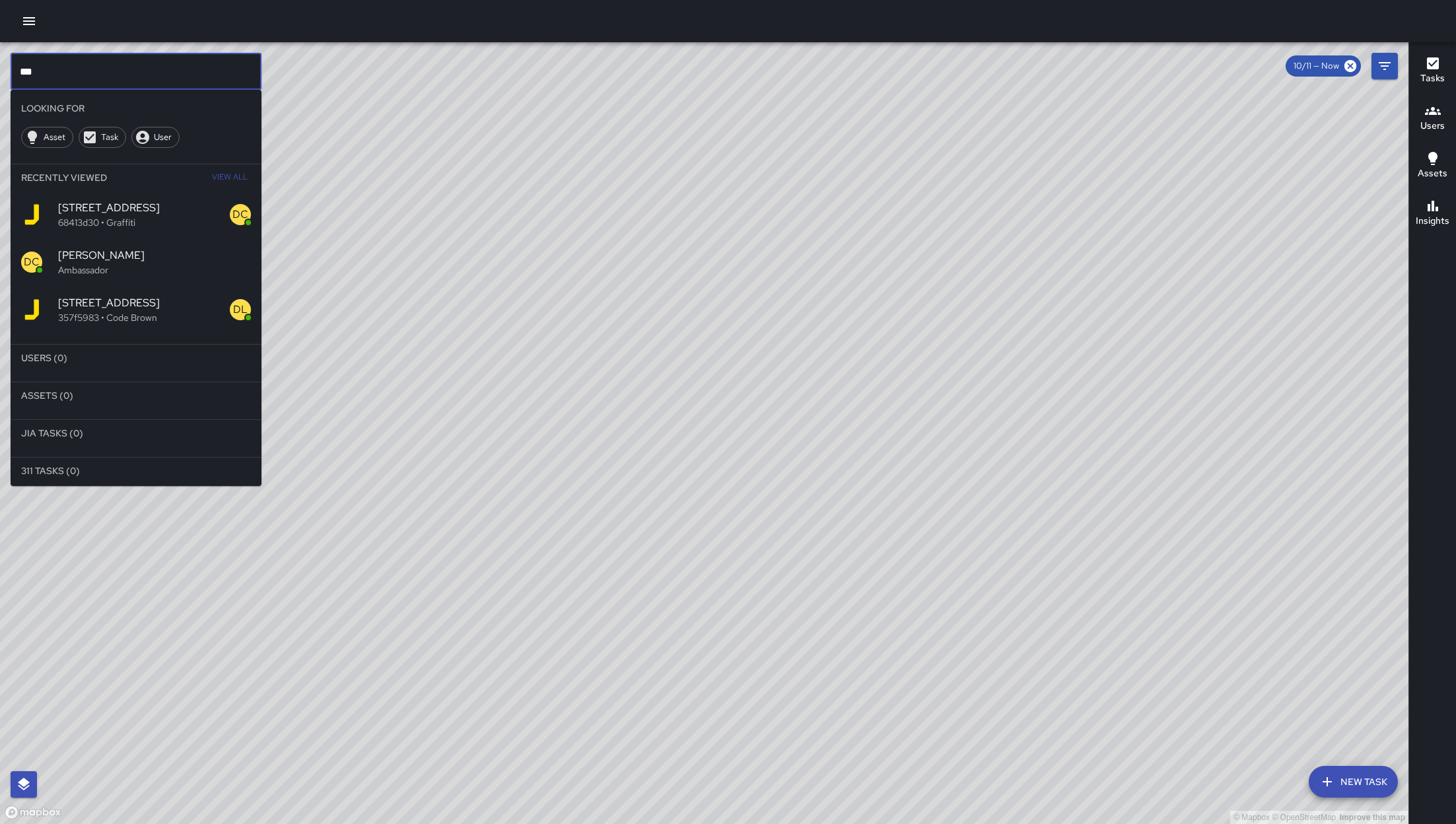
click at [209, 77] on input "***" at bounding box center [136, 72] width 251 height 37
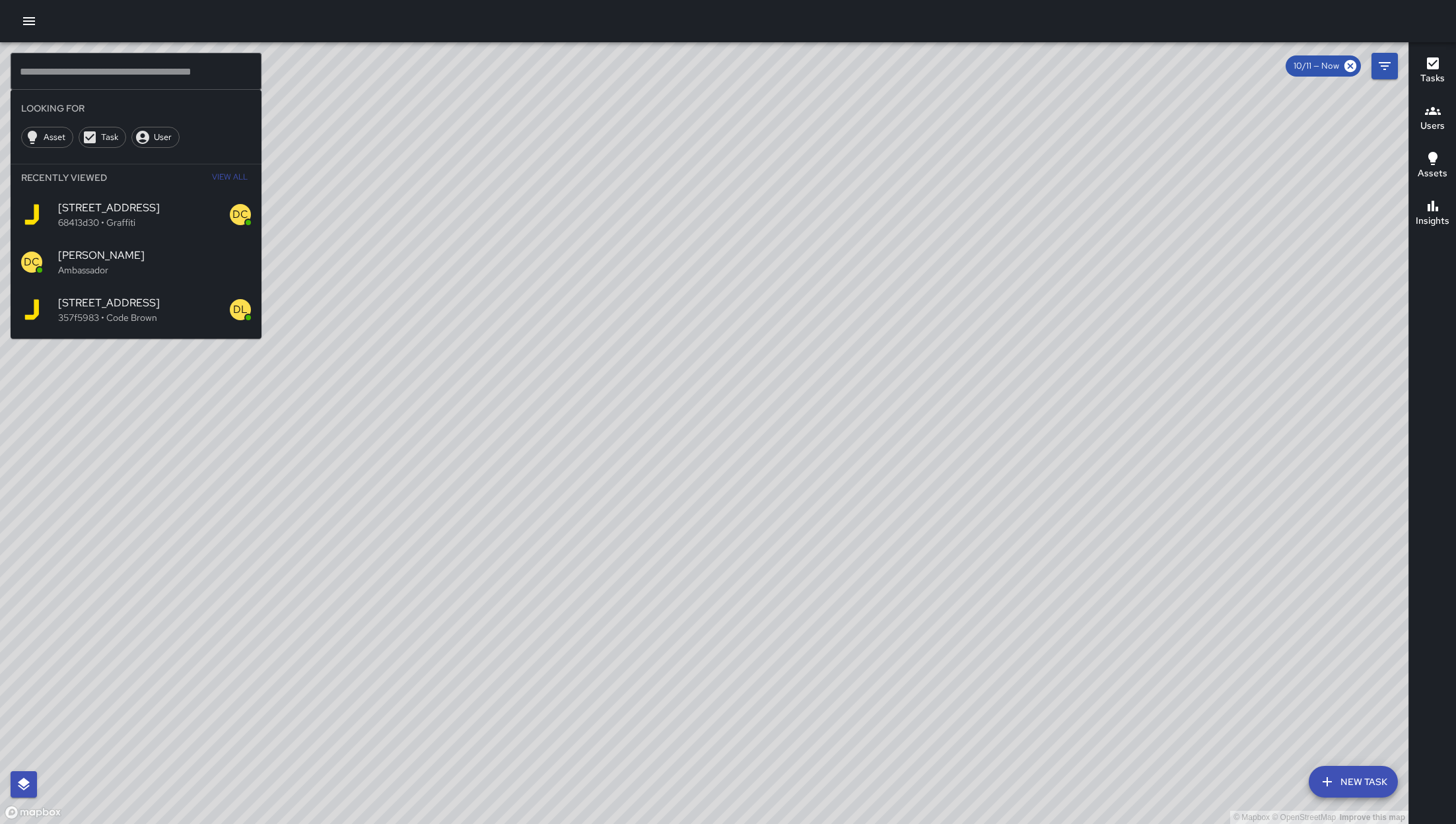
click at [348, 221] on div "© Mapbox © OpenStreetMap Improve this map" at bounding box center [704, 433] width 1409 height 782
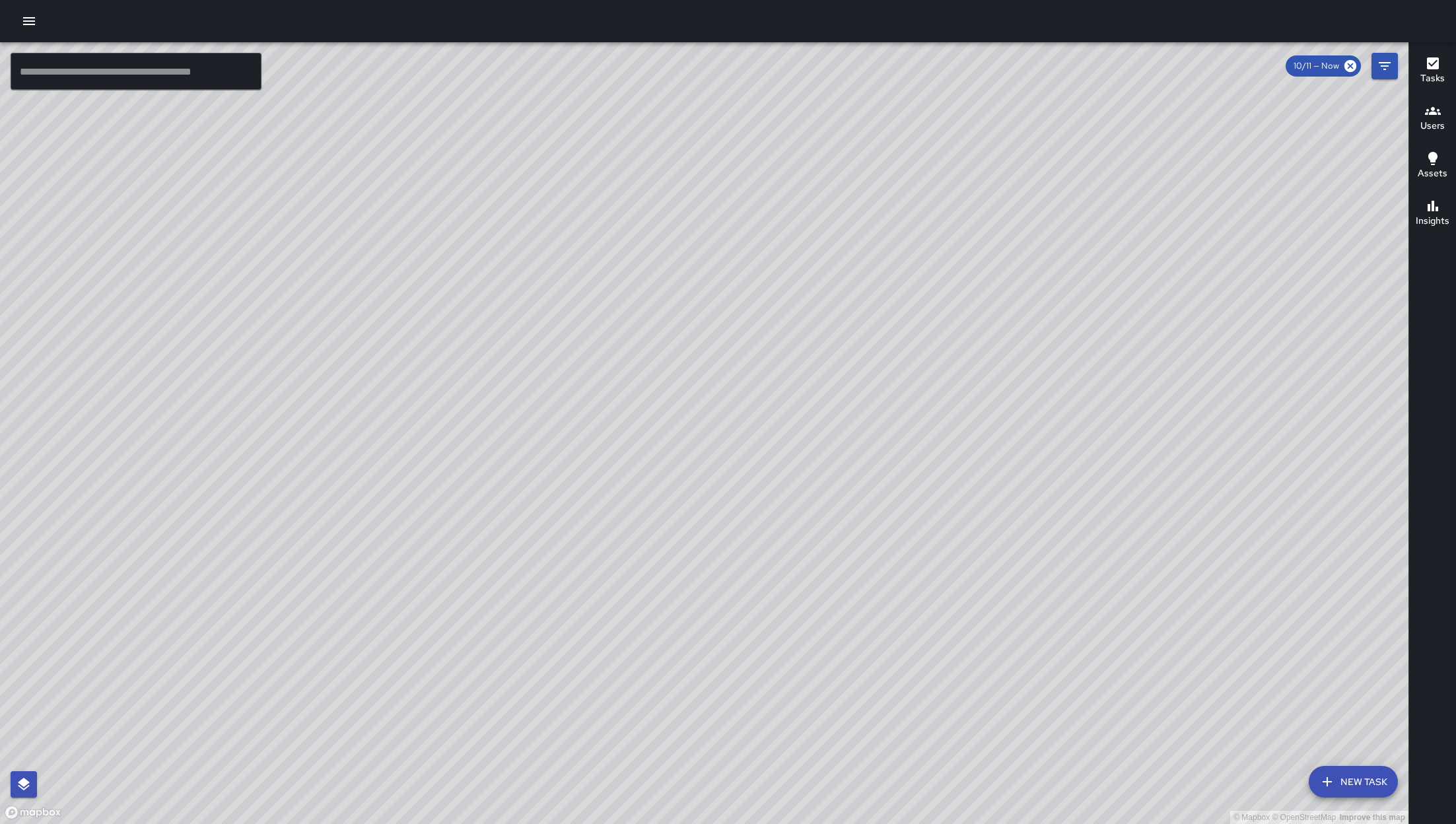
click at [970, 548] on div "© Mapbox © OpenStreetMap Improve this map" at bounding box center [704, 433] width 1409 height 782
click at [788, 548] on div "© Mapbox © OpenStreetMap Improve this map" at bounding box center [704, 433] width 1409 height 782
drag, startPoint x: 788, startPoint y: 578, endPoint x: 786, endPoint y: 571, distance: 7.3
click at [786, 548] on div "© Mapbox © OpenStreetMap Improve this map" at bounding box center [704, 433] width 1409 height 782
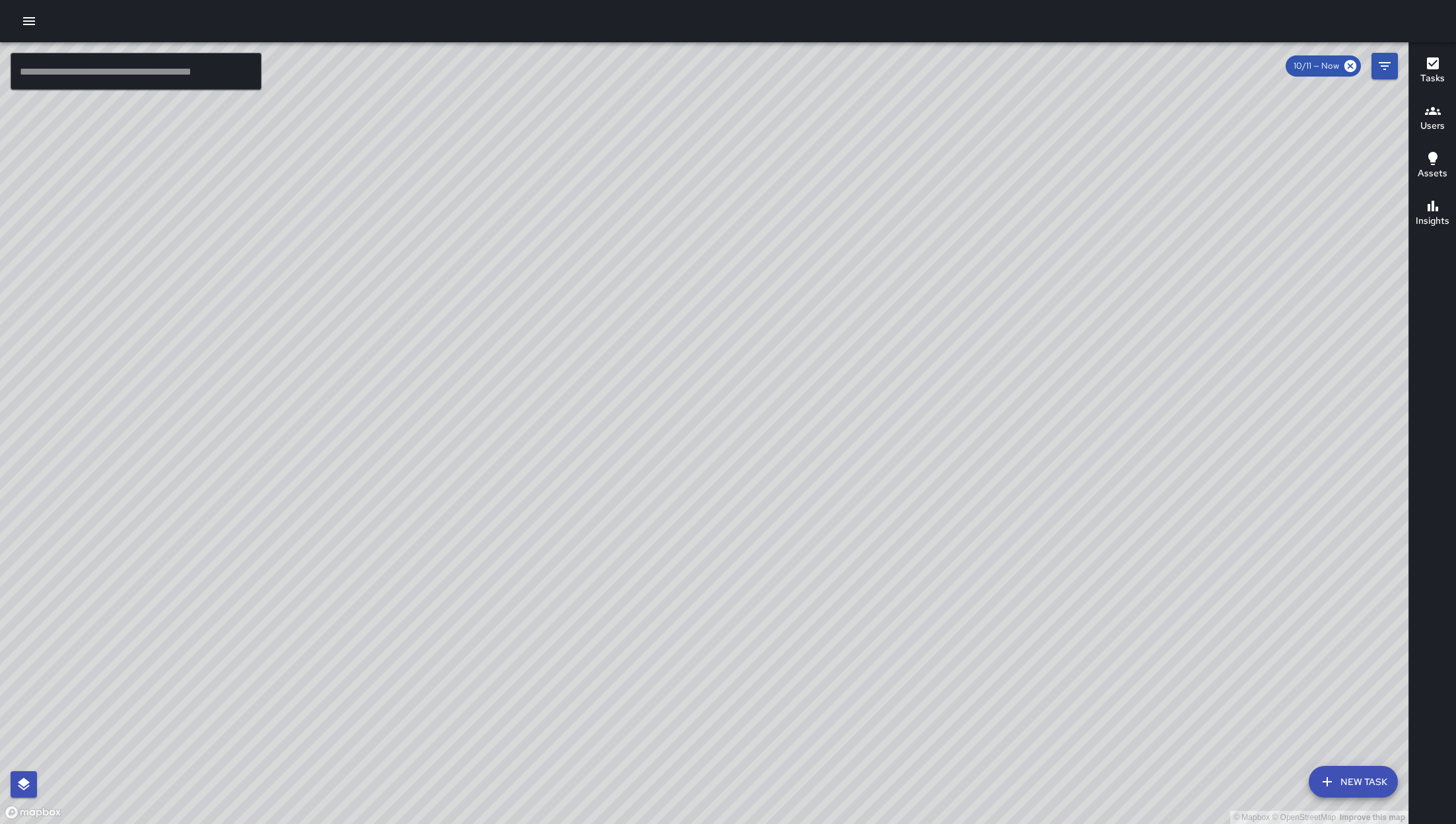
drag, startPoint x: 1064, startPoint y: 595, endPoint x: 735, endPoint y: 548, distance: 332.3
click at [735, 548] on div "© Mapbox © OpenStreetMap Improve this map" at bounding box center [704, 433] width 1409 height 782
drag, startPoint x: 739, startPoint y: 540, endPoint x: 812, endPoint y: 542, distance: 73.0
click at [812, 542] on div "© Mapbox © OpenStreetMap Improve this map" at bounding box center [704, 433] width 1409 height 782
click at [16, 21] on button "button" at bounding box center [29, 21] width 27 height 27
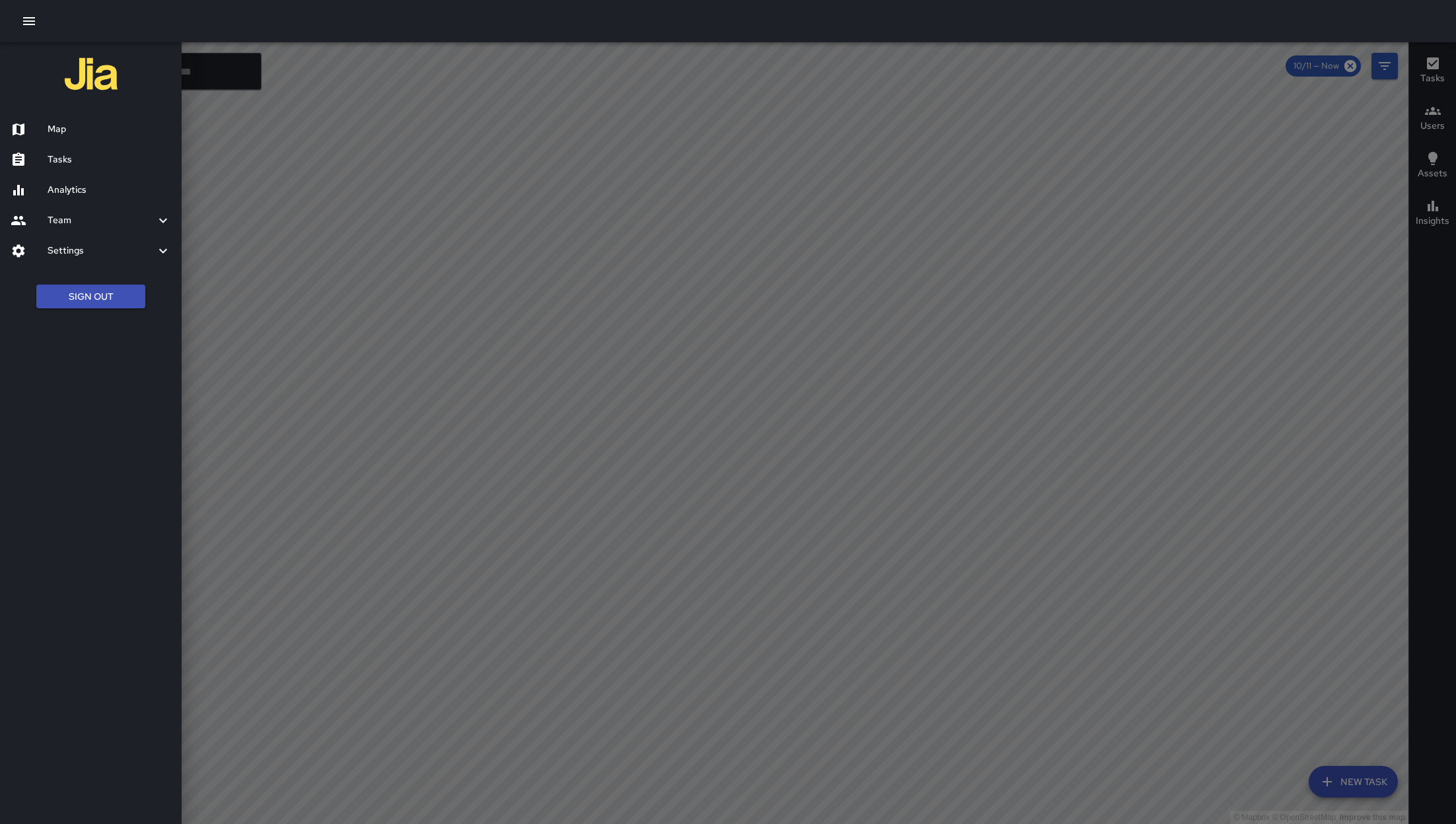
click at [93, 164] on h6 "Tasks" at bounding box center [108, 159] width 123 height 15
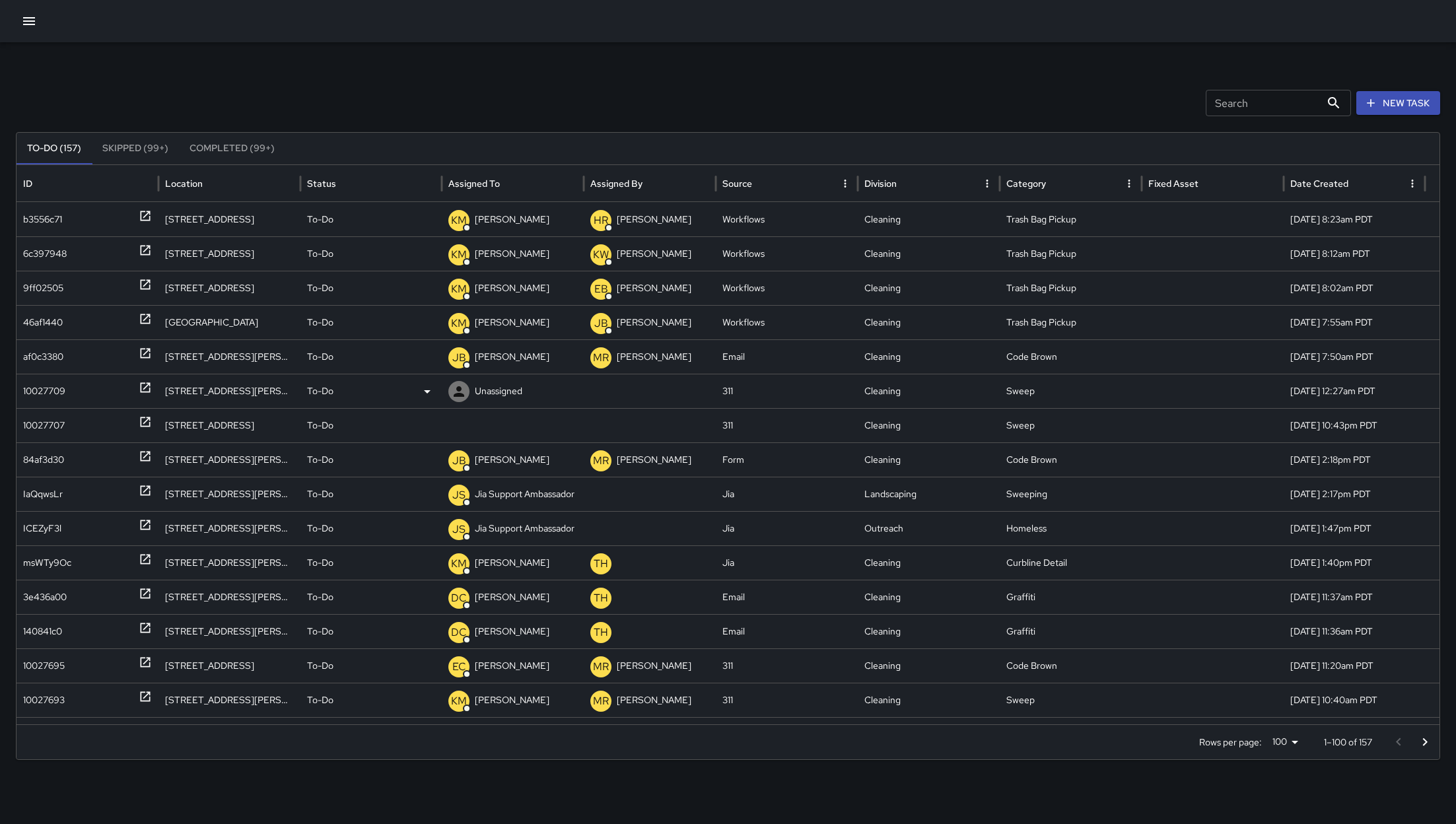
click at [33, 380] on div "10027709" at bounding box center [43, 391] width 42 height 33
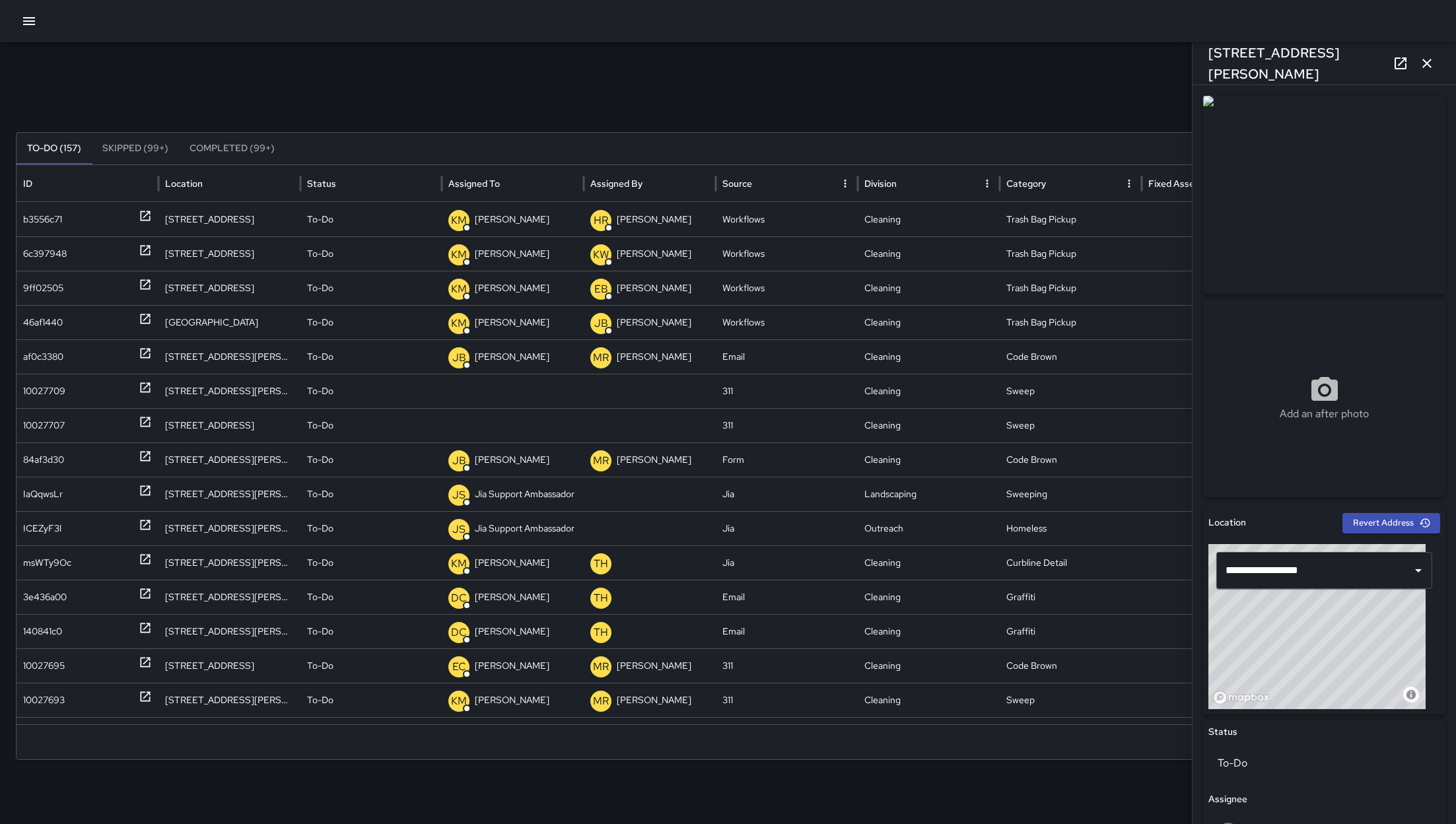
scroll to position [533, 0]
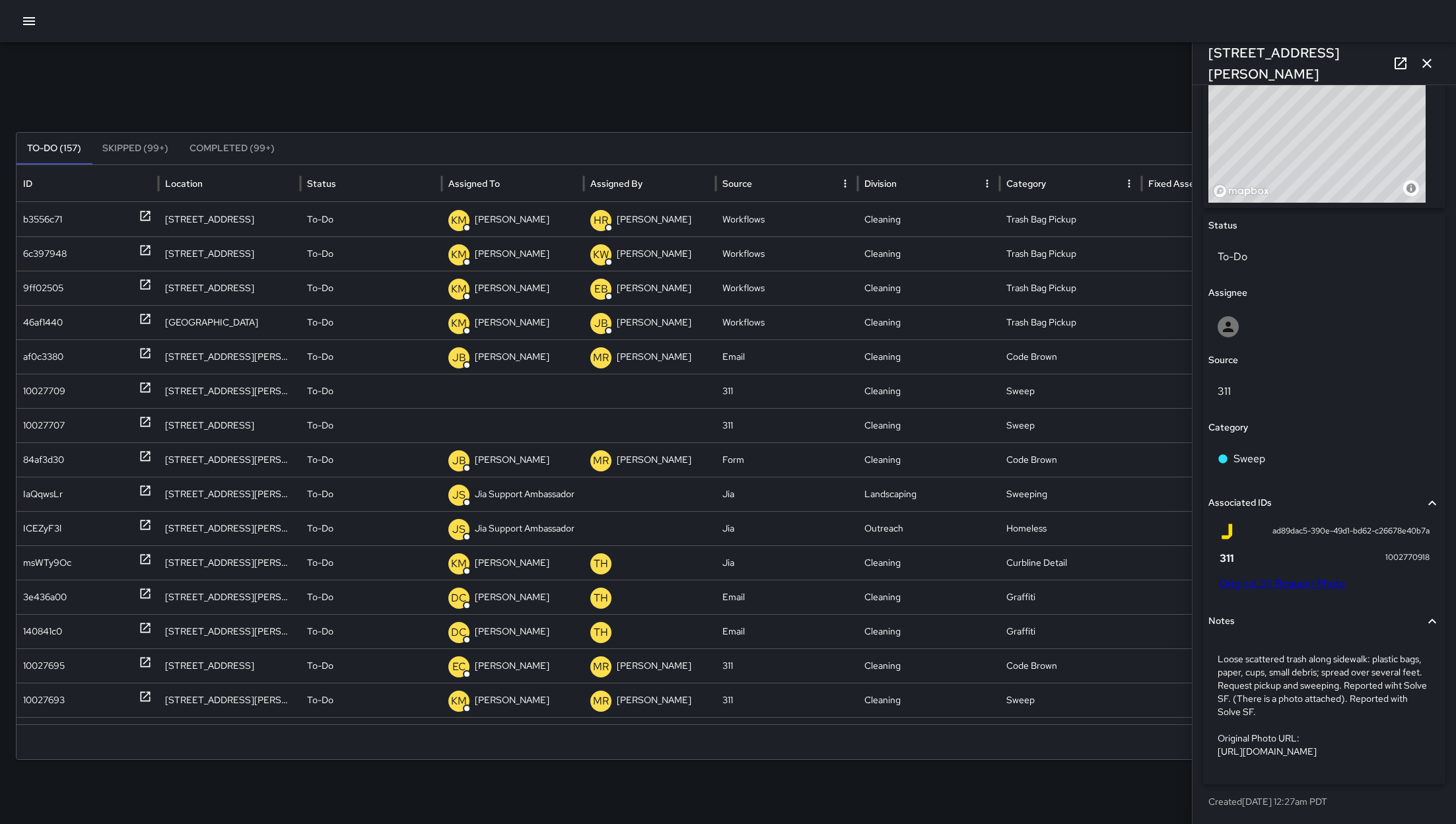
click at [970, 548] on div "ad89dac5-390e-49d1-bd62-c26678e40b7a 1002770918 Original 311 Request Photo" at bounding box center [1324, 560] width 231 height 83
click at [970, 548] on link "Original 311 Request Photo" at bounding box center [1282, 584] width 126 height 14
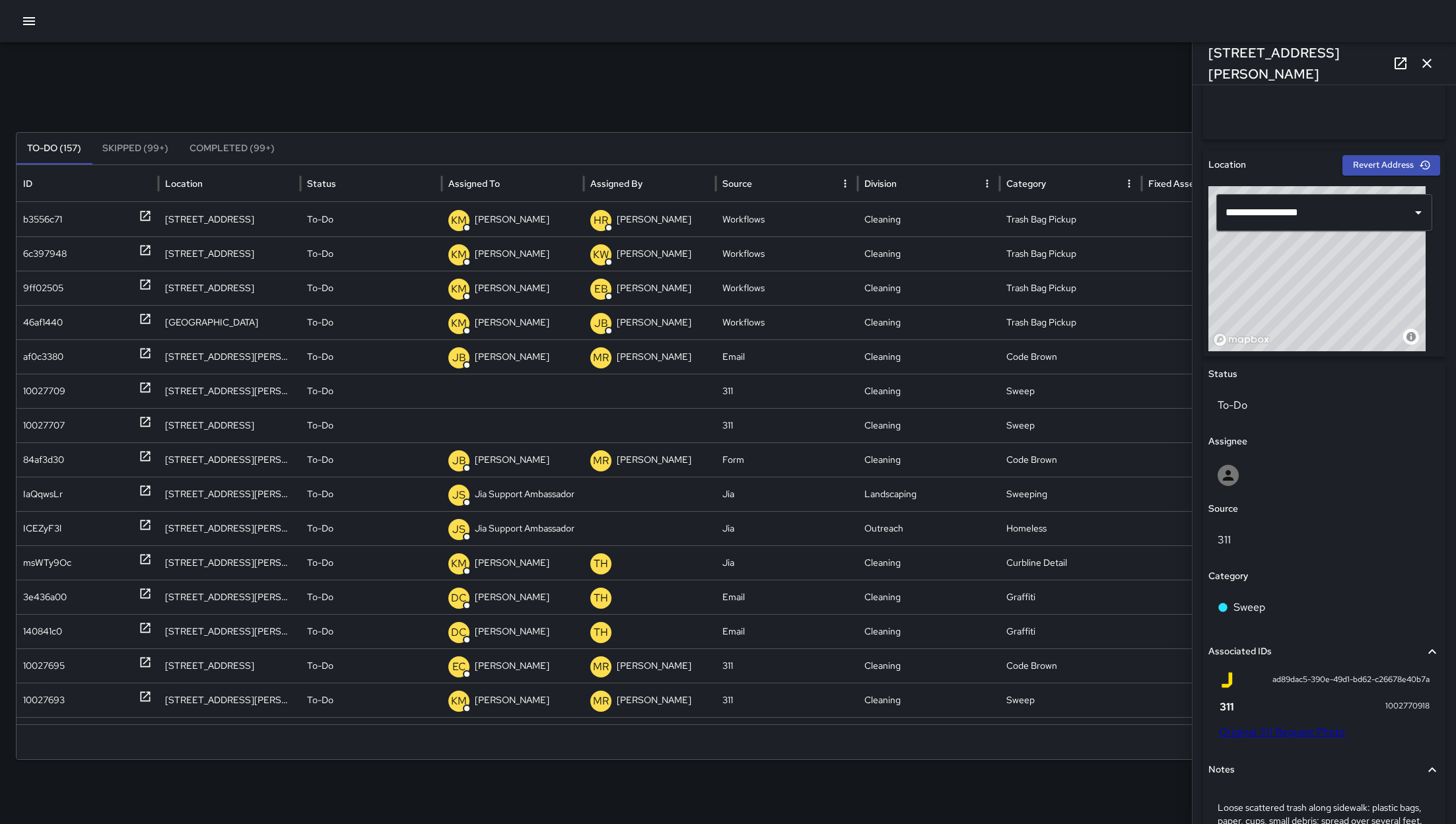
scroll to position [345, 0]
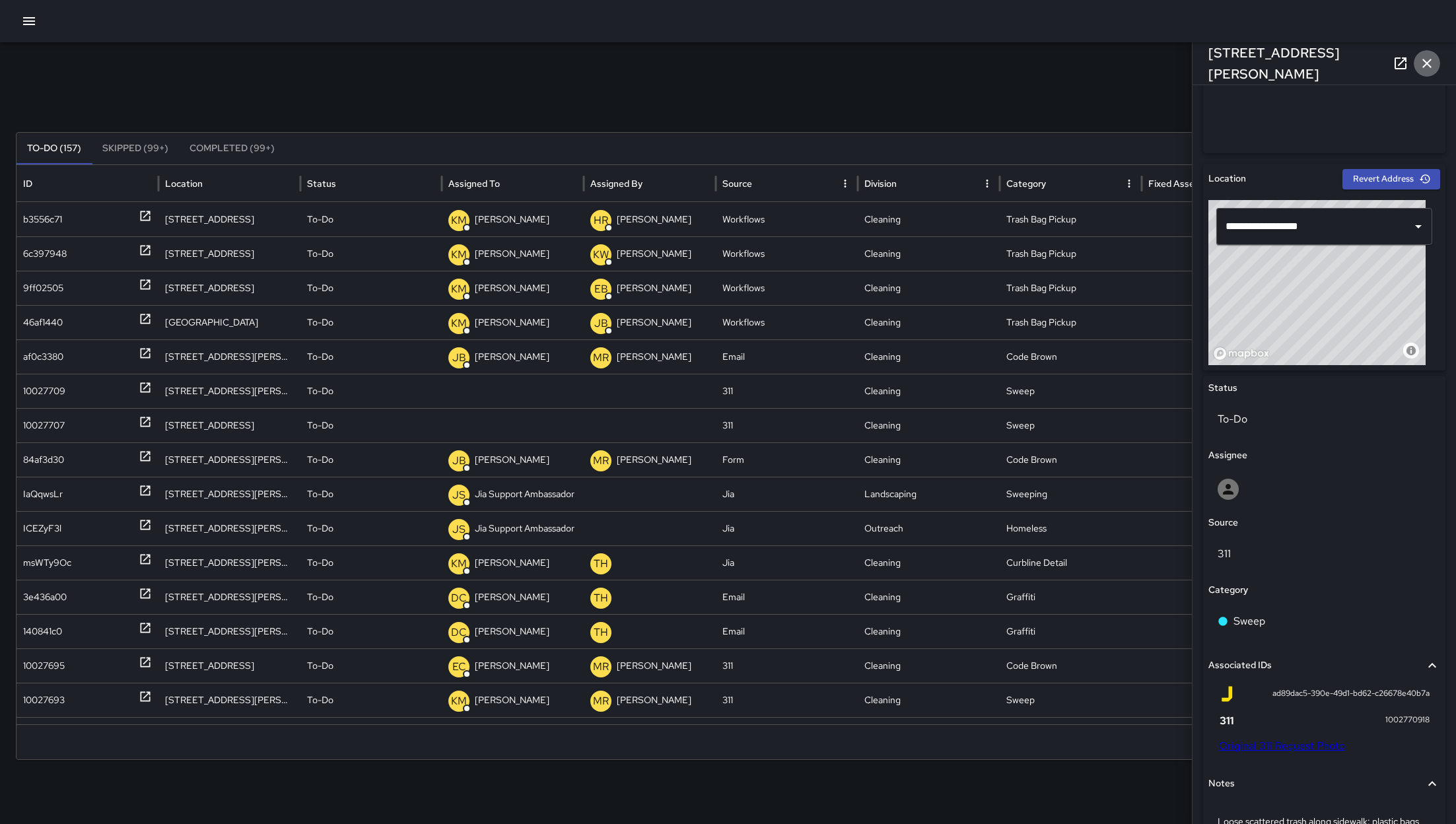
click at [970, 66] on icon "button" at bounding box center [1426, 63] width 9 height 9
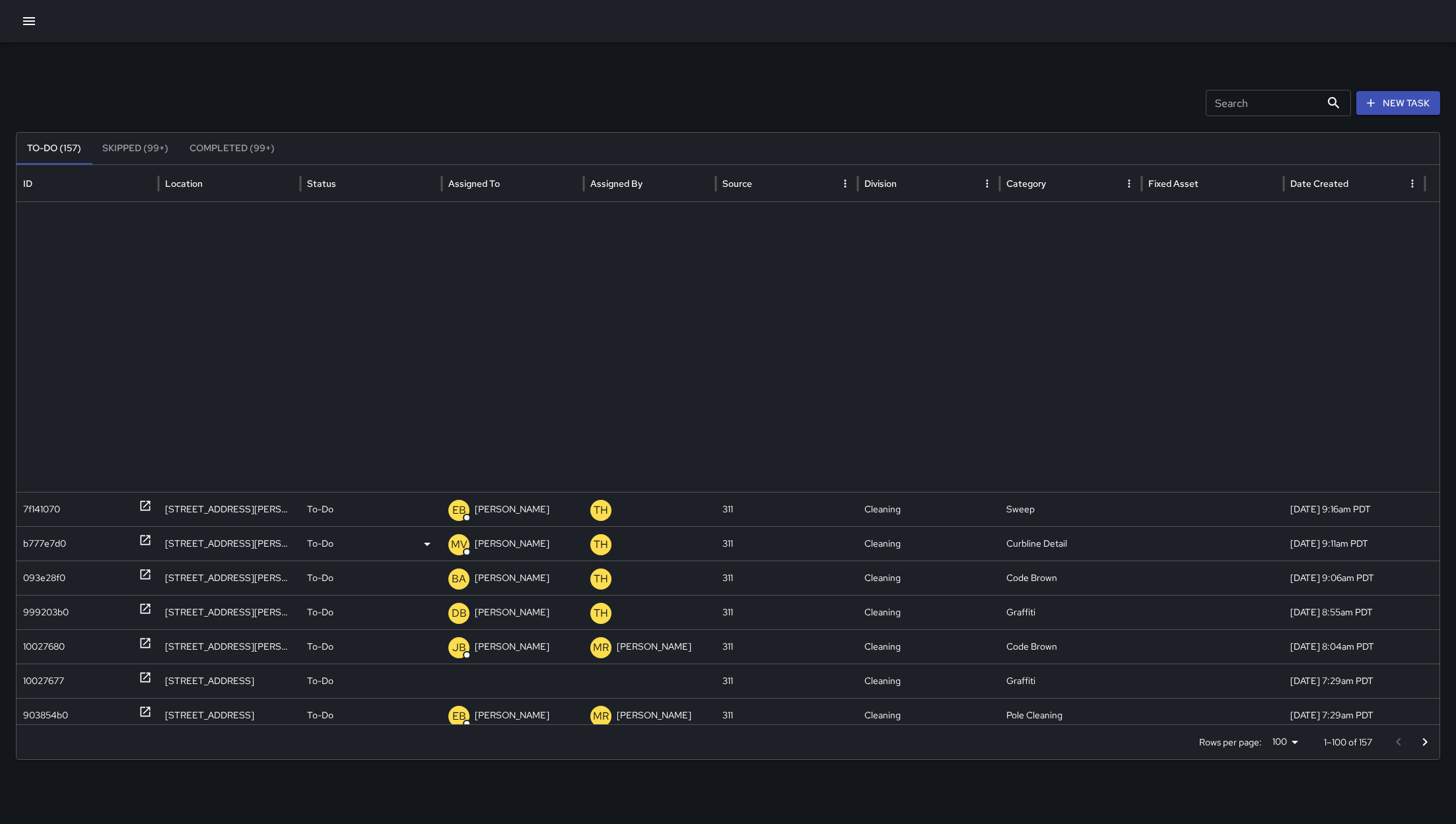
scroll to position [0, 0]
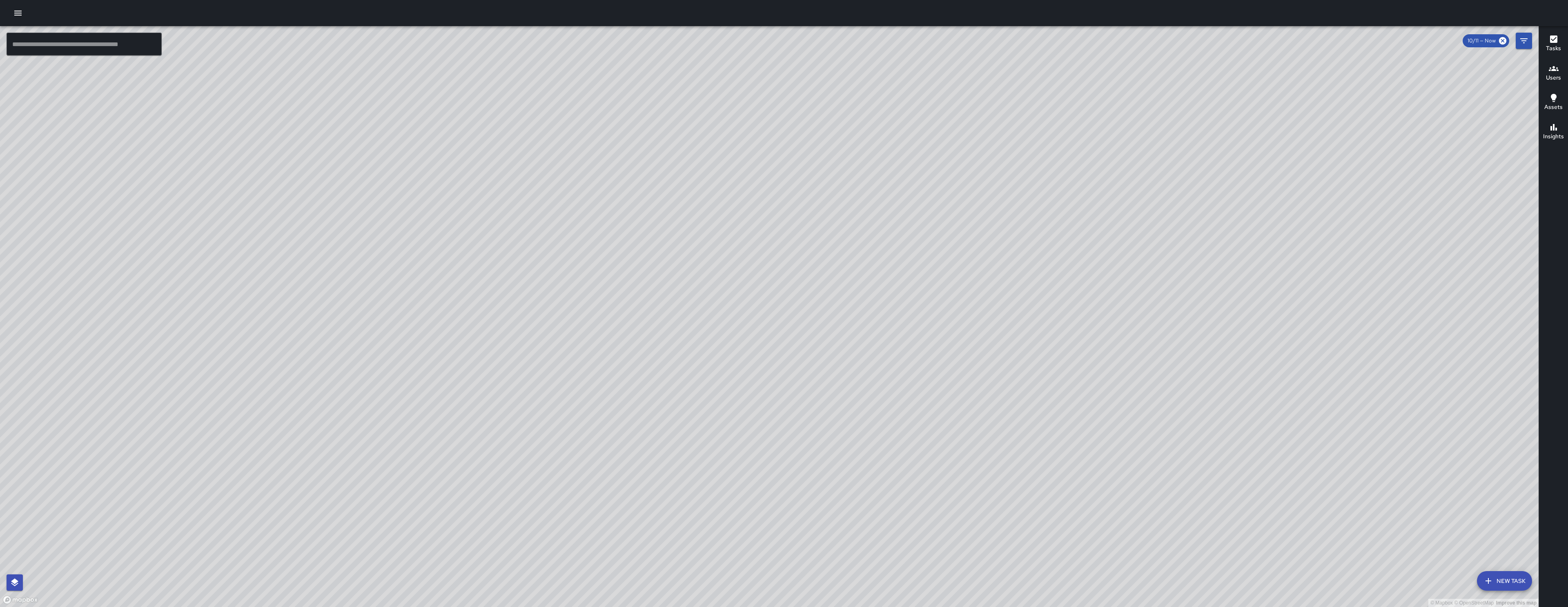
drag, startPoint x: 848, startPoint y: 277, endPoint x: 703, endPoint y: 437, distance: 215.9
click at [703, 437] on div "© Mapbox © OpenStreetMap Improve this map" at bounding box center [769, 316] width 1539 height 581
click at [873, 338] on div "© Mapbox © OpenStreetMap Improve this map" at bounding box center [769, 316] width 1539 height 581
drag, startPoint x: 828, startPoint y: 355, endPoint x: 788, endPoint y: 359, distance: 40.2
click at [789, 359] on div "© Mapbox © OpenStreetMap Improve this map" at bounding box center [769, 316] width 1539 height 581
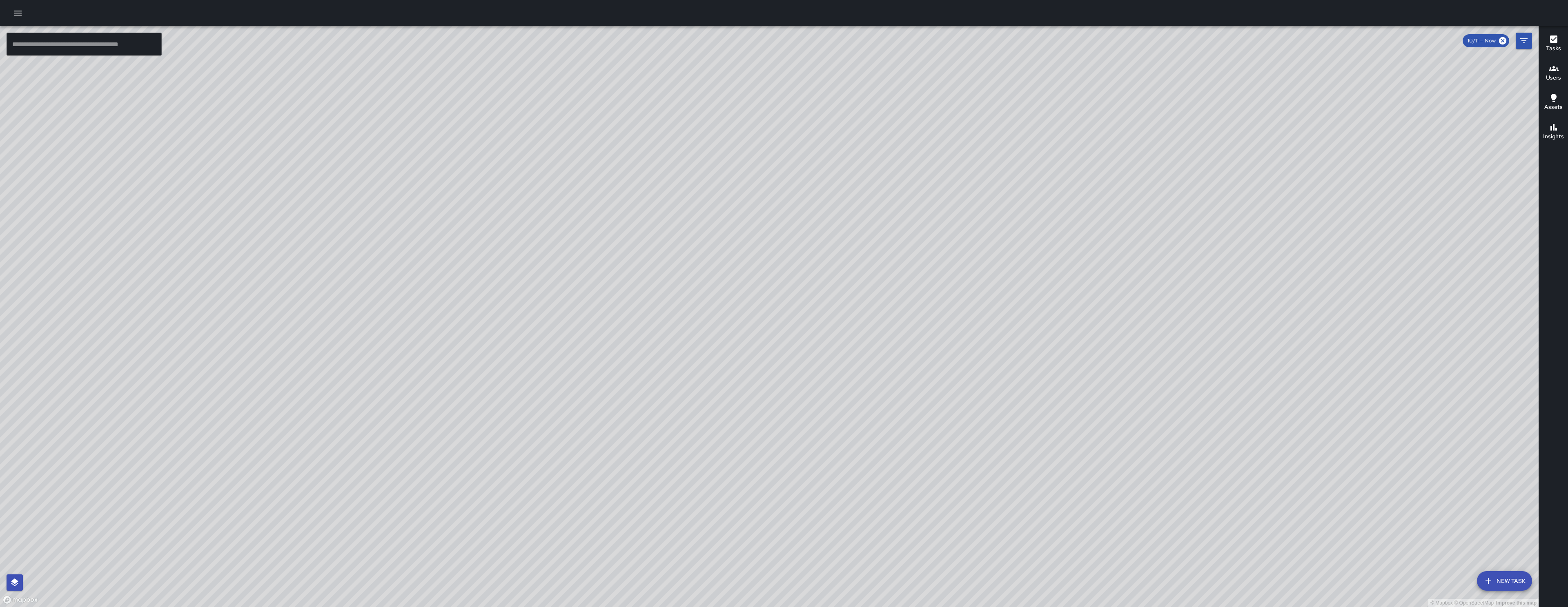
drag, startPoint x: 785, startPoint y: 353, endPoint x: 789, endPoint y: 345, distance: 8.9
click at [789, 345] on div "© Mapbox © OpenStreetMap Improve this map" at bounding box center [769, 316] width 1539 height 581
drag, startPoint x: 789, startPoint y: 345, endPoint x: 825, endPoint y: 338, distance: 36.7
click at [825, 338] on div "© Mapbox © OpenStreetMap Improve this map" at bounding box center [769, 316] width 1539 height 581
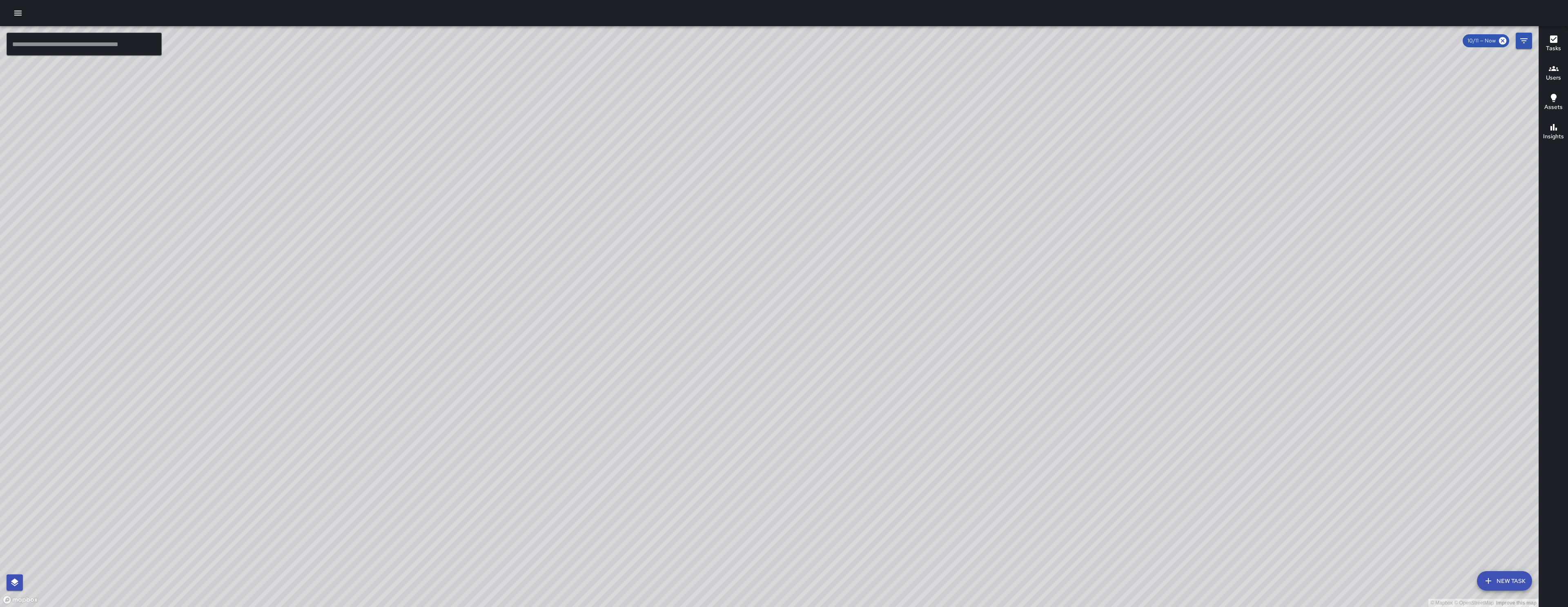
click at [825, 338] on div "© Mapbox © OpenStreetMap Improve this map" at bounding box center [769, 316] width 1539 height 581
drag, startPoint x: 915, startPoint y: 395, endPoint x: 917, endPoint y: 407, distance: 12.2
click at [917, 407] on div "© Mapbox © OpenStreetMap Improve this map" at bounding box center [769, 316] width 1539 height 581
drag, startPoint x: 949, startPoint y: 146, endPoint x: 822, endPoint y: 221, distance: 147.5
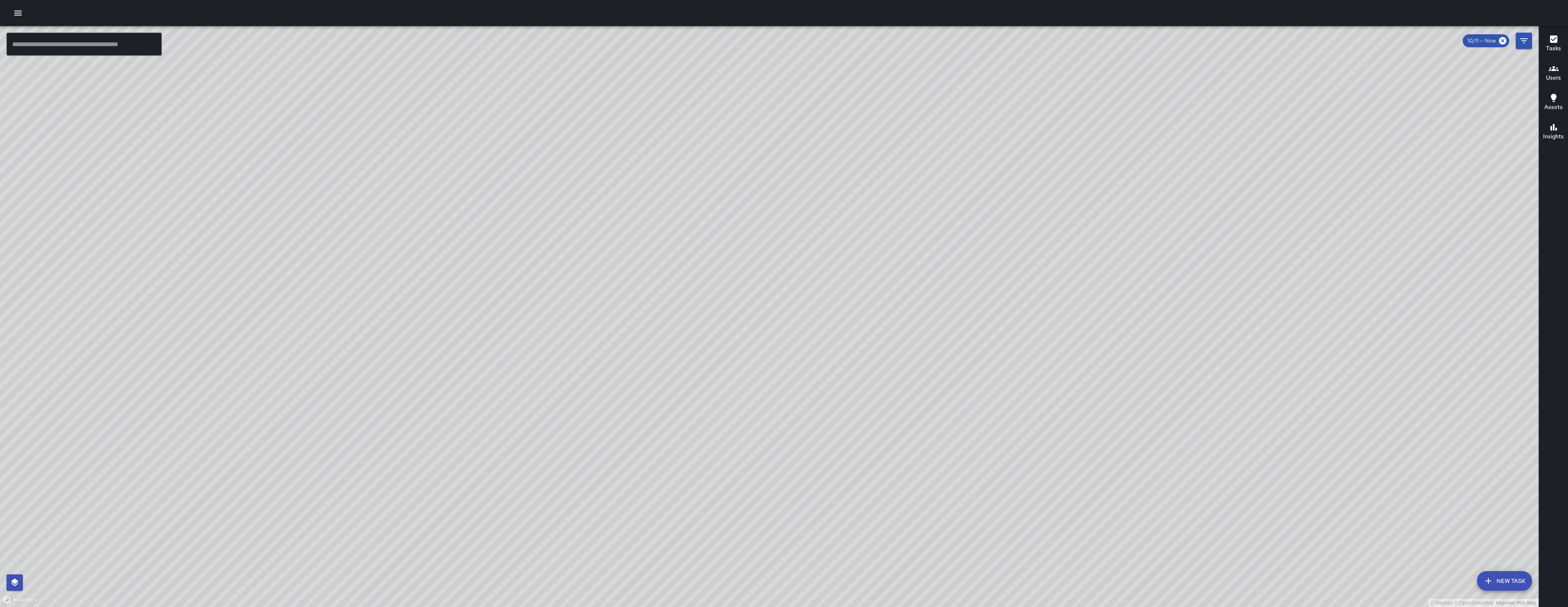
click at [822, 221] on div "© Mapbox © OpenStreetMap Improve this map" at bounding box center [769, 316] width 1539 height 581
drag, startPoint x: 875, startPoint y: 282, endPoint x: 941, endPoint y: 203, distance: 102.9
click at [940, 213] on div "© Mapbox © OpenStreetMap Improve this map" at bounding box center [769, 316] width 1539 height 581
drag, startPoint x: 940, startPoint y: 204, endPoint x: 940, endPoint y: 194, distance: 10.0
click at [940, 194] on div "© Mapbox © OpenStreetMap Improve this map" at bounding box center [769, 316] width 1539 height 581
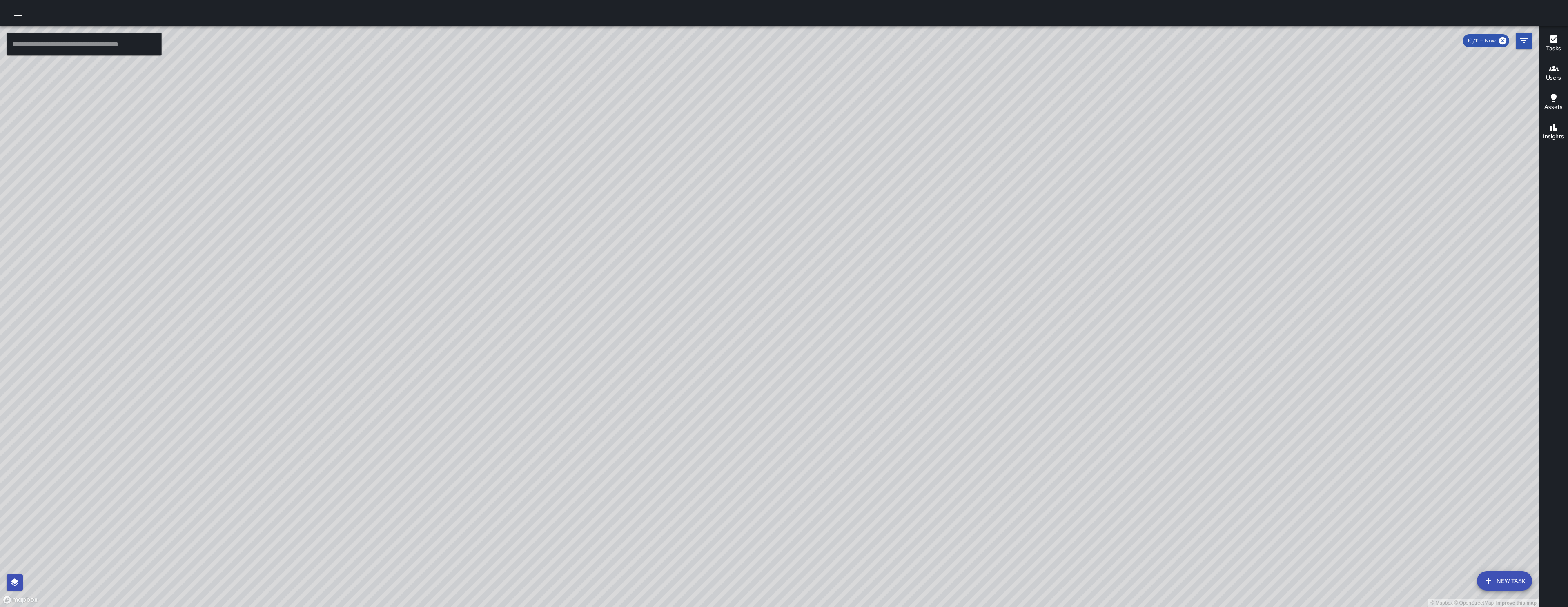
click at [939, 193] on div "© Mapbox © OpenStreetMap Improve this map" at bounding box center [769, 316] width 1539 height 581
drag, startPoint x: 580, startPoint y: 288, endPoint x: 450, endPoint y: 314, distance: 132.6
click at [450, 314] on div "© Mapbox © OpenStreetMap Improve this map" at bounding box center [769, 316] width 1539 height 581
drag, startPoint x: 471, startPoint y: 447, endPoint x: 681, endPoint y: 313, distance: 249.1
click at [681, 313] on div "© Mapbox © OpenStreetMap Improve this map" at bounding box center [769, 316] width 1539 height 581
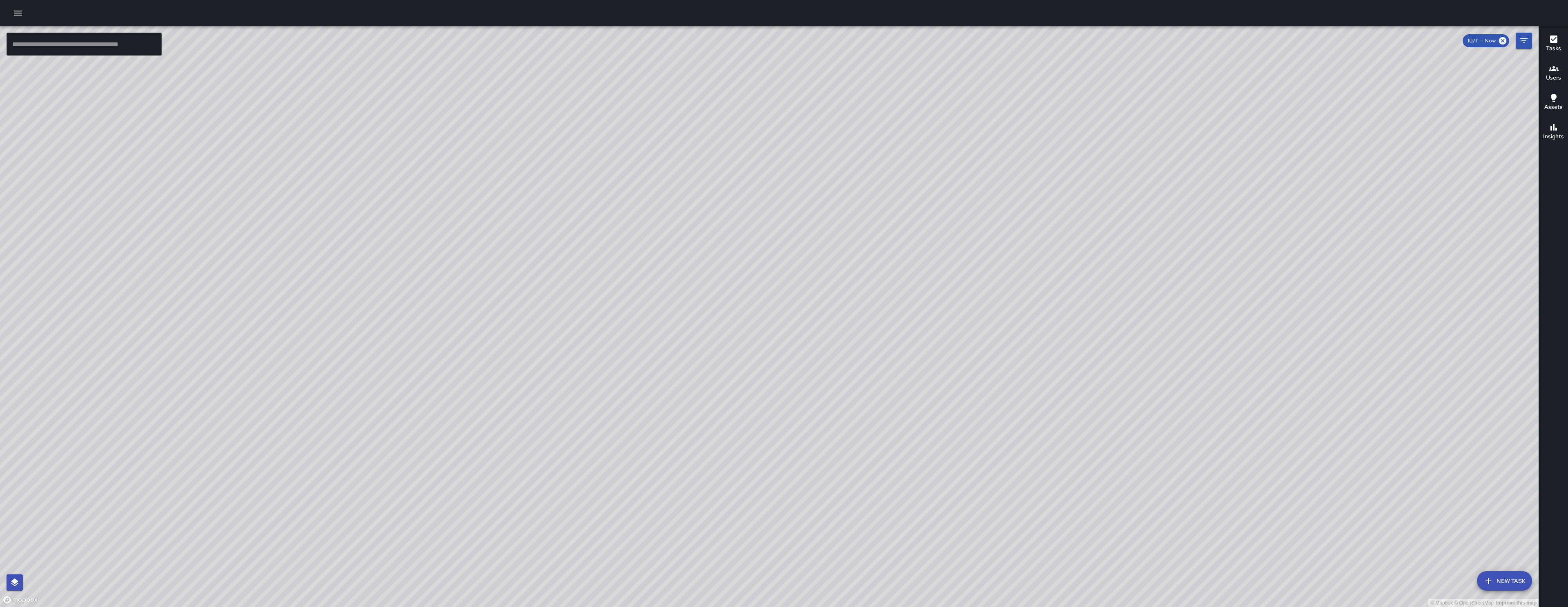
drag, startPoint x: 554, startPoint y: 447, endPoint x: 578, endPoint y: 452, distance: 24.5
click at [578, 452] on div "© Mapbox © OpenStreetMap Improve this map" at bounding box center [769, 316] width 1539 height 581
drag, startPoint x: 578, startPoint y: 452, endPoint x: 590, endPoint y: 471, distance: 22.5
click at [590, 471] on div "© Mapbox © OpenStreetMap Improve this map" at bounding box center [769, 316] width 1539 height 581
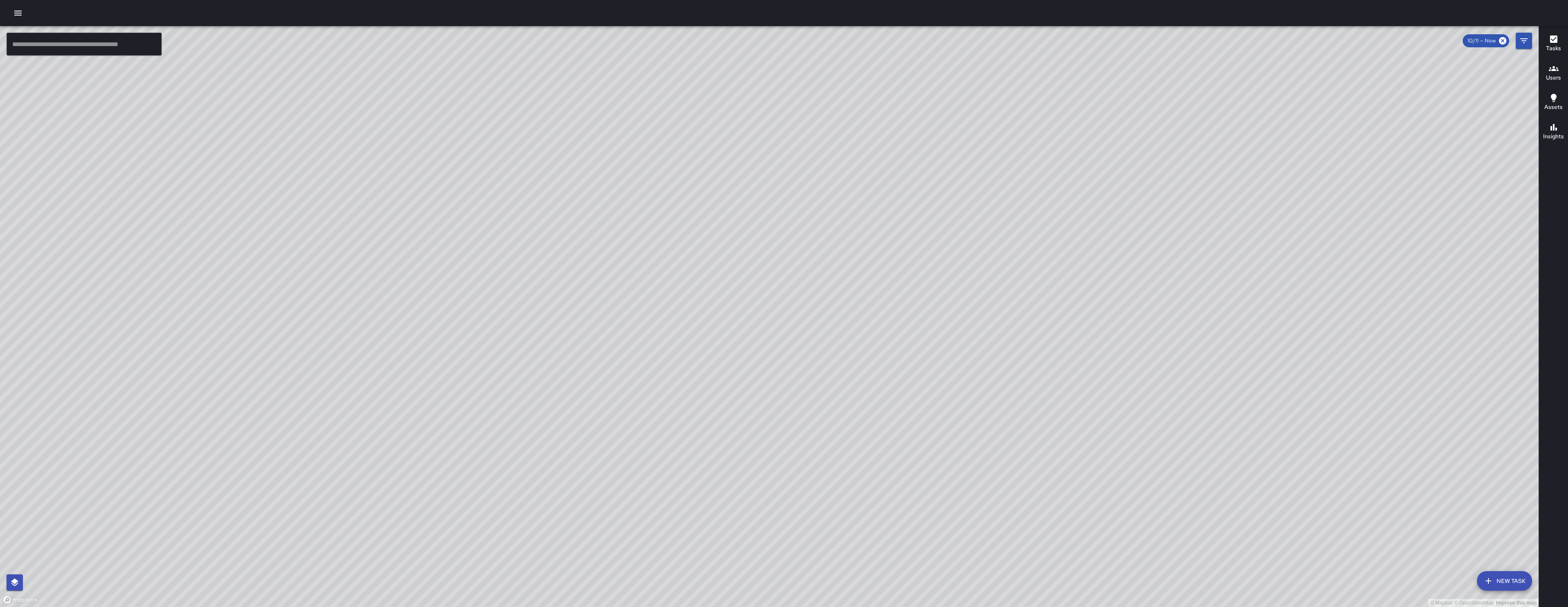
click at [7, 18] on div at bounding box center [784, 13] width 1568 height 26
click at [12, 14] on button "button" at bounding box center [18, 13] width 16 height 16
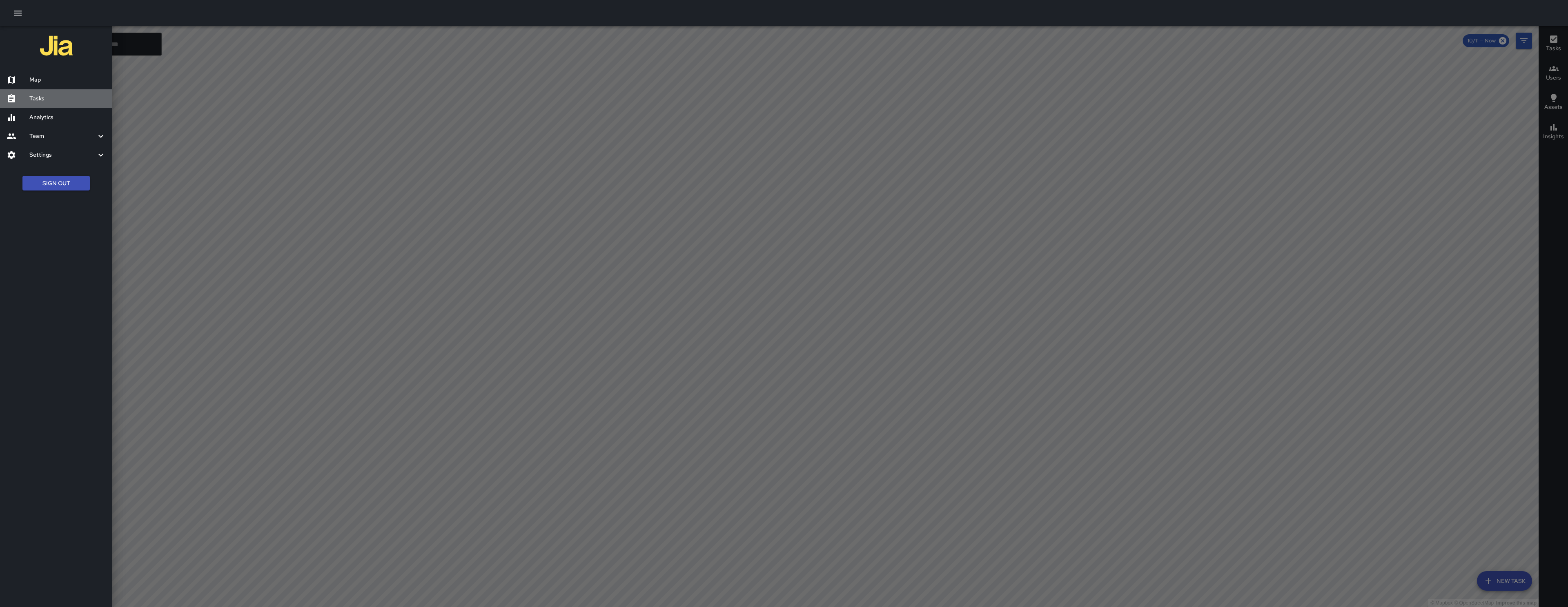
click at [41, 98] on h6 "Tasks" at bounding box center [67, 99] width 76 height 9
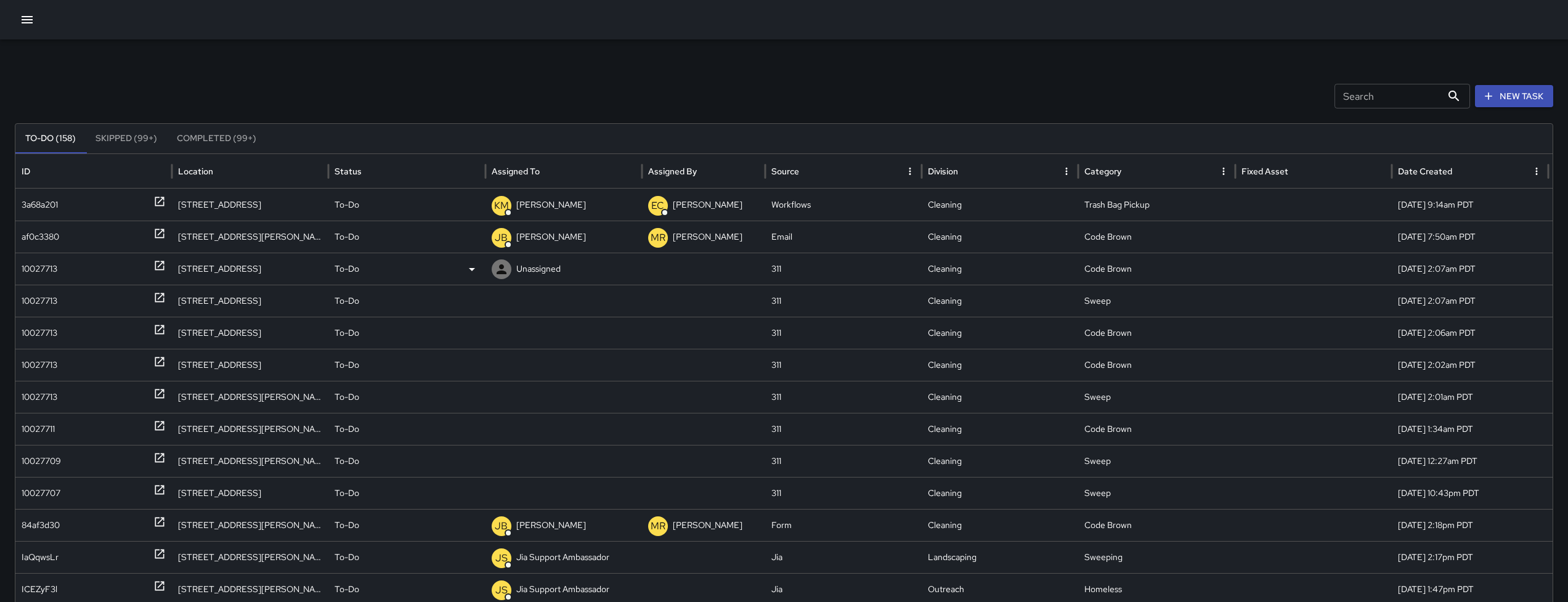
click at [44, 272] on div "10027713" at bounding box center [39, 269] width 36 height 31
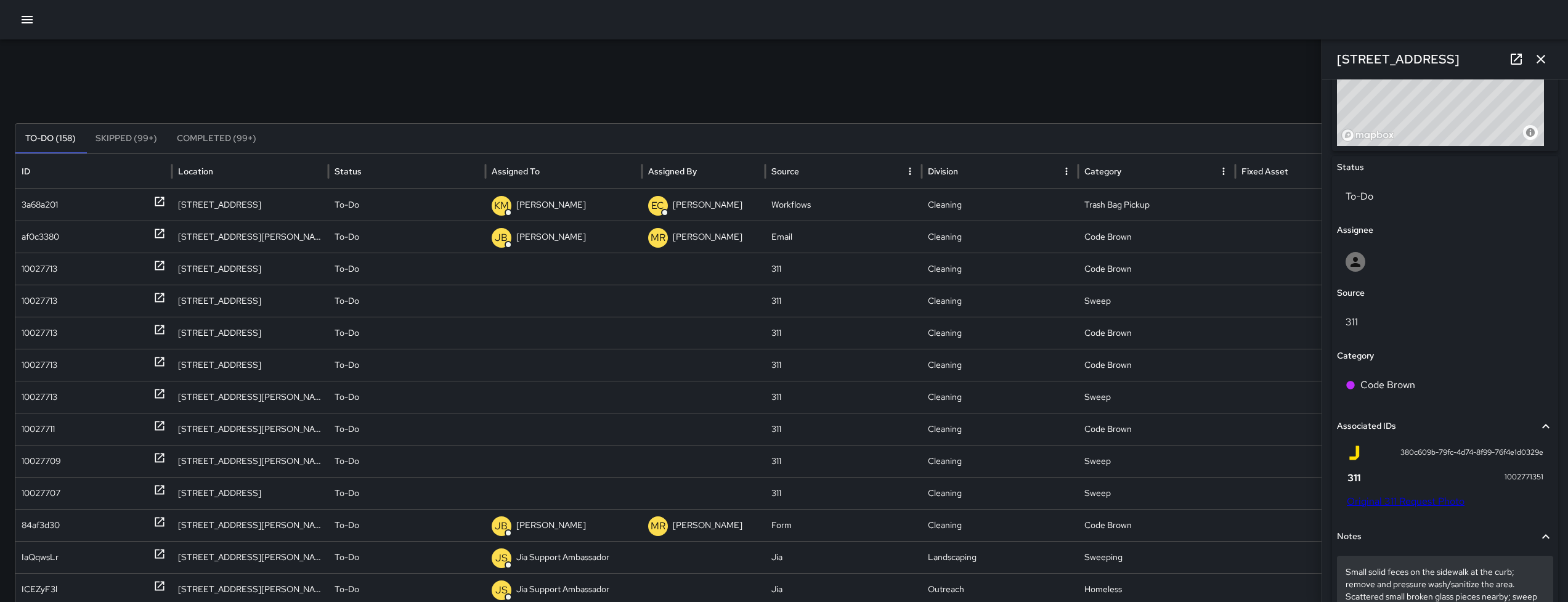
scroll to position [677, 0]
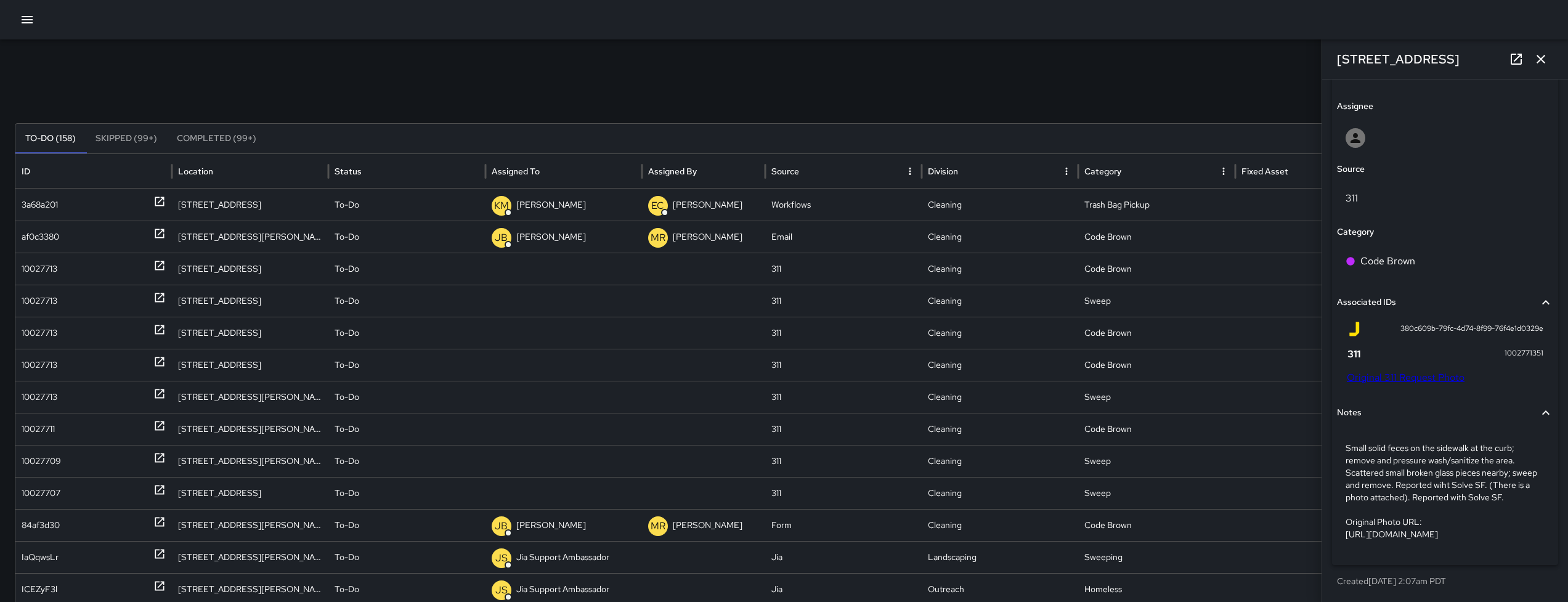
click at [1382, 371] on link "Original 311 Request Photo" at bounding box center [1405, 378] width 118 height 13
drag, startPoint x: 1461, startPoint y: 61, endPoint x: 1336, endPoint y: 61, distance: 125.0
click at [1336, 61] on div "[STREET_ADDRESS]" at bounding box center [1446, 59] width 246 height 40
copy h6 "[STREET_ADDRESS]"
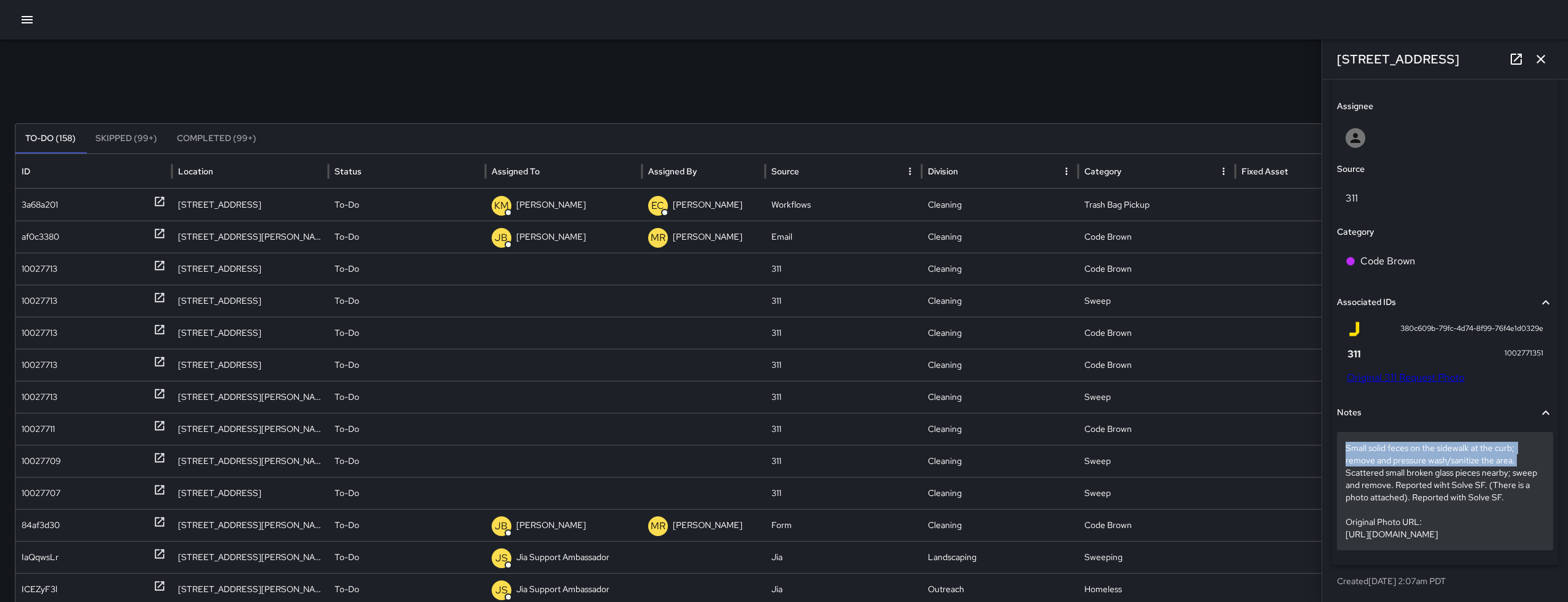
drag, startPoint x: 1341, startPoint y: 410, endPoint x: 1539, endPoint y: 425, distance: 198.6
click at [1539, 432] on div "Small solid feces on the sidewalk at the curb; remove and pressure wash/sanitiz…" at bounding box center [1445, 491] width 216 height 119
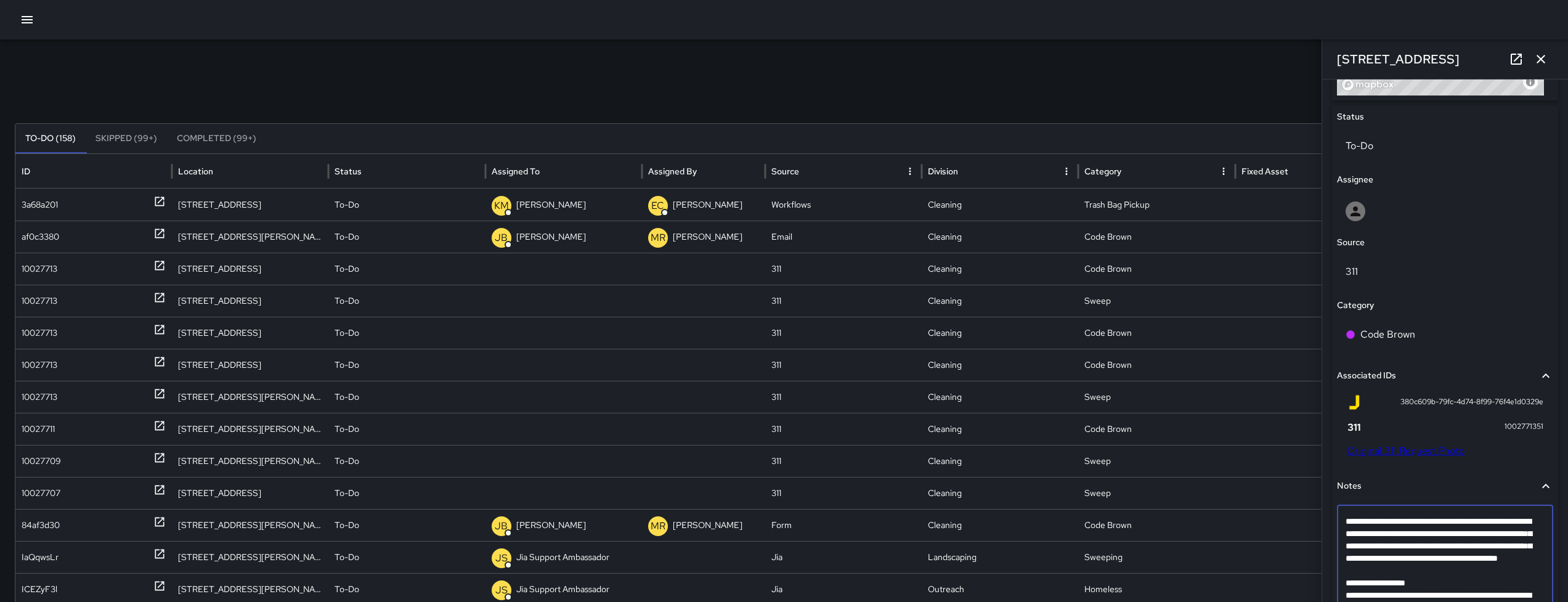
drag, startPoint x: 1512, startPoint y: 536, endPoint x: 1342, endPoint y: 524, distance: 170.4
click at [1342, 524] on div "**********" at bounding box center [1445, 584] width 216 height 156
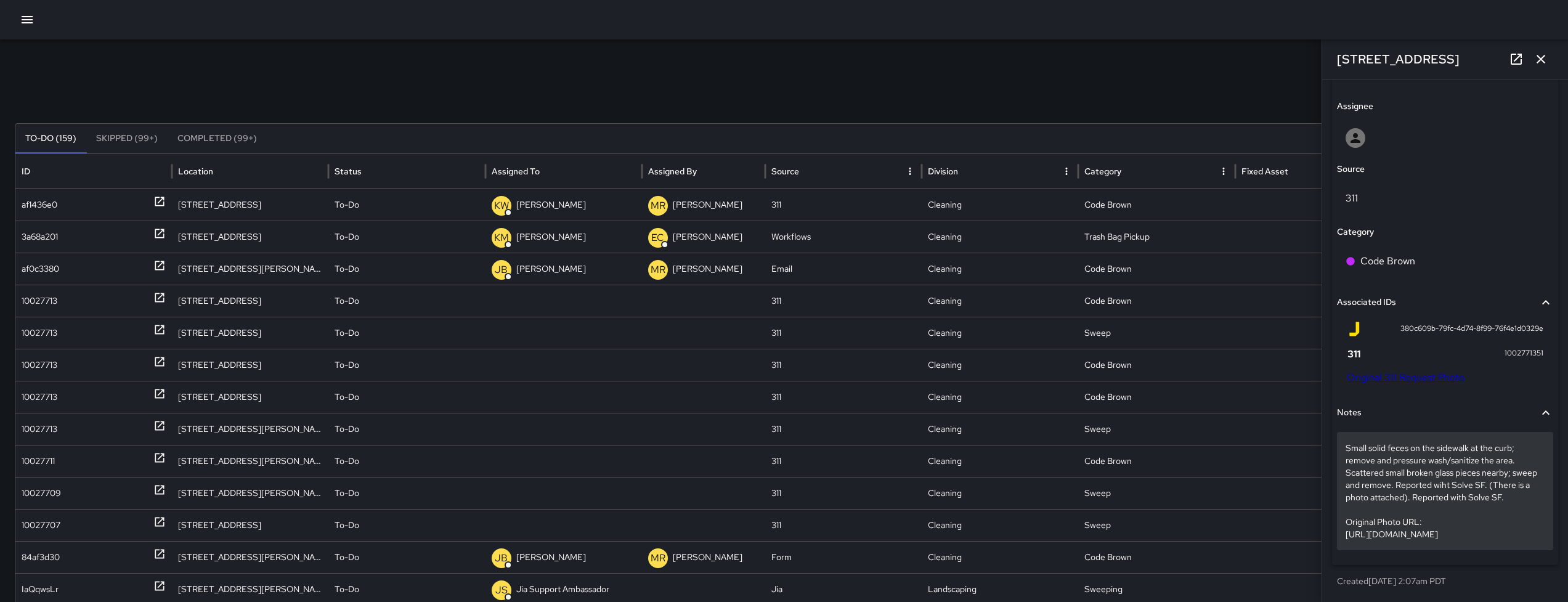
scroll to position [3, 0]
click at [1389, 490] on p "Small solid feces on the sidewalk at the curb; remove and pressure wash/sanitiz…" at bounding box center [1445, 491] width 199 height 98
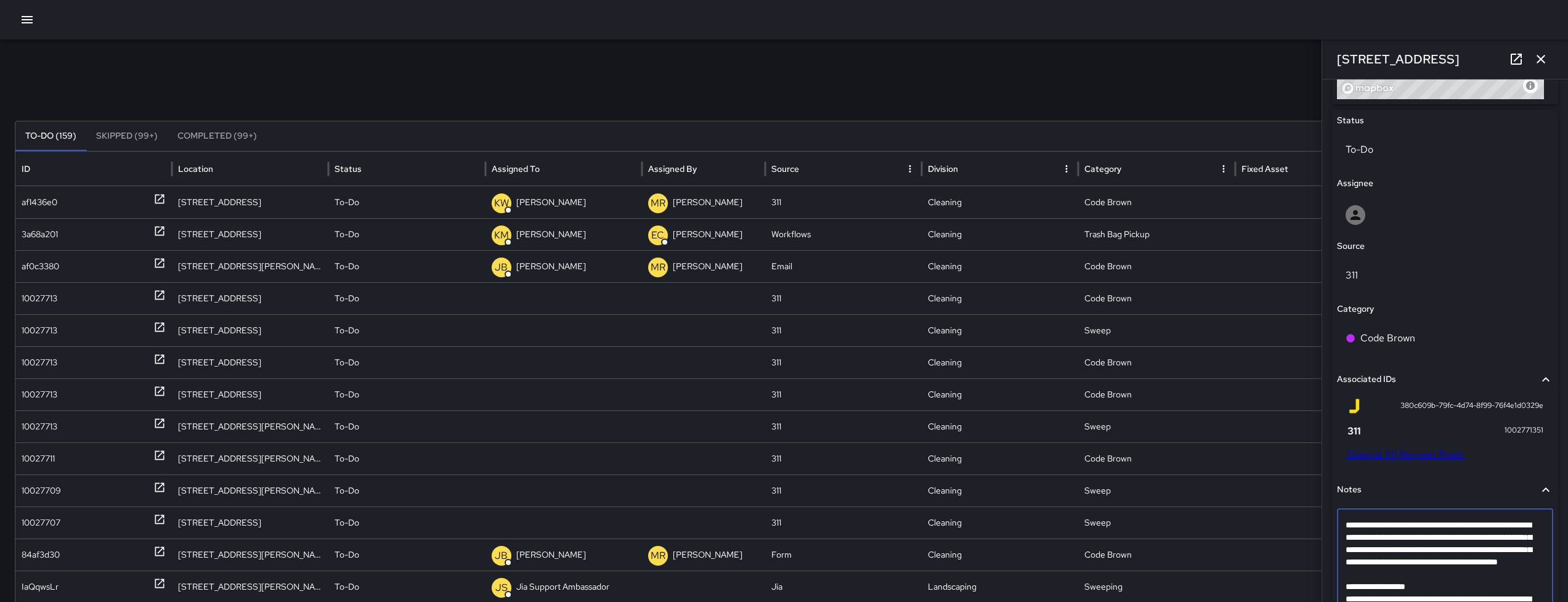
scroll to position [559, 0]
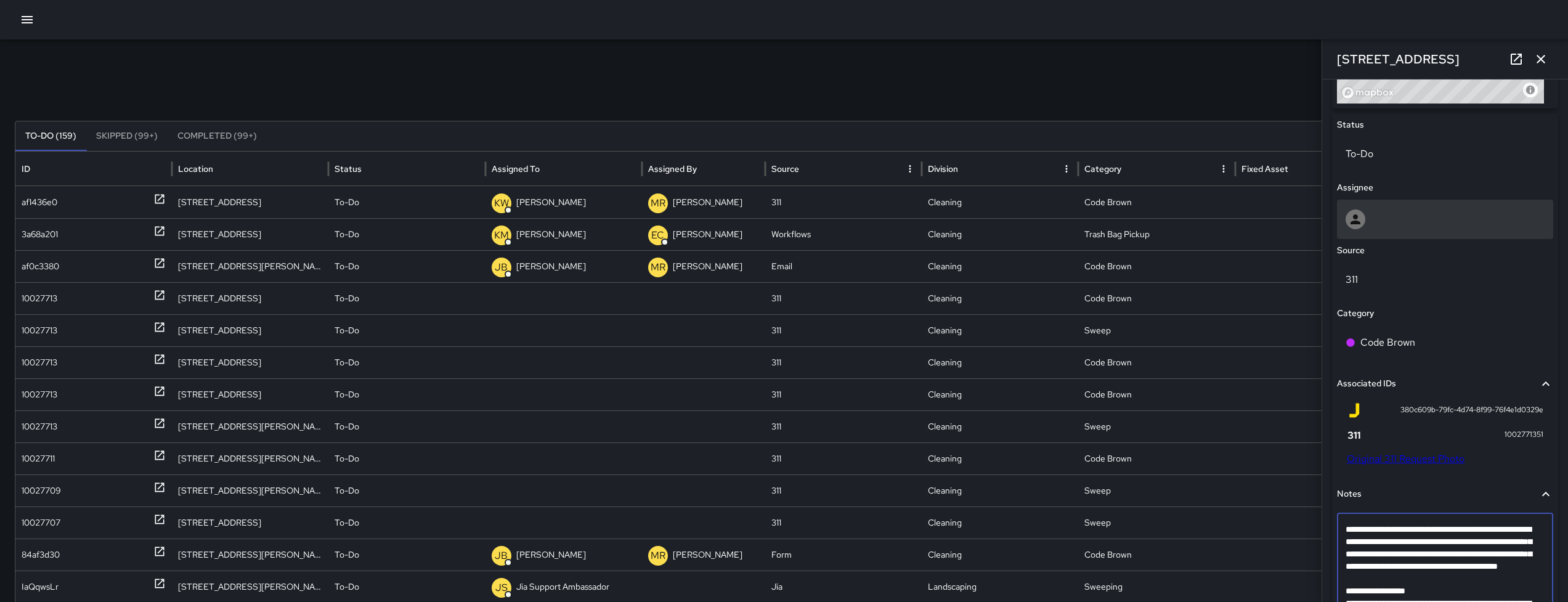
click at [1379, 214] on div at bounding box center [1445, 219] width 199 height 19
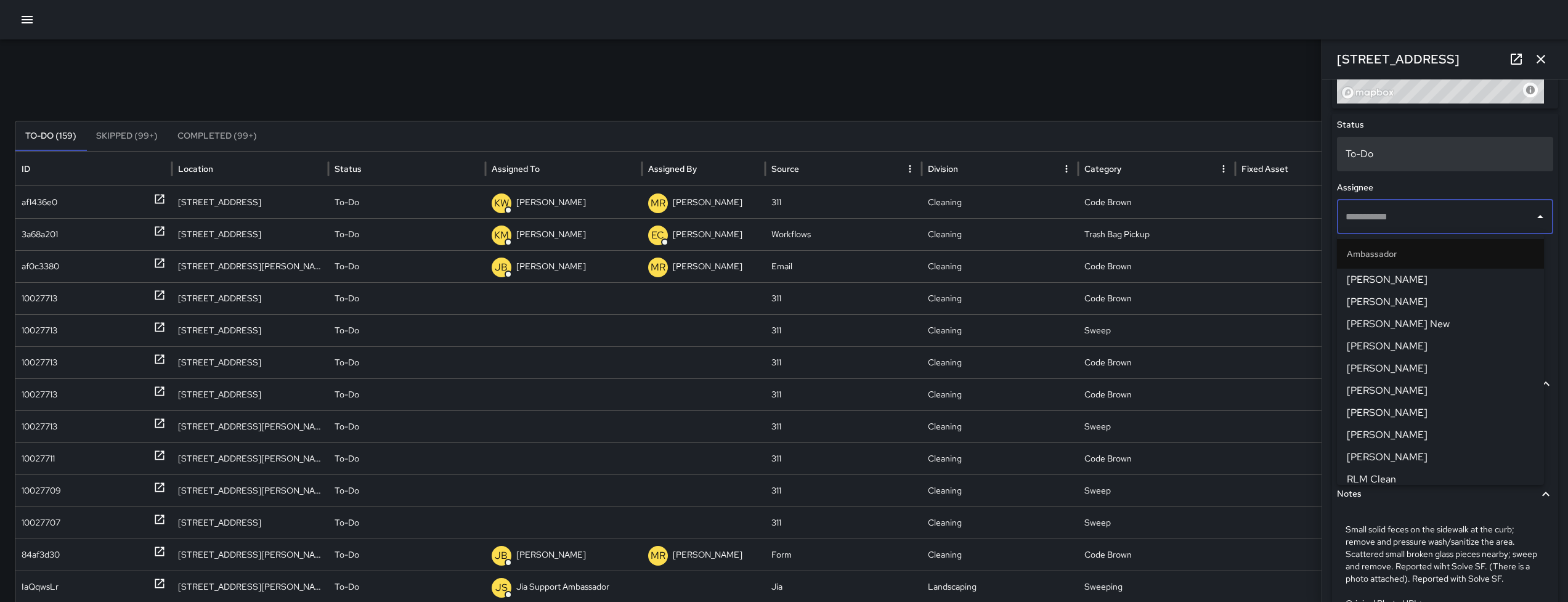
click at [1379, 159] on p "To-Do" at bounding box center [1445, 154] width 199 height 15
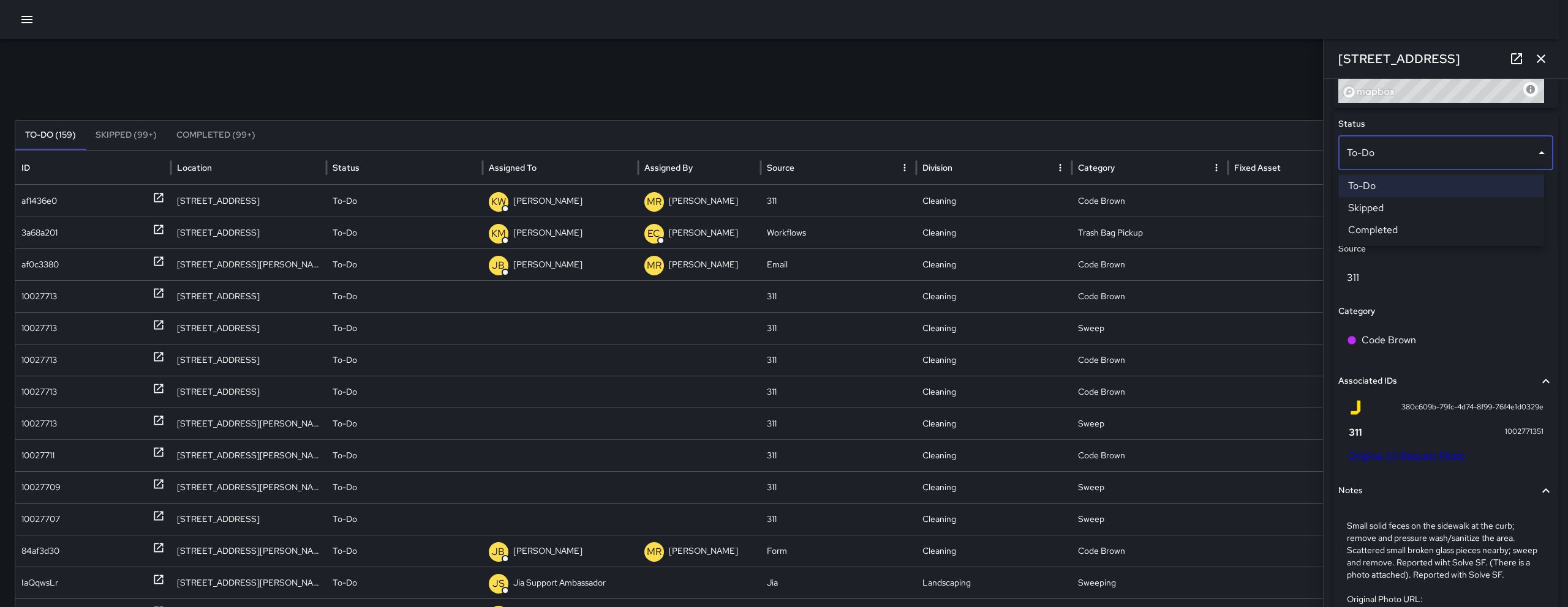
click at [1376, 208] on li "Skipped" at bounding box center [1441, 208] width 205 height 22
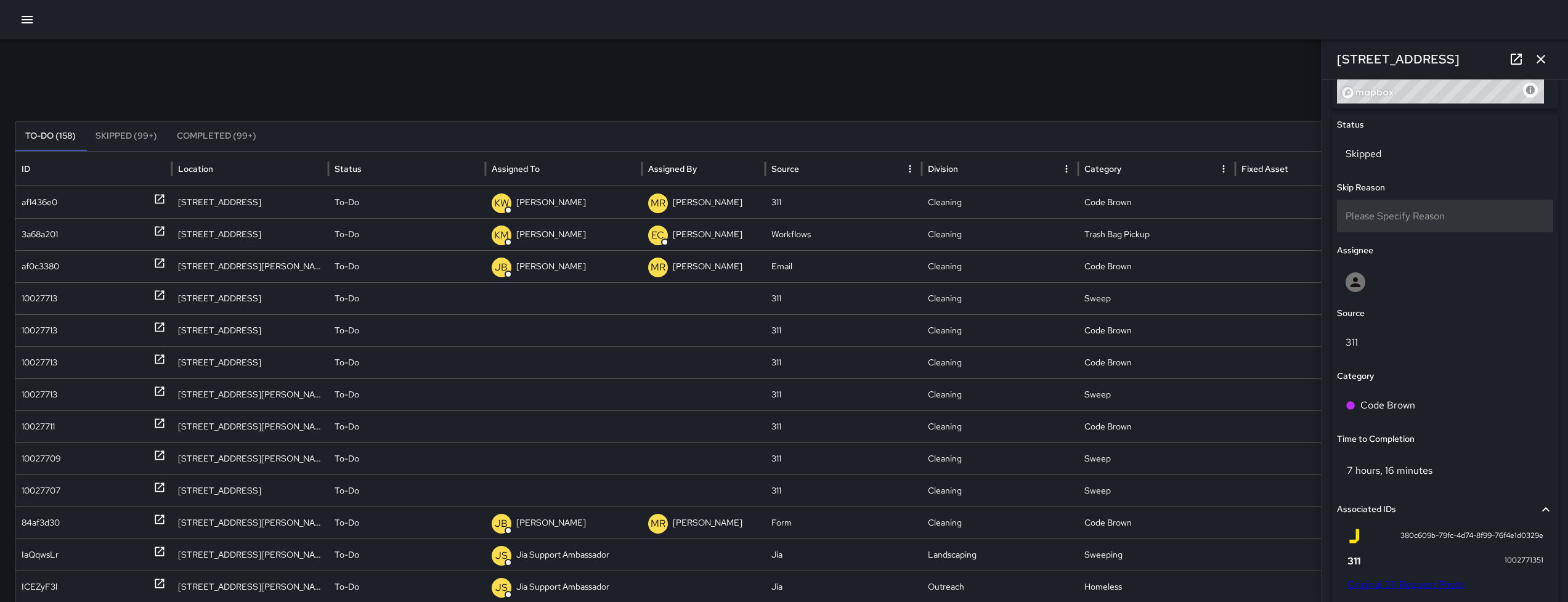
click at [1388, 222] on div "Please Specify Reason" at bounding box center [1445, 216] width 216 height 33
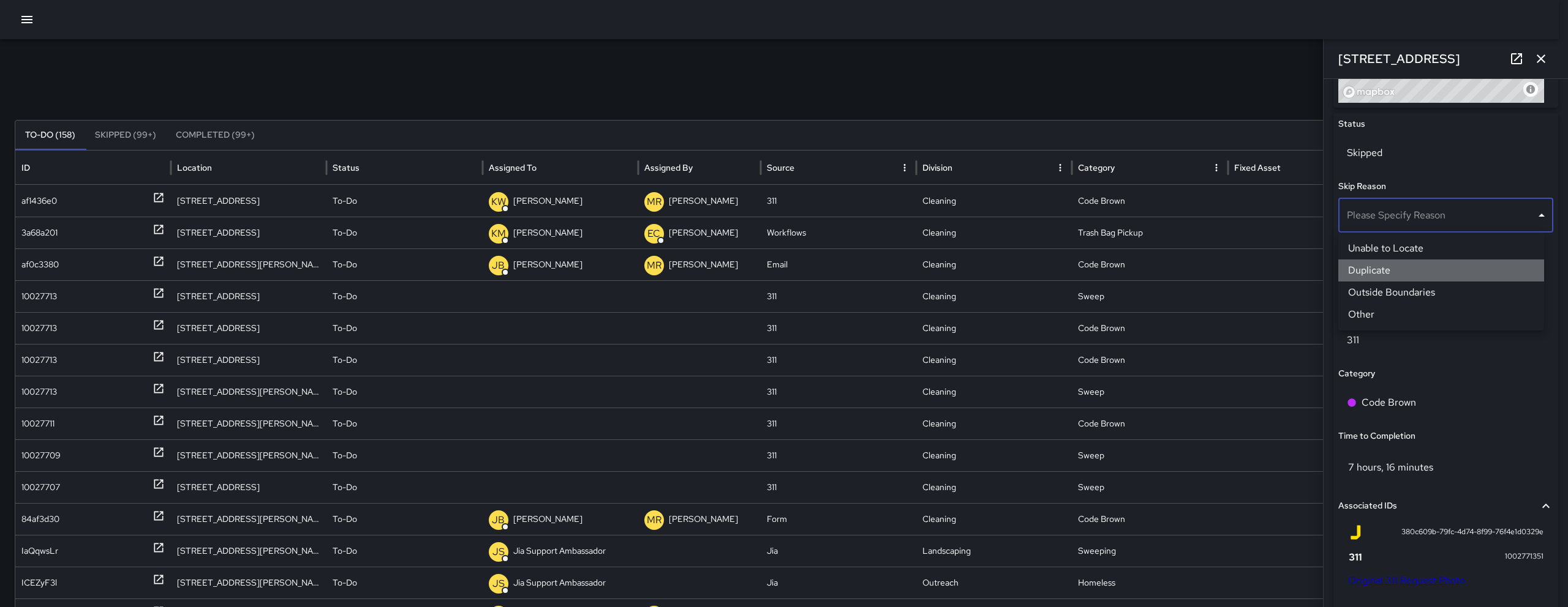
click at [1380, 267] on li "Duplicate" at bounding box center [1441, 270] width 205 height 22
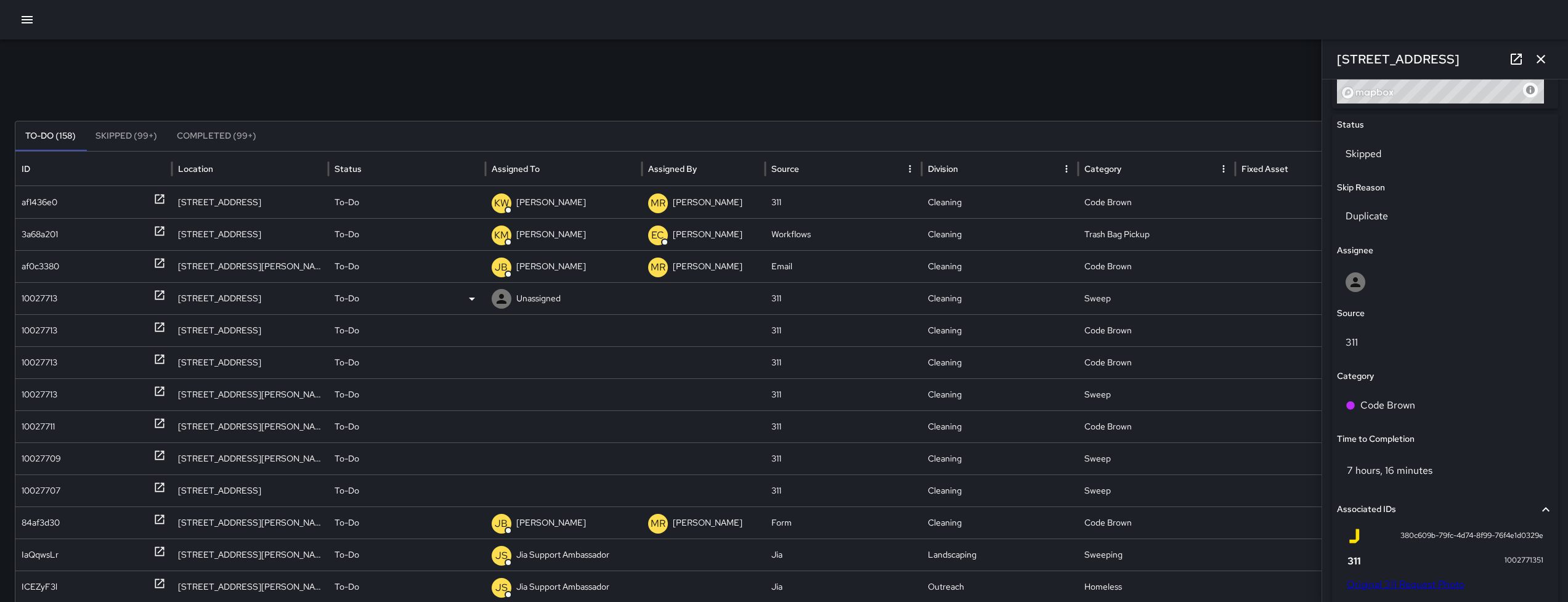
click at [36, 301] on div "10027713" at bounding box center [39, 299] width 36 height 31
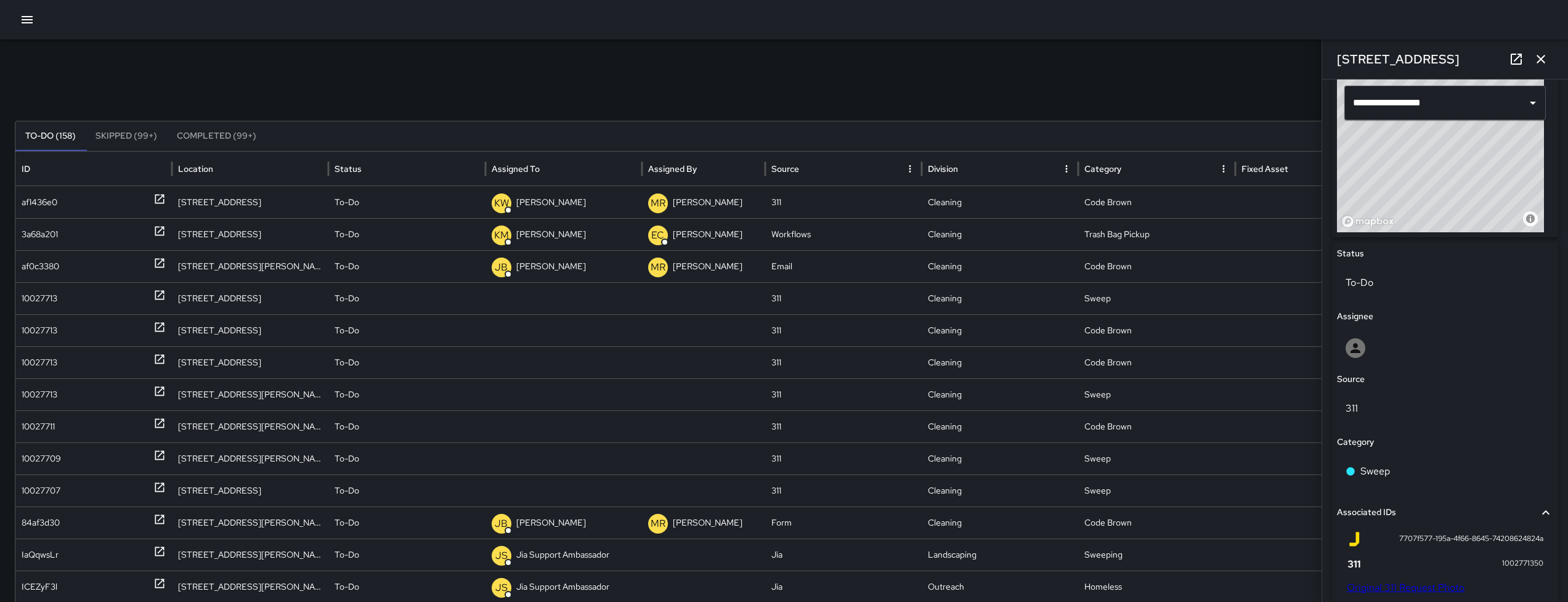
scroll to position [385, 0]
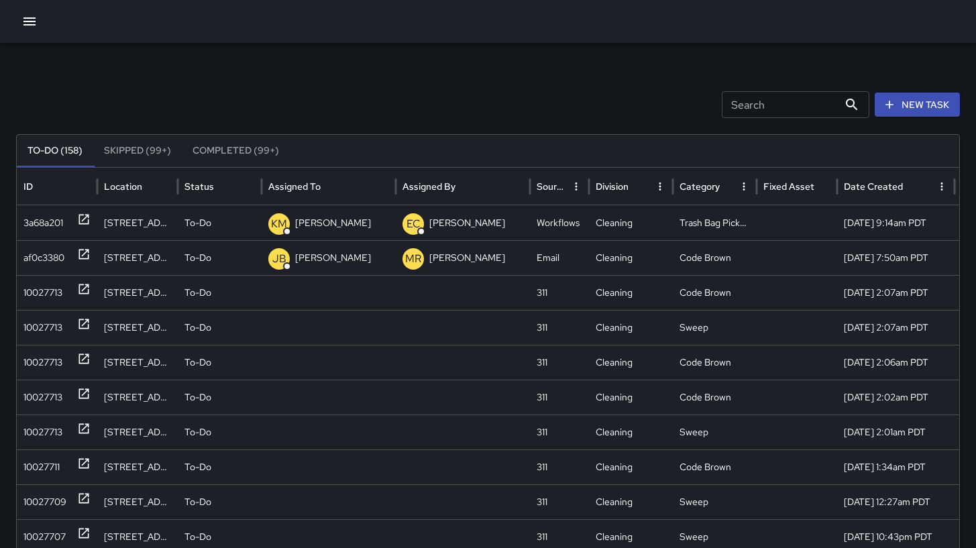
click at [30, 25] on icon "button" at bounding box center [29, 21] width 12 height 8
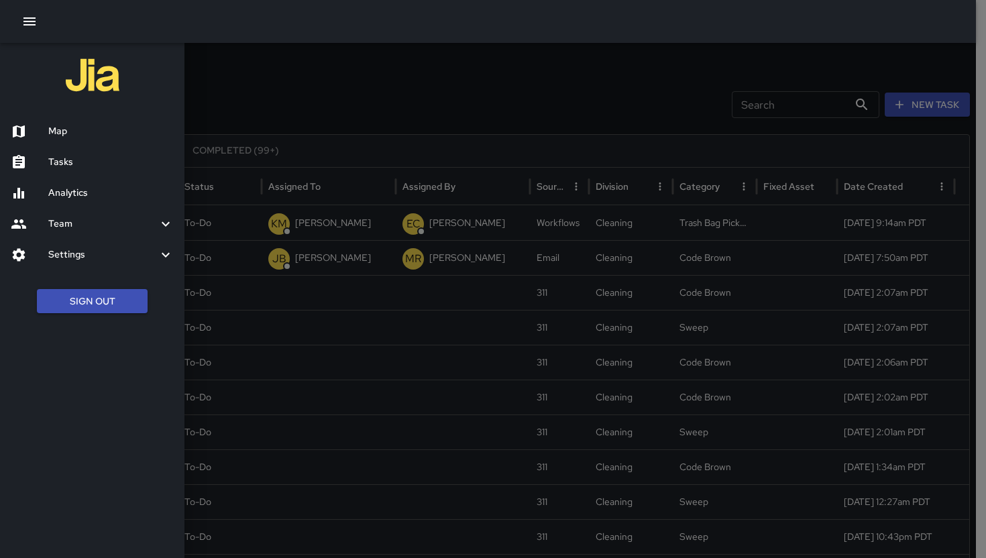
click at [75, 137] on h6 "Map" at bounding box center [110, 131] width 125 height 15
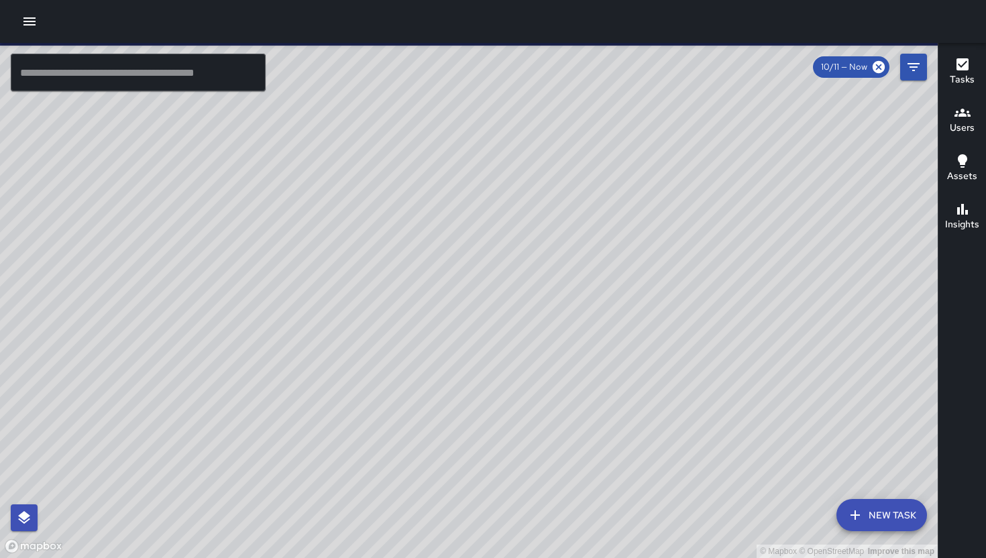
click at [840, 521] on button "New Task" at bounding box center [882, 515] width 91 height 32
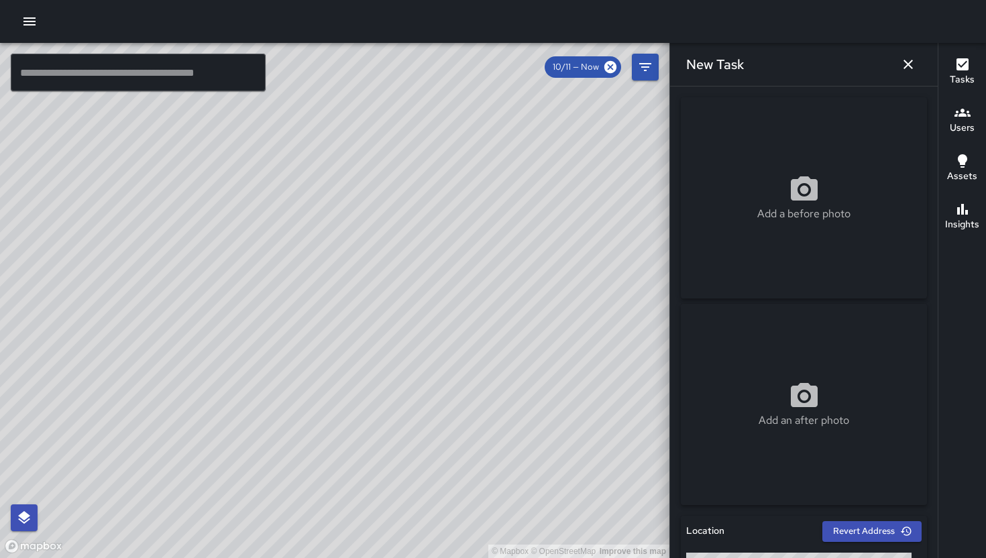
click at [788, 189] on icon at bounding box center [804, 190] width 32 height 32
type input "**********"
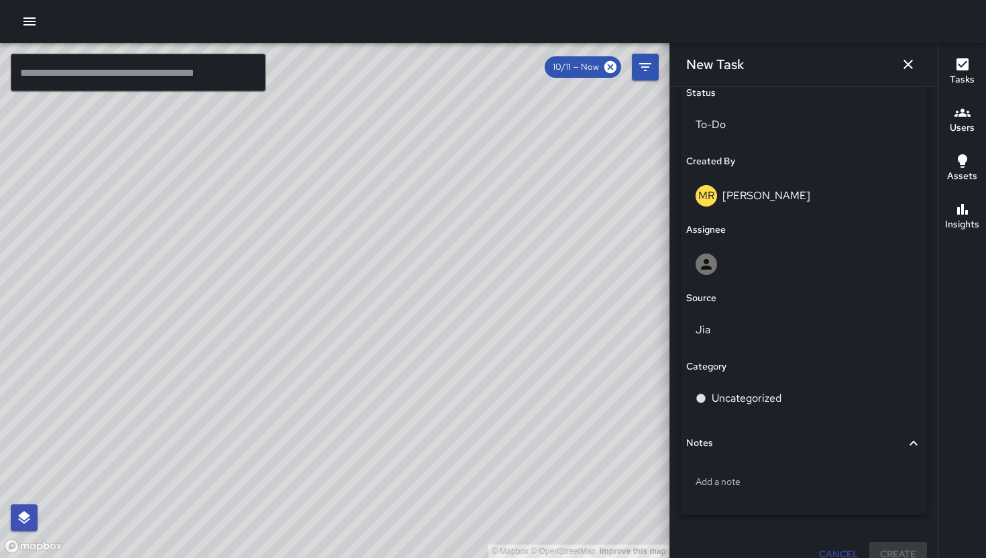
scroll to position [370, 0]
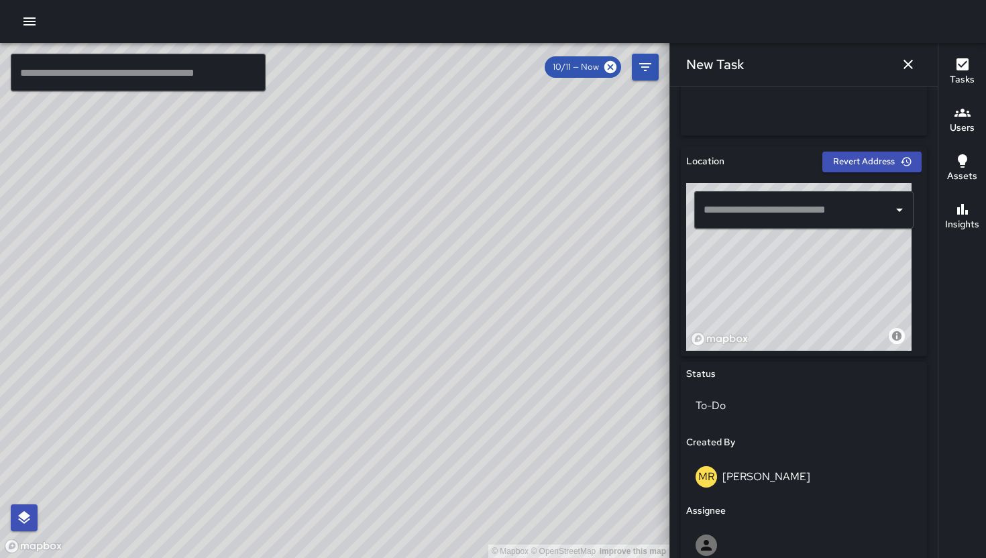
click at [766, 214] on input "text" at bounding box center [793, 209] width 187 height 25
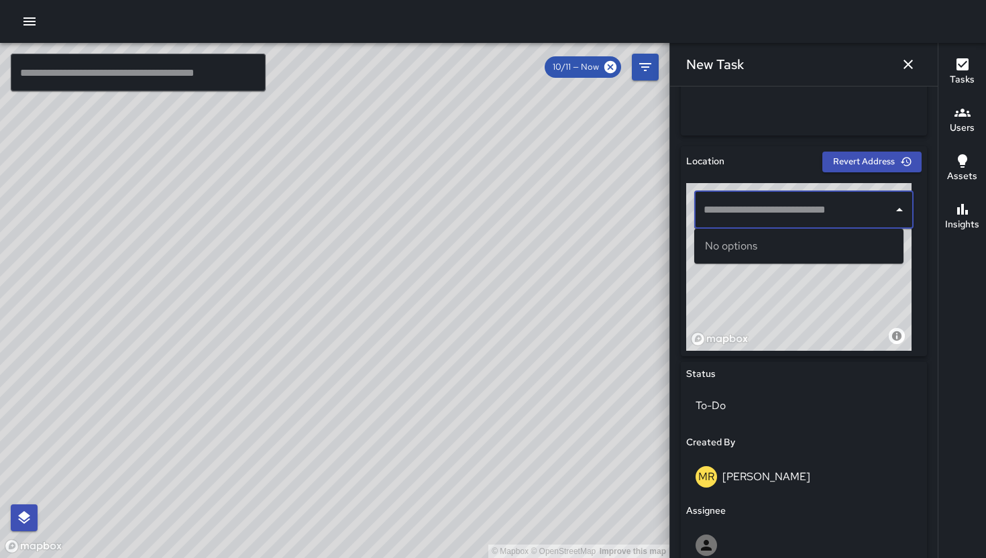
paste input "**********"
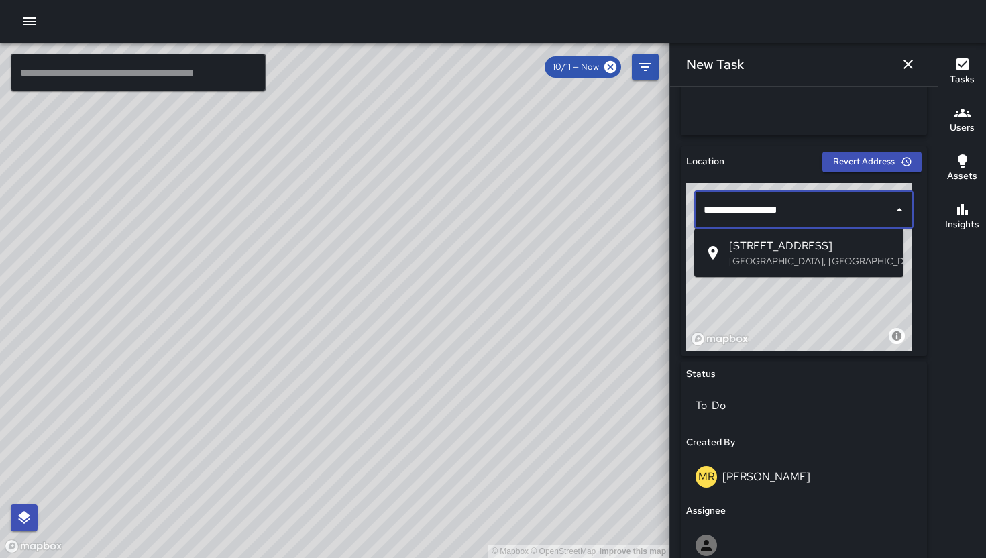
click at [779, 253] on span "[STREET_ADDRESS]" at bounding box center [811, 246] width 164 height 16
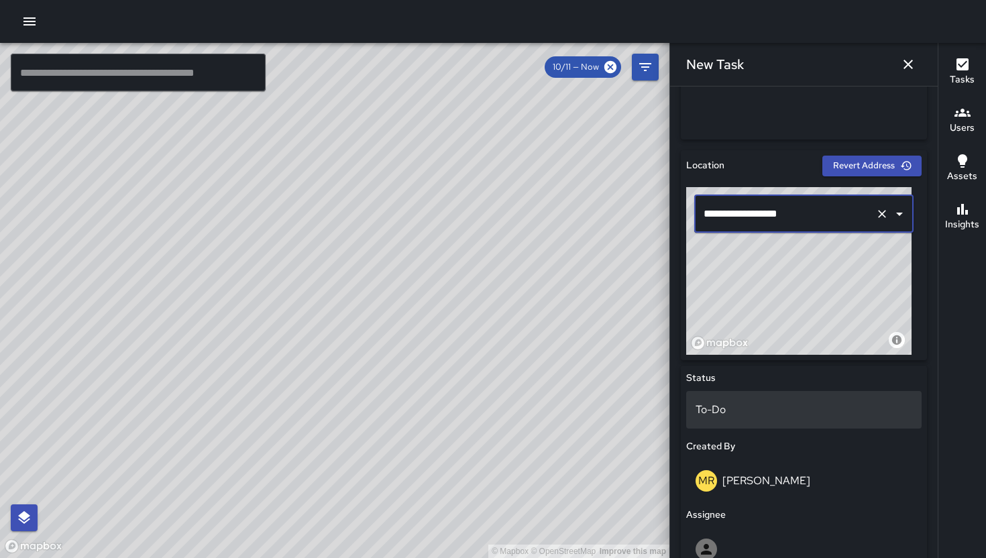
scroll to position [363, 0]
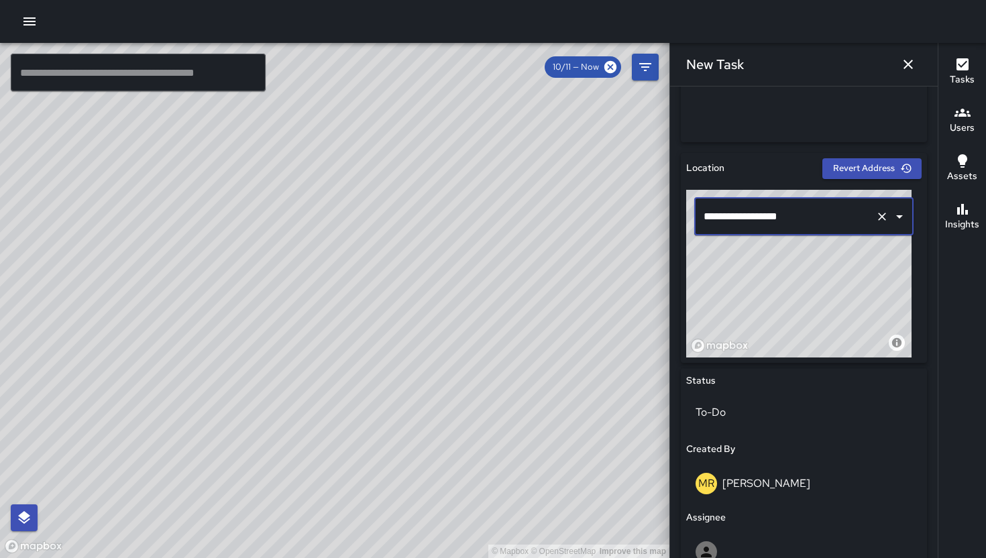
type input "**********"
drag, startPoint x: 491, startPoint y: 228, endPoint x: 355, endPoint y: 363, distance: 191.6
click at [355, 363] on div "© Mapbox © OpenStreetMap Improve this map" at bounding box center [334, 300] width 669 height 515
drag, startPoint x: 521, startPoint y: 409, endPoint x: 398, endPoint y: 388, distance: 124.5
click at [398, 388] on div "© Mapbox © OpenStreetMap Improve this map" at bounding box center [334, 300] width 669 height 515
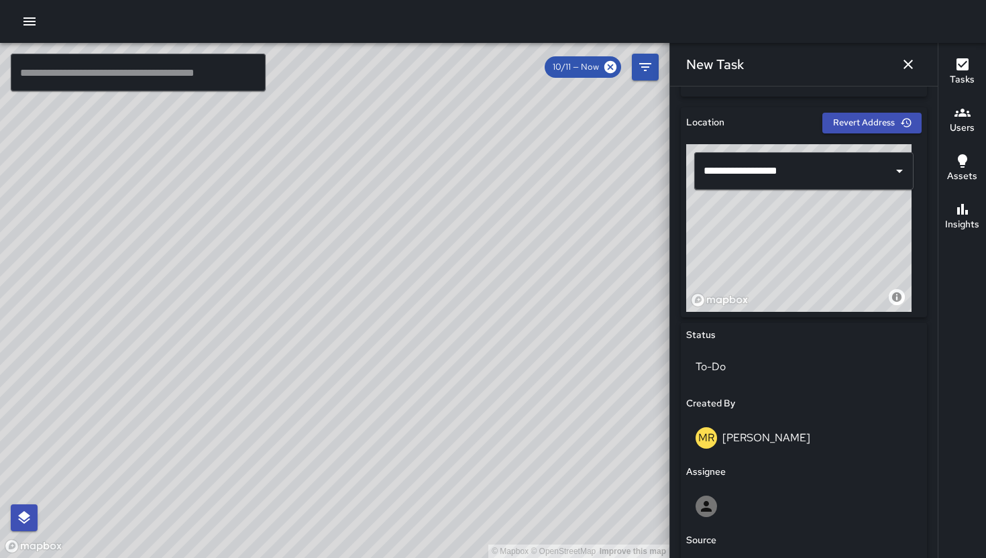
scroll to position [459, 0]
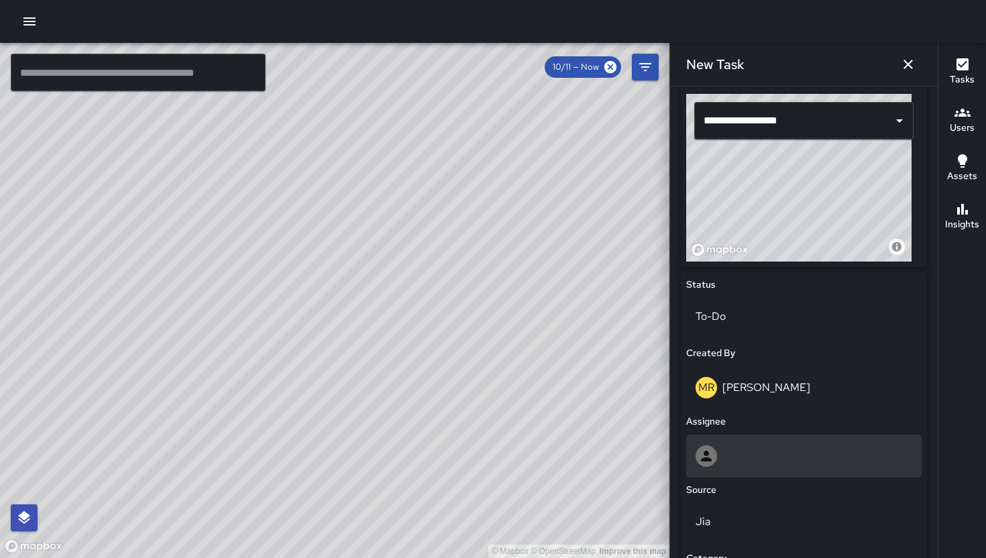
click at [757, 470] on div at bounding box center [803, 456] width 235 height 43
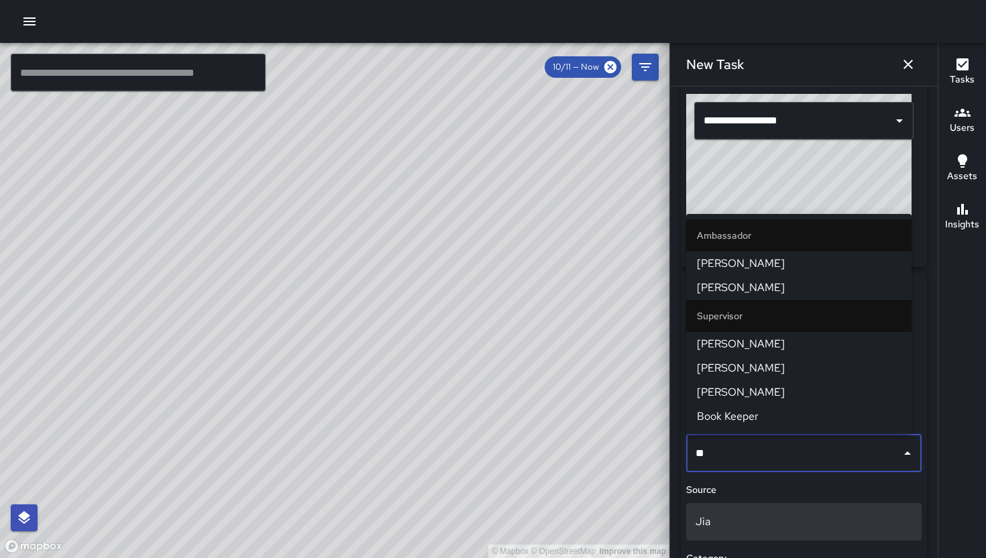
type input "***"
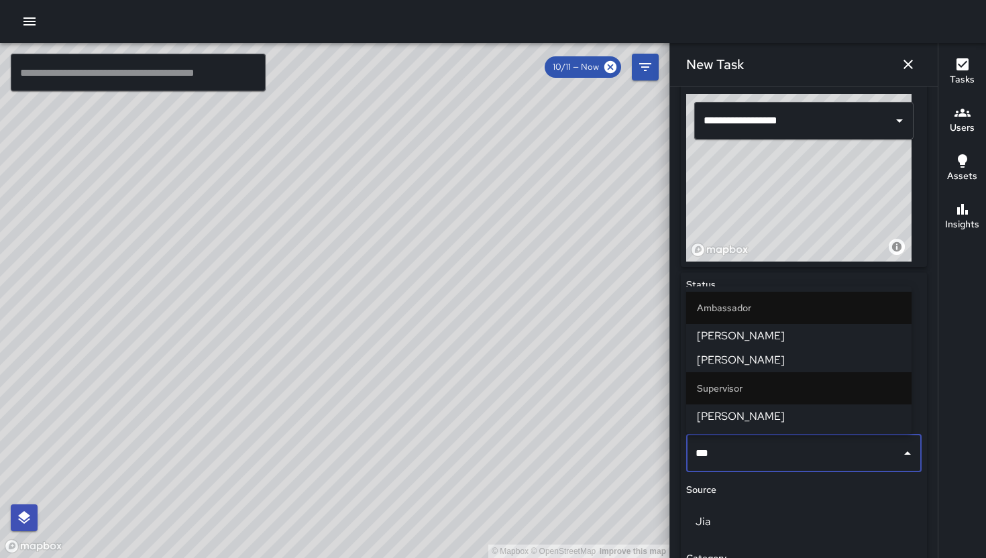
click at [751, 353] on span "[PERSON_NAME]" at bounding box center [799, 360] width 204 height 16
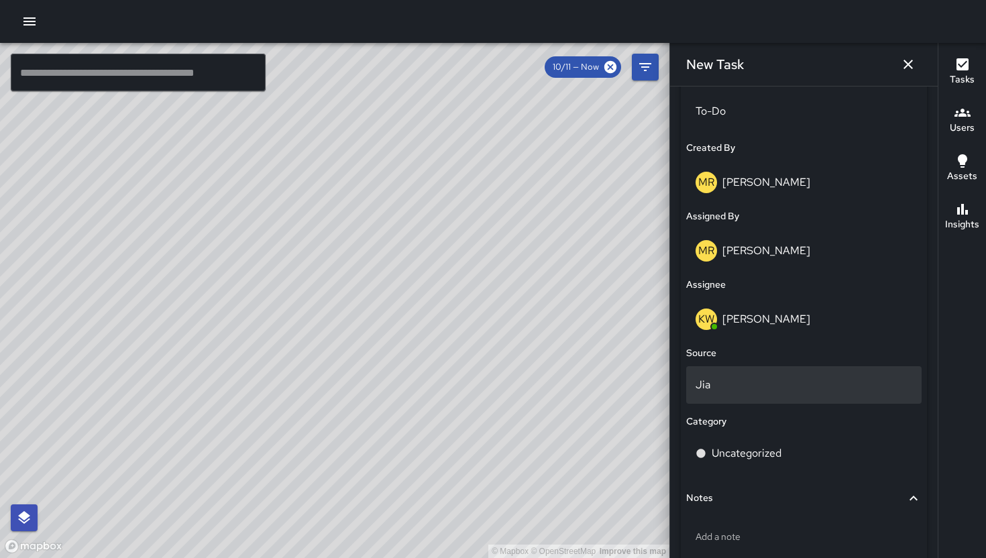
scroll to position [665, 0]
click at [722, 395] on div "Jia" at bounding box center [803, 384] width 235 height 38
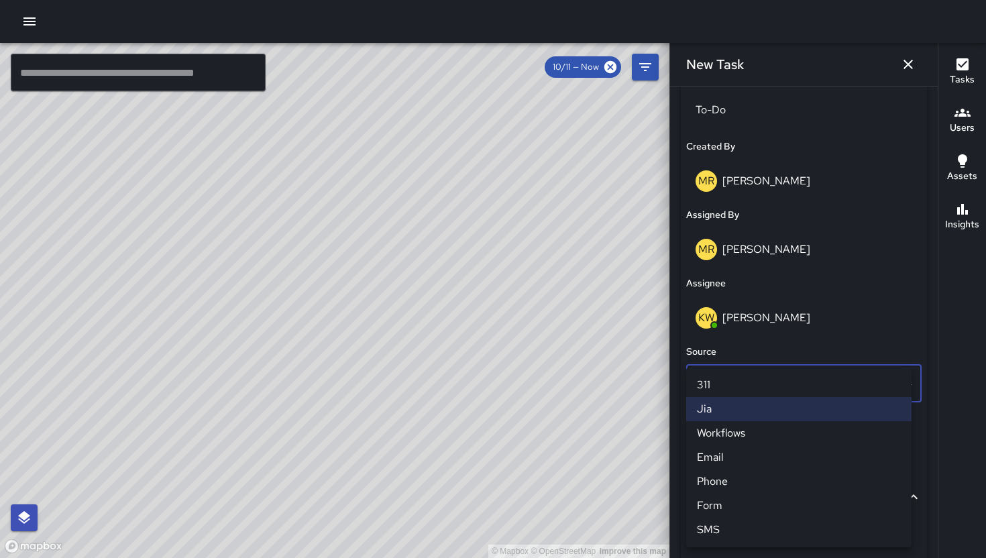
click at [722, 390] on li "311" at bounding box center [798, 385] width 225 height 24
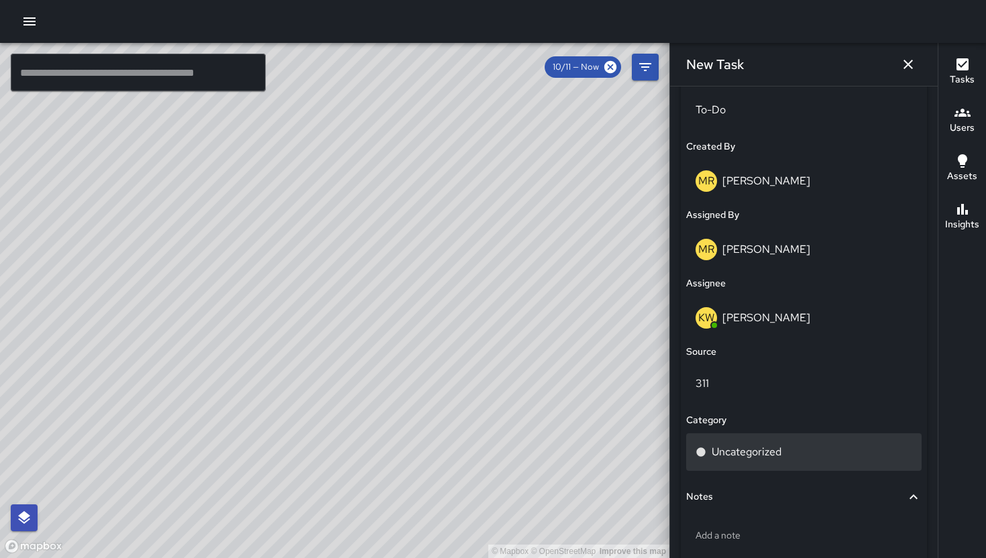
click at [732, 446] on p "Uncategorized" at bounding box center [747, 452] width 70 height 16
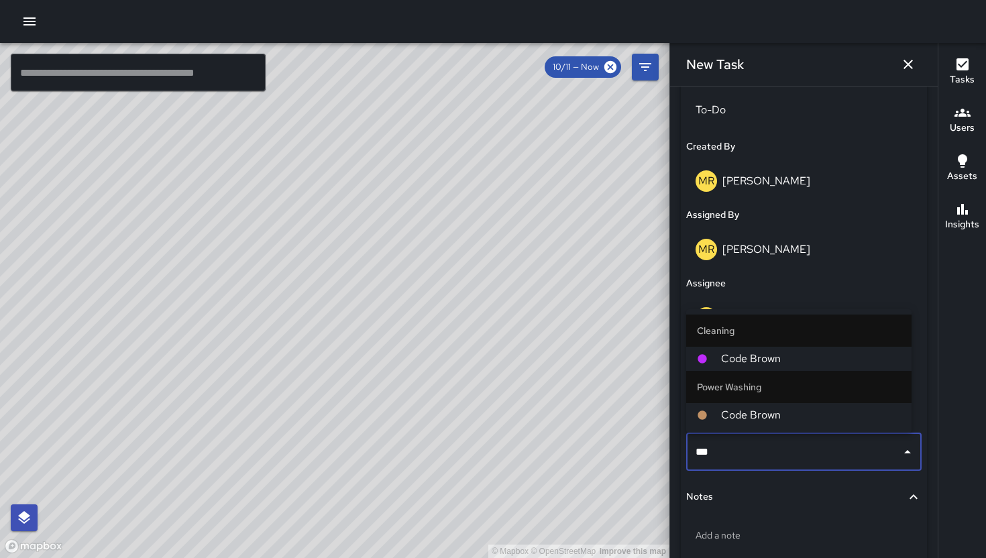
type input "****"
click at [744, 360] on span "Code Brown" at bounding box center [811, 359] width 180 height 16
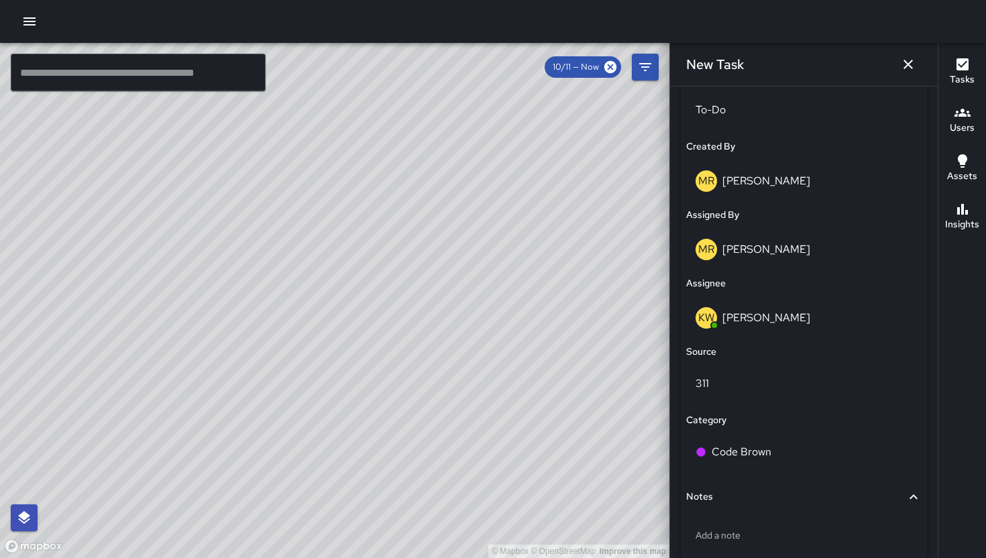
click at [750, 515] on div "Add a note" at bounding box center [803, 538] width 235 height 51
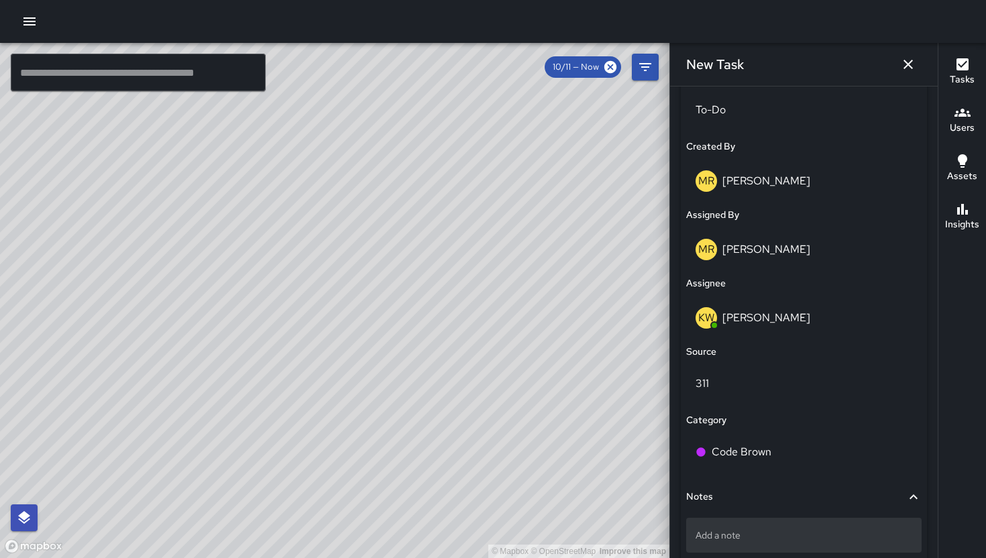
click at [749, 523] on div "Add a note" at bounding box center [803, 535] width 235 height 35
click at [712, 529] on p "Add a note" at bounding box center [804, 535] width 217 height 13
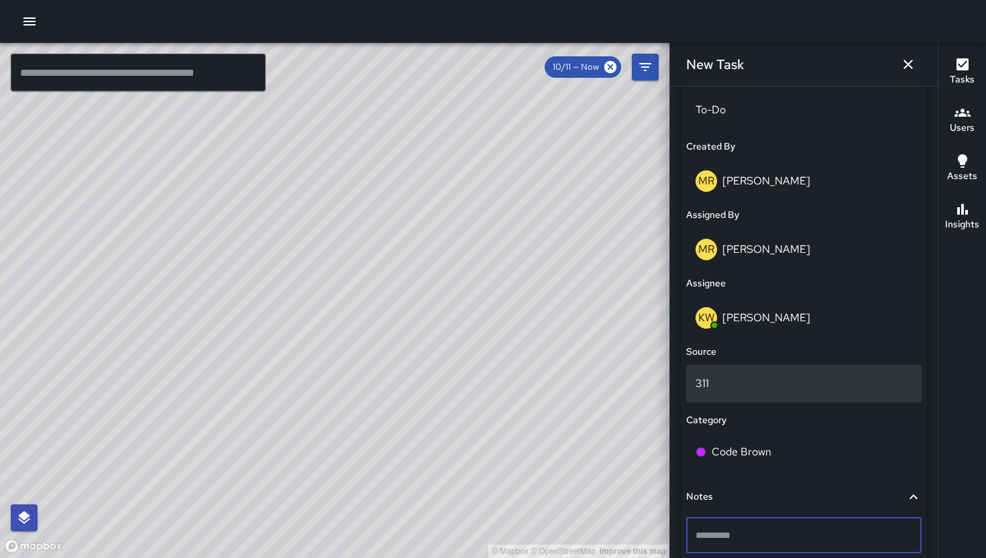
type textarea "**********"
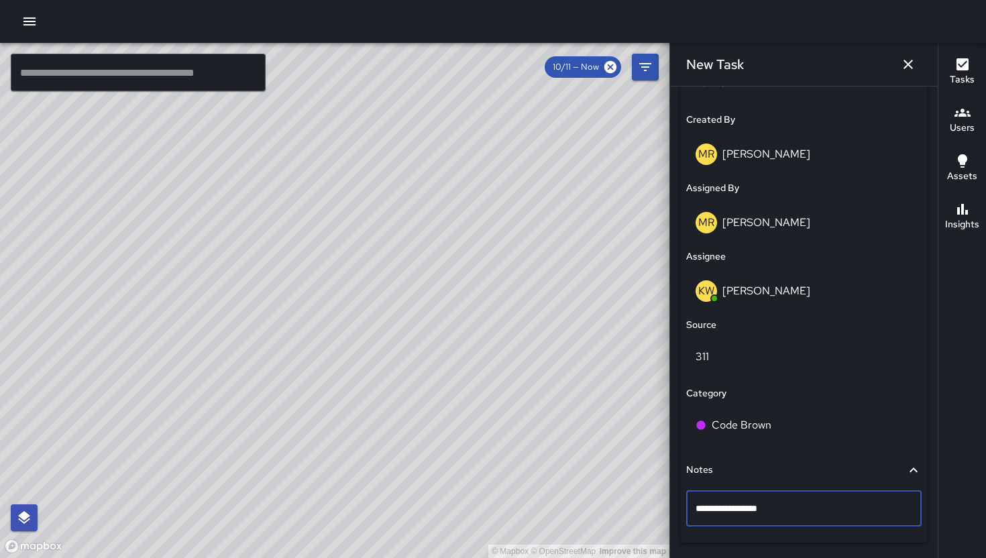
scroll to position [739, 0]
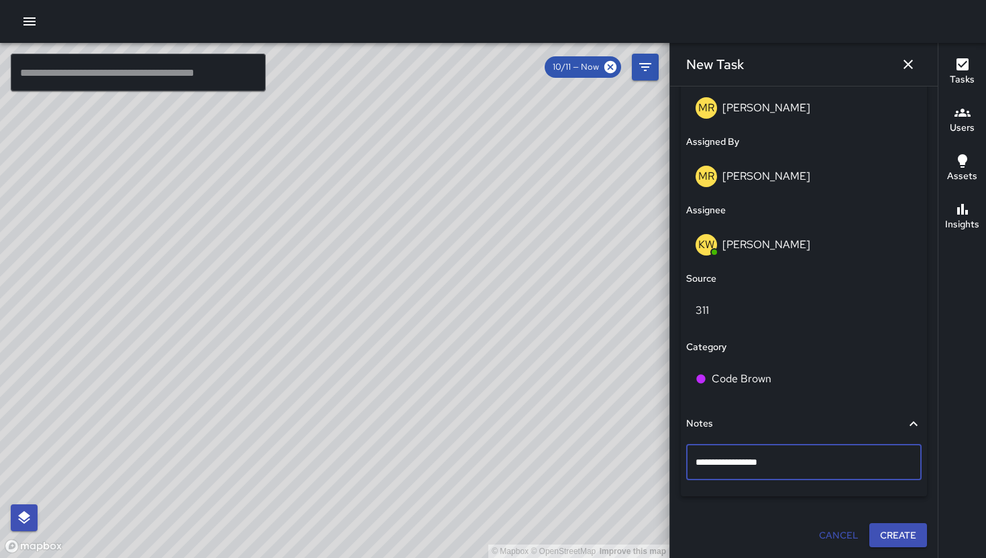
drag, startPoint x: 779, startPoint y: 471, endPoint x: 688, endPoint y: 461, distance: 91.1
click at [688, 461] on div "**********" at bounding box center [803, 463] width 235 height 36
click at [747, 463] on p "Add a note" at bounding box center [804, 462] width 217 height 13
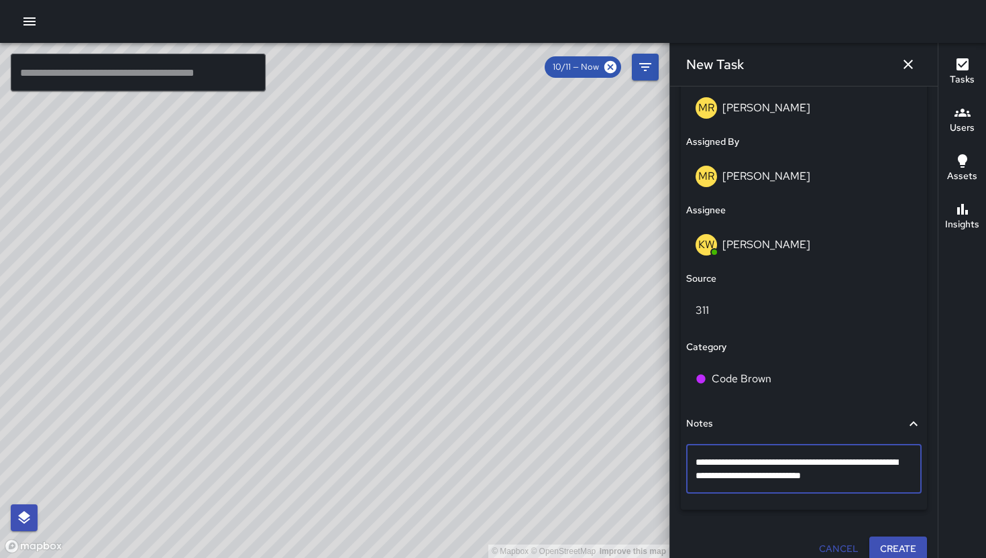
type textarea "**********"
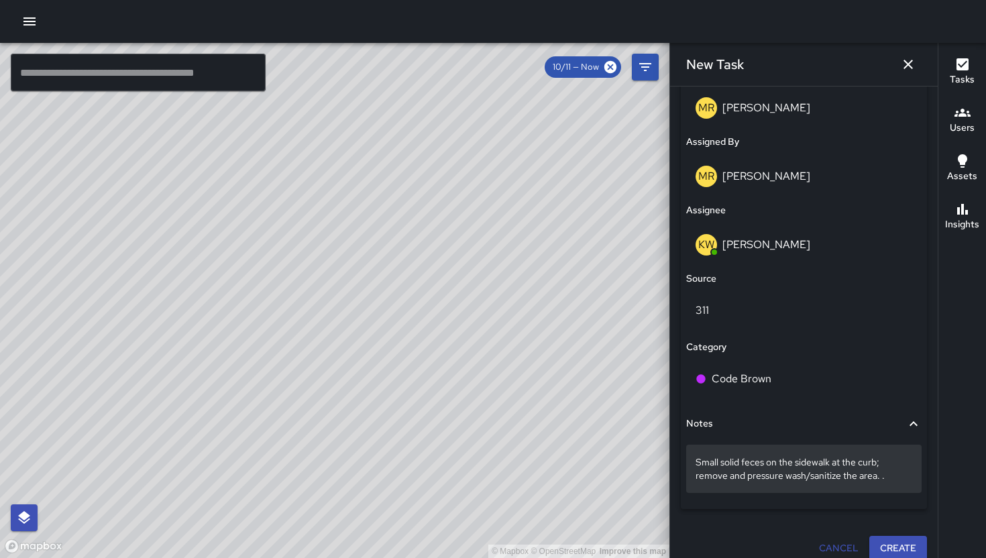
click at [840, 470] on p "Small solid feces on the sidewalk at the curb; remove and pressure wash/sanitiz…" at bounding box center [804, 468] width 217 height 27
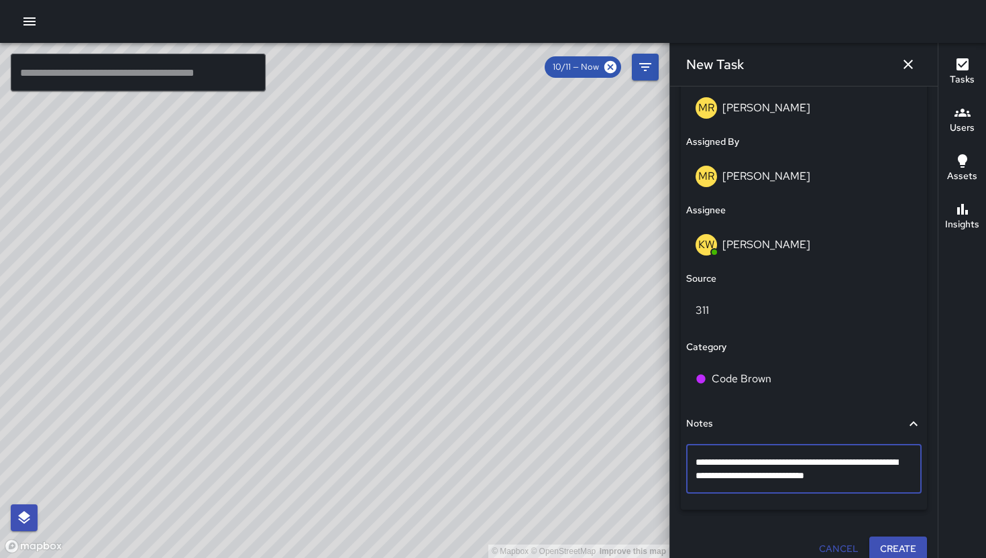
click at [840, 477] on textarea "**********" at bounding box center [799, 468] width 207 height 27
type textarea "**********"
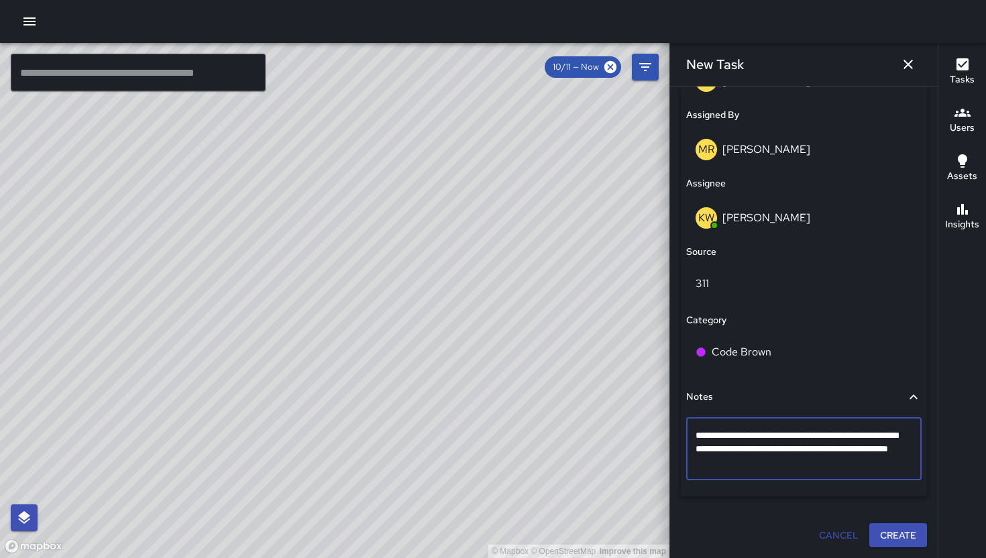
click at [840, 541] on button "Create" at bounding box center [898, 535] width 58 height 25
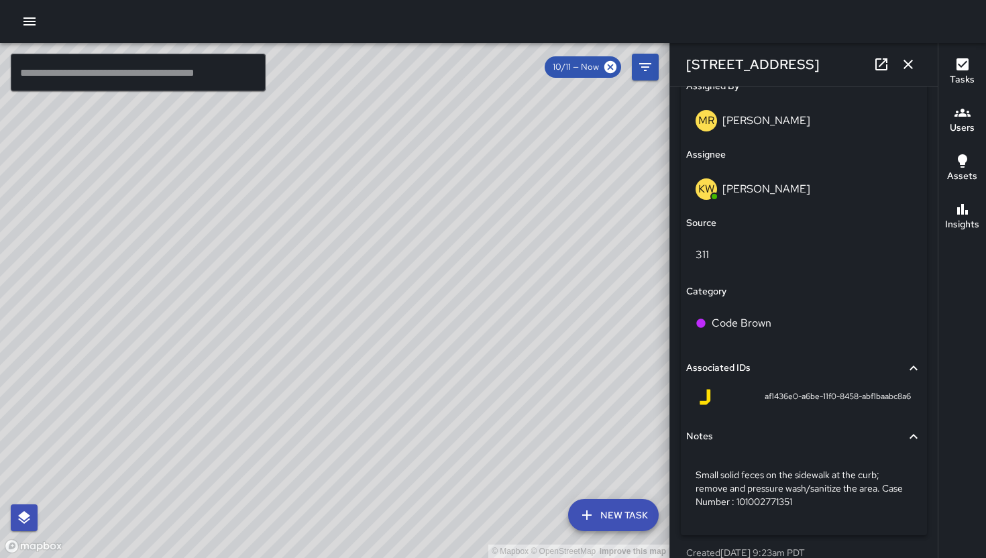
scroll to position [811, 0]
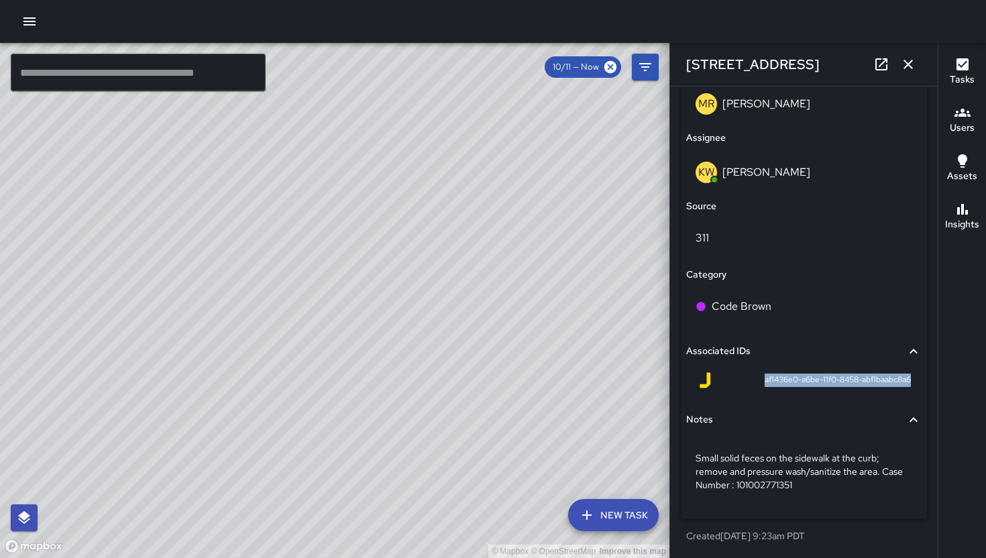
drag, startPoint x: 741, startPoint y: 384, endPoint x: 918, endPoint y: 386, distance: 176.4
click at [840, 386] on div "**********" at bounding box center [804, 323] width 268 height 472
copy span "af1436e0-a6be-11f0-8458-abf1baabc8a6"
click at [840, 60] on icon "button" at bounding box center [908, 64] width 9 height 9
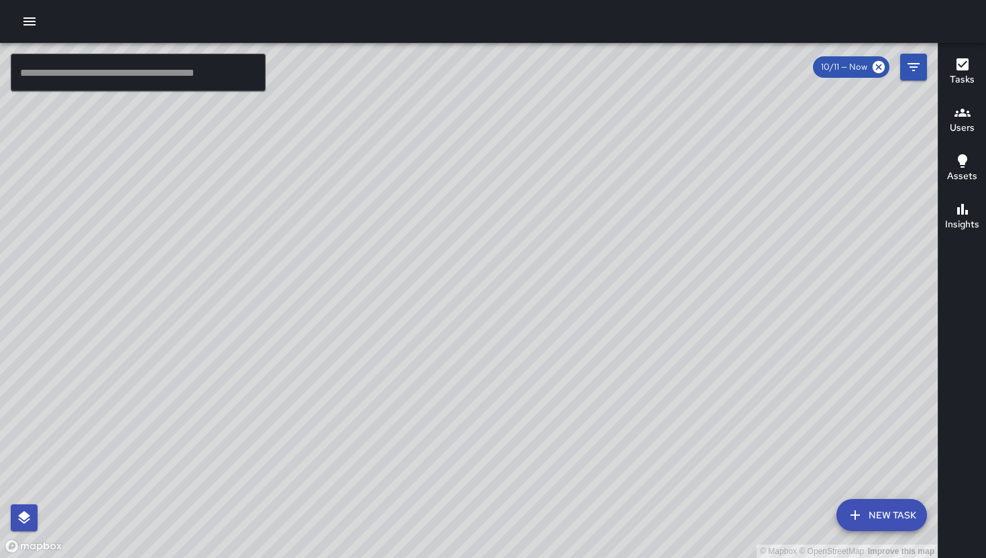
drag, startPoint x: 674, startPoint y: 277, endPoint x: 633, endPoint y: 402, distance: 131.7
click at [646, 453] on div "© Mapbox © OpenStreetMap Improve this map" at bounding box center [469, 300] width 938 height 515
drag, startPoint x: 631, startPoint y: 413, endPoint x: 629, endPoint y: 436, distance: 22.8
click at [630, 435] on div "© Mapbox © OpenStreetMap Improve this map" at bounding box center [469, 300] width 938 height 515
click at [488, 473] on div "© Mapbox © OpenStreetMap Improve this map" at bounding box center [469, 300] width 938 height 515
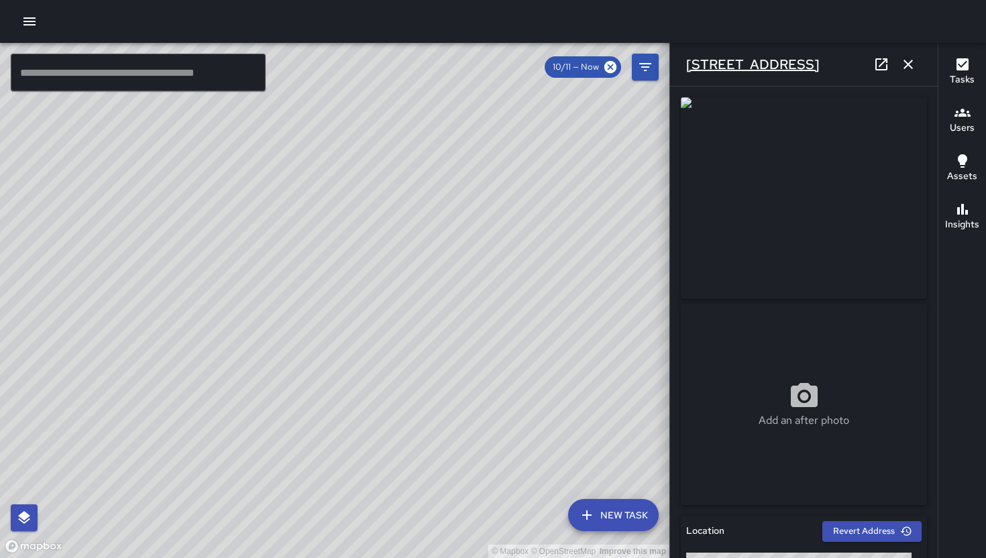
drag, startPoint x: 833, startPoint y: 63, endPoint x: 686, endPoint y: 62, distance: 146.9
click at [686, 62] on div "[STREET_ADDRESS]" at bounding box center [804, 64] width 268 height 43
copy h6 "[STREET_ADDRESS]"
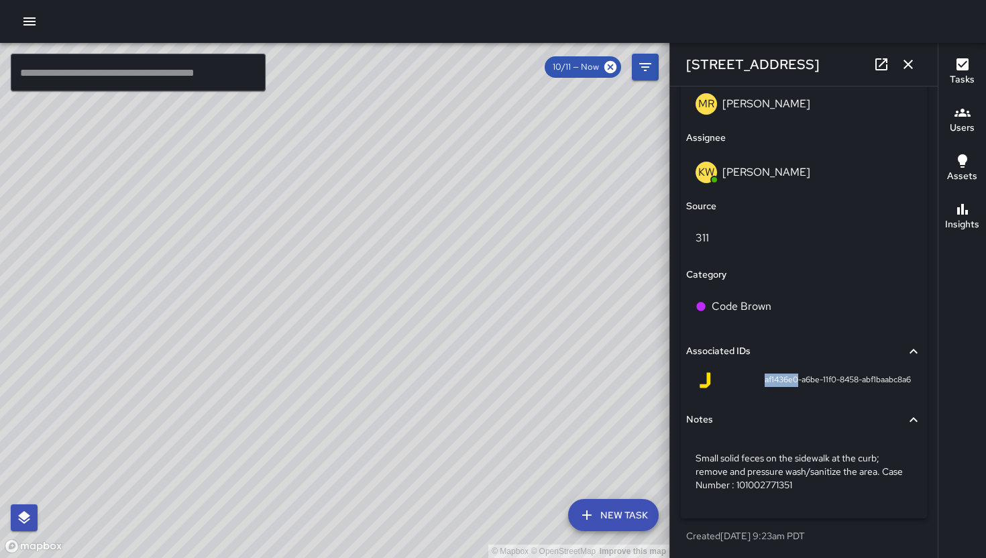
drag, startPoint x: 749, startPoint y: 380, endPoint x: 786, endPoint y: 381, distance: 36.2
click at [786, 381] on div "af1436e0-a6be-11f0-8458-abf1baabc8a6" at bounding box center [804, 380] width 214 height 16
copy span "af1436e0"
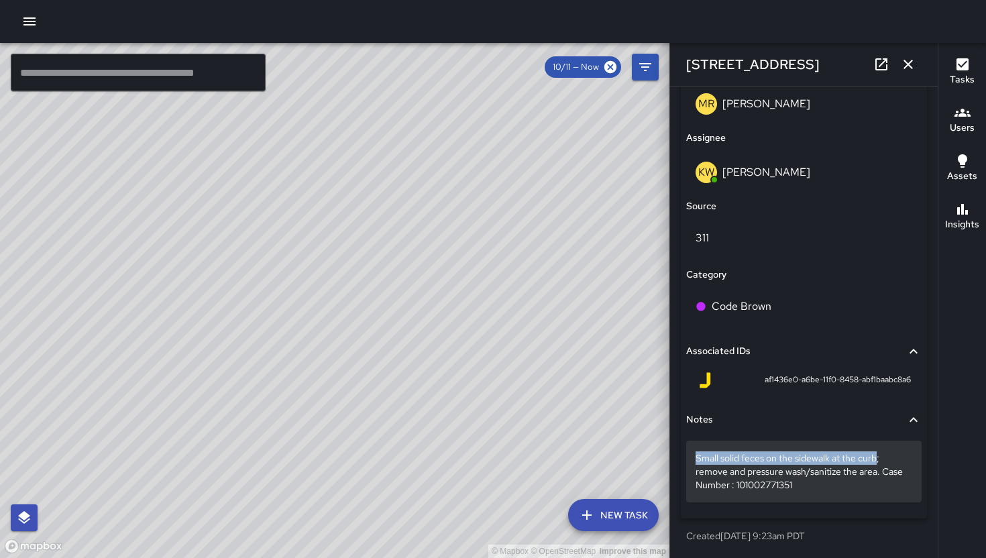
drag, startPoint x: 877, startPoint y: 461, endPoint x: 697, endPoint y: 458, distance: 180.5
click at [697, 458] on p "Small solid feces on the sidewalk at the curb; remove and pressure wash/sanitiz…" at bounding box center [804, 471] width 217 height 40
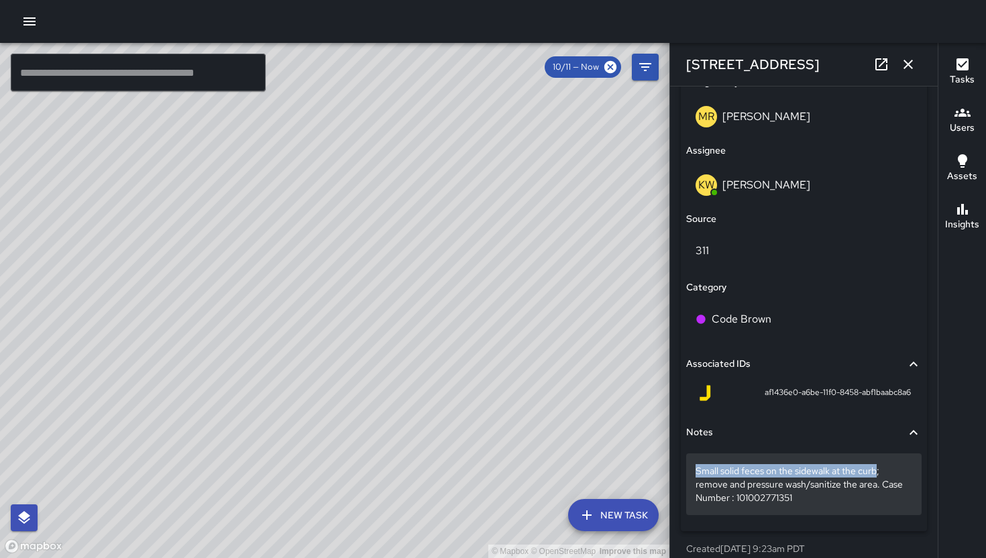
drag, startPoint x: 877, startPoint y: 472, endPoint x: 692, endPoint y: 472, distance: 185.2
click at [692, 472] on div "Small solid feces on the sidewalk at the curb; remove and pressure wash/sanitiz…" at bounding box center [803, 484] width 235 height 62
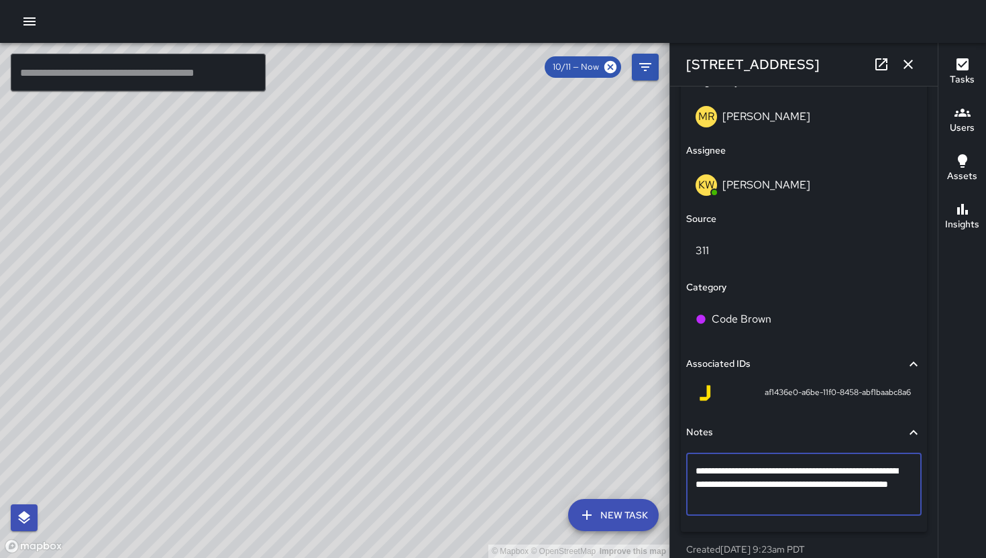
drag, startPoint x: 879, startPoint y: 472, endPoint x: 693, endPoint y: 475, distance: 186.5
click at [693, 475] on div "**********" at bounding box center [803, 484] width 235 height 62
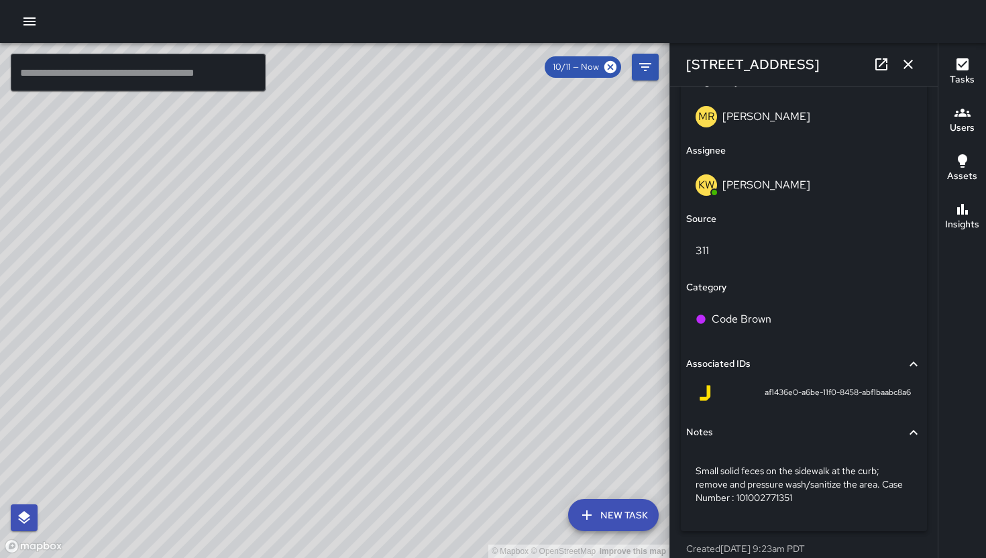
click at [840, 64] on icon "button" at bounding box center [908, 64] width 16 height 16
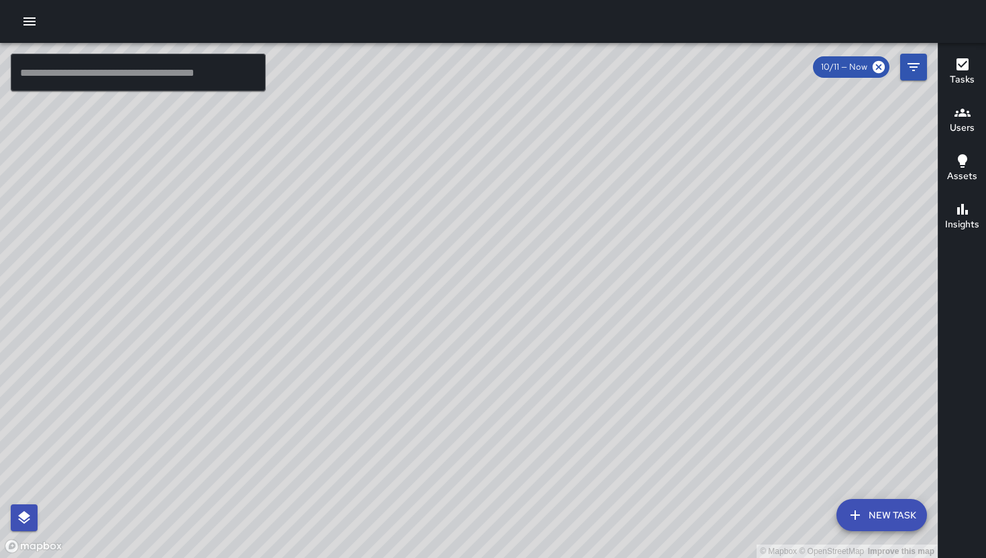
drag, startPoint x: 621, startPoint y: 373, endPoint x: 598, endPoint y: 339, distance: 40.8
click at [606, 370] on div "© Mapbox © OpenStreetMap Improve this map" at bounding box center [469, 300] width 938 height 515
drag, startPoint x: 598, startPoint y: 339, endPoint x: 468, endPoint y: 336, distance: 130.8
click at [492, 341] on div "© Mapbox © OpenStreetMap Improve this map" at bounding box center [469, 300] width 938 height 515
drag, startPoint x: 744, startPoint y: 483, endPoint x: 588, endPoint y: 353, distance: 202.9
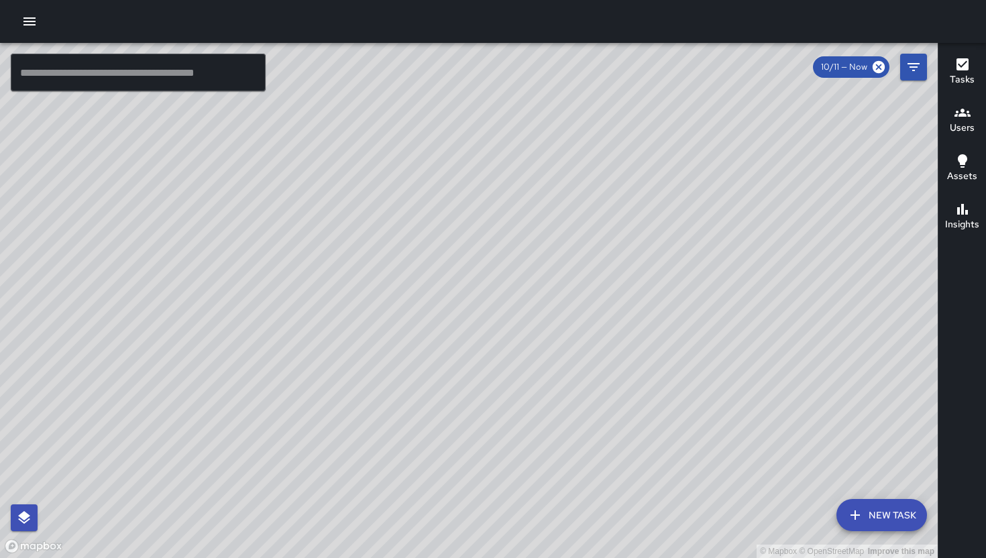
click at [588, 353] on div "© Mapbox © OpenStreetMap Improve this map" at bounding box center [469, 300] width 938 height 515
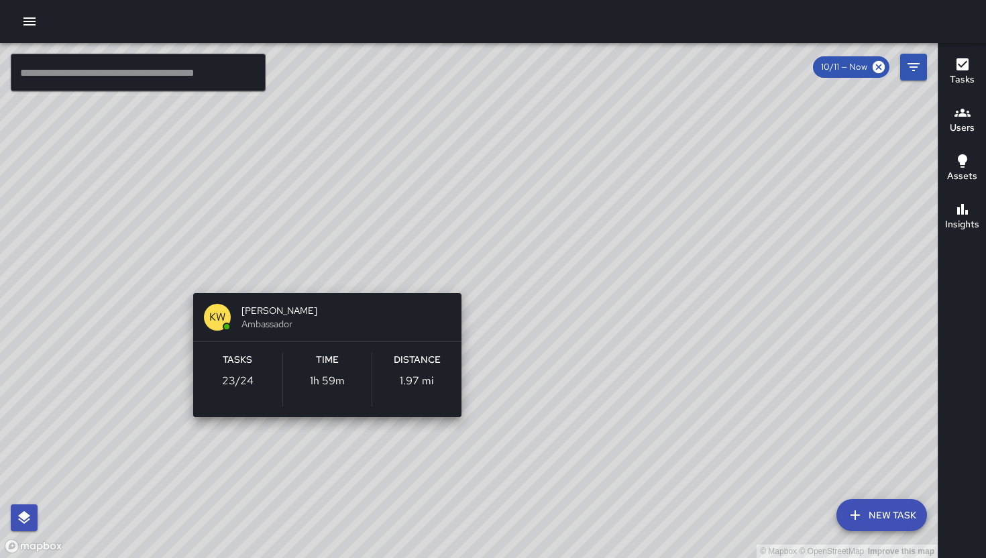
click at [329, 265] on div "© Mapbox © OpenStreetMap Improve this map KW Kenneth Ware Ambassador Tasks 23 /…" at bounding box center [469, 300] width 938 height 515
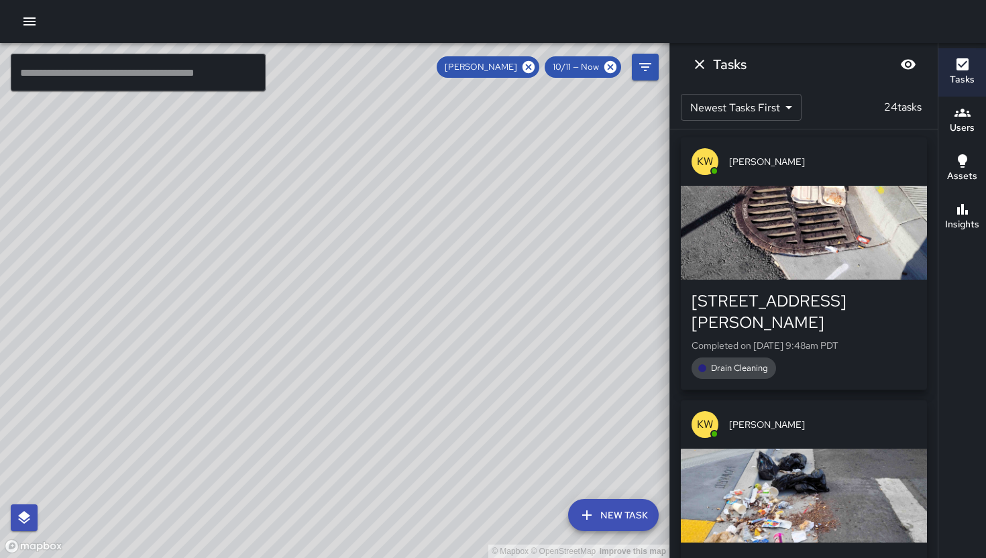
scroll to position [0, 0]
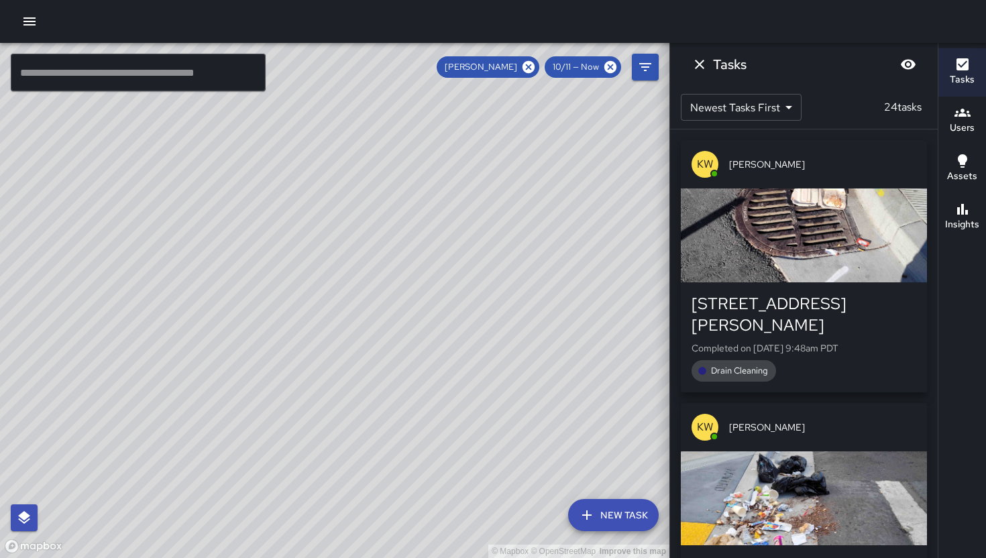
click at [579, 340] on div "© Mapbox © OpenStreetMap Improve this map" at bounding box center [334, 300] width 669 height 515
click at [699, 66] on icon "Dismiss" at bounding box center [700, 64] width 16 height 16
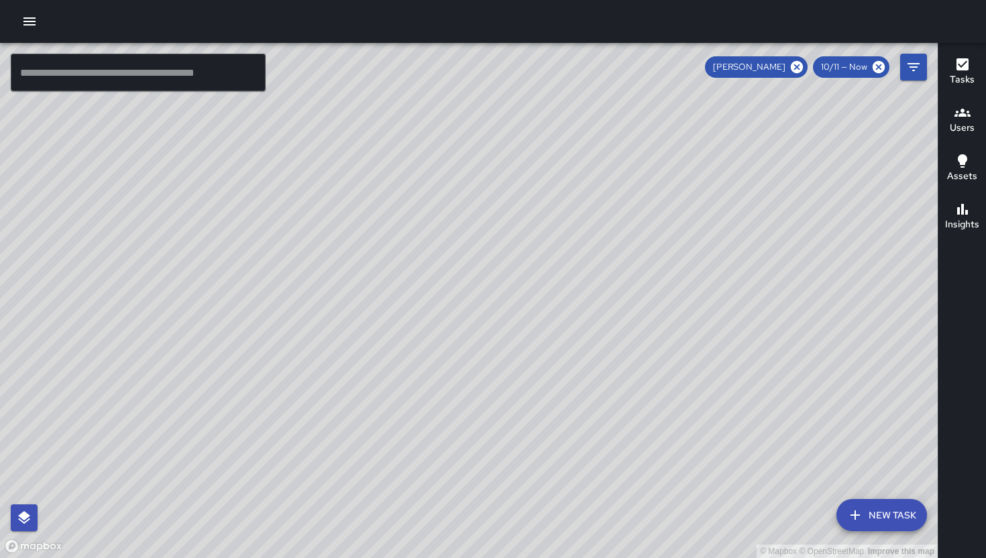
drag, startPoint x: 560, startPoint y: 415, endPoint x: 441, endPoint y: 213, distance: 235.2
click at [440, 218] on div "© Mapbox © OpenStreetMap Improve this map" at bounding box center [469, 300] width 938 height 515
click at [800, 70] on icon at bounding box center [797, 67] width 12 height 12
drag, startPoint x: 514, startPoint y: 484, endPoint x: 598, endPoint y: 424, distance: 103.3
click at [598, 424] on div "© Mapbox © OpenStreetMap Improve this map" at bounding box center [469, 300] width 938 height 515
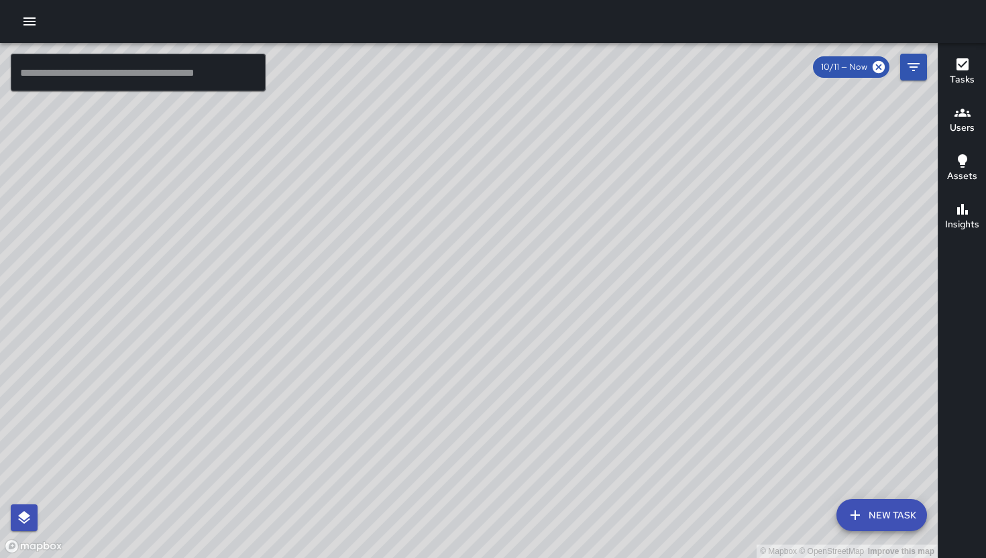
drag, startPoint x: 568, startPoint y: 345, endPoint x: 575, endPoint y: 382, distance: 37.6
click at [575, 382] on div "© Mapbox © OpenStreetMap Improve this map" at bounding box center [469, 300] width 938 height 515
drag, startPoint x: 543, startPoint y: 427, endPoint x: 575, endPoint y: 414, distance: 34.9
click at [575, 414] on div "© Mapbox © OpenStreetMap Improve this map" at bounding box center [469, 300] width 938 height 515
click at [580, 419] on div "© Mapbox © OpenStreetMap Improve this map" at bounding box center [469, 300] width 938 height 515
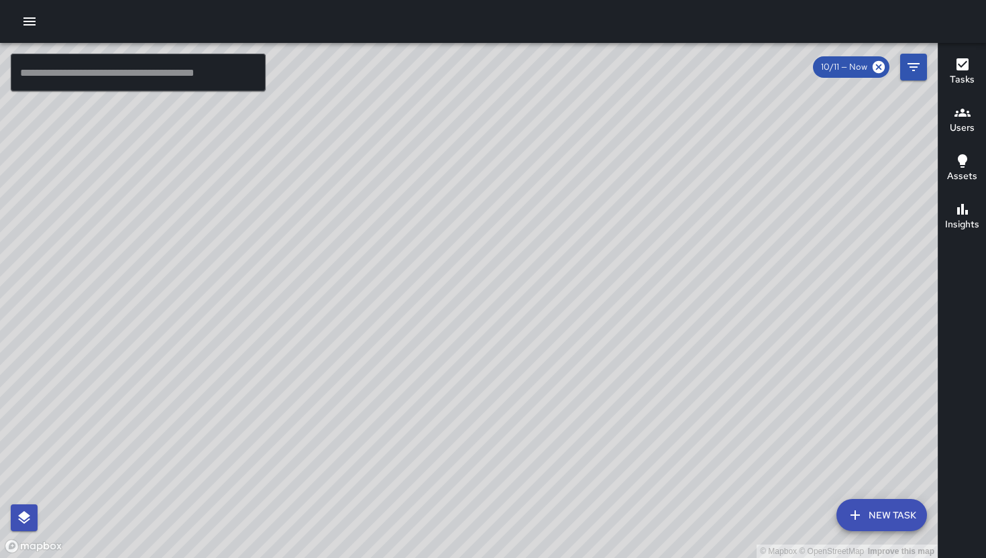
drag, startPoint x: 570, startPoint y: 271, endPoint x: 455, endPoint y: 471, distance: 230.5
click at [455, 472] on div "© Mapbox © OpenStreetMap Improve this map" at bounding box center [469, 300] width 938 height 515
drag, startPoint x: 468, startPoint y: 452, endPoint x: 485, endPoint y: 384, distance: 70.5
click at [468, 470] on div "© Mapbox © OpenStreetMap Improve this map" at bounding box center [469, 300] width 938 height 515
drag, startPoint x: 561, startPoint y: 253, endPoint x: 405, endPoint y: 303, distance: 163.6
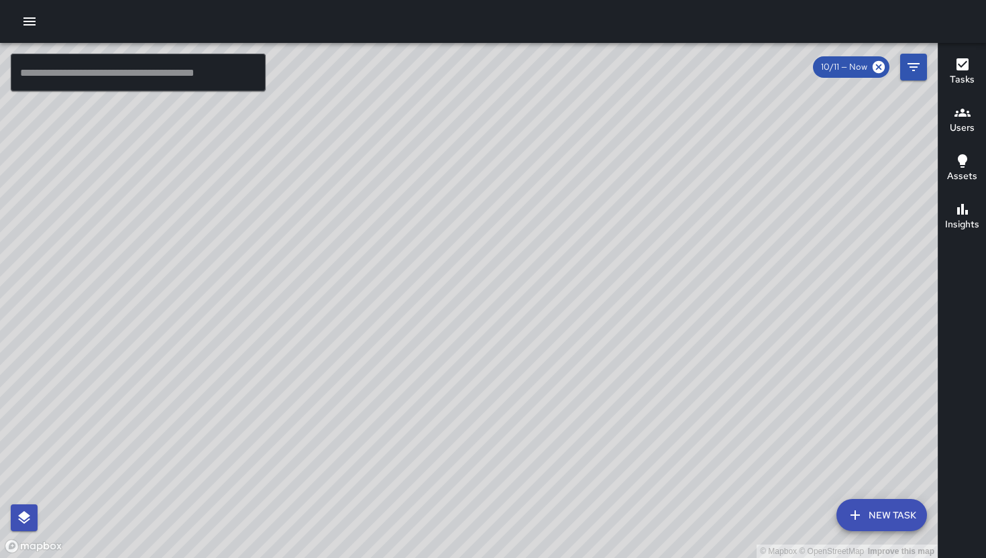
click at [409, 306] on div "© Mapbox © OpenStreetMap Improve this map" at bounding box center [469, 300] width 938 height 515
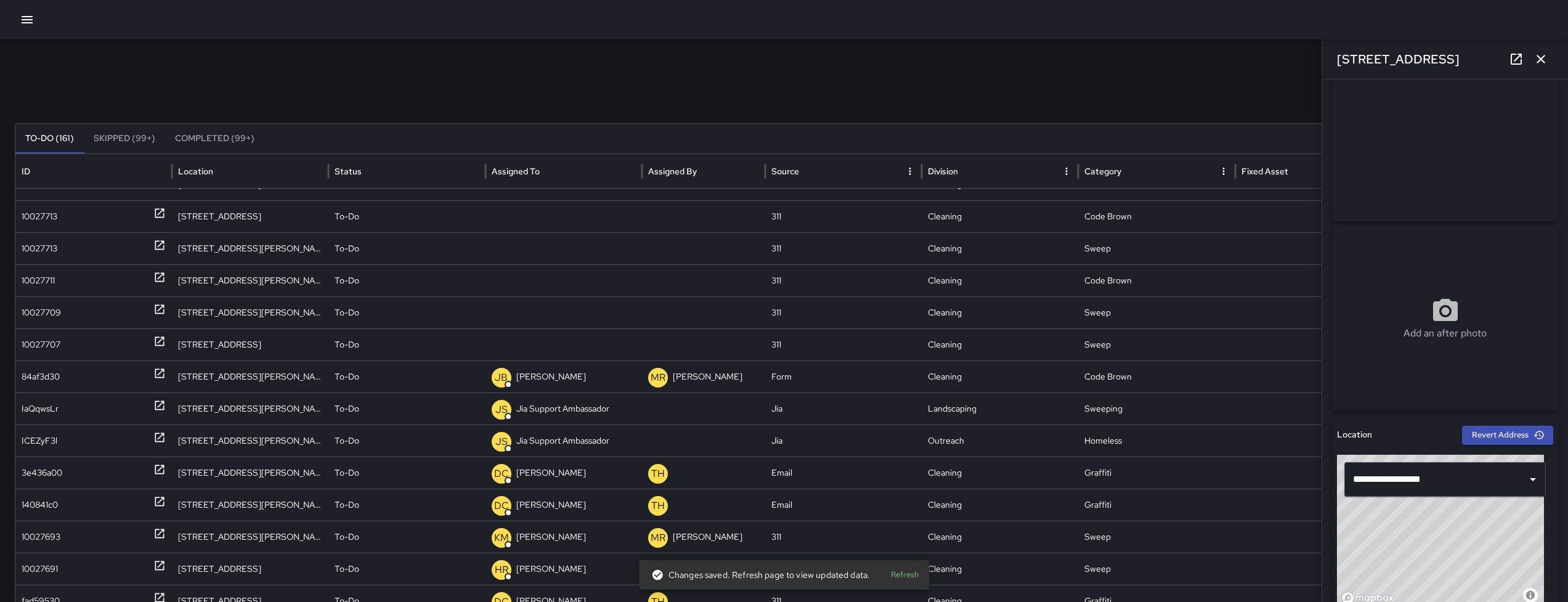
scroll to position [467, 0]
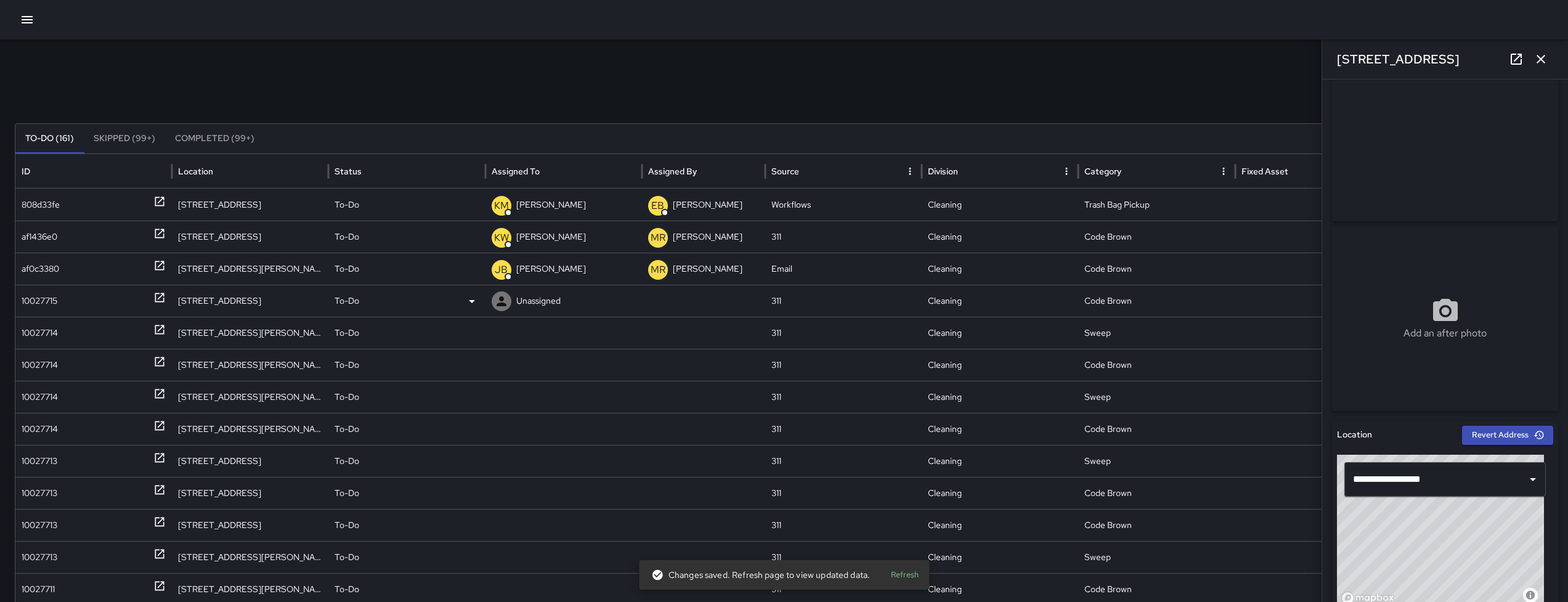
click at [54, 303] on div "10027715" at bounding box center [39, 301] width 36 height 31
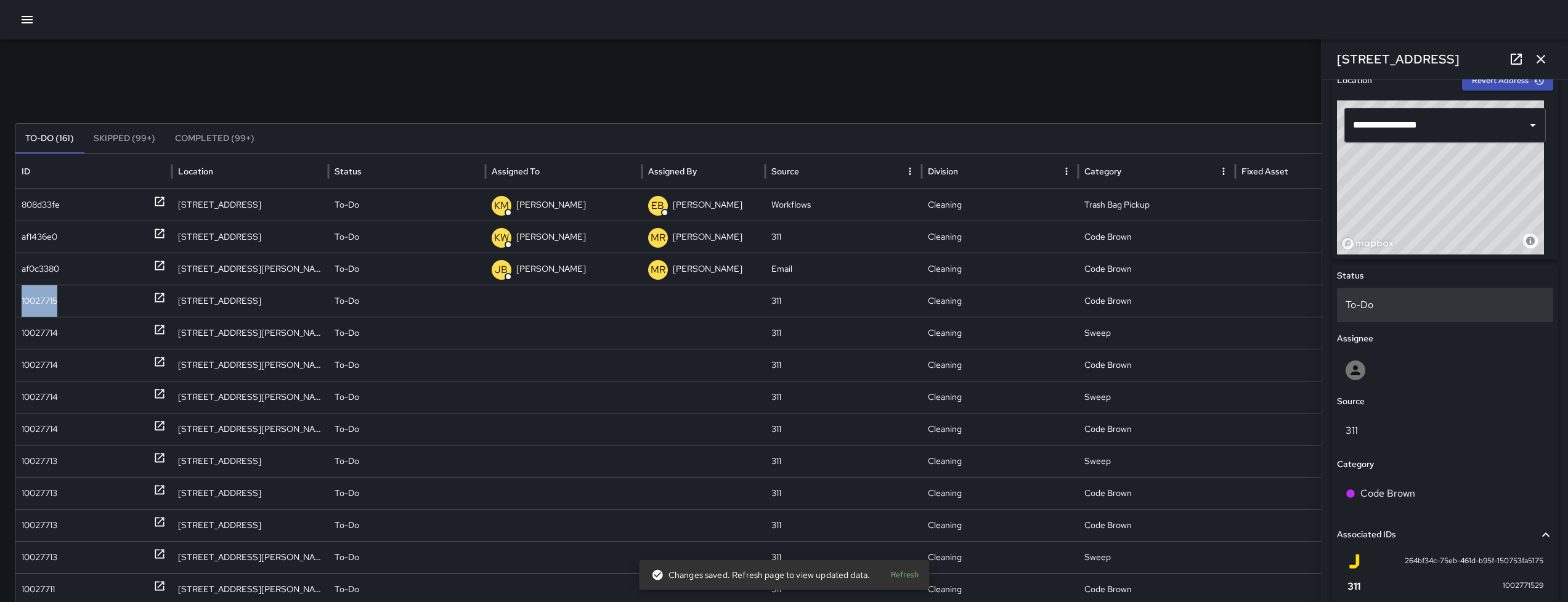
scroll to position [421, 0]
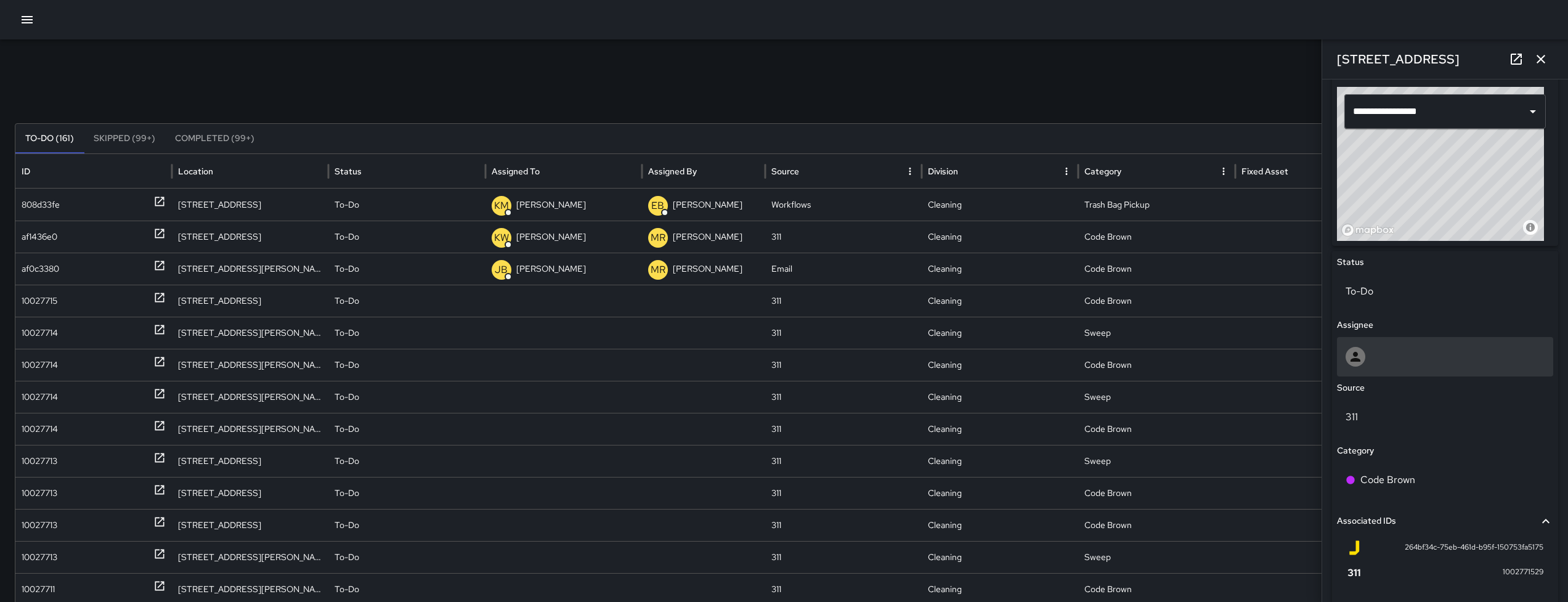
click at [1471, 368] on div at bounding box center [1445, 357] width 216 height 40
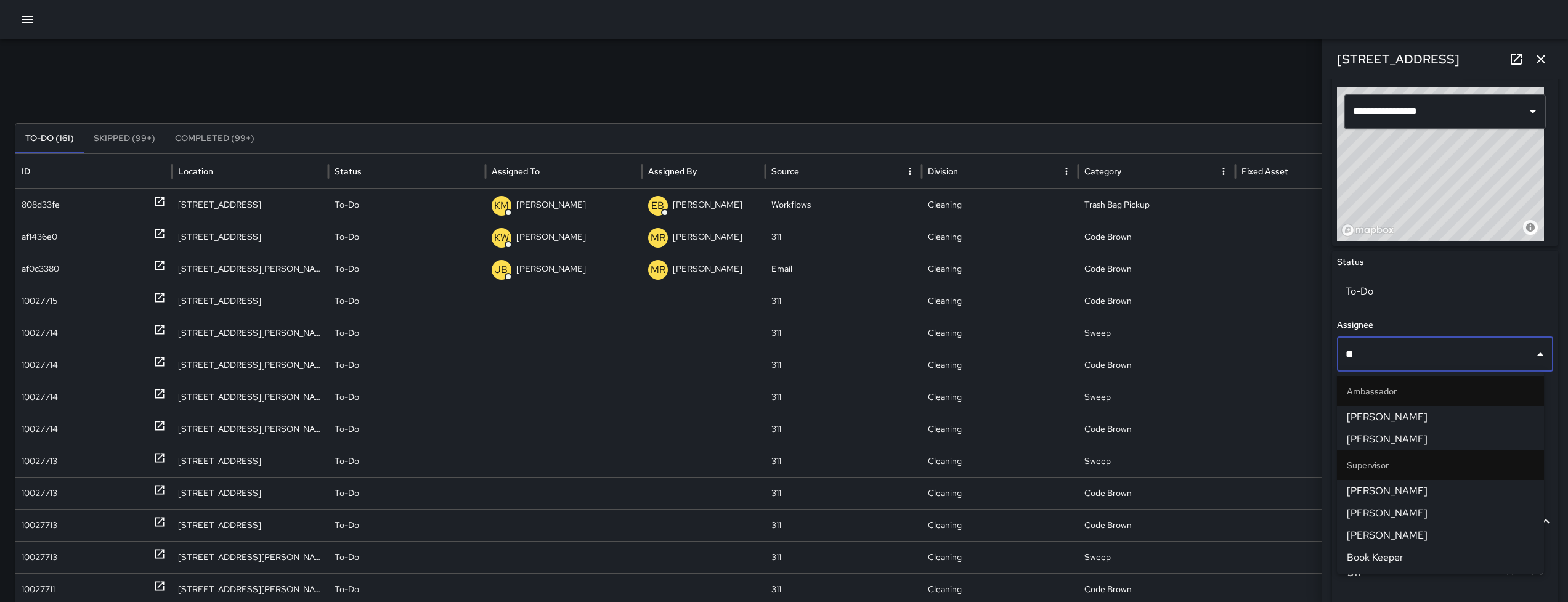
type input "***"
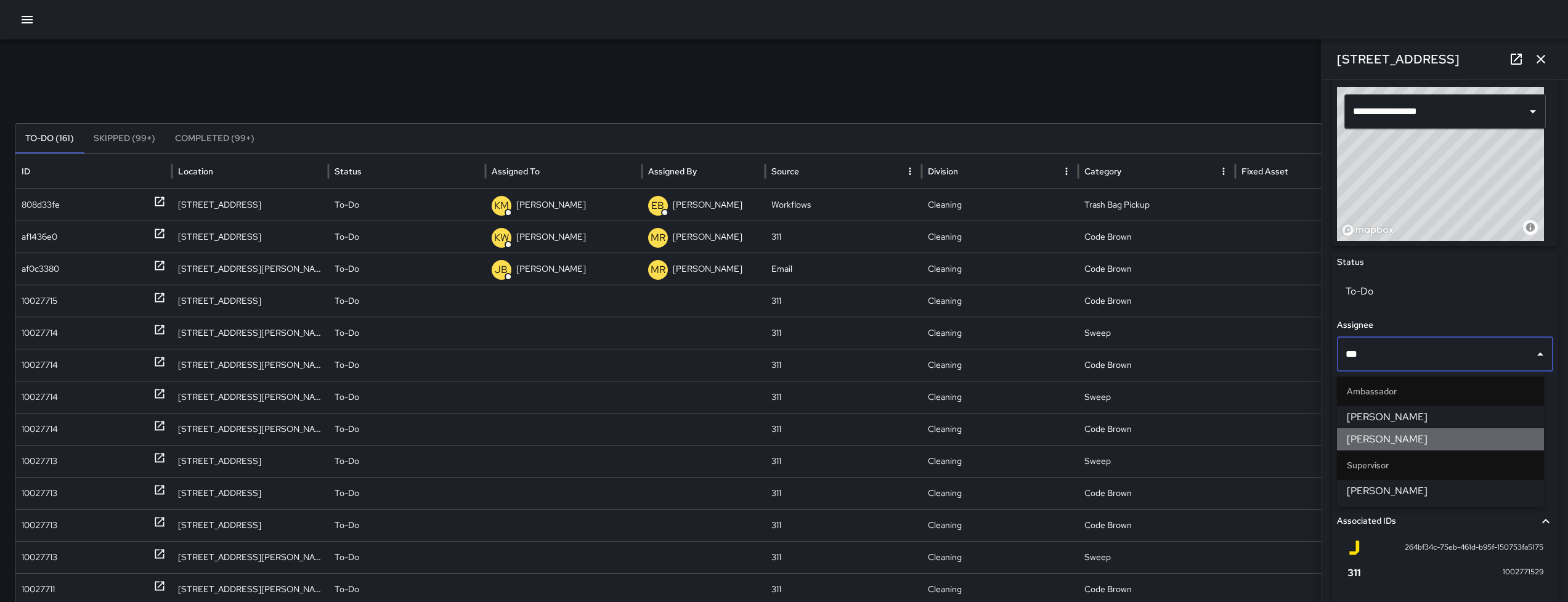
click at [1461, 443] on span "[PERSON_NAME]" at bounding box center [1440, 439] width 187 height 15
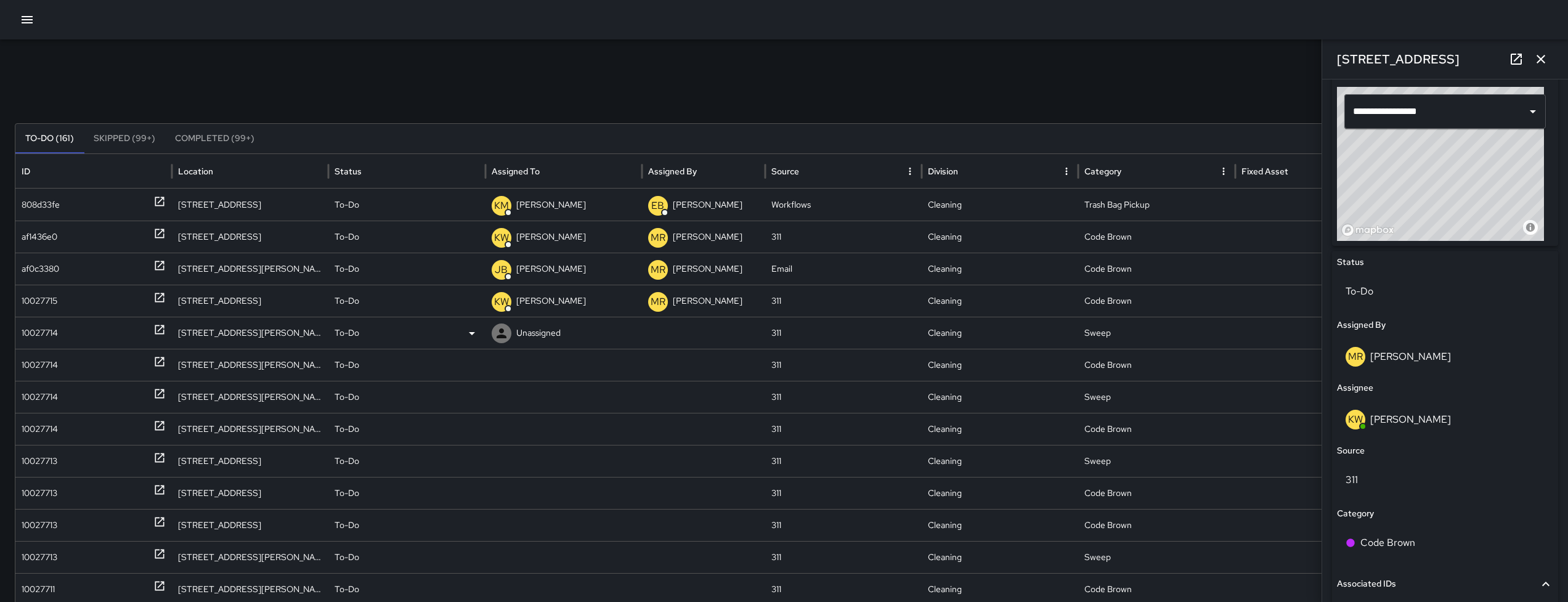
click at [40, 342] on div "10027714" at bounding box center [39, 333] width 37 height 31
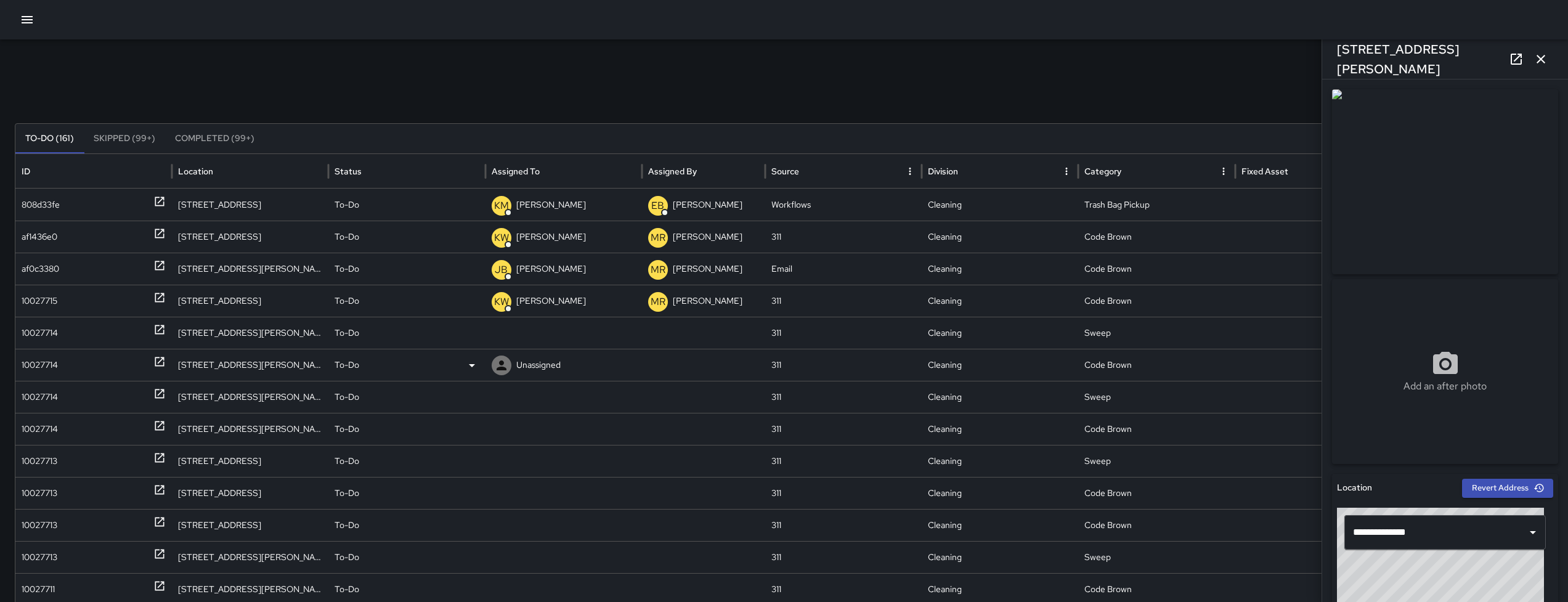
click at [64, 371] on div "10027714" at bounding box center [93, 365] width 144 height 31
click at [46, 392] on div "10027714" at bounding box center [39, 397] width 37 height 31
click at [36, 430] on div "10027714" at bounding box center [39, 429] width 37 height 31
click at [53, 452] on div "10027713" at bounding box center [39, 461] width 36 height 31
click at [49, 501] on div "10027713" at bounding box center [39, 494] width 36 height 31
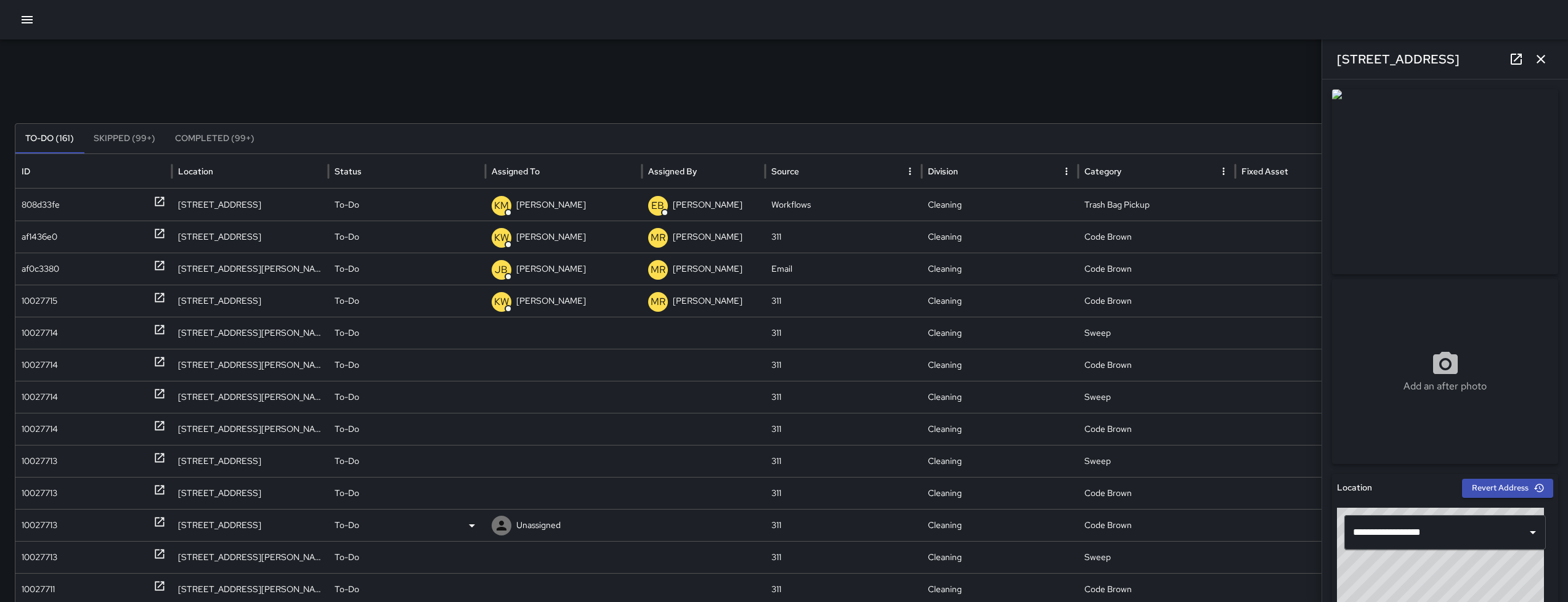
click at [48, 511] on div "10027713" at bounding box center [39, 526] width 36 height 31
click at [34, 562] on div "10027713" at bounding box center [39, 558] width 36 height 31
click at [34, 598] on div "10027711" at bounding box center [38, 590] width 33 height 31
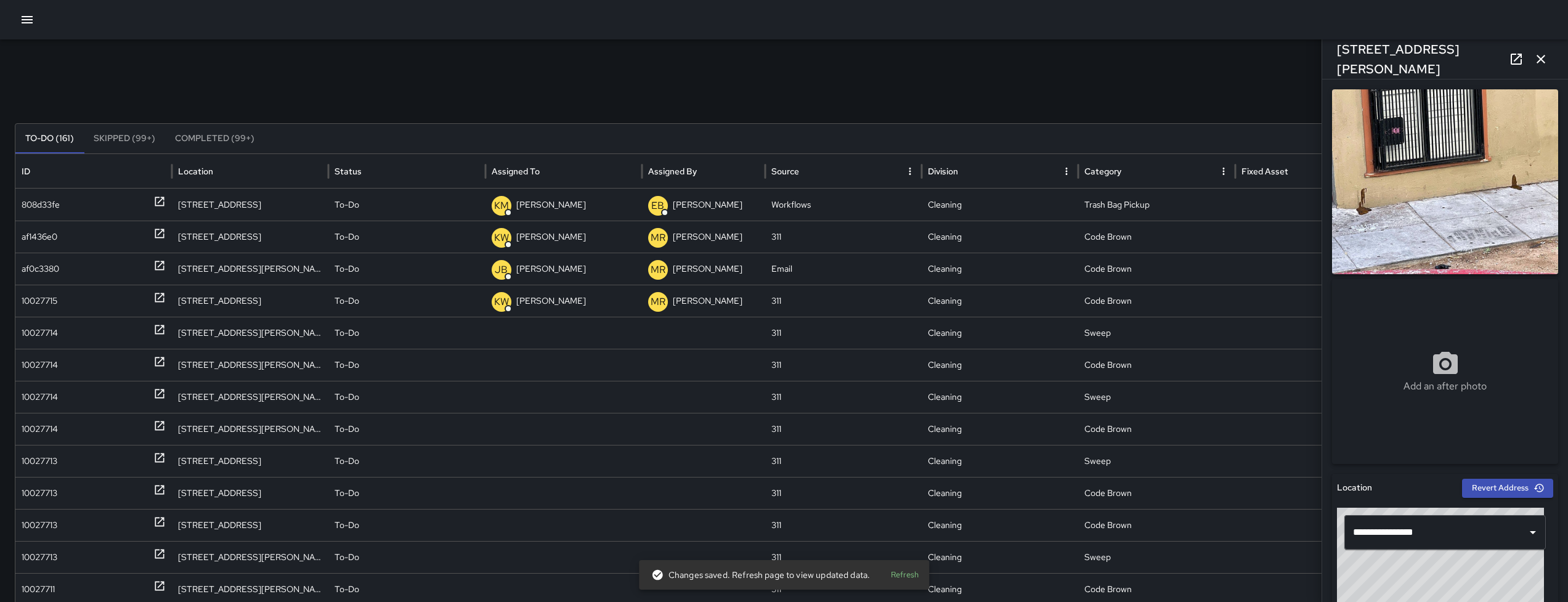
scroll to position [531, 0]
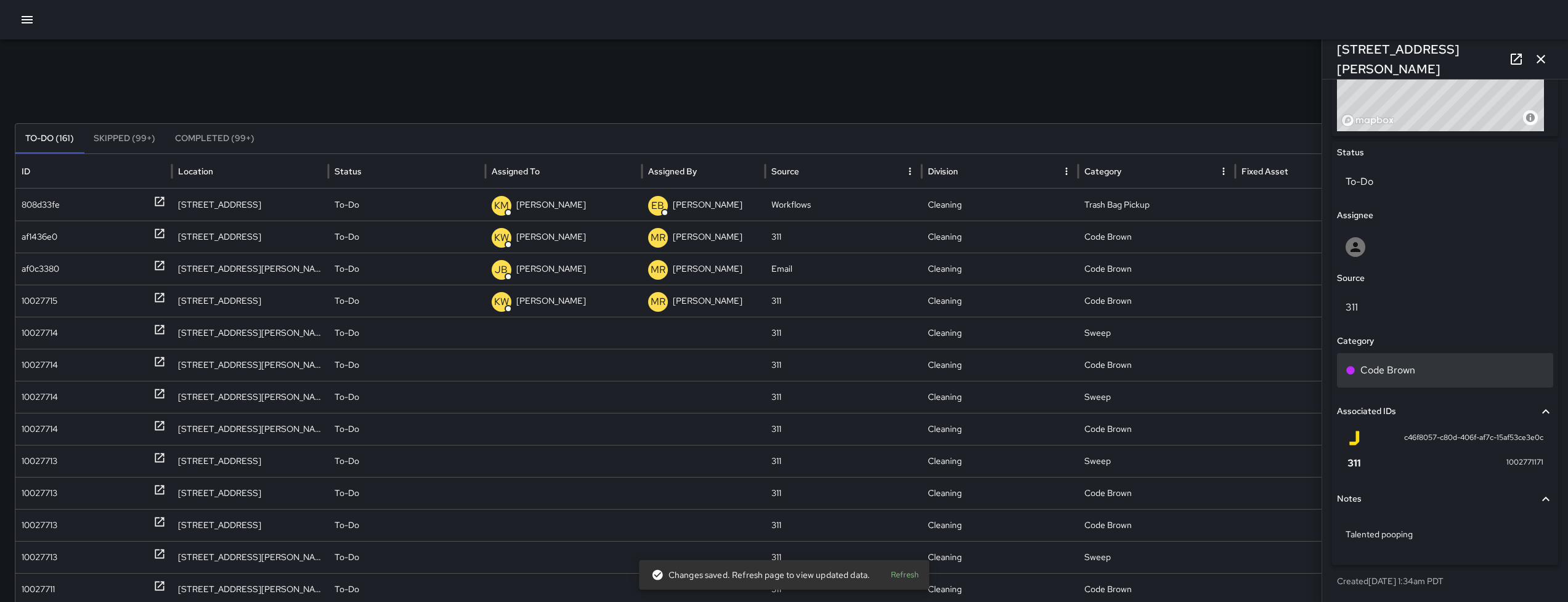
click at [1454, 369] on div "Code Brown" at bounding box center [1445, 370] width 199 height 15
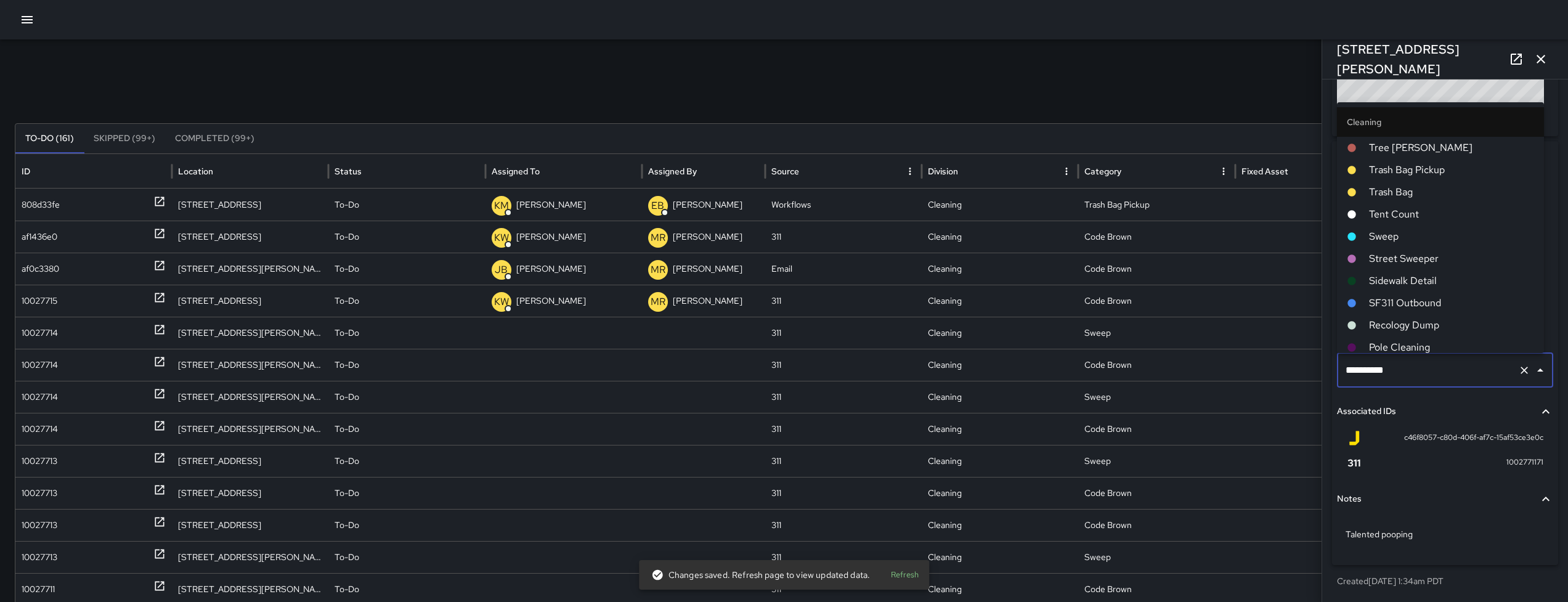
scroll to position [380, 0]
type input "*********"
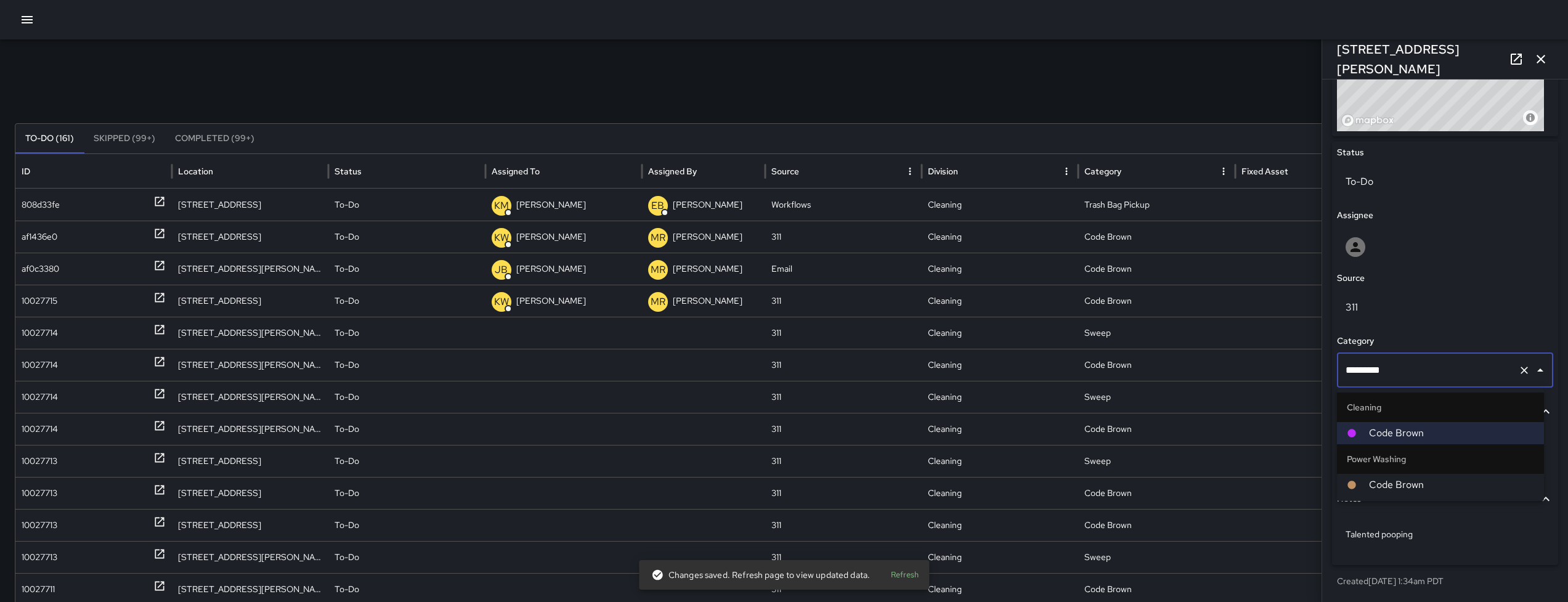
click at [1368, 485] on div at bounding box center [1358, 485] width 22 height 10
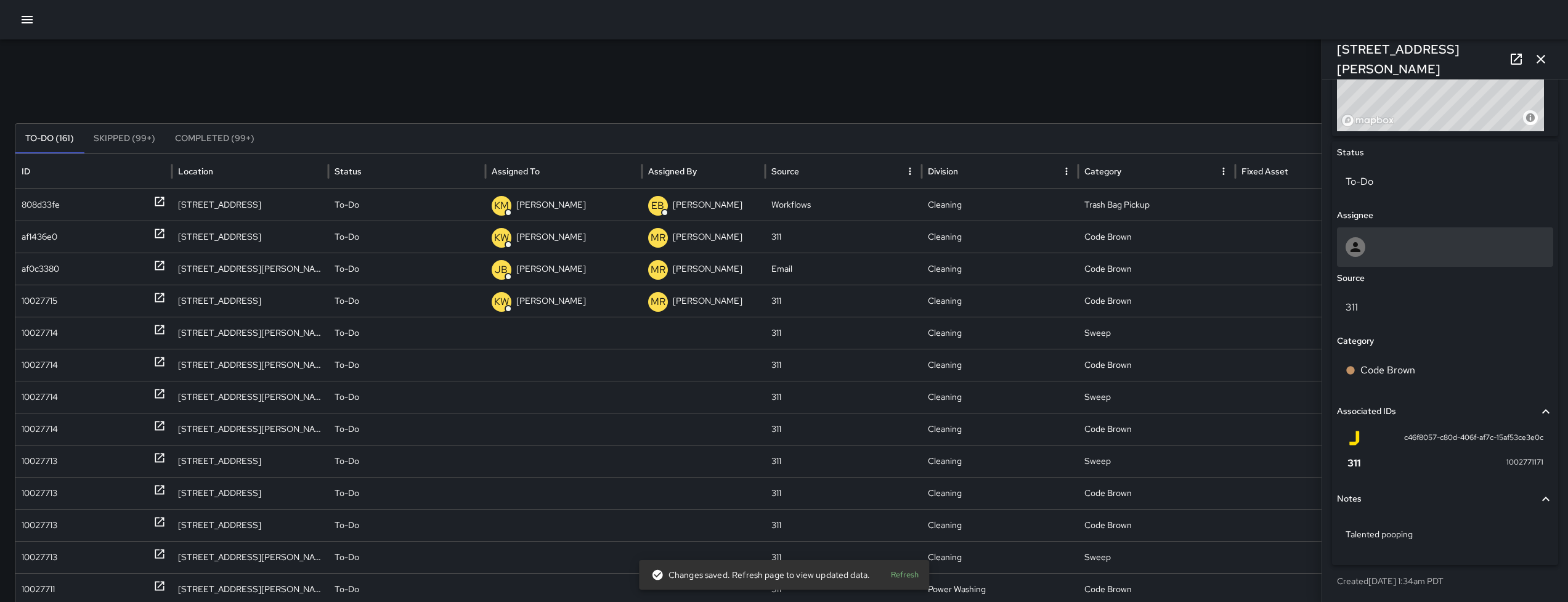
click at [1435, 266] on div at bounding box center [1445, 247] width 216 height 40
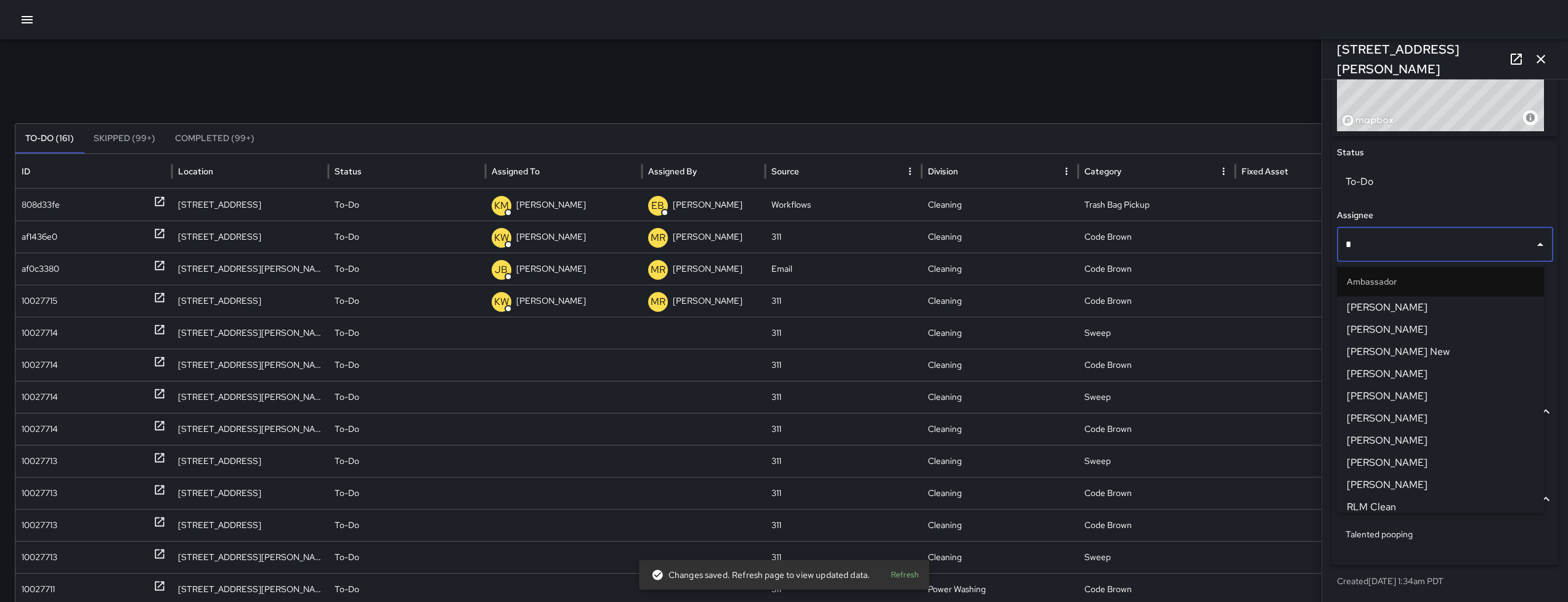
type input "**"
click at [1442, 313] on span "[PERSON_NAME]" at bounding box center [1440, 308] width 187 height 15
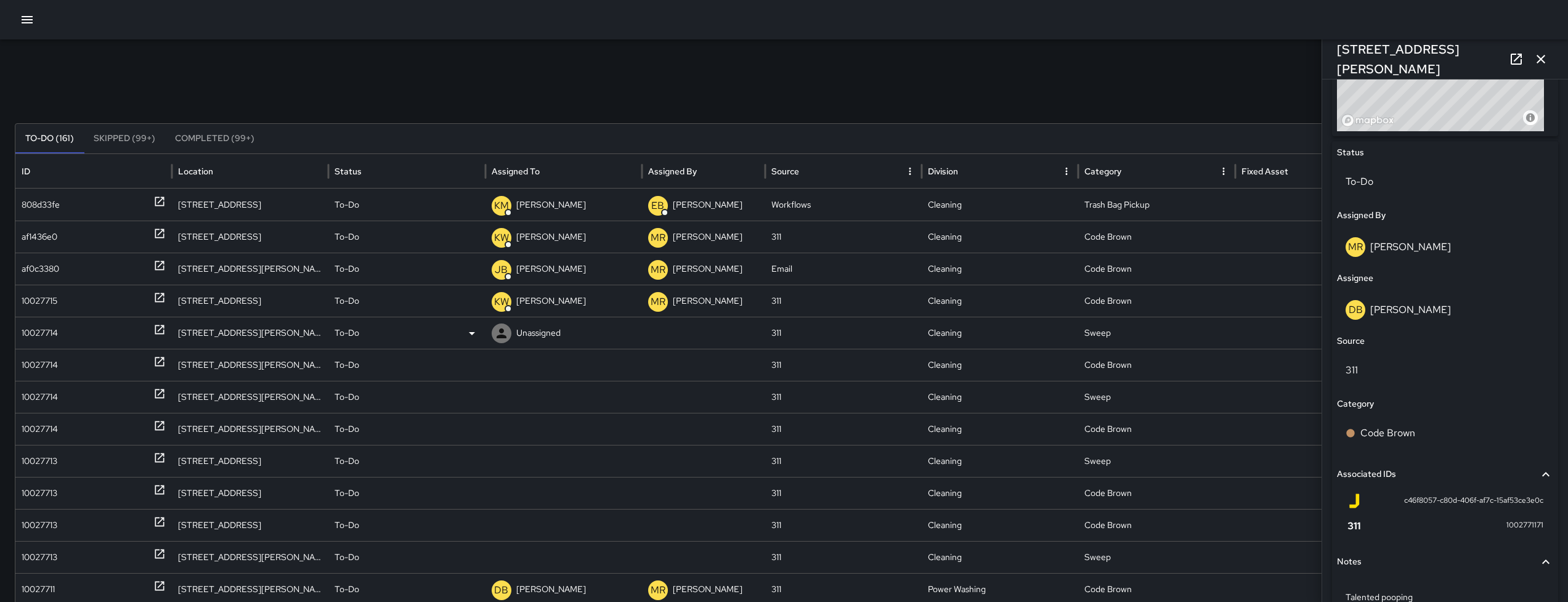
click at [57, 327] on div "10027714" at bounding box center [39, 333] width 37 height 31
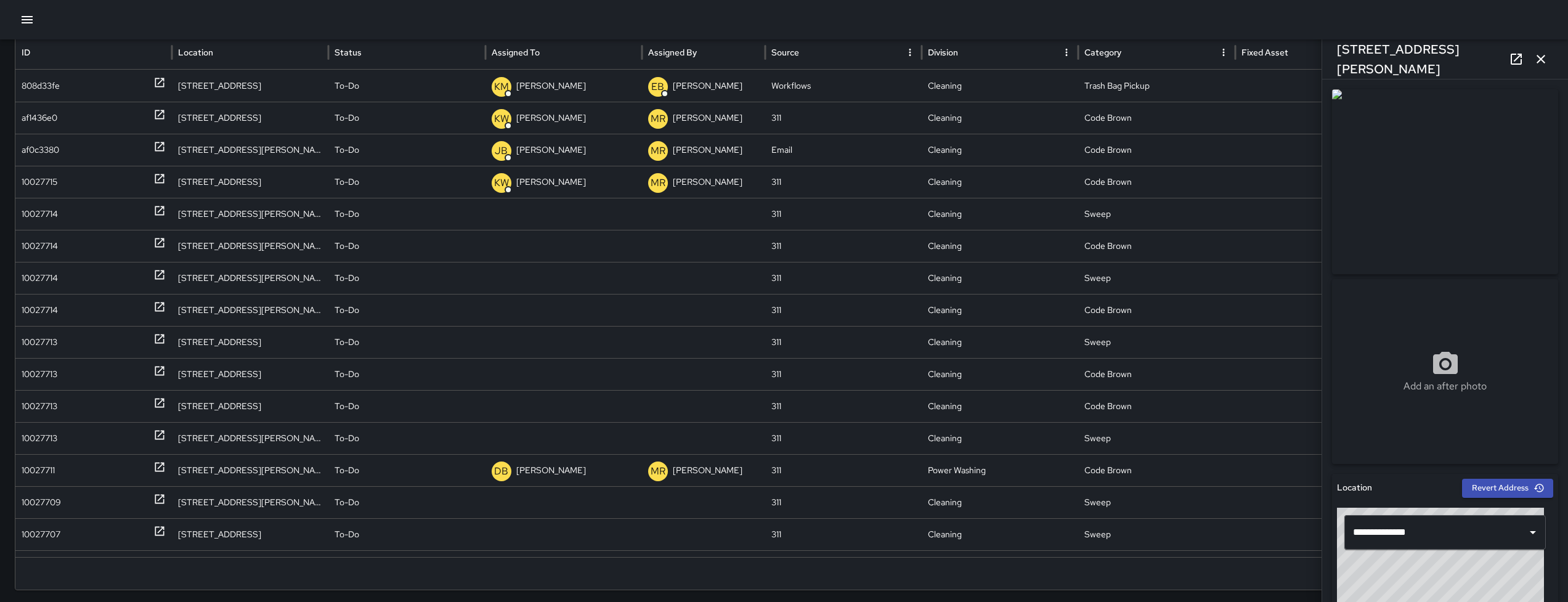
scroll to position [137, 0]
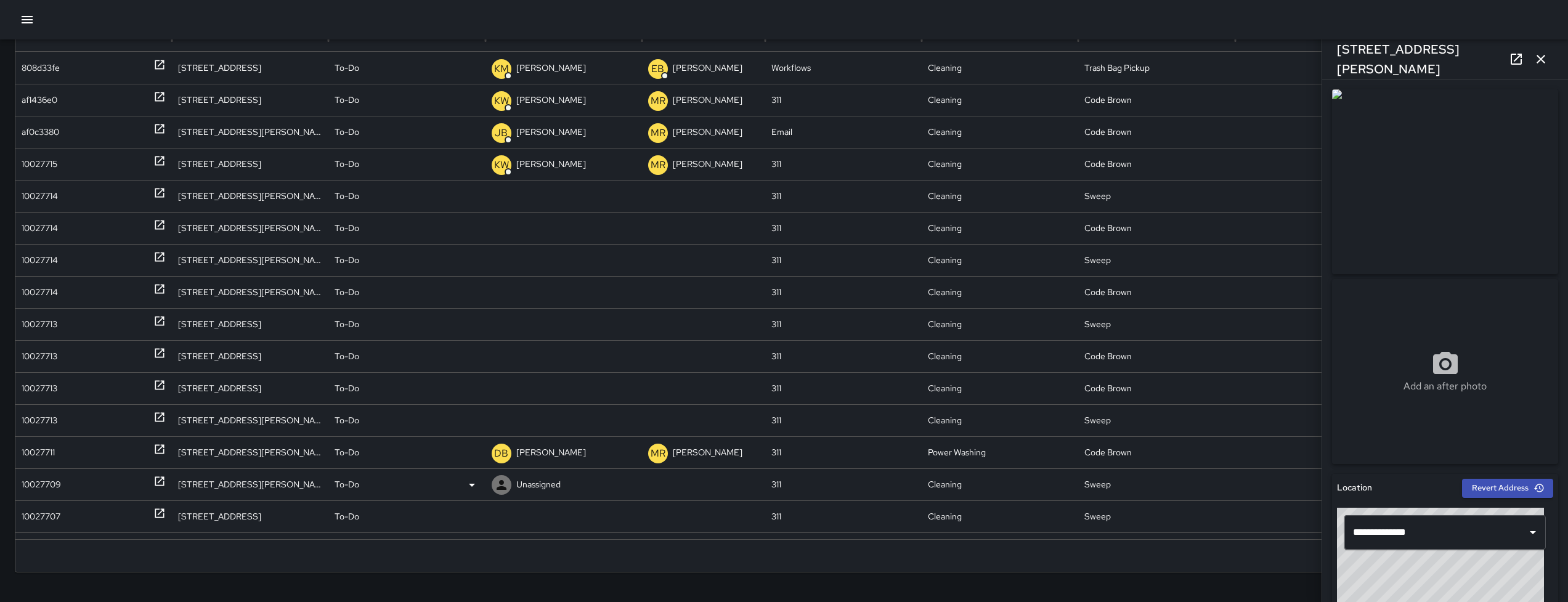
click at [44, 475] on div "10027709" at bounding box center [40, 485] width 39 height 31
click at [43, 505] on div "10027707" at bounding box center [40, 517] width 39 height 31
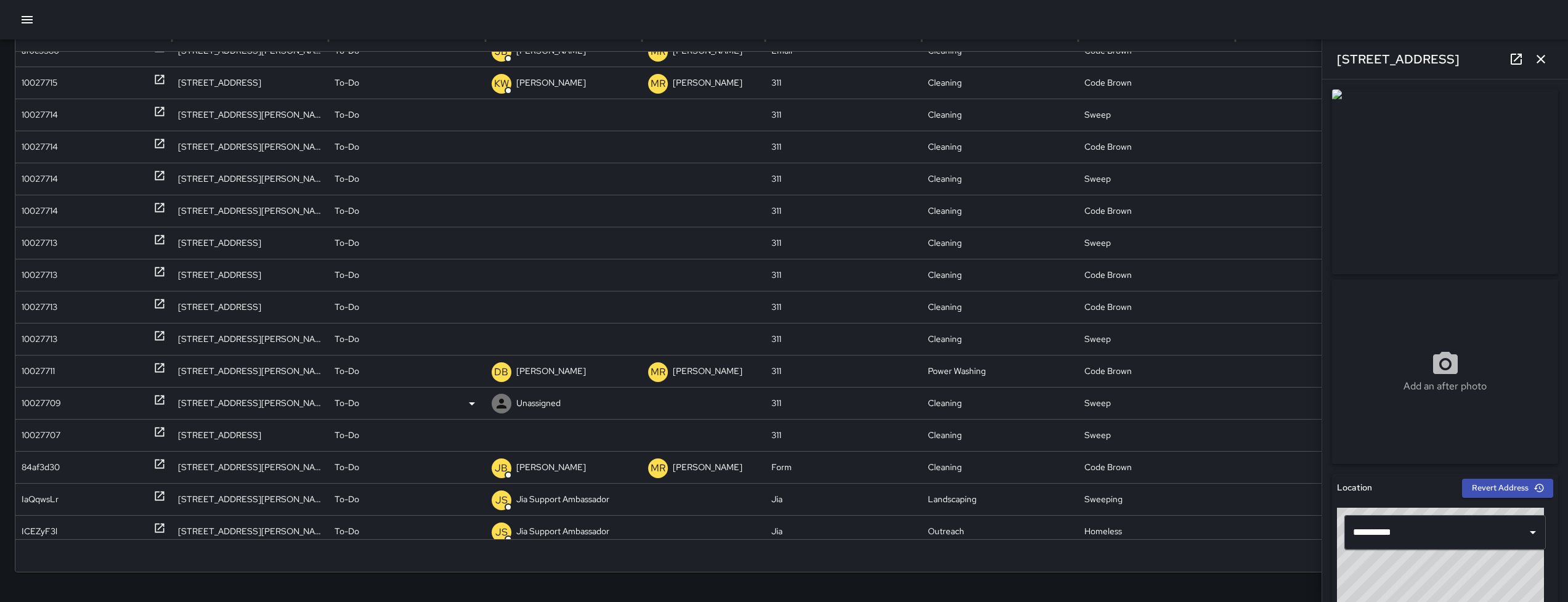
scroll to position [87, 0]
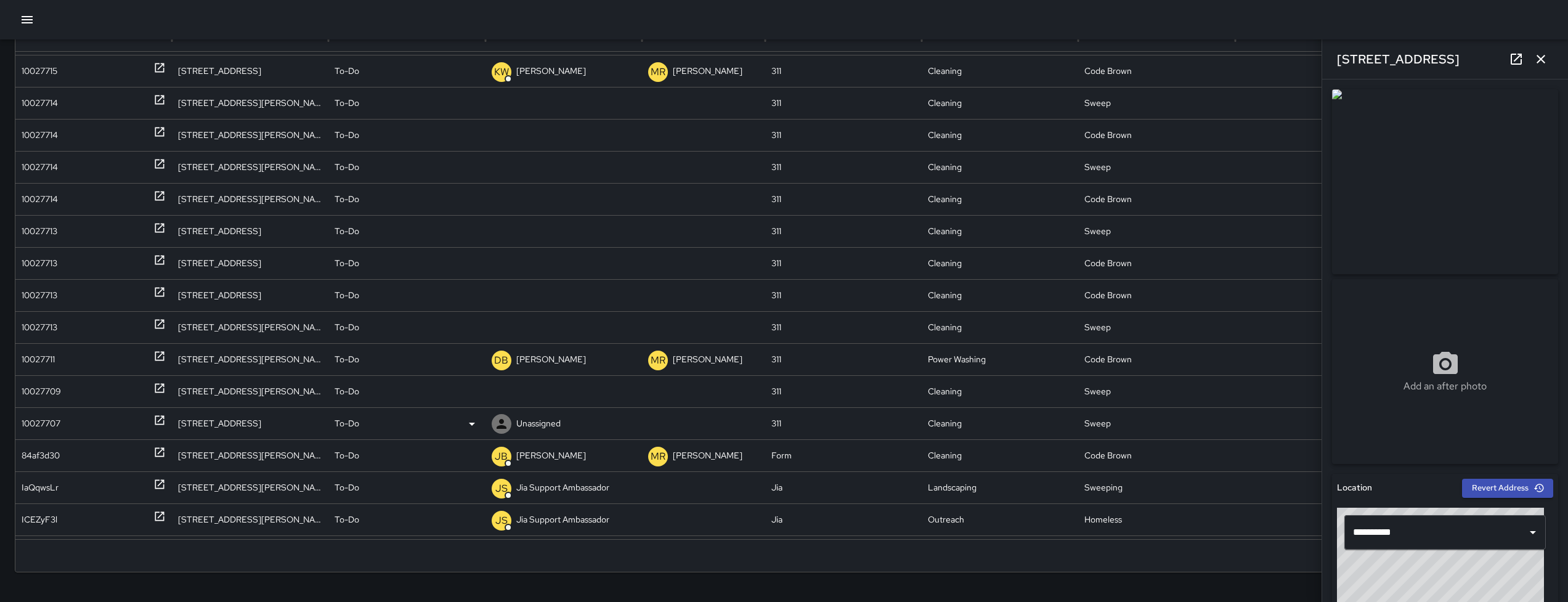
click at [44, 432] on div "10027707" at bounding box center [40, 424] width 39 height 31
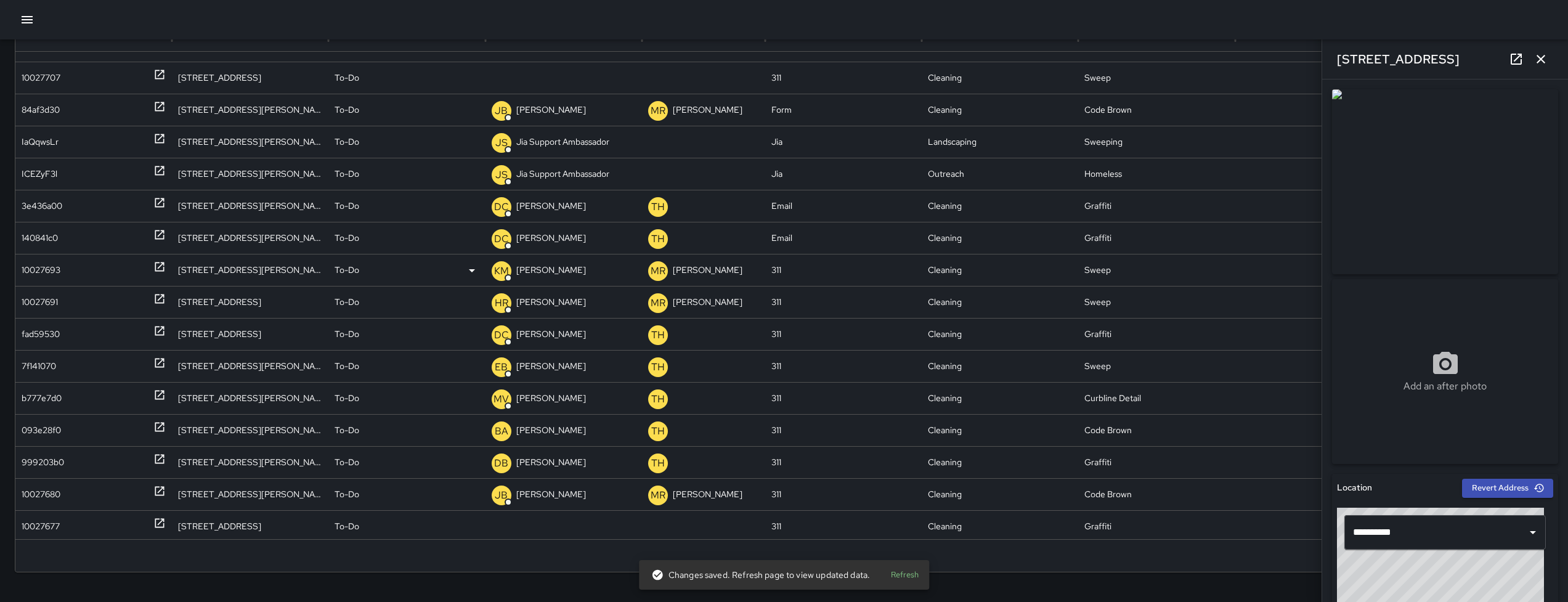
scroll to position [421, 0]
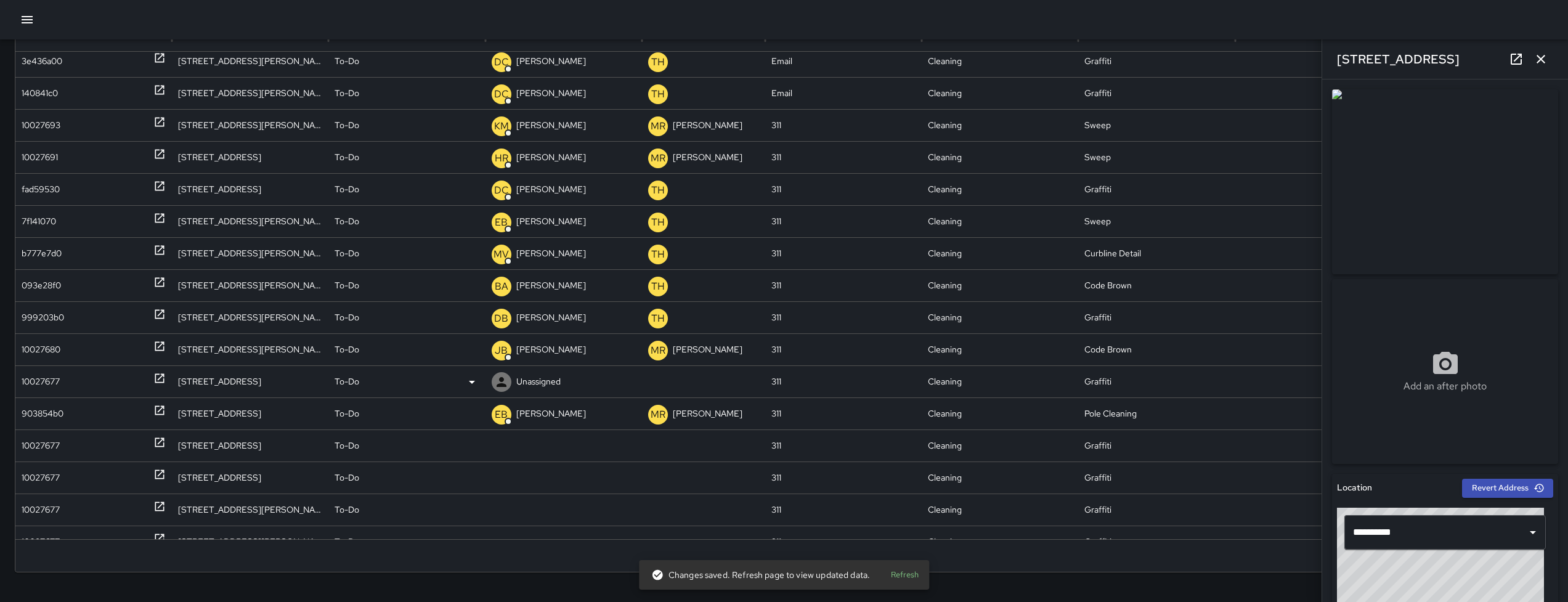
click at [50, 383] on div "10027677" at bounding box center [40, 381] width 39 height 31
click at [51, 445] on div "10027677" at bounding box center [40, 446] width 39 height 31
click at [50, 481] on div "10027677" at bounding box center [40, 478] width 39 height 31
click at [51, 498] on div "10027677" at bounding box center [40, 510] width 39 height 31
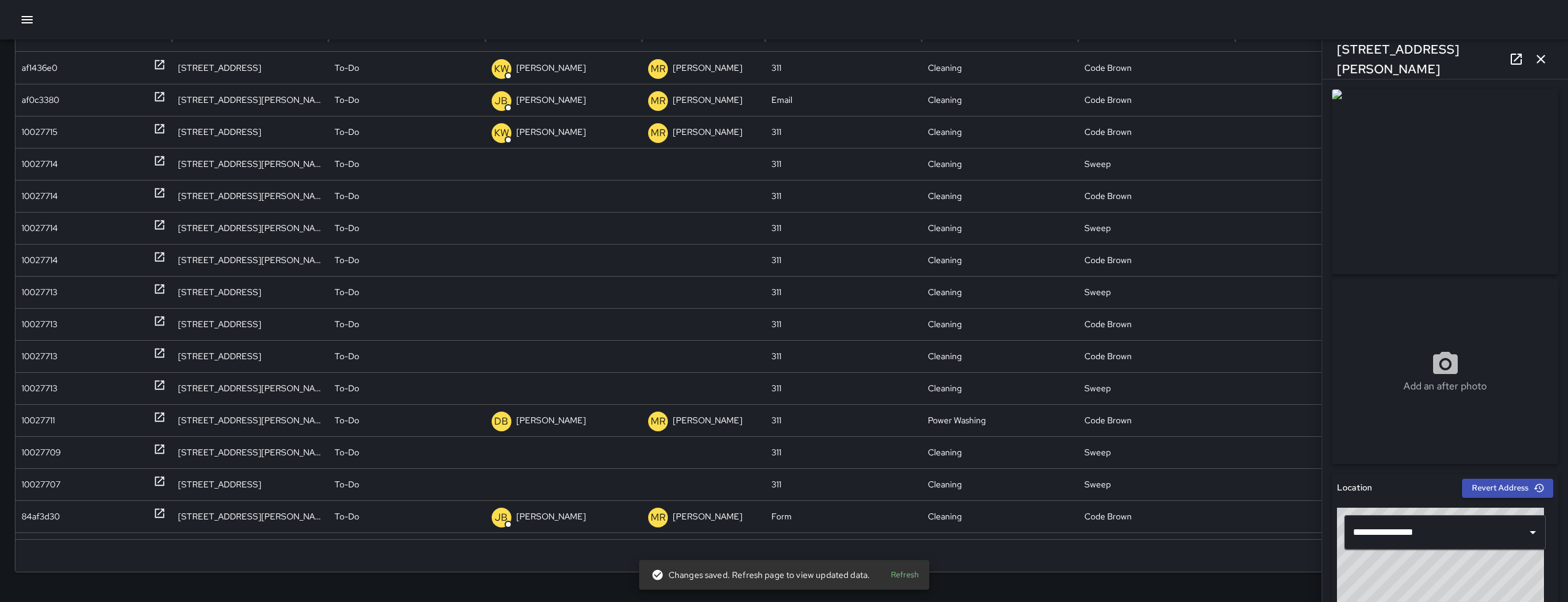
scroll to position [0, 0]
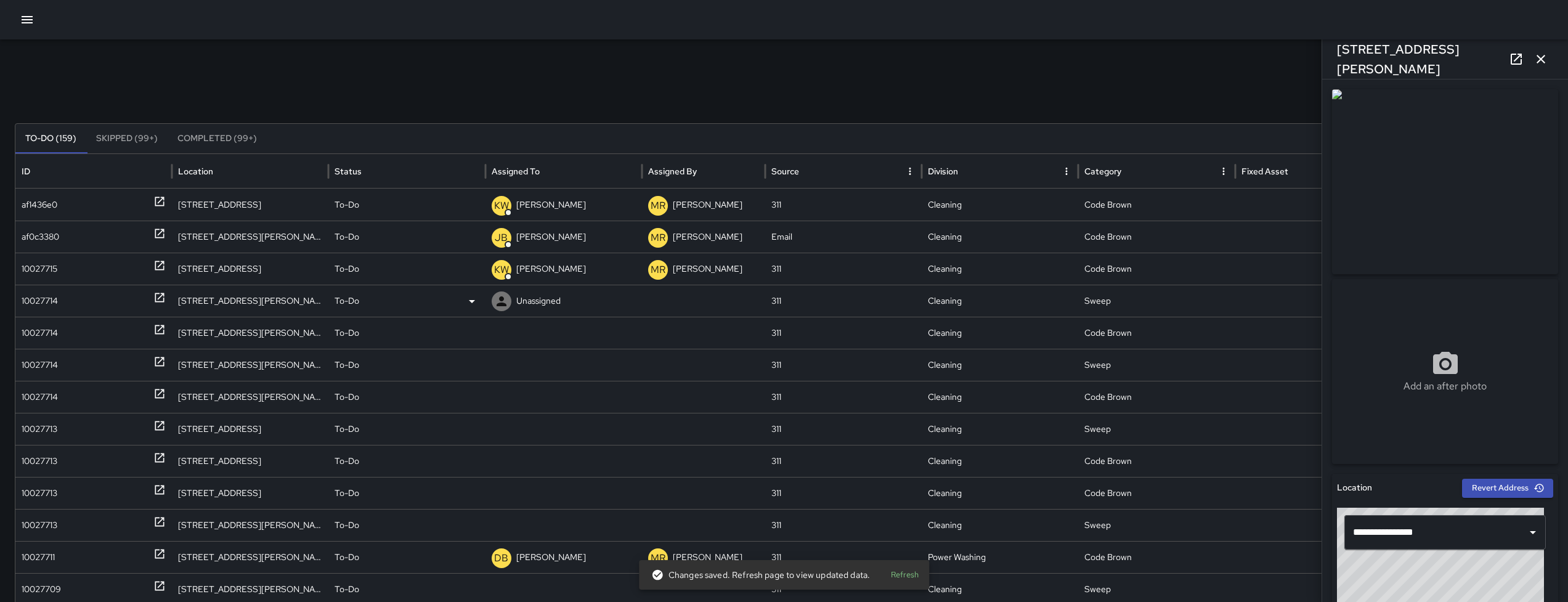
click at [50, 302] on div "10027714" at bounding box center [39, 301] width 37 height 31
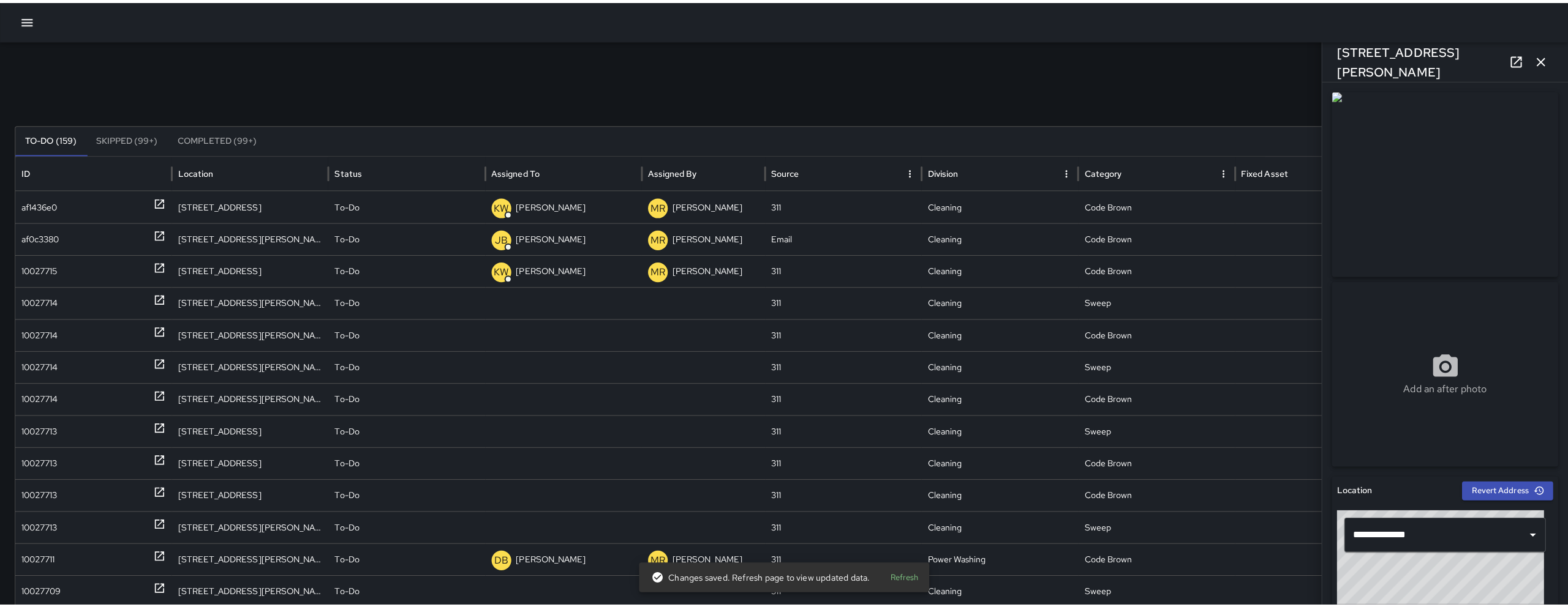
scroll to position [609, 0]
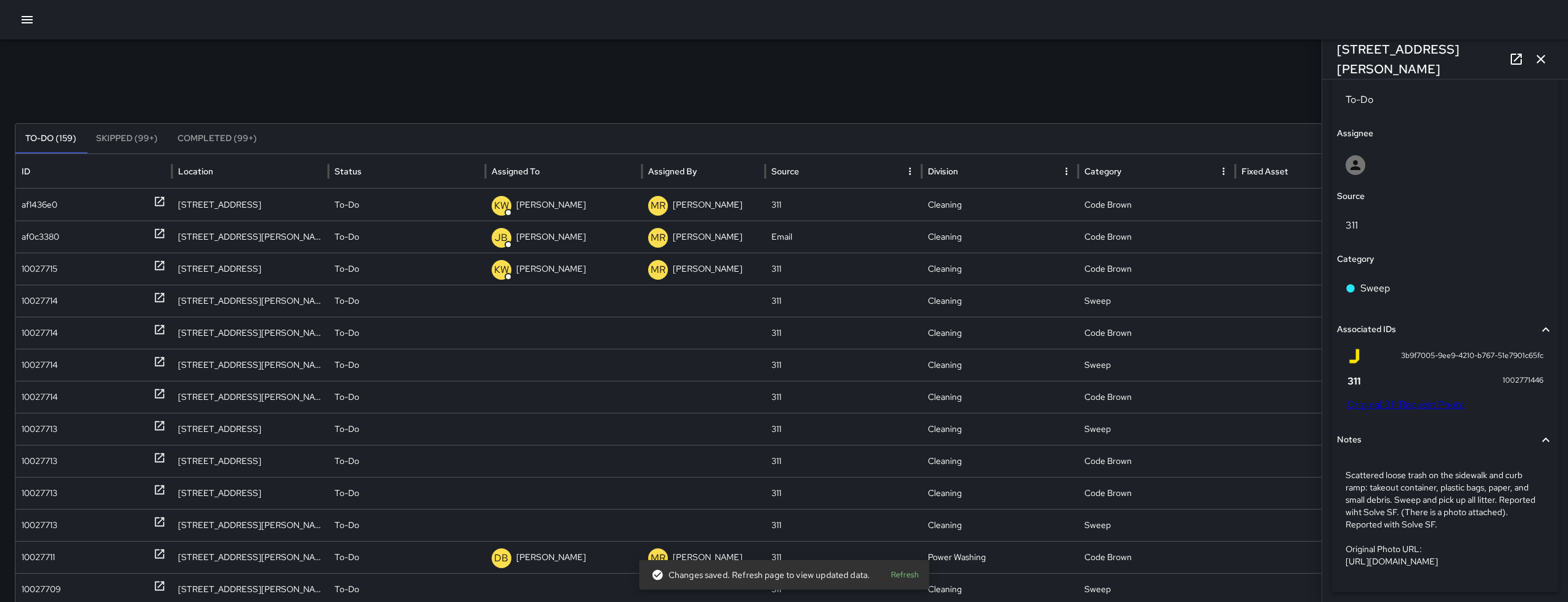
click at [1389, 404] on link "Original 311 Request Photo" at bounding box center [1405, 404] width 118 height 13
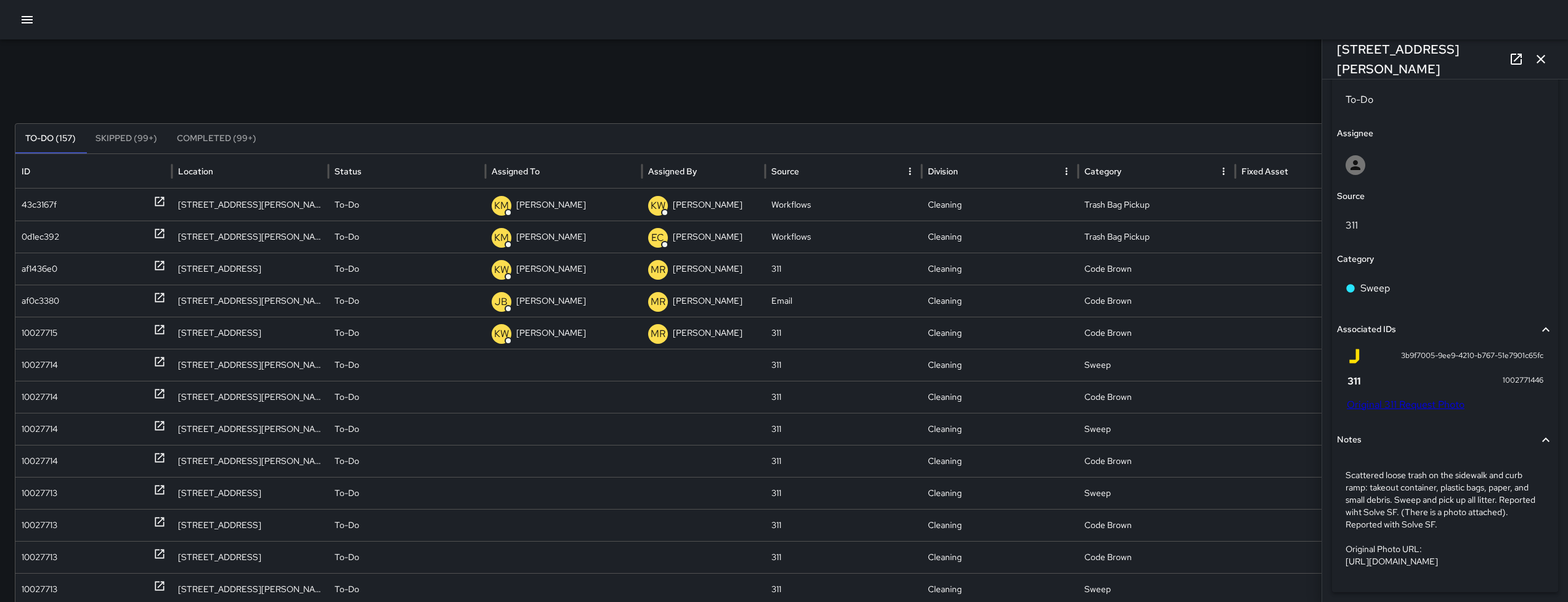
click at [35, 21] on button "button" at bounding box center [27, 19] width 25 height 25
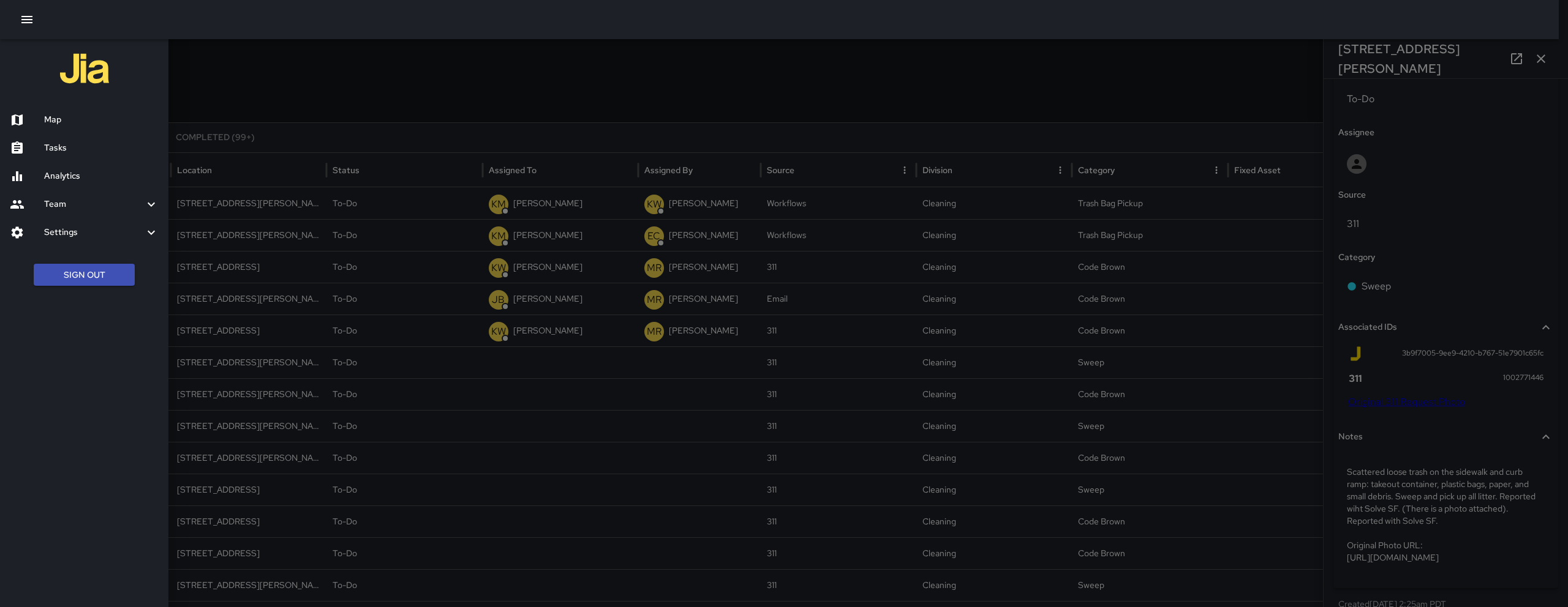
click at [58, 120] on h6 "Map" at bounding box center [100, 120] width 114 height 14
